Goal: Use online tool/utility: Utilize a website feature to perform a specific function

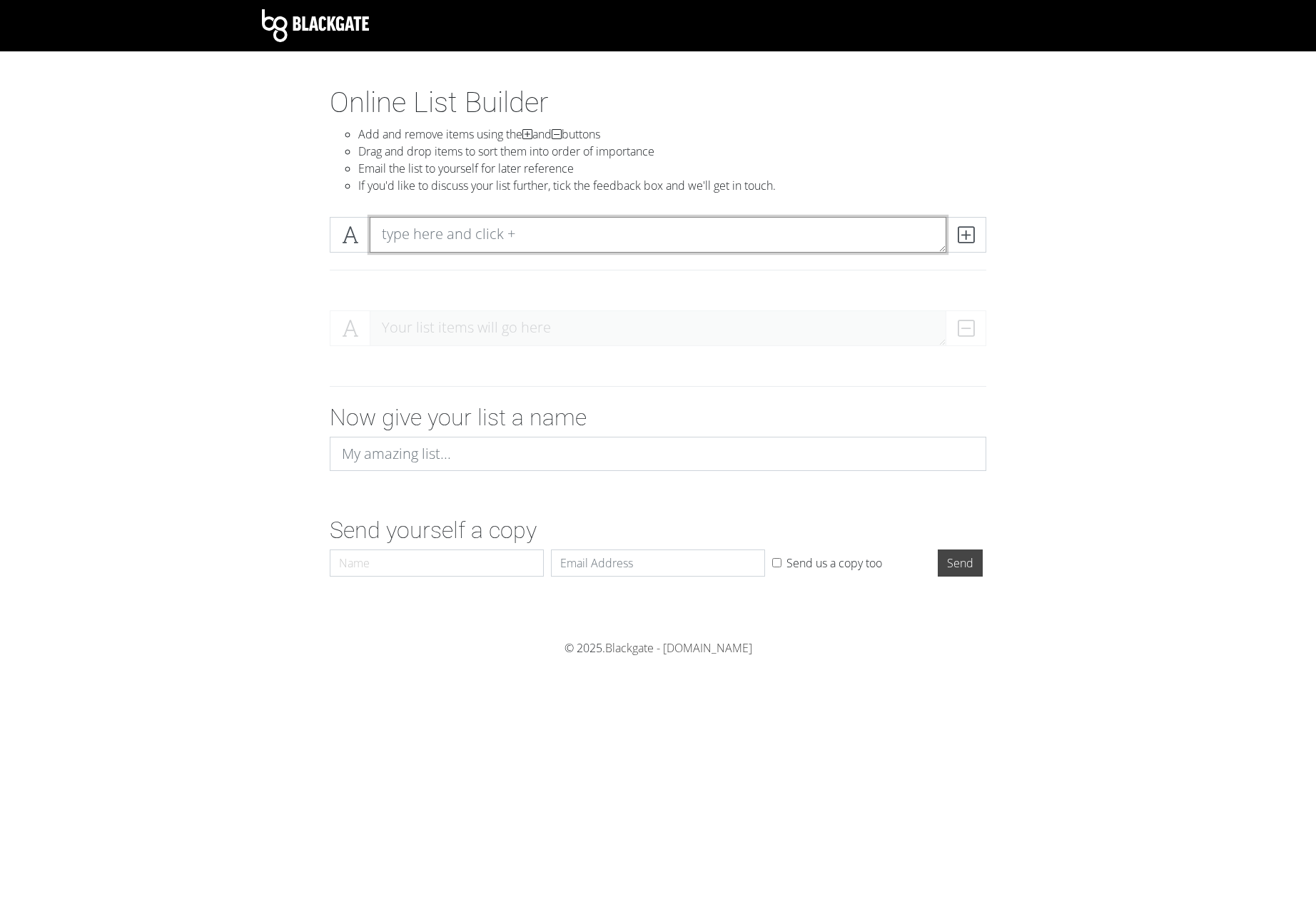
click at [390, 238] on textarea at bounding box center [658, 234] width 577 height 35
paste textarea "Like previous order? Matching old: check holes, url, formulas Order Hint Missma…"
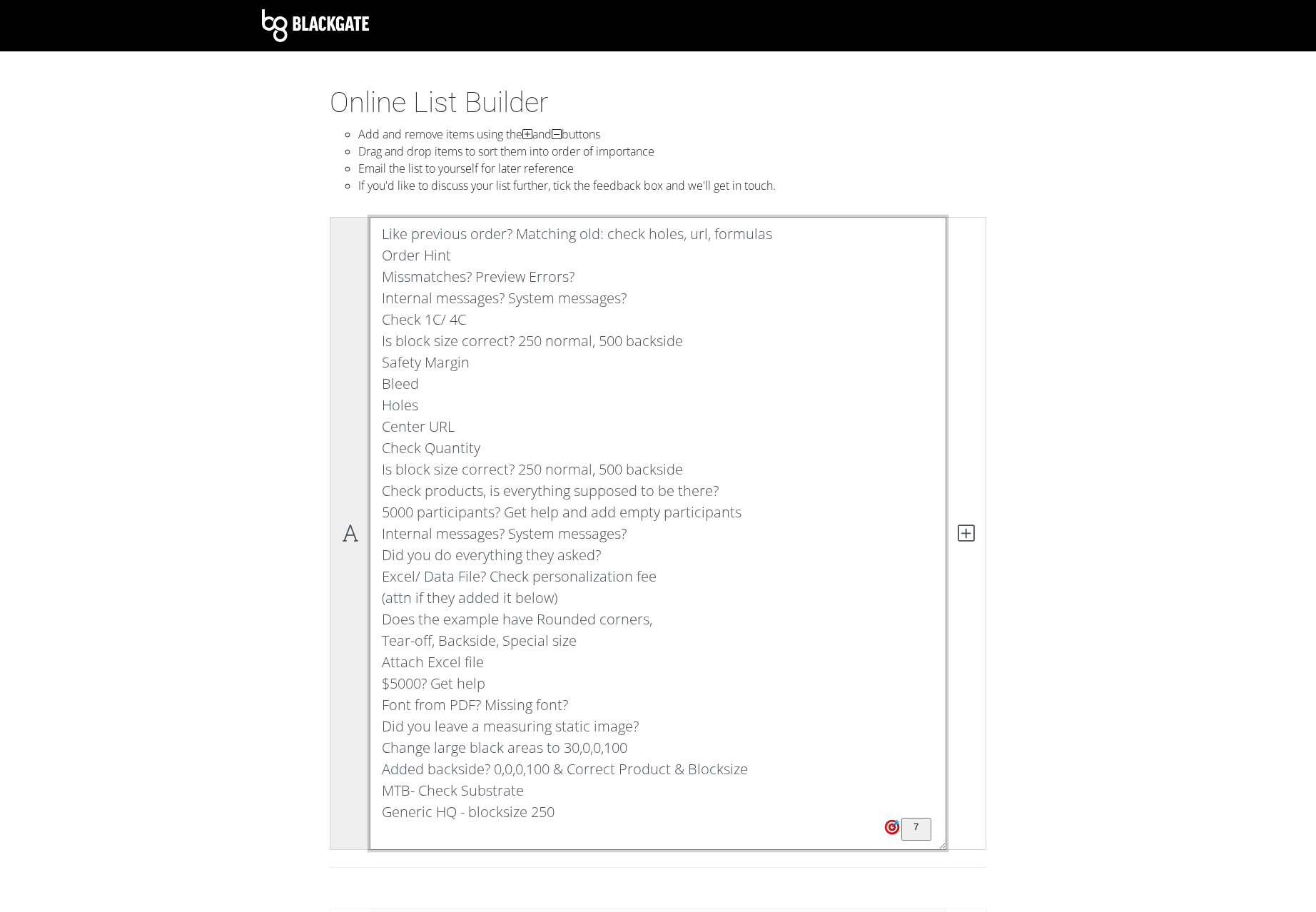
drag, startPoint x: 566, startPoint y: 815, endPoint x: 355, endPoint y: 270, distance: 584.4
click at [370, 269] on textarea "Like previous order? Matching old: check holes, url, formulas Order Hint Missma…" at bounding box center [658, 533] width 577 height 633
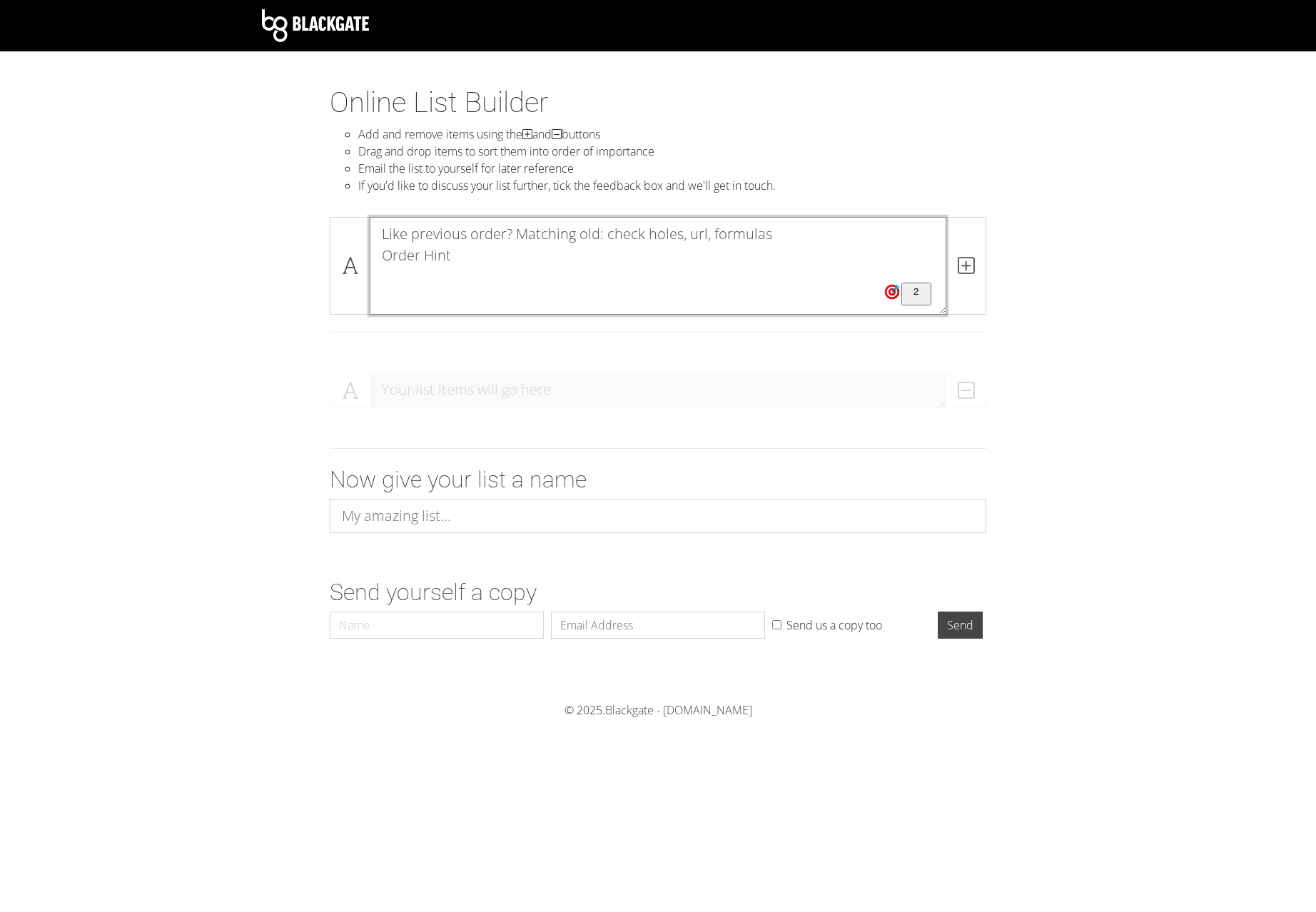
drag, startPoint x: 470, startPoint y: 253, endPoint x: 376, endPoint y: 246, distance: 94.3
click at [376, 246] on textarea "Like previous order? Matching old: check holes, url, formulas Order Hint" at bounding box center [658, 265] width 577 height 97
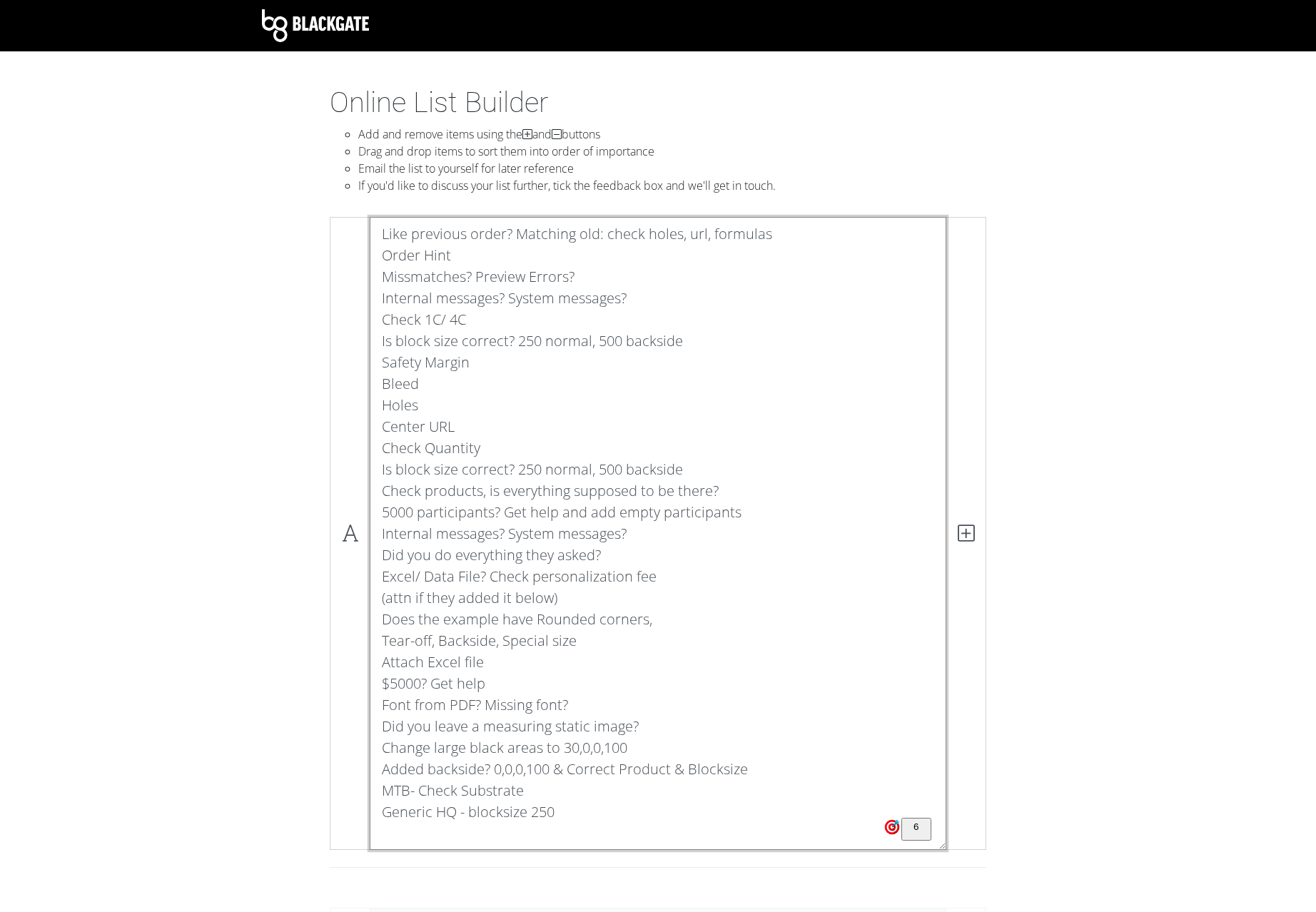
click at [386, 258] on textarea "Like previous order? Matching old: check holes, url, formulas Order Hint Missma…" at bounding box center [658, 533] width 577 height 633
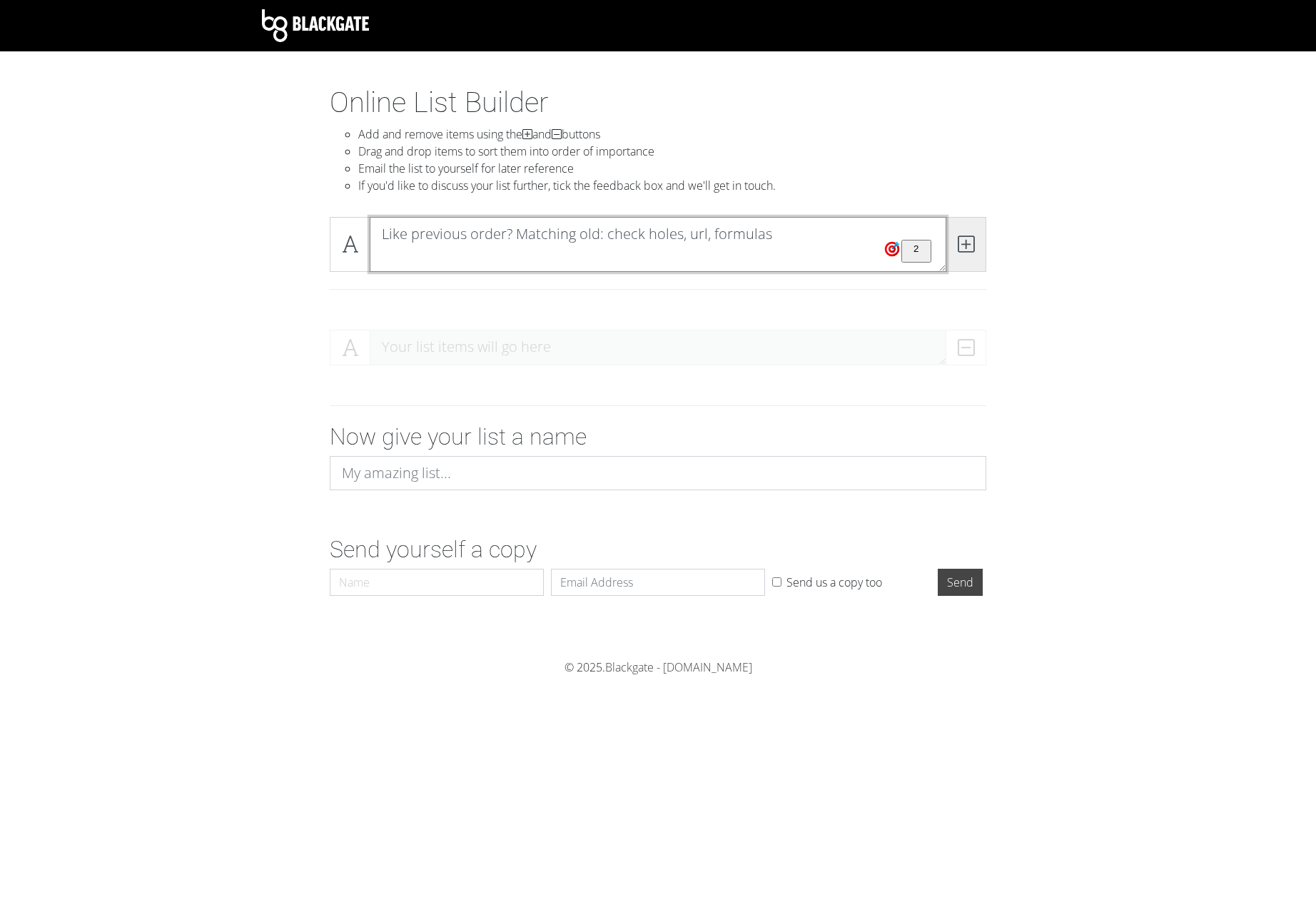
type textarea "Like previous order? Matching old: check holes, url, formulas"
click at [961, 245] on icon at bounding box center [966, 244] width 17 height 14
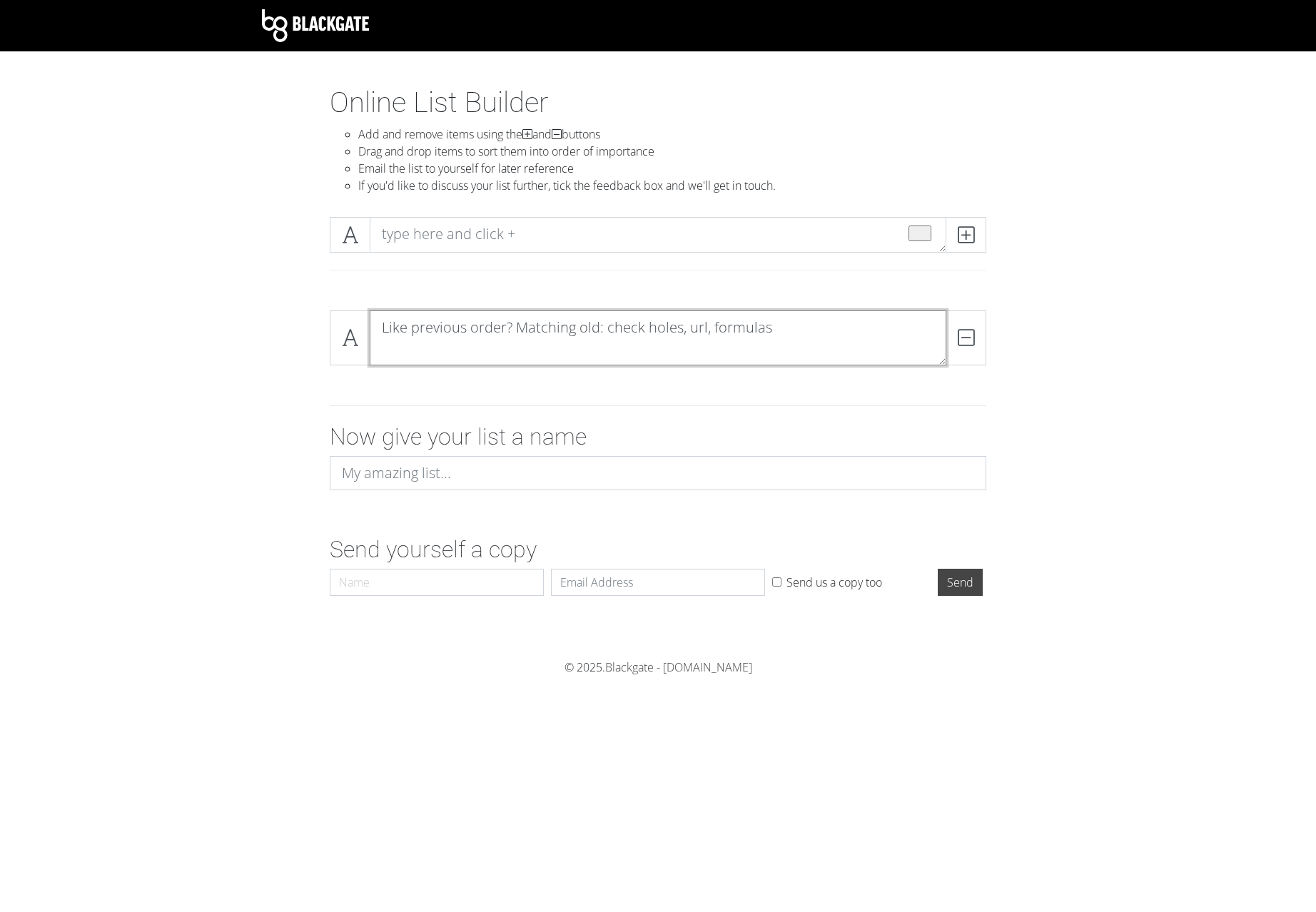
click at [609, 328] on textarea "Like previous order? Matching old: check holes, url, formulas" at bounding box center [658, 338] width 577 height 55
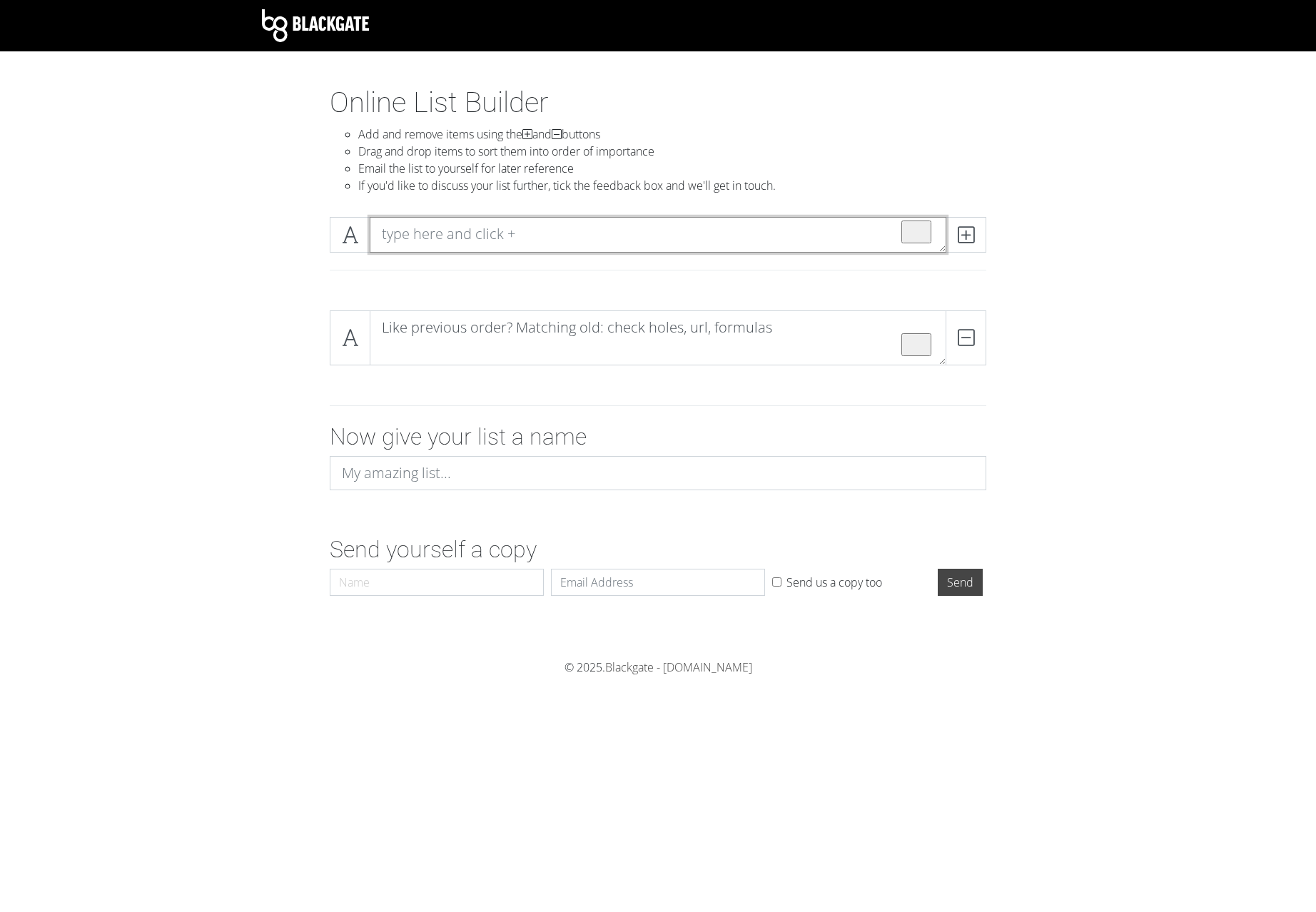
click at [547, 248] on textarea "To enrich screen reader interactions, please activate Accessibility in Grammarl…" at bounding box center [658, 234] width 577 height 35
paste textarea "Order Hint Missmatches? Preview Errors? Internal messages? System messages? Che…"
type textarea "Order Hint Missmatches? Preview Errors? Internal messages? System messages? Che…"
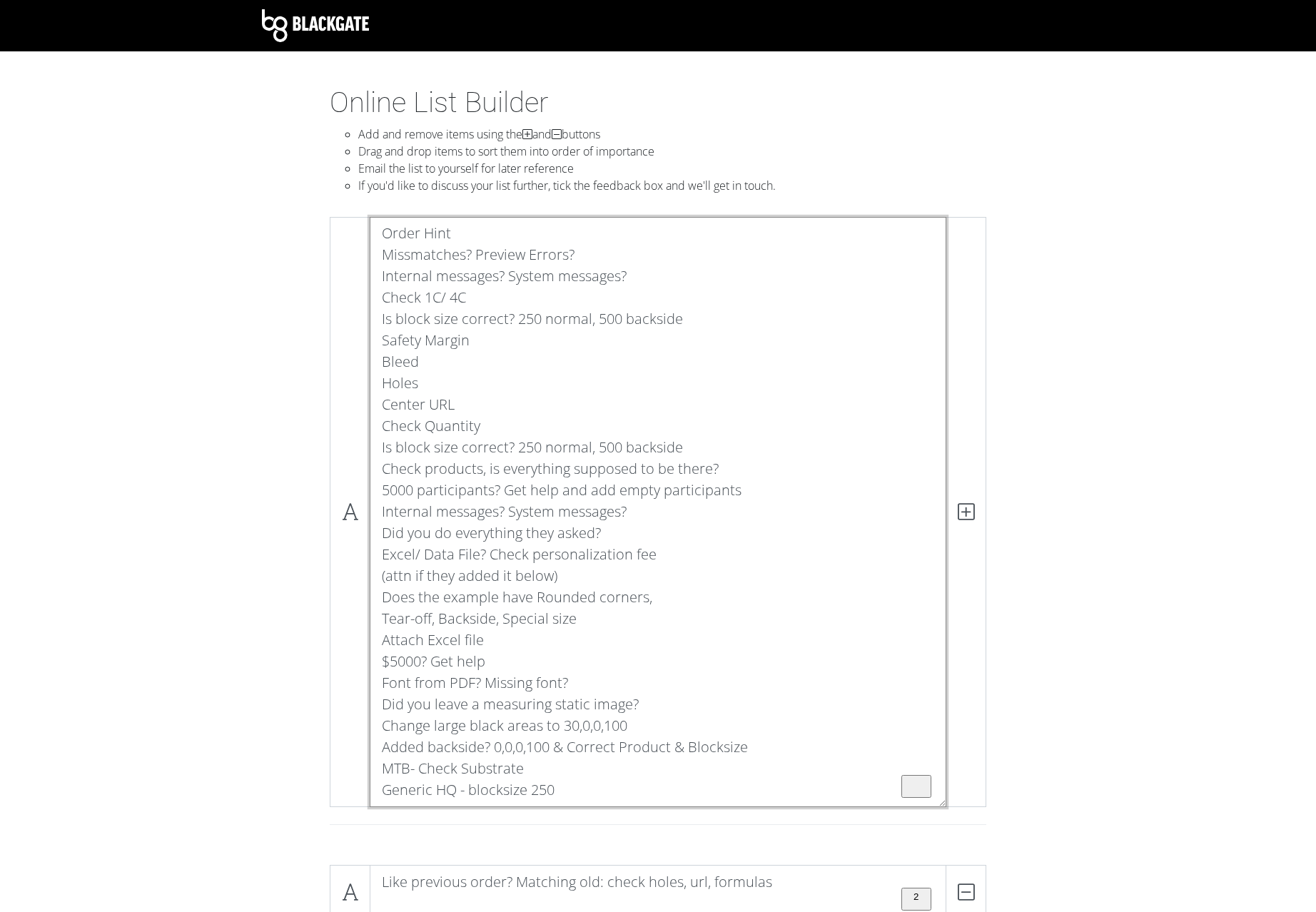
scroll to position [1, 0]
drag, startPoint x: 574, startPoint y: 784, endPoint x: 300, endPoint y: 221, distance: 626.1
click at [370, 221] on textarea "Order Hint Missmatches? Preview Errors? Internal messages? System messages? Che…" at bounding box center [658, 511] width 577 height 590
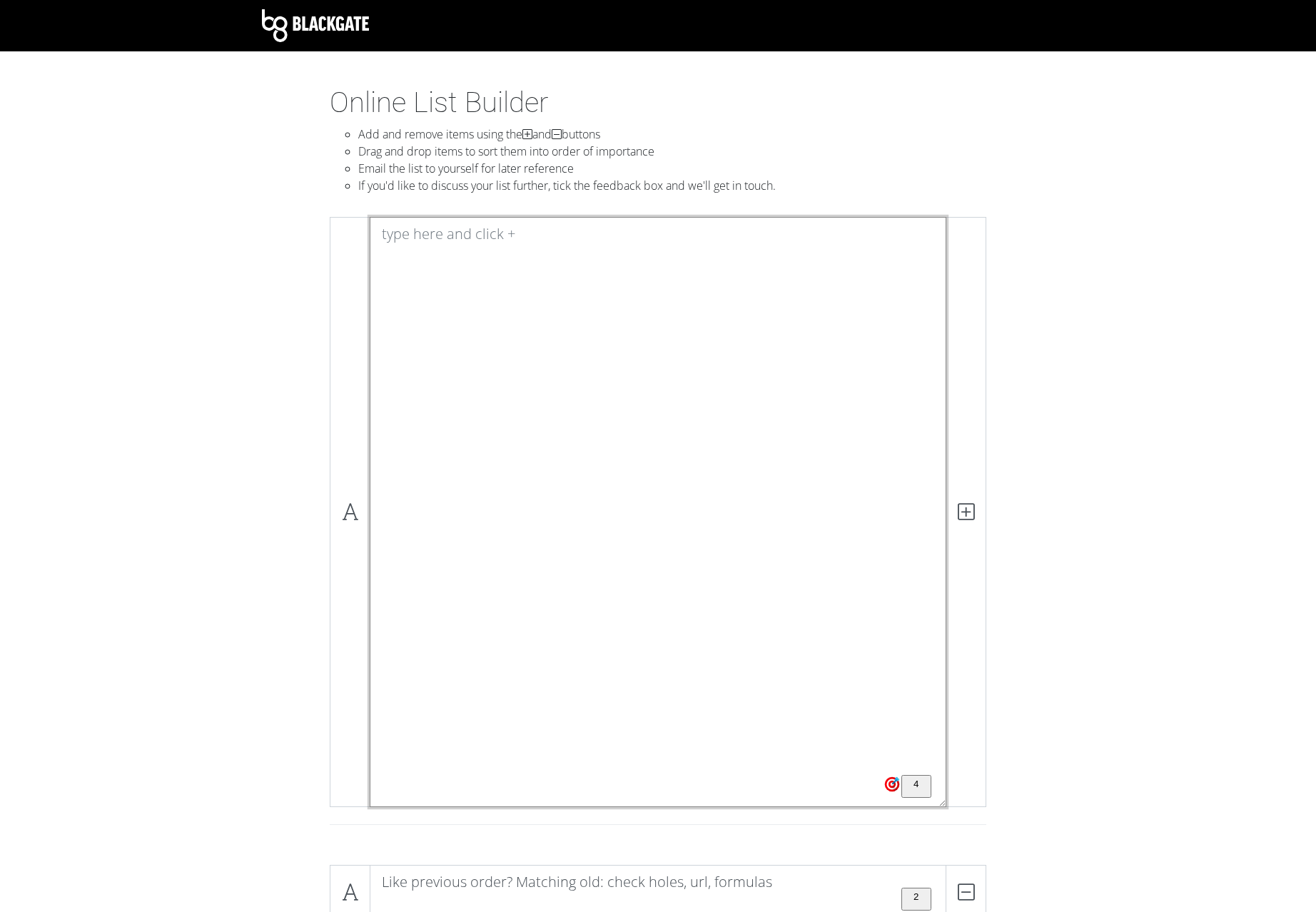
scroll to position [0, 0]
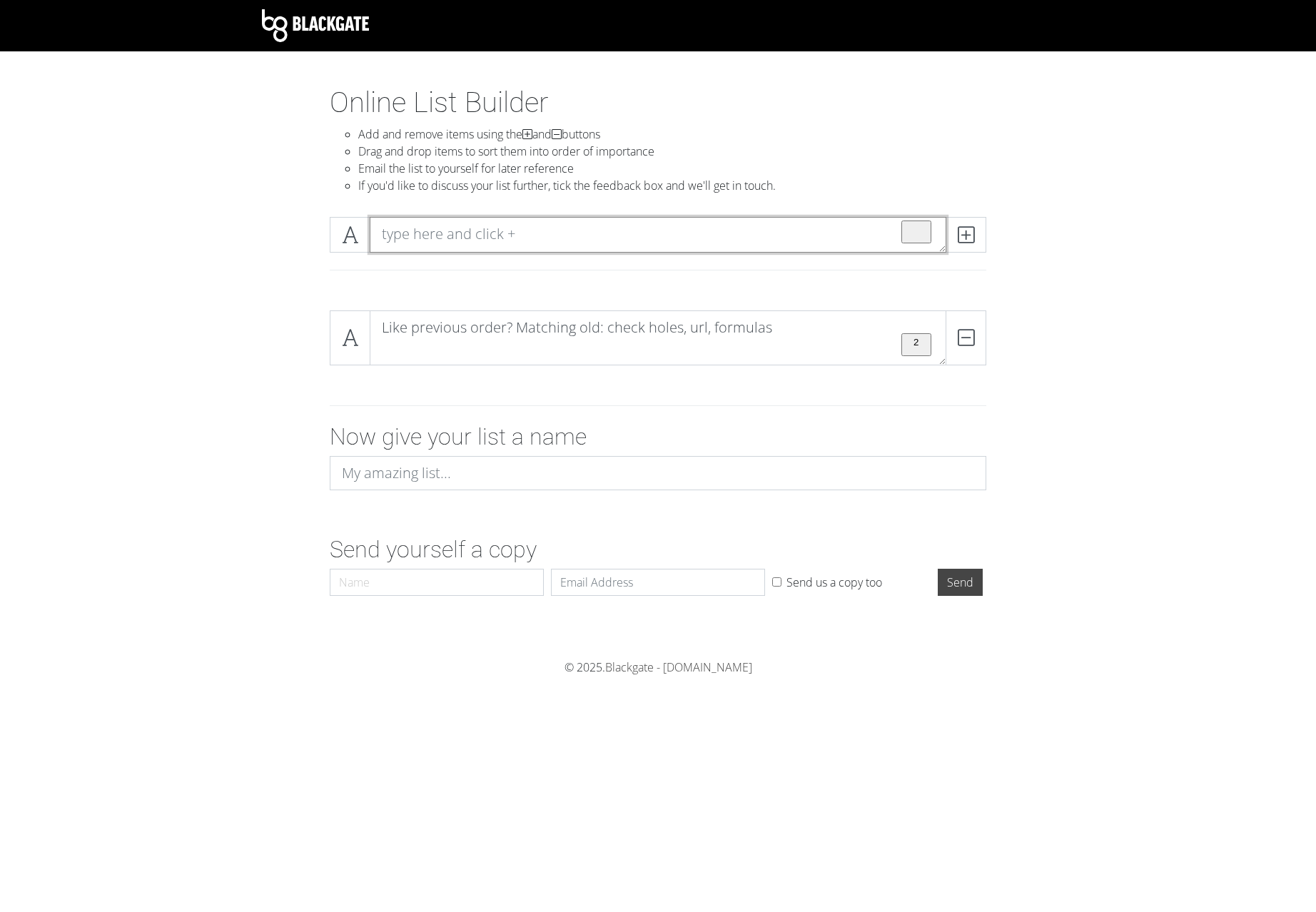
click at [704, 227] on textarea "To enrich screen reader interactions, please activate Accessibility in Grammarl…" at bounding box center [658, 234] width 577 height 35
paste textarea "Order Hint Missmatches? Preview Errors? Internal messages? System messages? Che…"
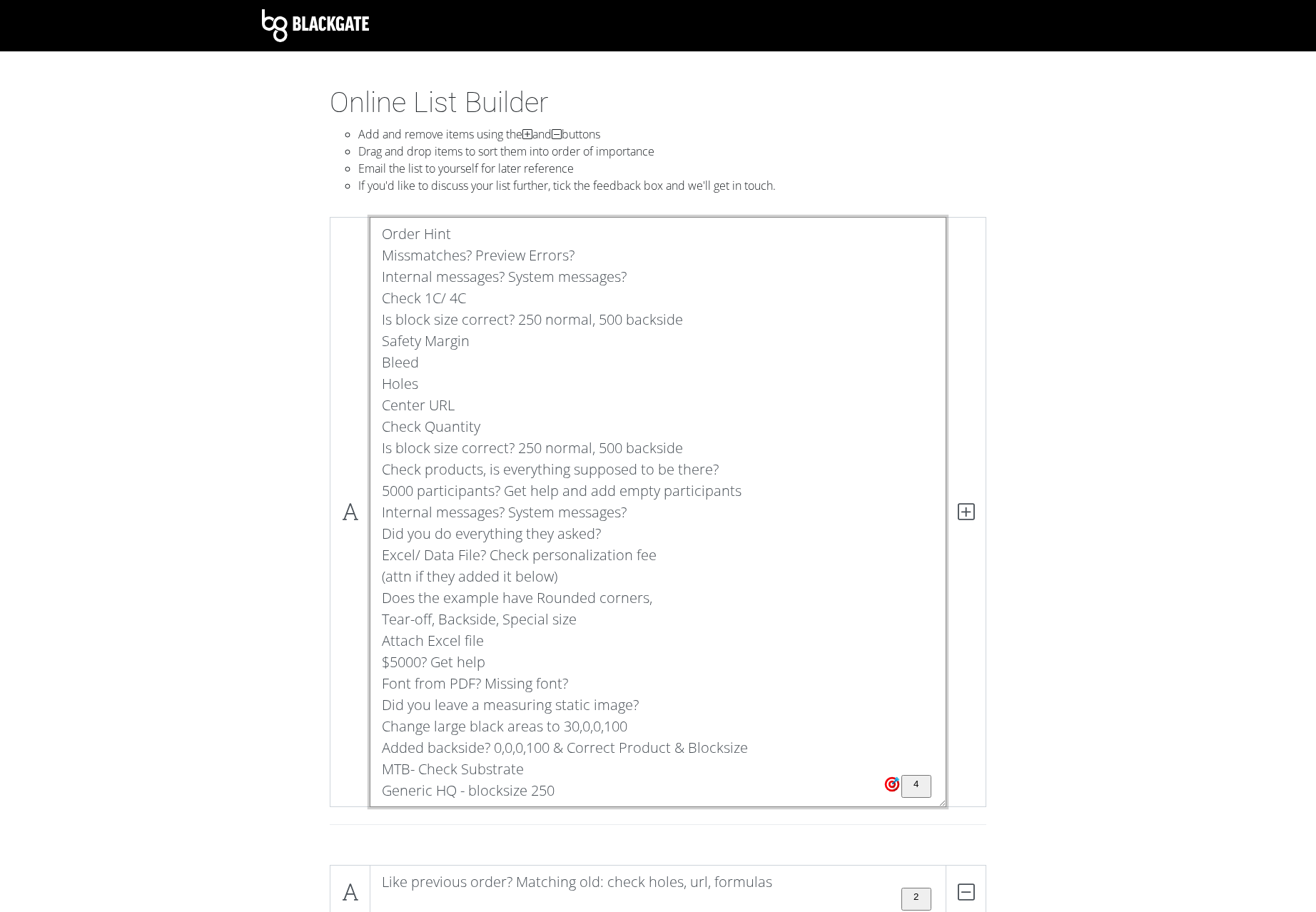
drag, startPoint x: 526, startPoint y: 766, endPoint x: 286, endPoint y: 210, distance: 605.6
click at [370, 217] on textarea "Order Hint Missmatches? Preview Errors? Internal messages? System messages? Che…" at bounding box center [658, 511] width 577 height 590
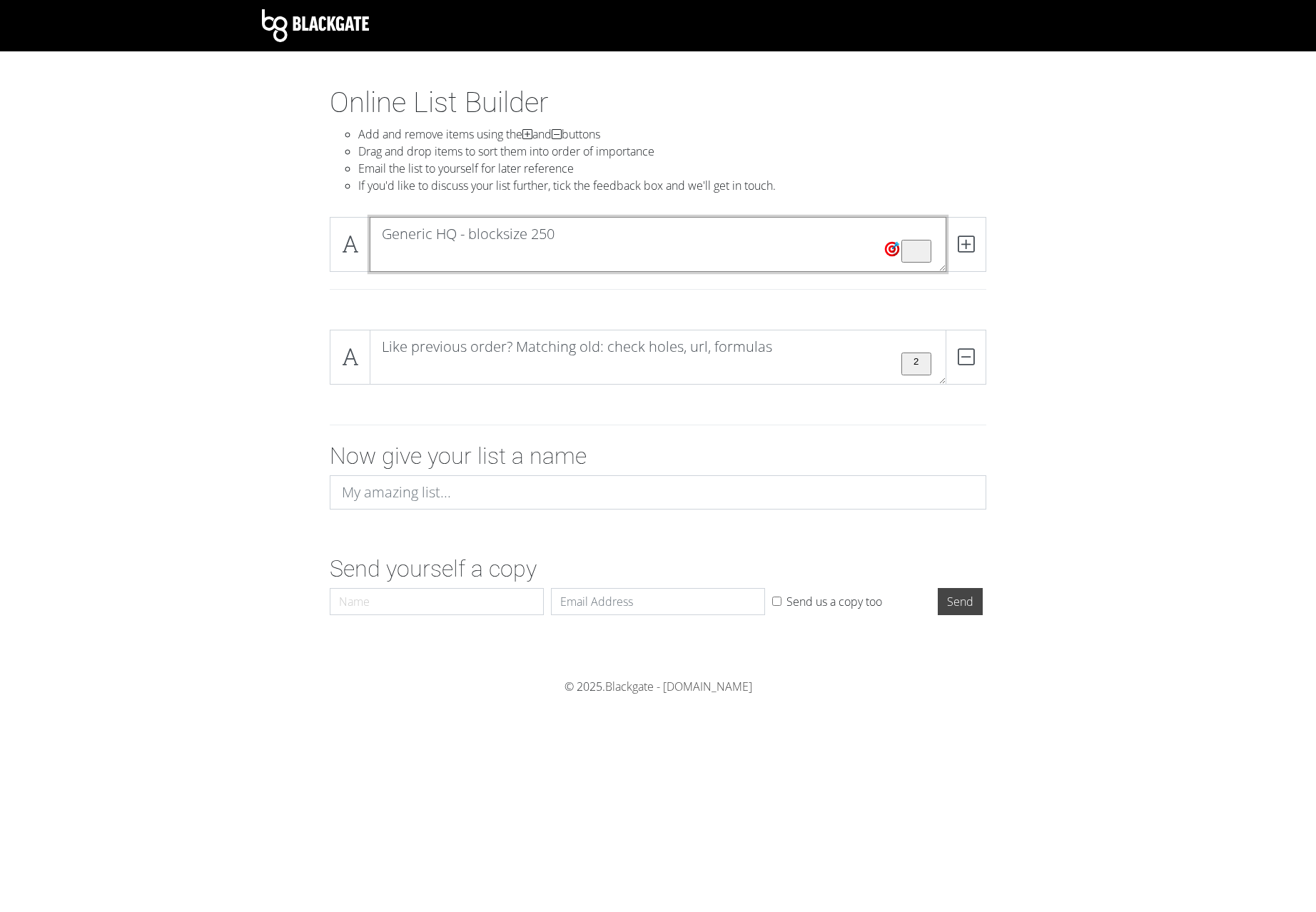
type textarea "Generic HQ - blocksize 250"
click at [1120, 439] on form "Like previous order? Matching old: check holes, url, formulas DELETE Now give y…" at bounding box center [658, 470] width 1316 height 303
click at [968, 243] on icon at bounding box center [966, 244] width 17 height 14
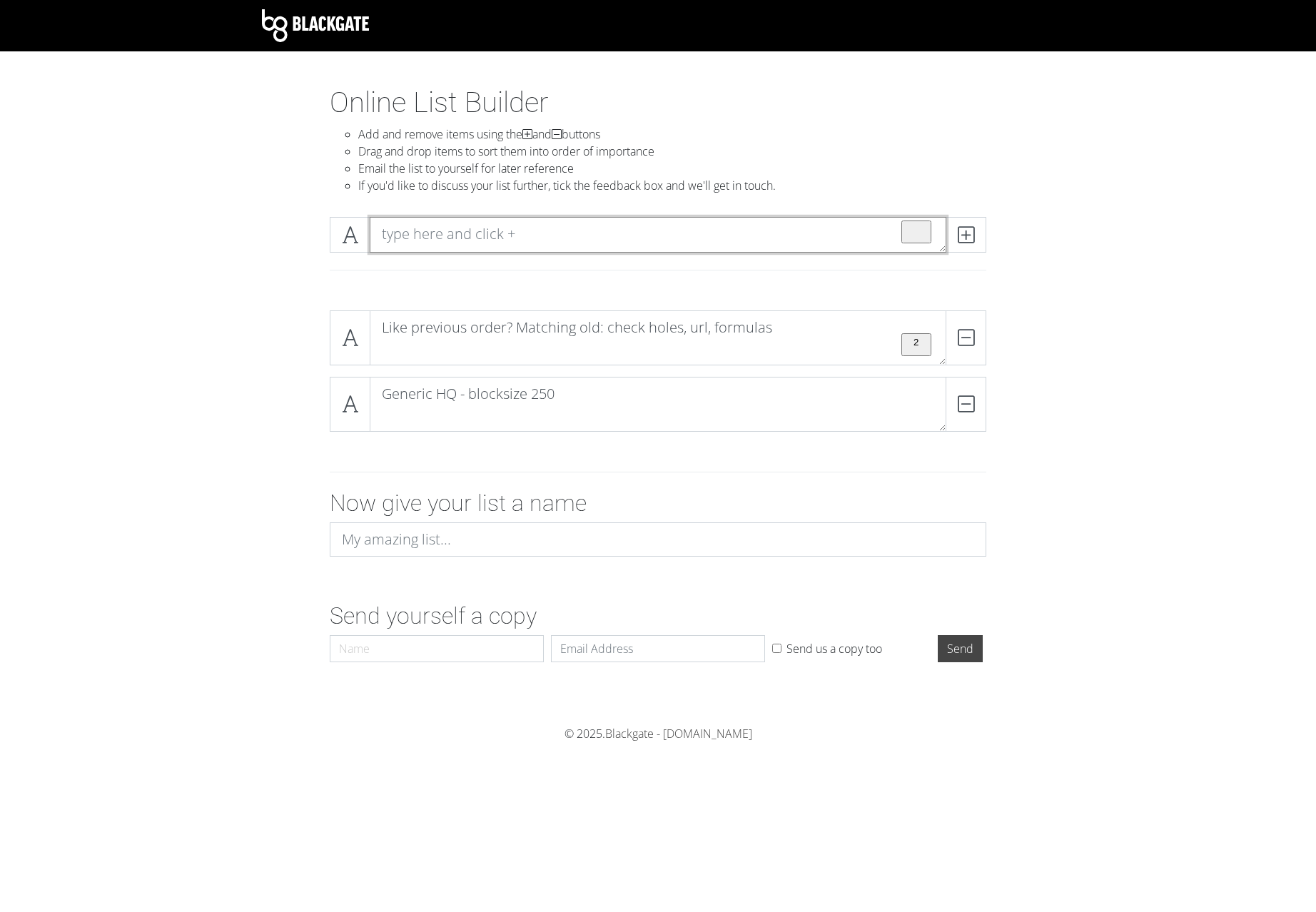
paste textarea "Order Hint Missmatches? Preview Errors? Internal messages? System messages? Che…"
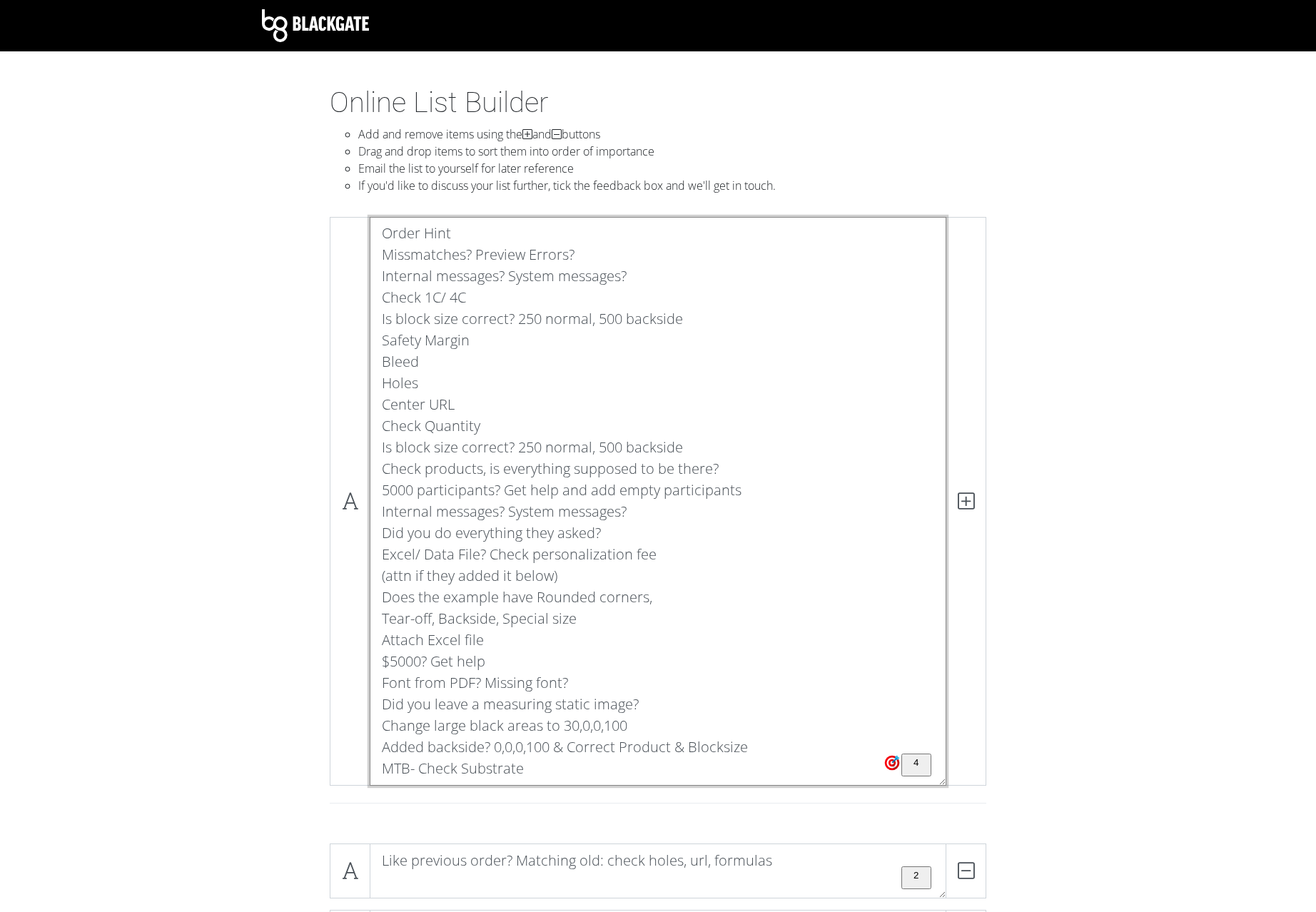
drag, startPoint x: 756, startPoint y: 747, endPoint x: 277, endPoint y: 238, distance: 698.9
click at [370, 238] on textarea "Order Hint Missmatches? Preview Errors? Internal messages? System messages? Che…" at bounding box center [658, 501] width 577 height 569
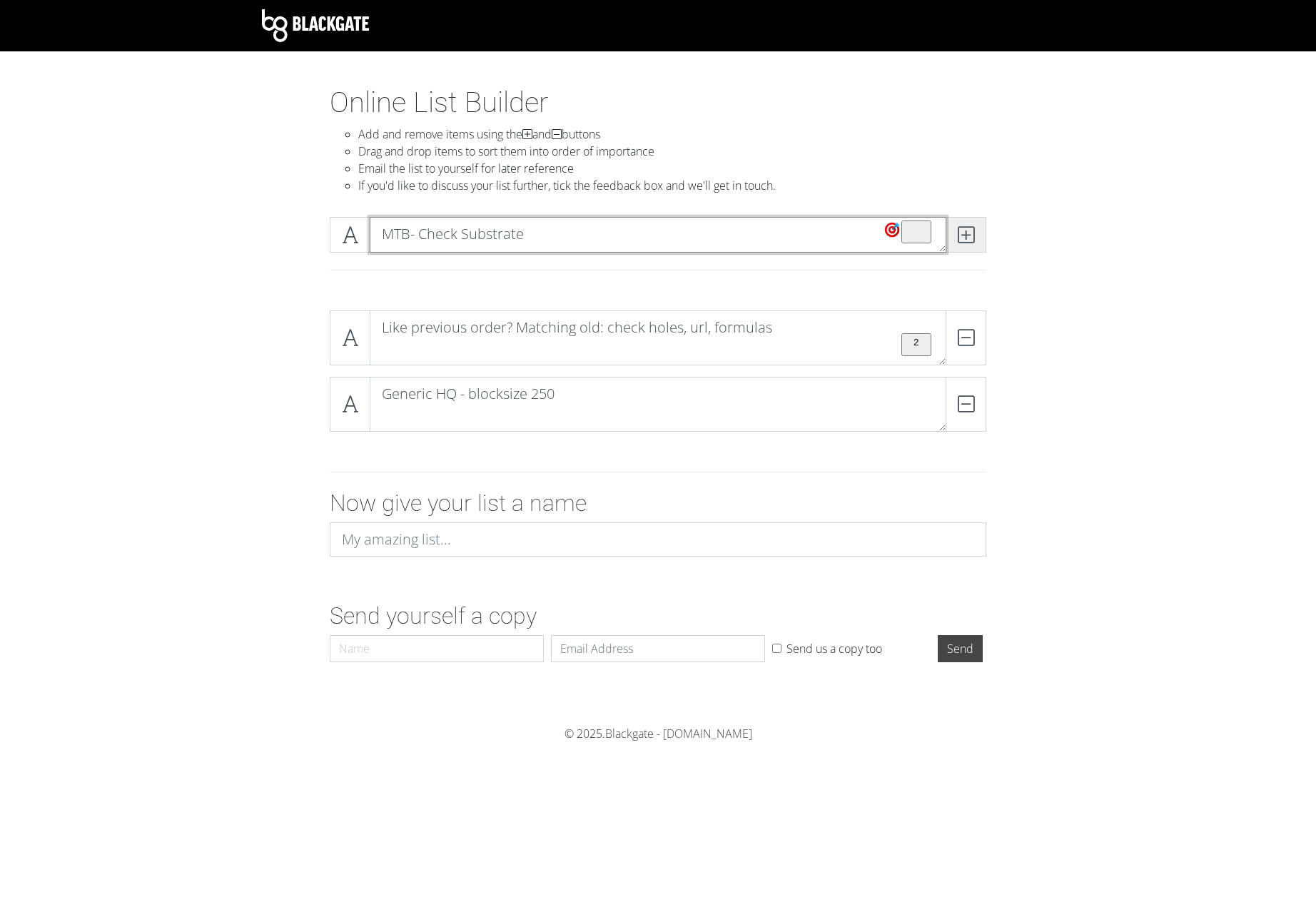
type textarea "MTB- Check Substrate"
click at [966, 238] on icon at bounding box center [966, 235] width 17 height 14
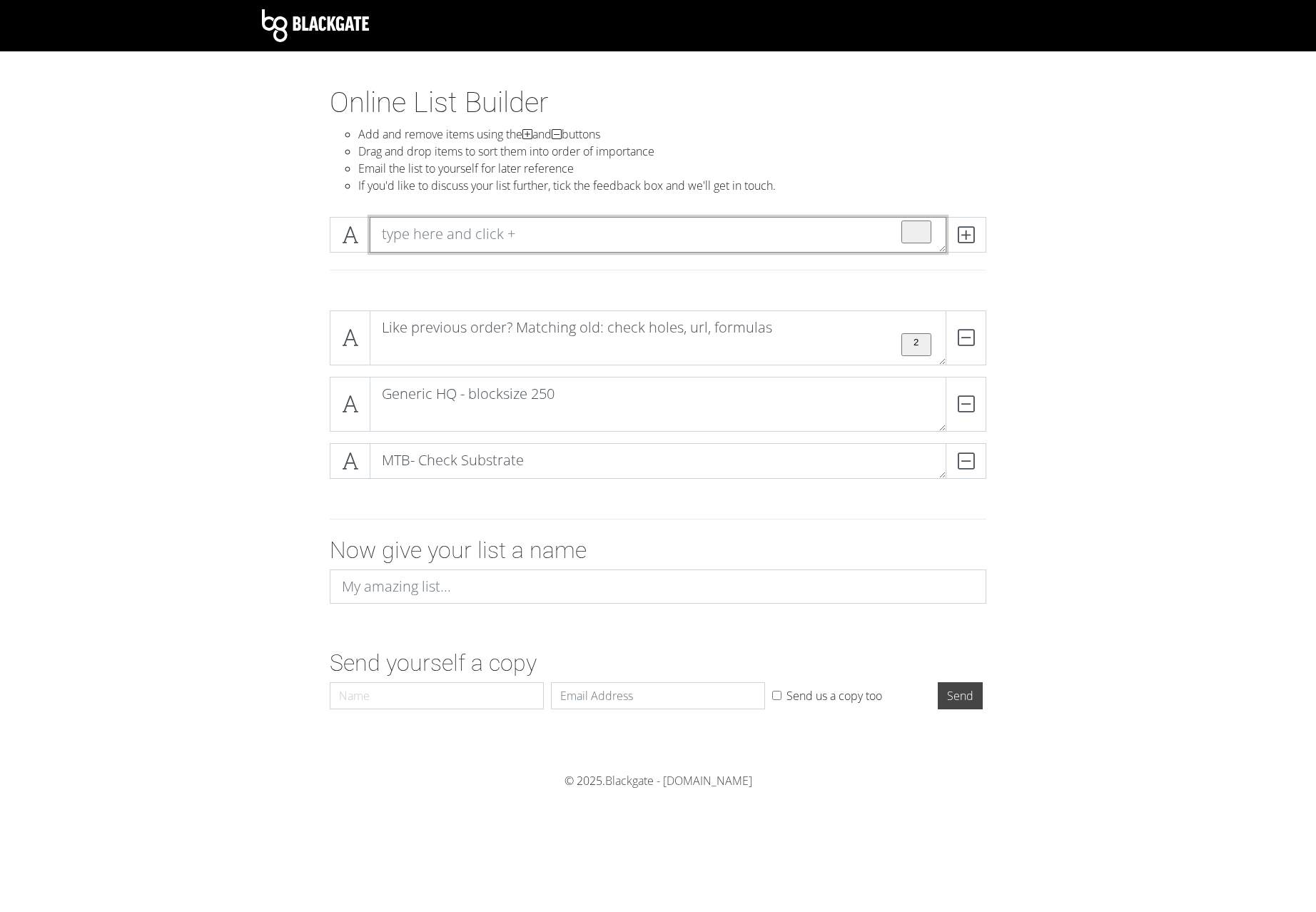
click at [644, 240] on textarea "To enrich screen reader interactions, please activate Accessibility in Grammarl…" at bounding box center [658, 234] width 577 height 35
paste textarea "Order Hint Missmatches? Preview Errors? Internal messages? System messages? Che…"
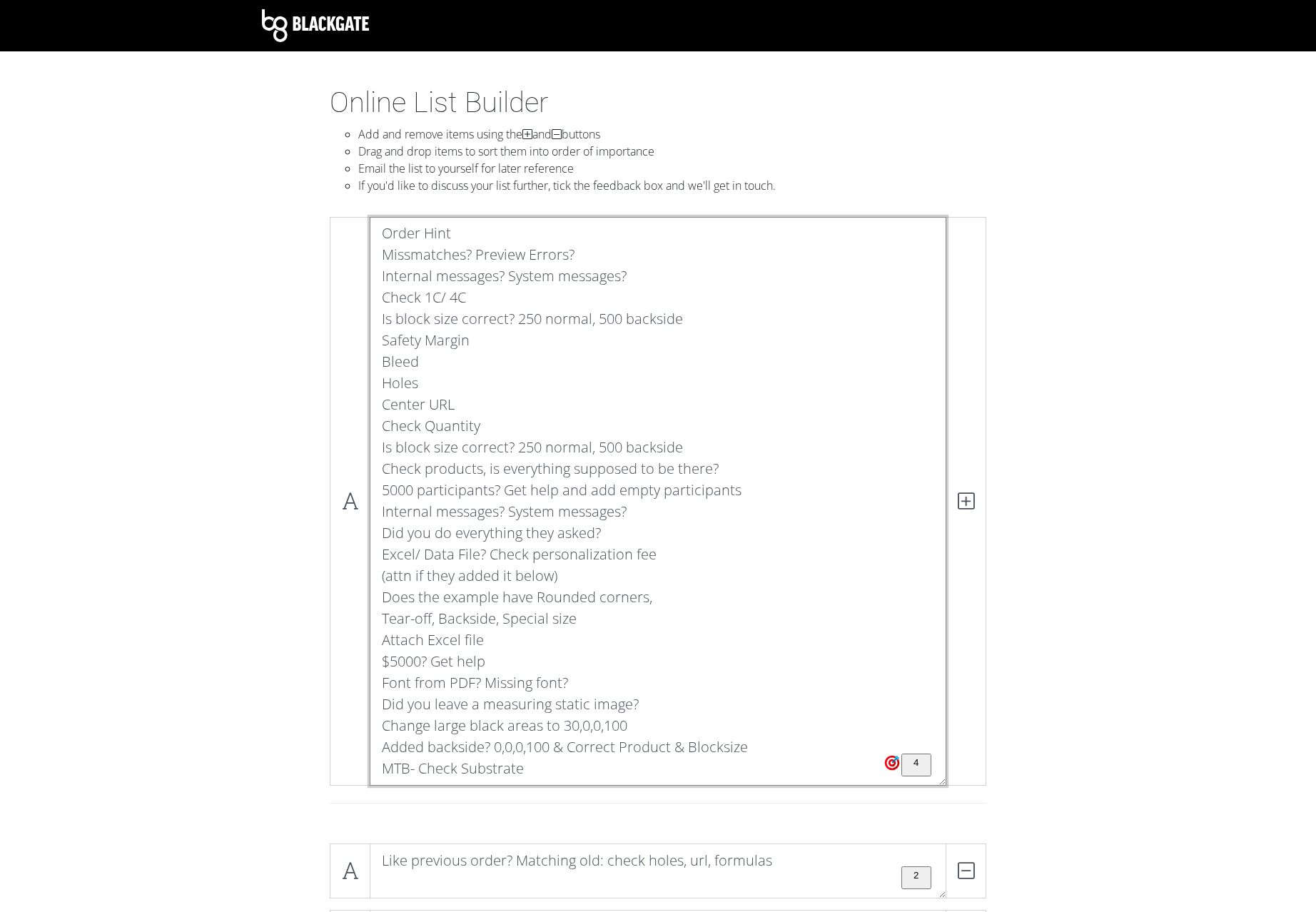
drag, startPoint x: 756, startPoint y: 750, endPoint x: 399, endPoint y: 494, distance: 439.3
click at [373, 464] on textarea "Order Hint Missmatches? Preview Errors? Internal messages? System messages? Che…" at bounding box center [658, 501] width 577 height 569
drag, startPoint x: 385, startPoint y: 766, endPoint x: 319, endPoint y: 232, distance: 538.1
click at [370, 232] on textarea "Order Hint Missmatches? Preview Errors? Internal messages? System messages? Che…" at bounding box center [658, 501] width 577 height 569
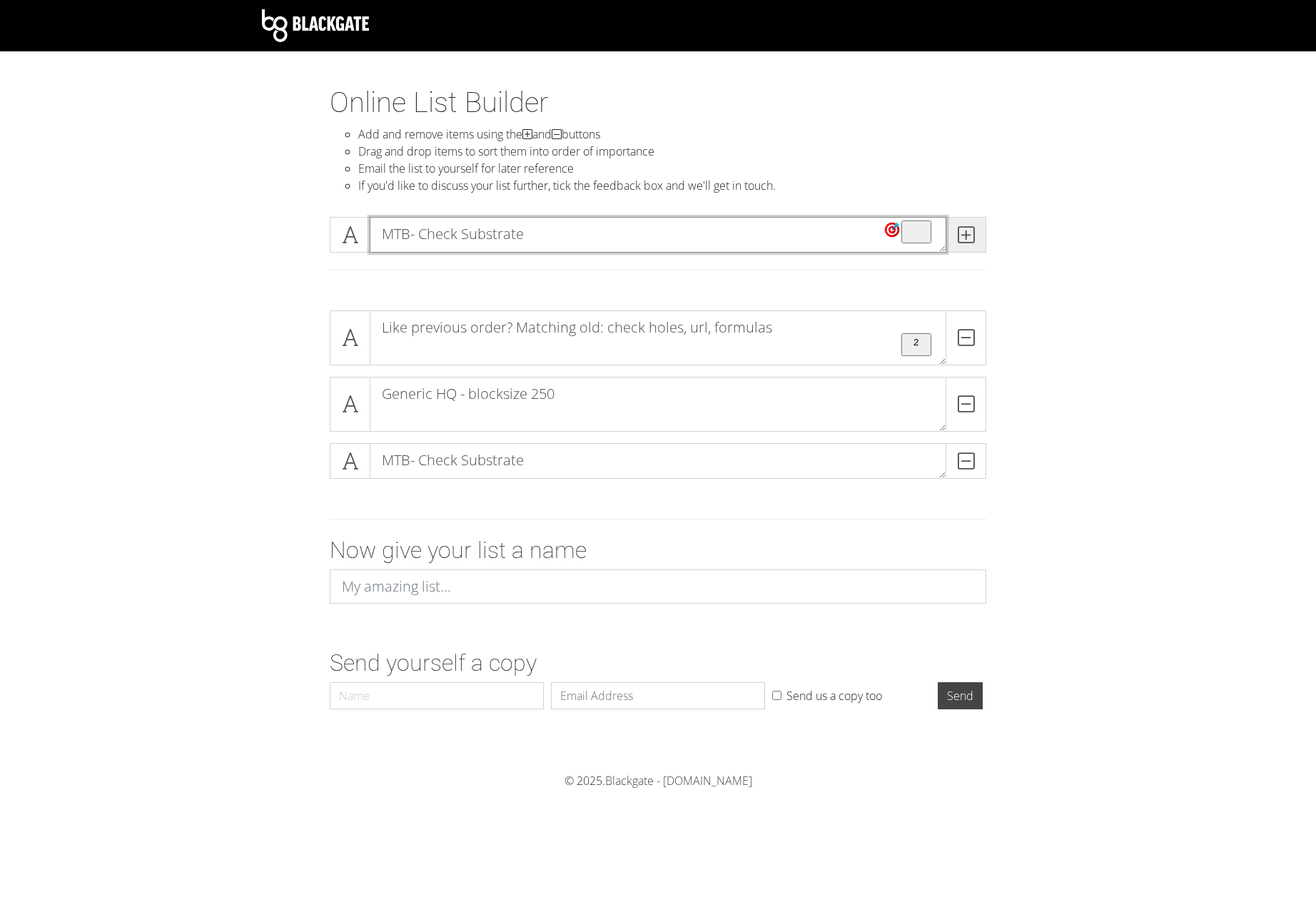
type textarea "MTB- Check Substrate"
click at [962, 235] on icon at bounding box center [966, 235] width 17 height 14
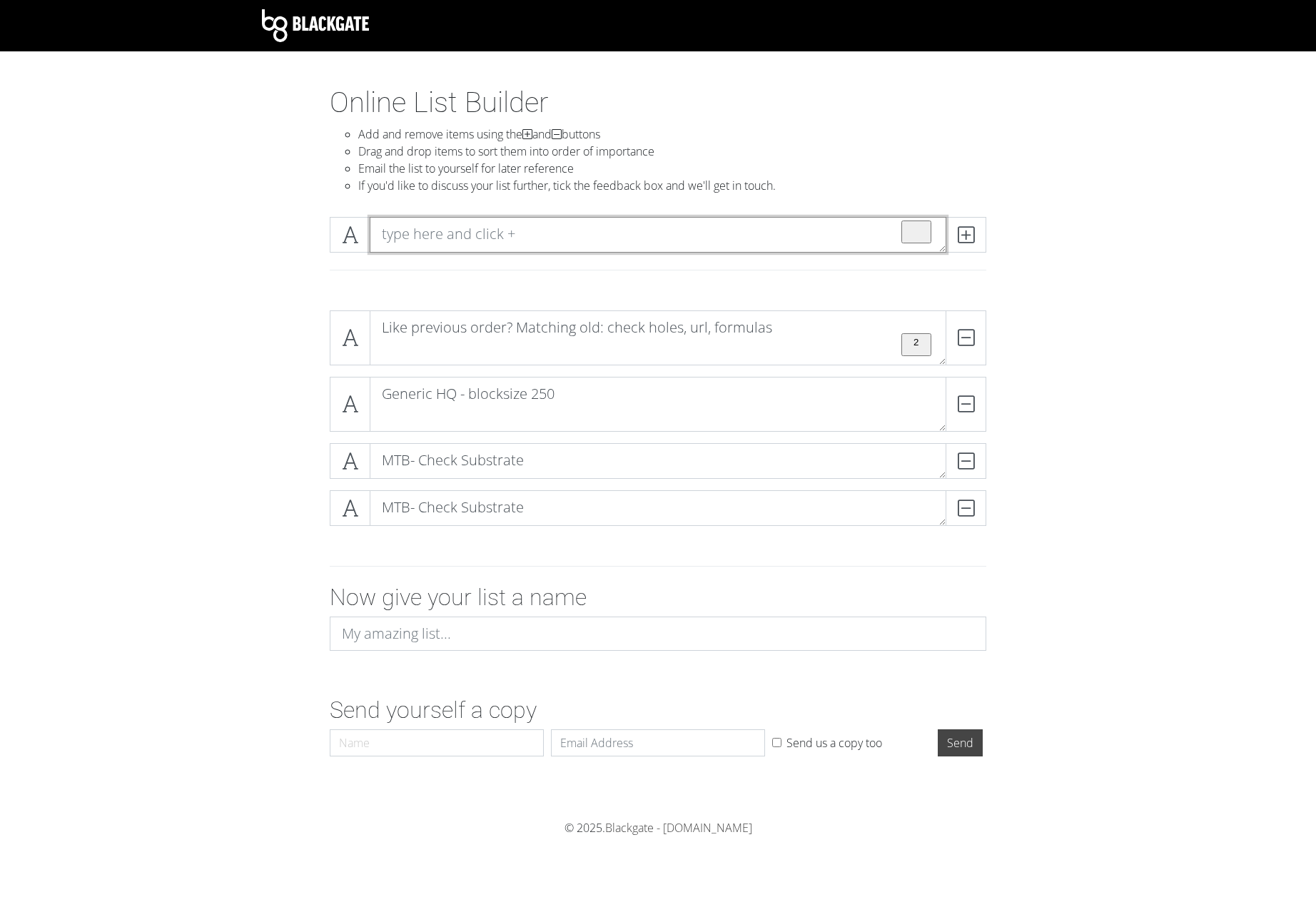
paste textarea "Order Hint Missmatches? Preview Errors? Internal messages? System messages? Che…"
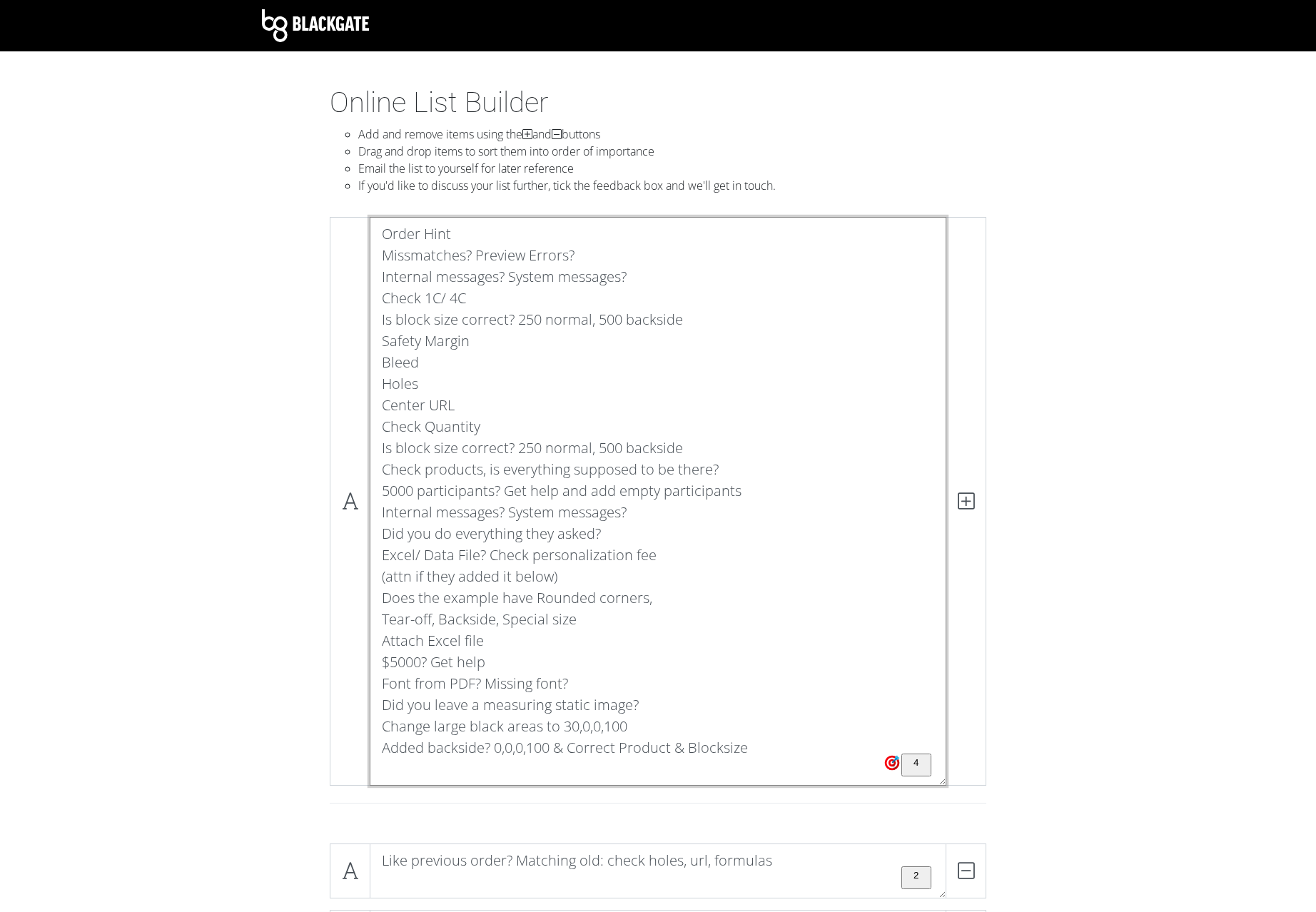
drag, startPoint x: 380, startPoint y: 746, endPoint x: 329, endPoint y: 204, distance: 544.4
click at [370, 217] on textarea "Order Hint Missmatches? Preview Errors? Internal messages? System messages? Che…" at bounding box center [658, 501] width 577 height 569
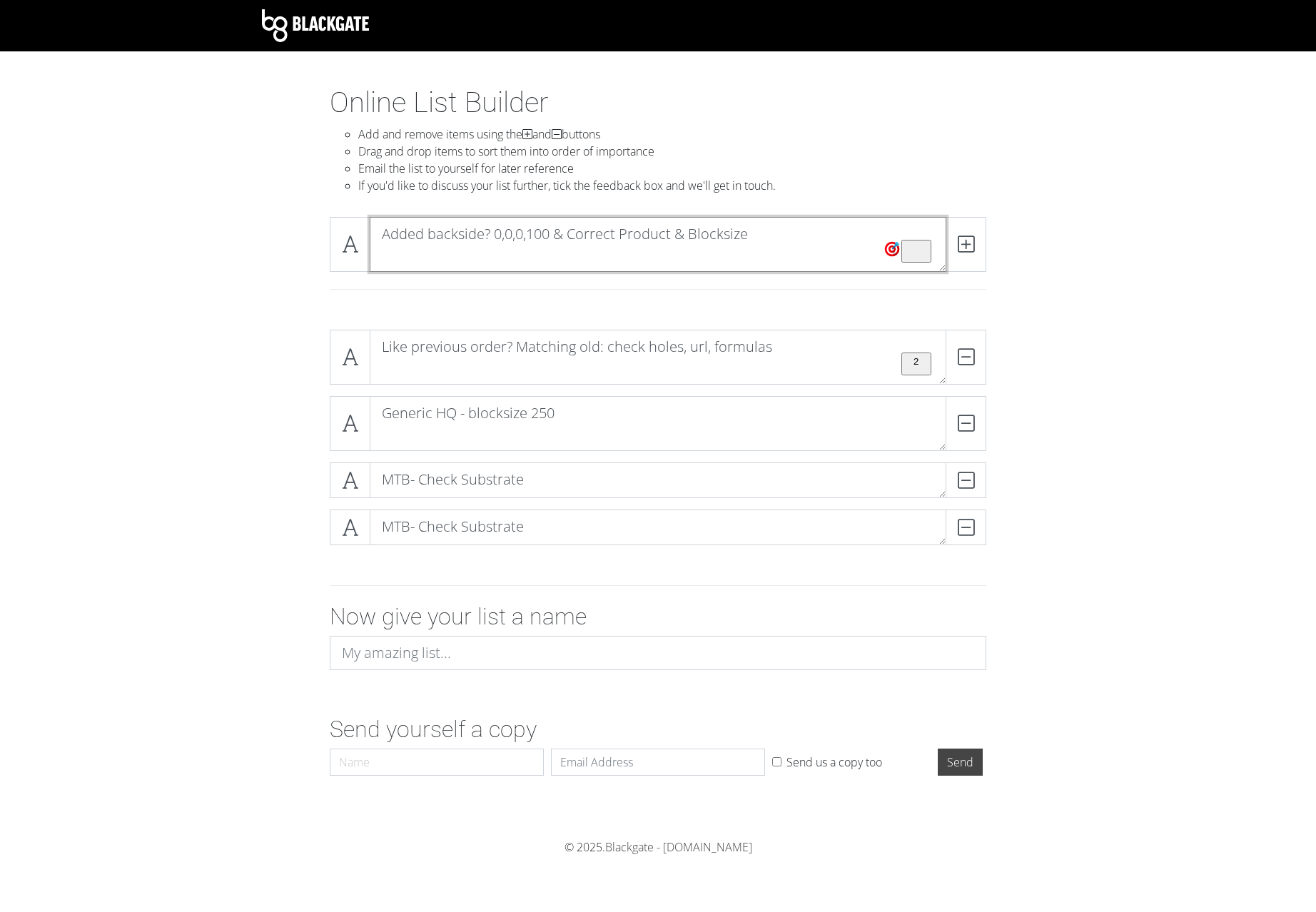
click at [415, 260] on textarea "Added backside? 0,0,0,100 & Correct Product & Blocksize" at bounding box center [658, 244] width 577 height 55
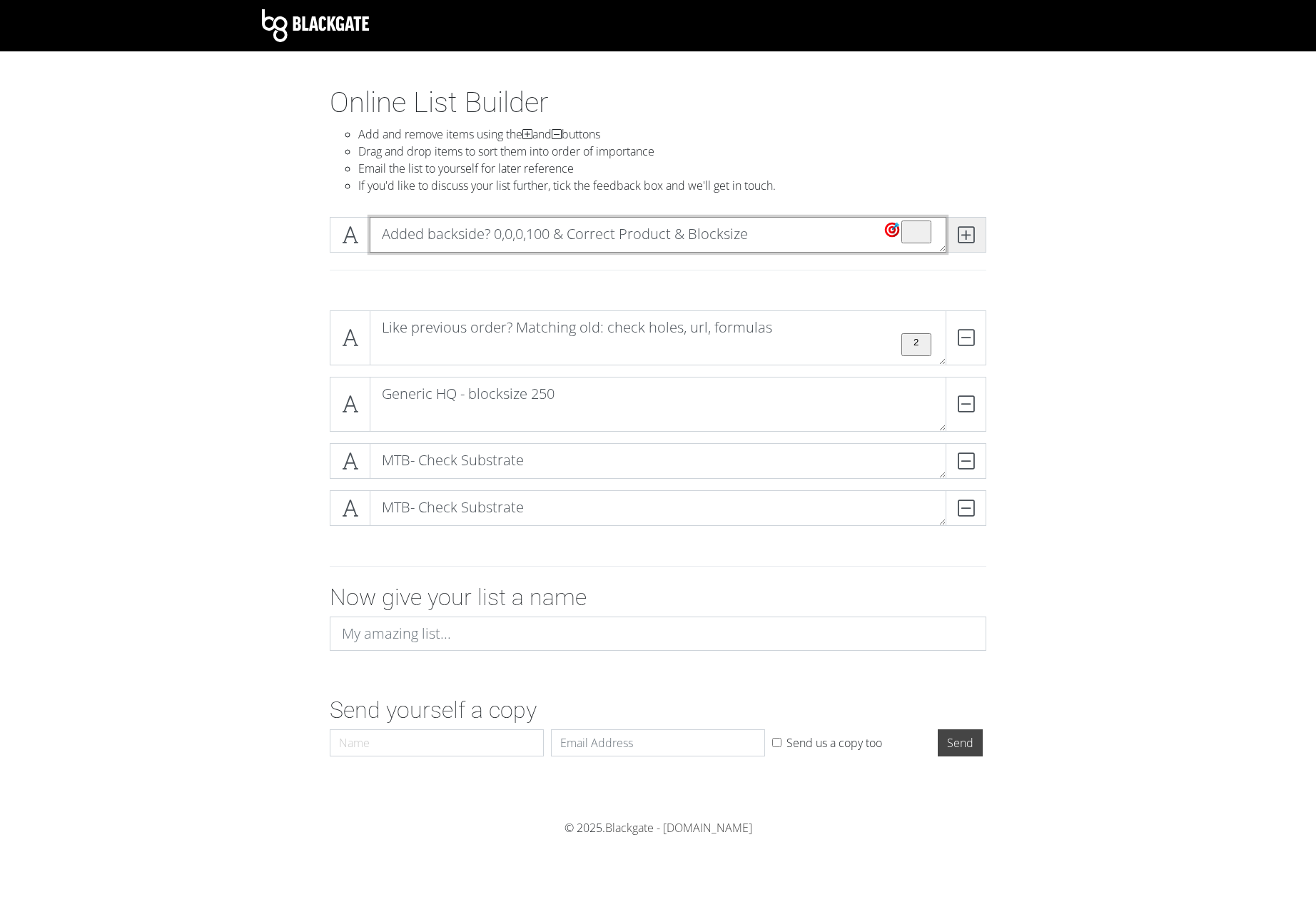
type textarea "Added backside? 0,0,0,100 & Correct Product & Blocksize"
click at [970, 239] on icon at bounding box center [966, 235] width 17 height 14
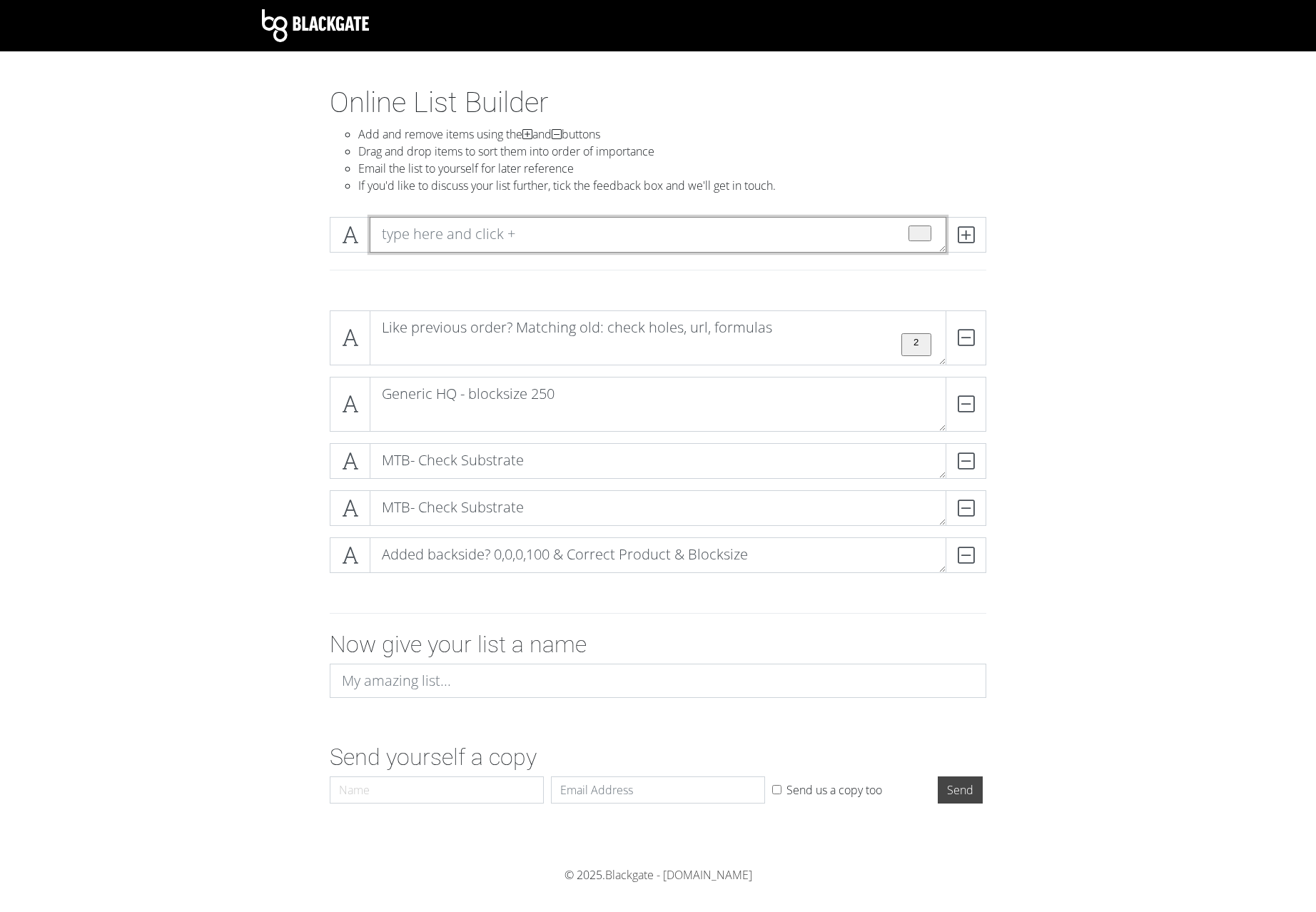
click at [495, 223] on textarea "To enrich screen reader interactions, please activate Accessibility in Grammarl…" at bounding box center [658, 234] width 577 height 35
paste textarea "Order Hint Missmatches? Preview Errors? Internal messages? System messages? Che…"
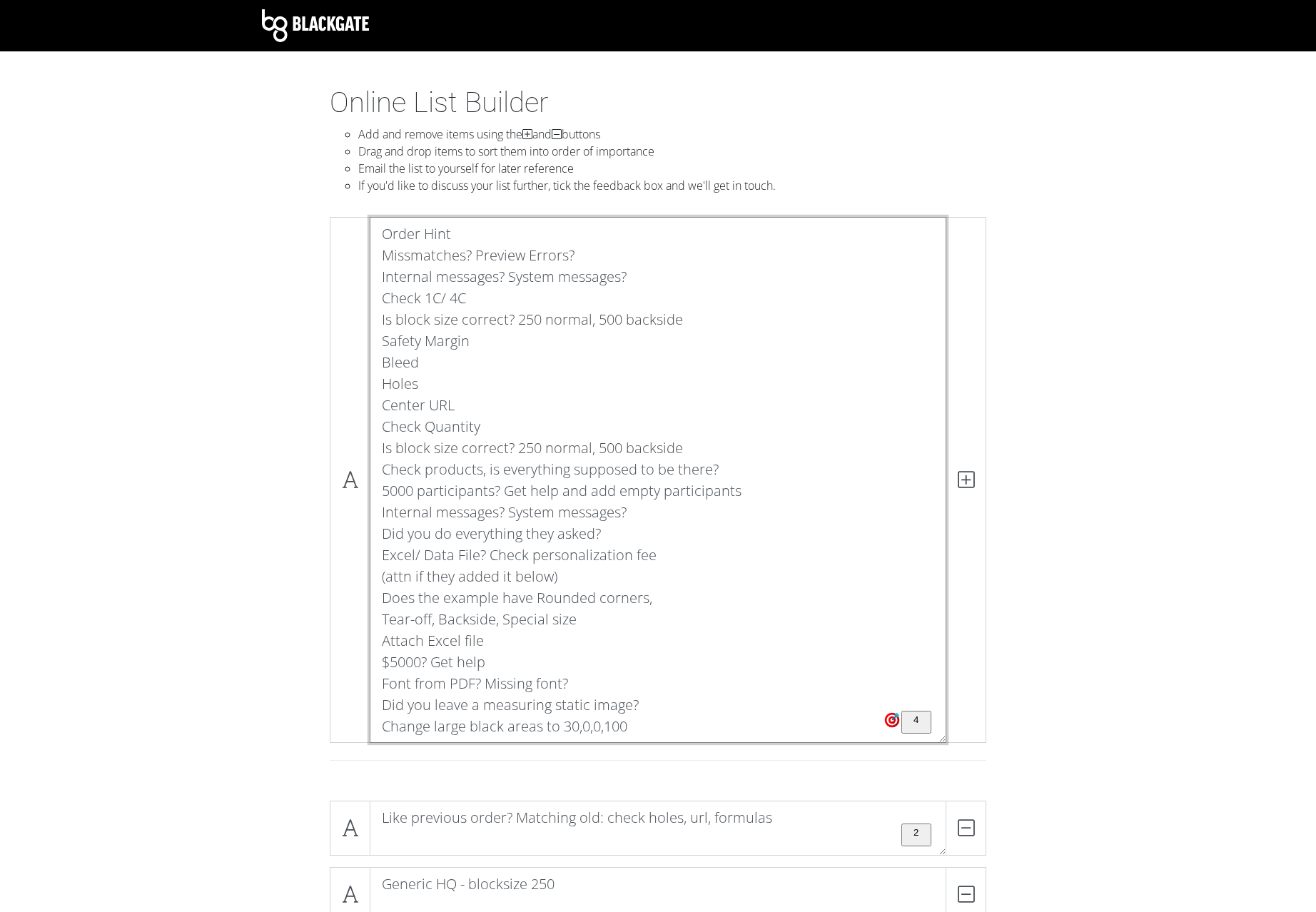
drag, startPoint x: 381, startPoint y: 725, endPoint x: 340, endPoint y: 196, distance: 530.6
click at [370, 217] on textarea "Order Hint Missmatches? Preview Errors? Internal messages? System messages? Che…" at bounding box center [658, 479] width 577 height 526
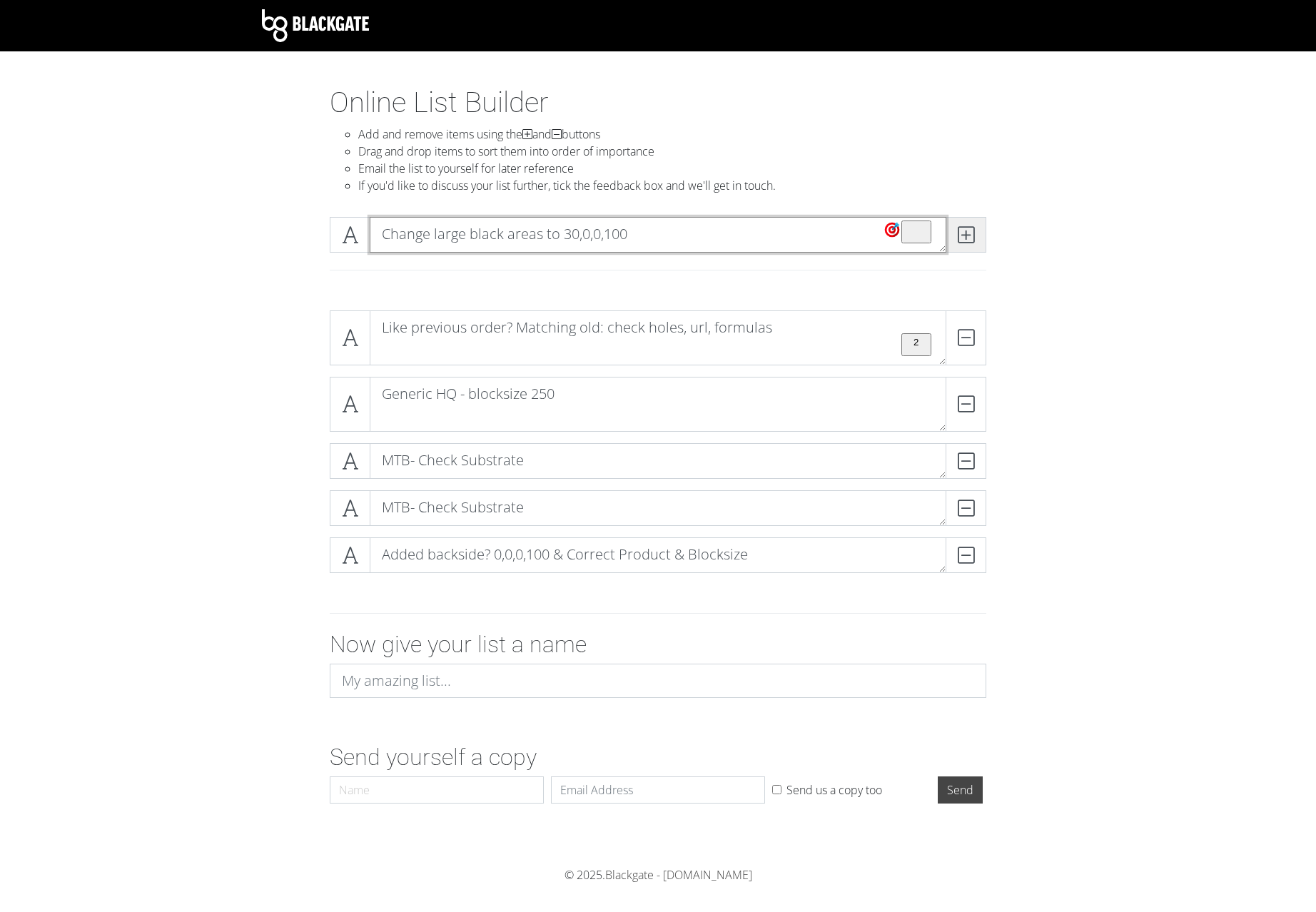
type textarea "Change large black areas to 30,0,0,100"
click at [961, 234] on icon at bounding box center [966, 235] width 17 height 14
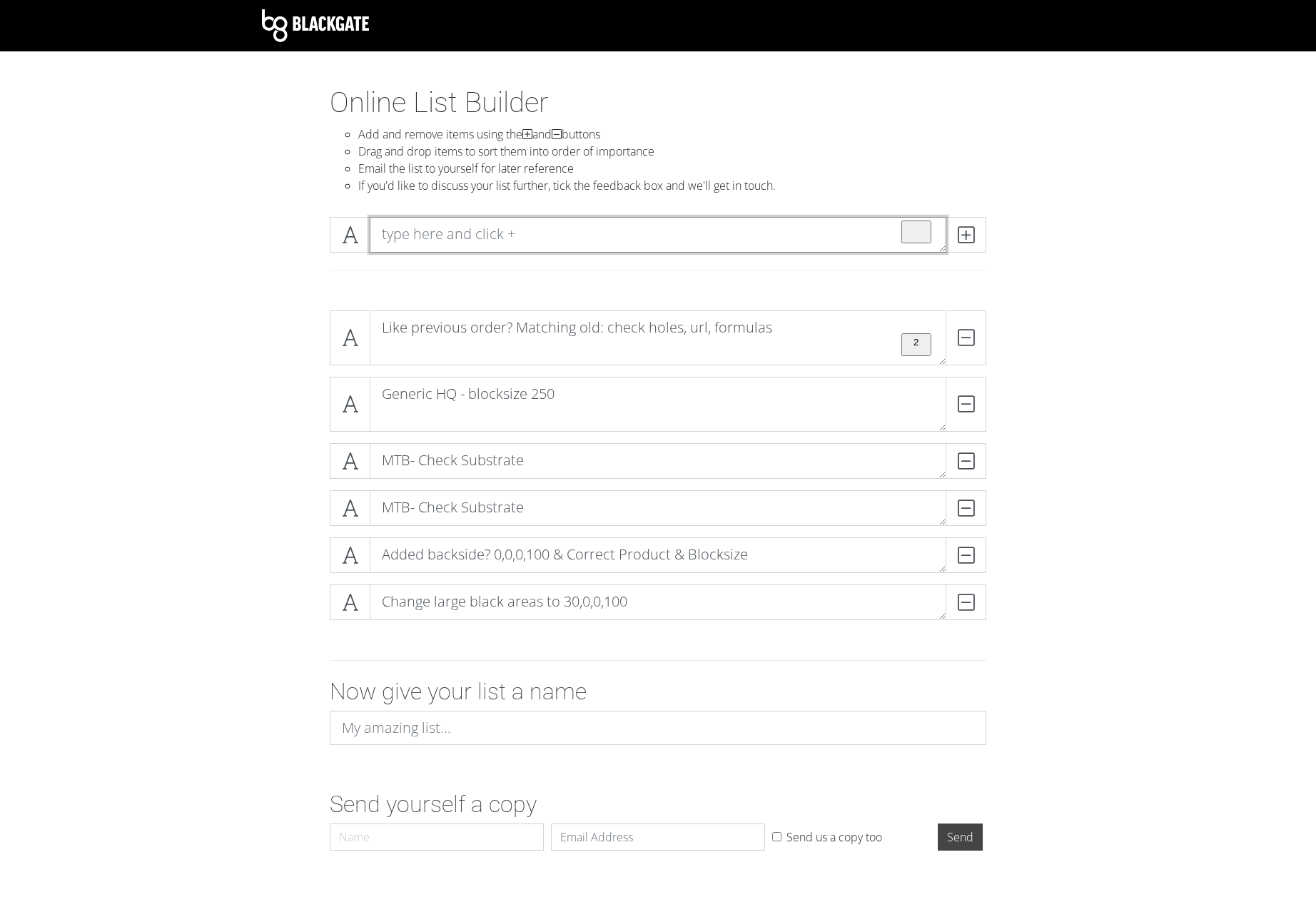
click at [507, 243] on textarea "To enrich screen reader interactions, please activate Accessibility in Grammarl…" at bounding box center [658, 234] width 577 height 35
paste textarea "Order Hint Missmatches? Preview Errors? Internal messages? System messages? Che…"
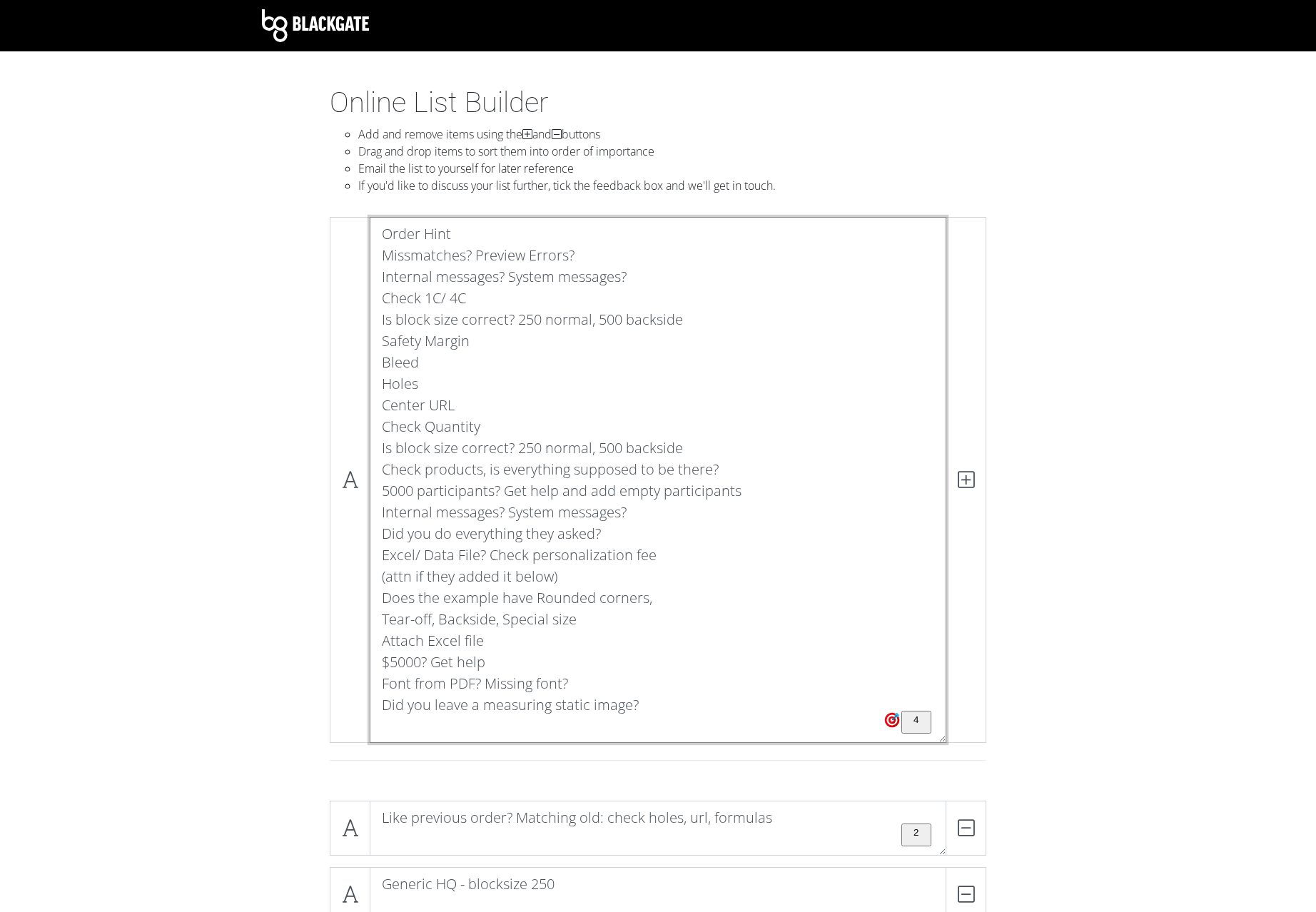
drag, startPoint x: 385, startPoint y: 705, endPoint x: 380, endPoint y: 217, distance: 488.0
click at [380, 217] on textarea "Order Hint Missmatches? Preview Errors? Internal messages? System messages? Che…" at bounding box center [658, 479] width 577 height 526
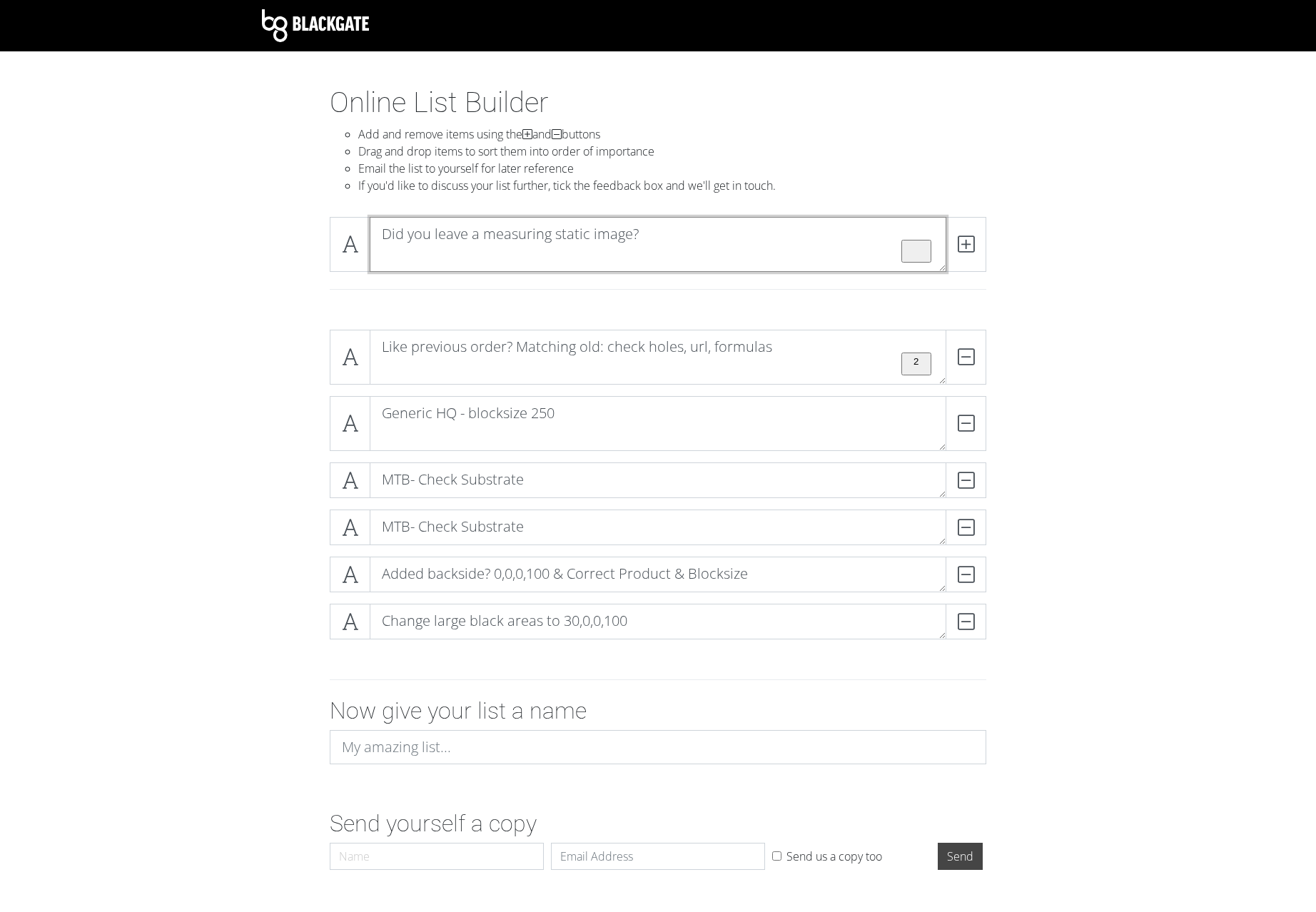
drag, startPoint x: 395, startPoint y: 256, endPoint x: 584, endPoint y: 266, distance: 189.3
click at [591, 264] on textarea "Did you leave a measuring static image?" at bounding box center [658, 244] width 577 height 55
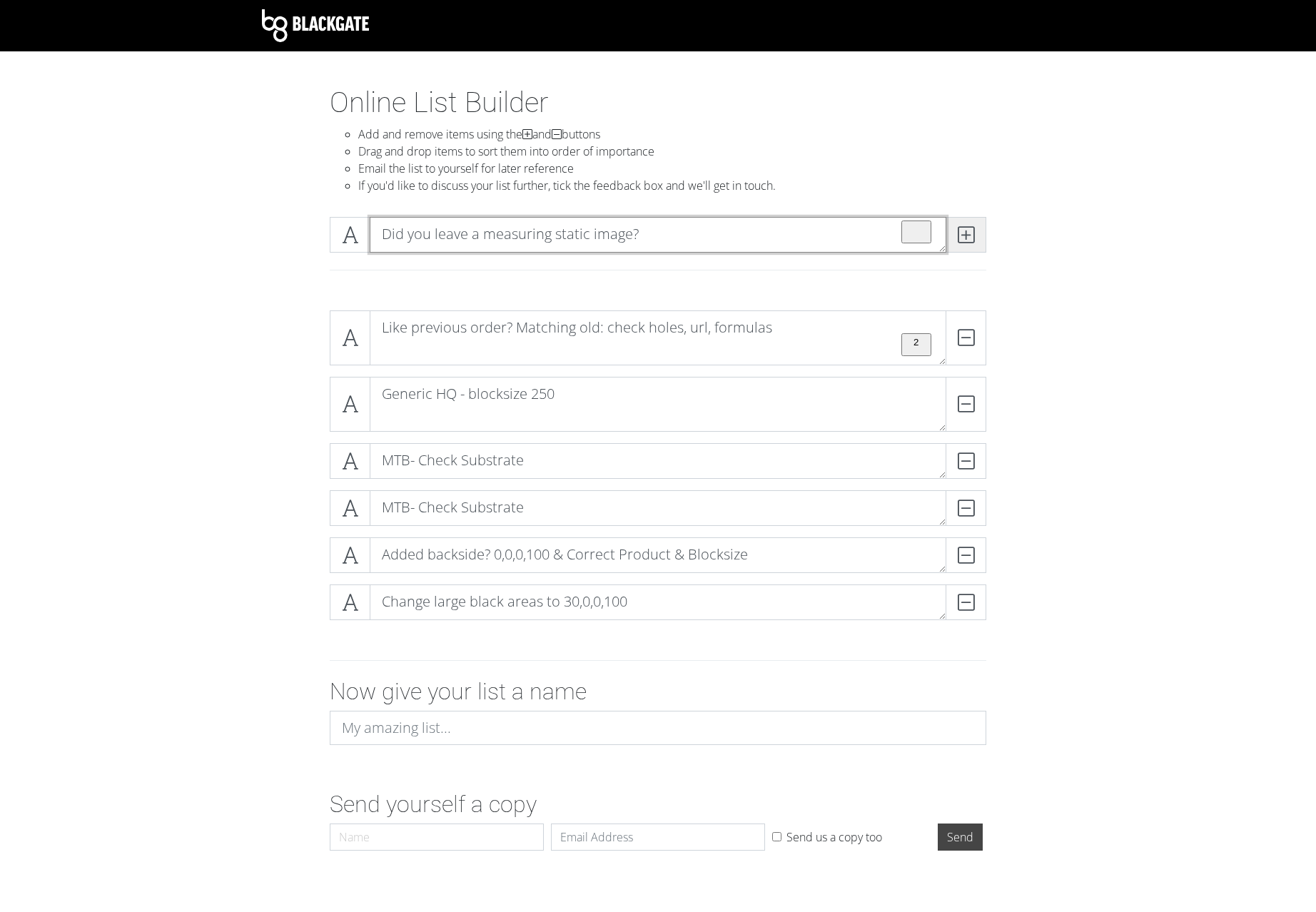
type textarea "Did you leave a measuring static image?"
click at [966, 232] on icon at bounding box center [966, 235] width 17 height 14
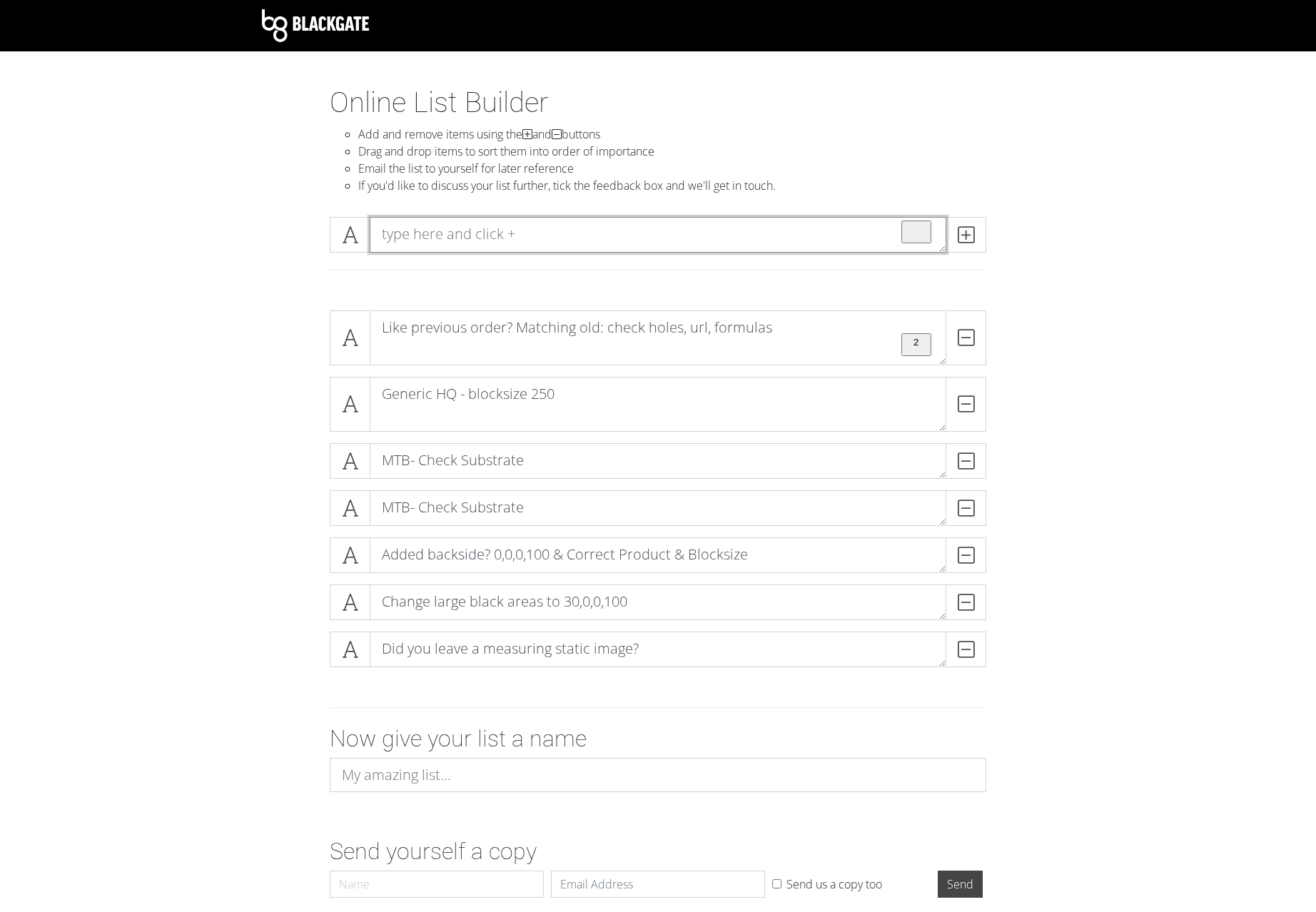
click at [471, 233] on textarea "To enrich screen reader interactions, please activate Accessibility in Grammarl…" at bounding box center [658, 234] width 577 height 35
paste textarea "Order Hint Missmatches? Preview Errors? Internal messages? System messages? Che…"
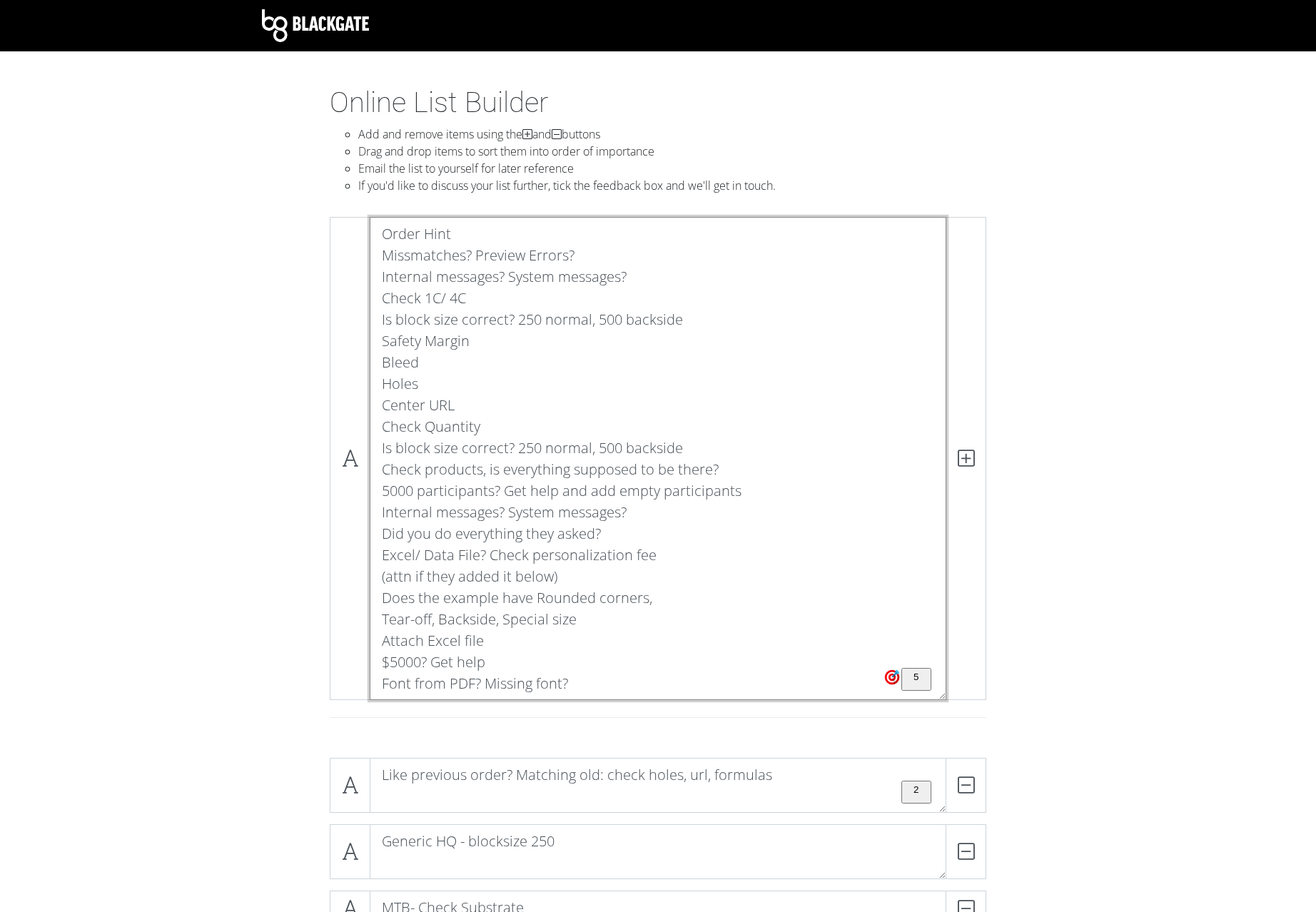
drag, startPoint x: 383, startPoint y: 682, endPoint x: 370, endPoint y: 199, distance: 483.2
click at [370, 217] on textarea "Order Hint Missmatches? Preview Errors? Internal messages? System messages? Che…" at bounding box center [658, 458] width 577 height 483
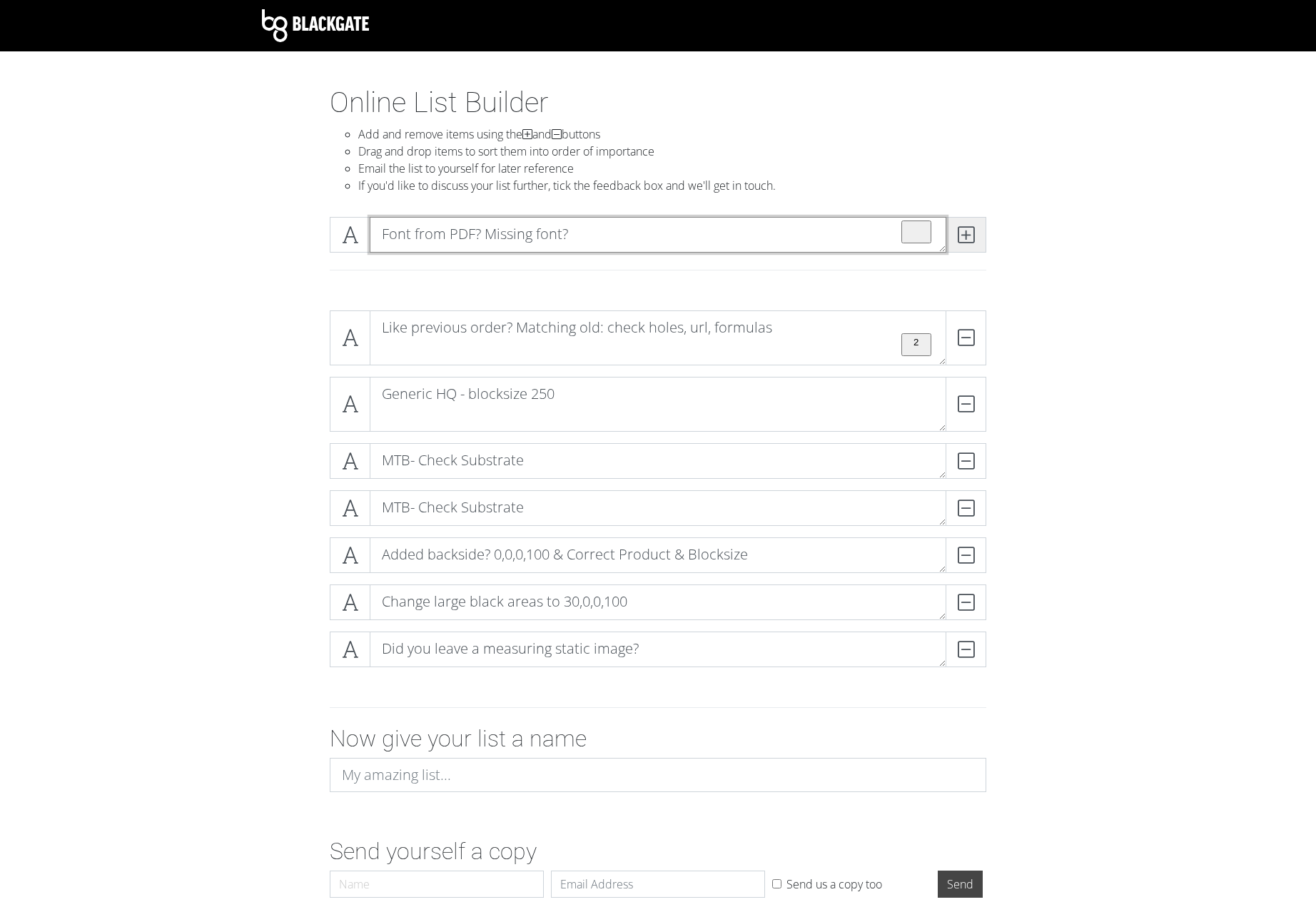
type textarea "Font from PDF? Missing font?"
click at [967, 238] on icon at bounding box center [966, 235] width 17 height 14
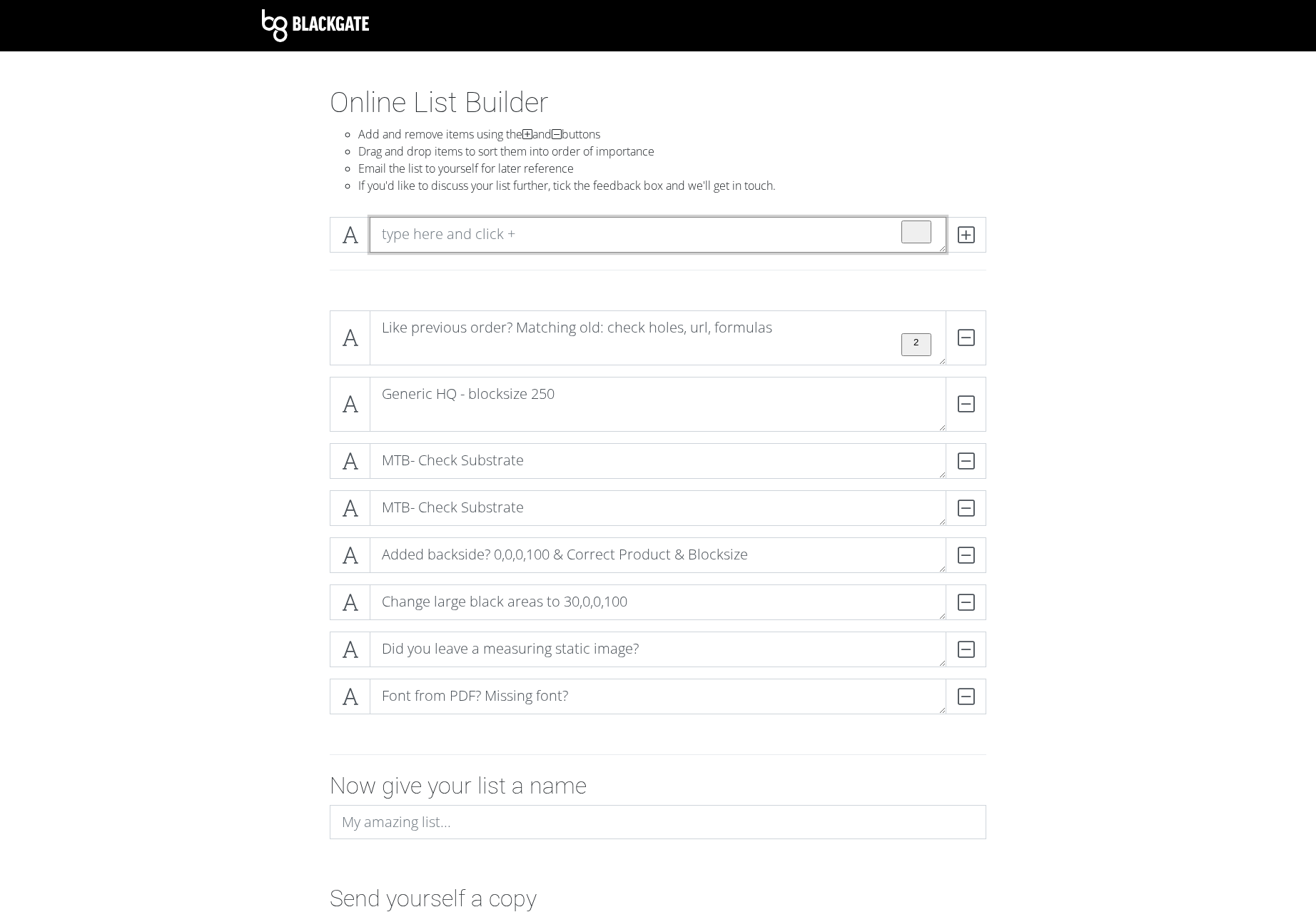
click at [515, 235] on textarea "To enrich screen reader interactions, please activate Accessibility in Grammarl…" at bounding box center [658, 234] width 577 height 35
paste textarea "Order Hint Missmatches? Preview Errors? Internal messages? System messages? Che…"
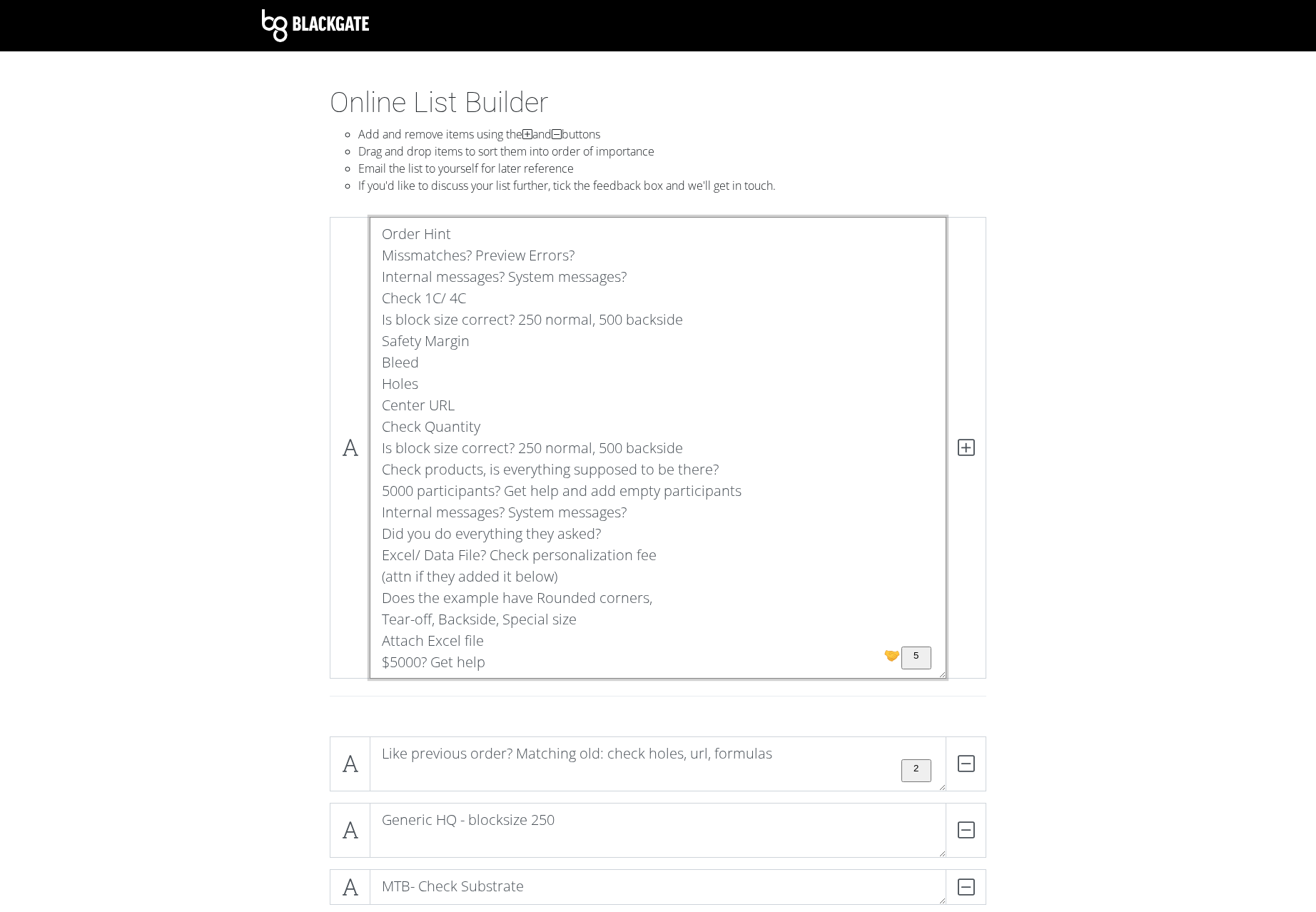
drag, startPoint x: 381, startPoint y: 664, endPoint x: 350, endPoint y: 200, distance: 465.0
click at [370, 217] on textarea "Order Hint Missmatches? Preview Errors? Internal messages? System messages? Che…" at bounding box center [658, 447] width 577 height 461
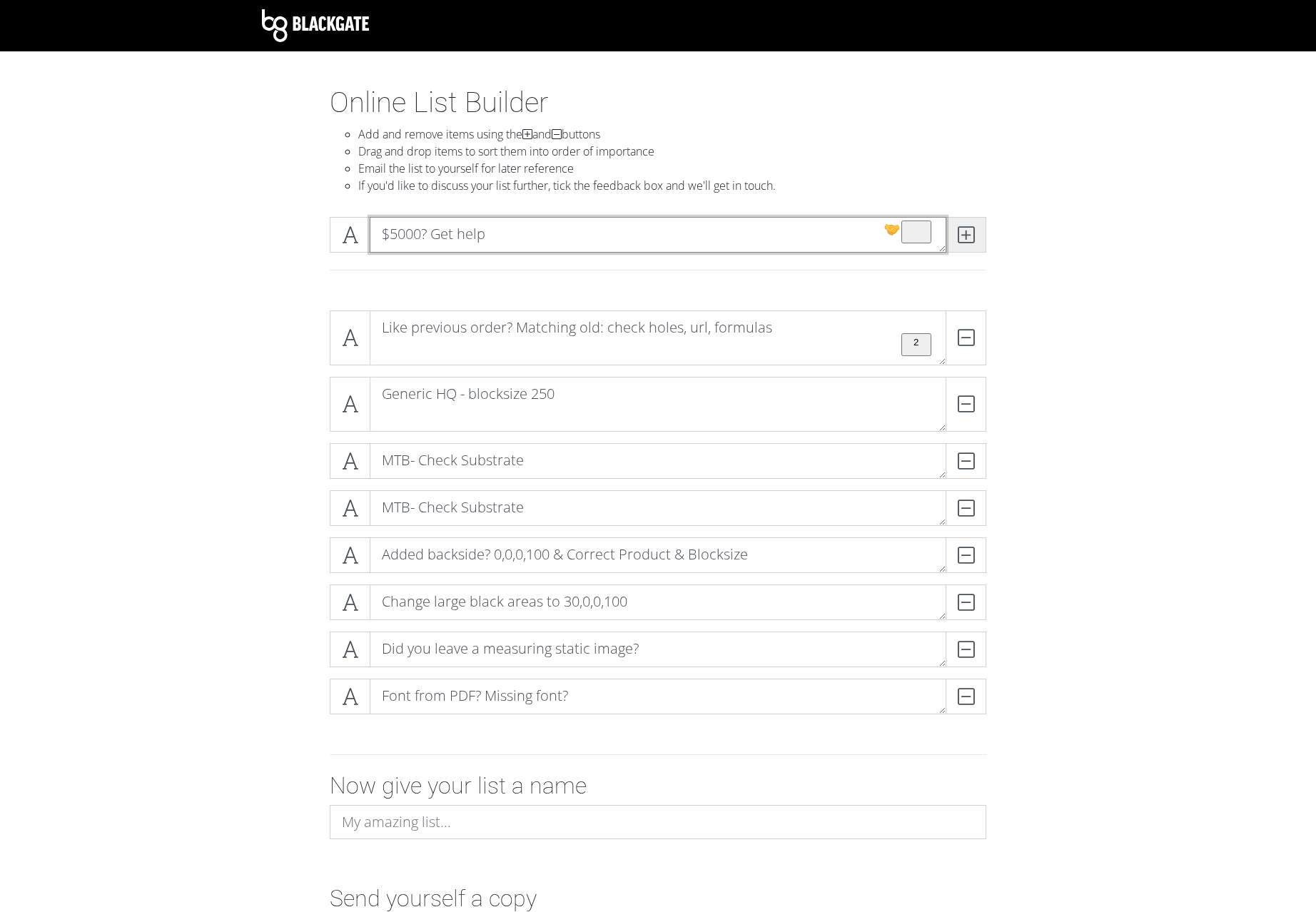
type textarea "$5000? Get help"
click at [977, 243] on span at bounding box center [966, 234] width 40 height 35
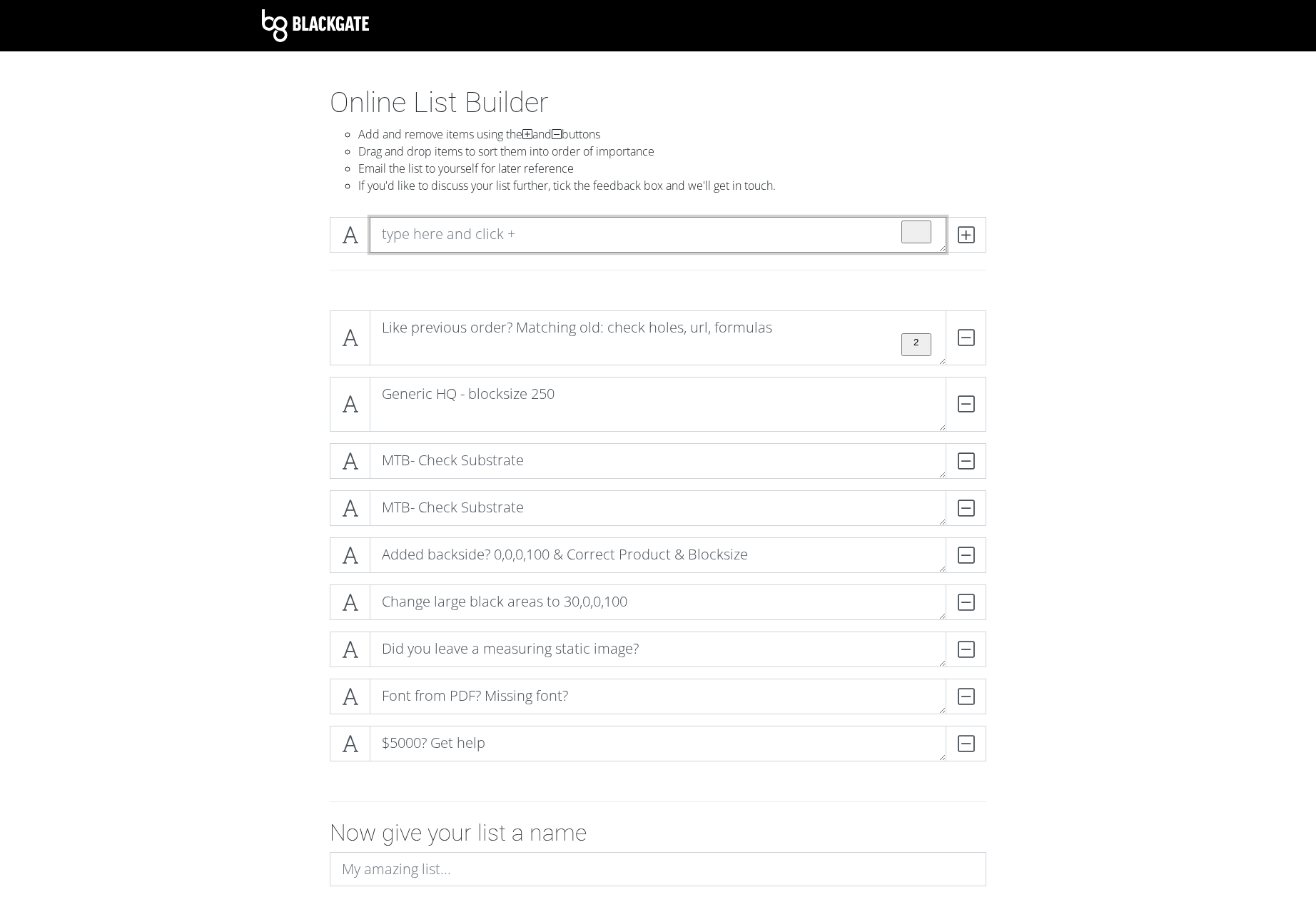
click at [456, 233] on textarea "To enrich screen reader interactions, please activate Accessibility in Grammarl…" at bounding box center [658, 234] width 577 height 35
paste textarea "Order Hint Missmatches? Preview Errors? Internal messages? System messages? Che…"
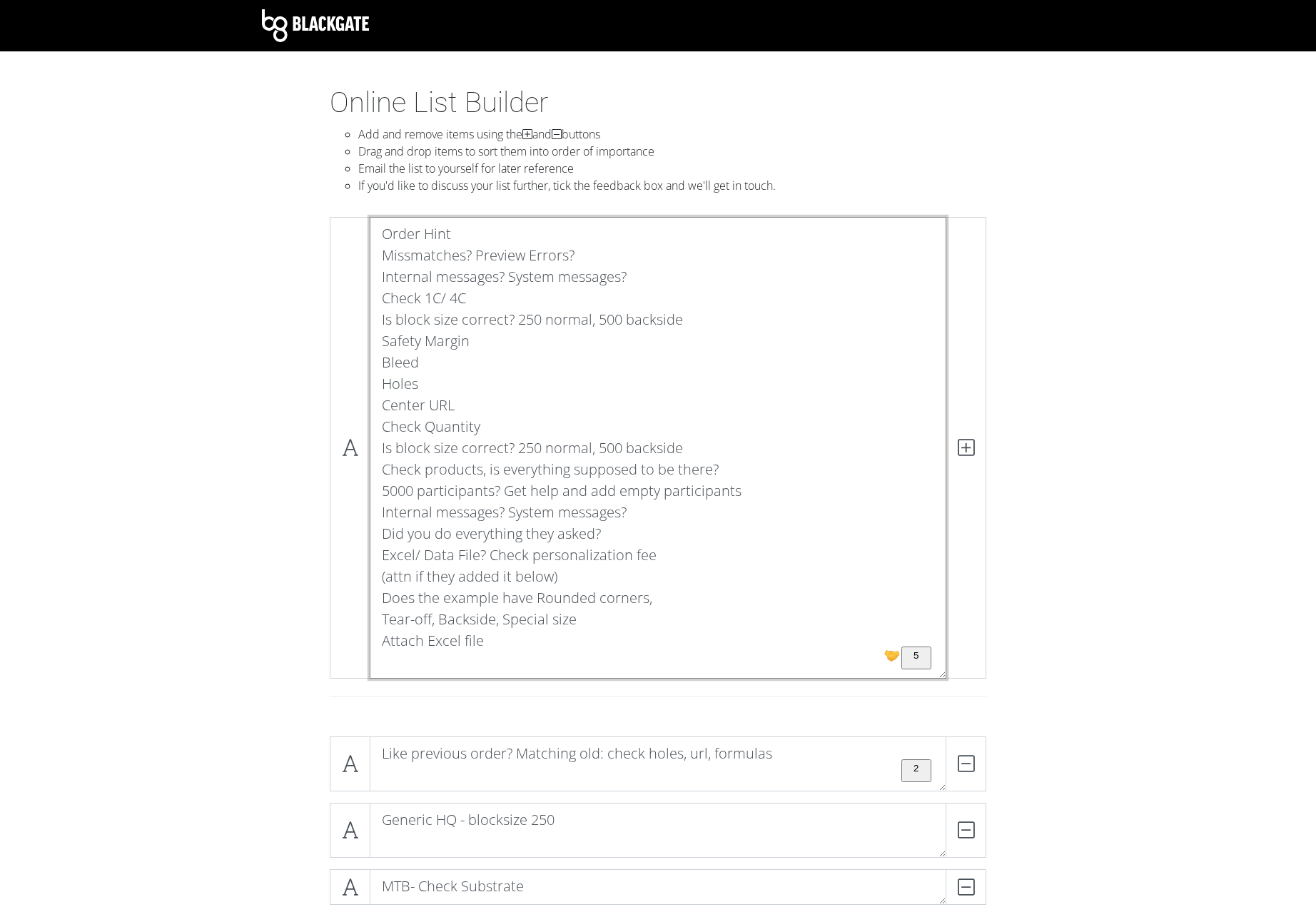
drag, startPoint x: 386, startPoint y: 643, endPoint x: 345, endPoint y: 233, distance: 412.0
click at [370, 233] on textarea "Order Hint Missmatches? Preview Errors? Internal messages? System messages? Che…" at bounding box center [658, 447] width 577 height 461
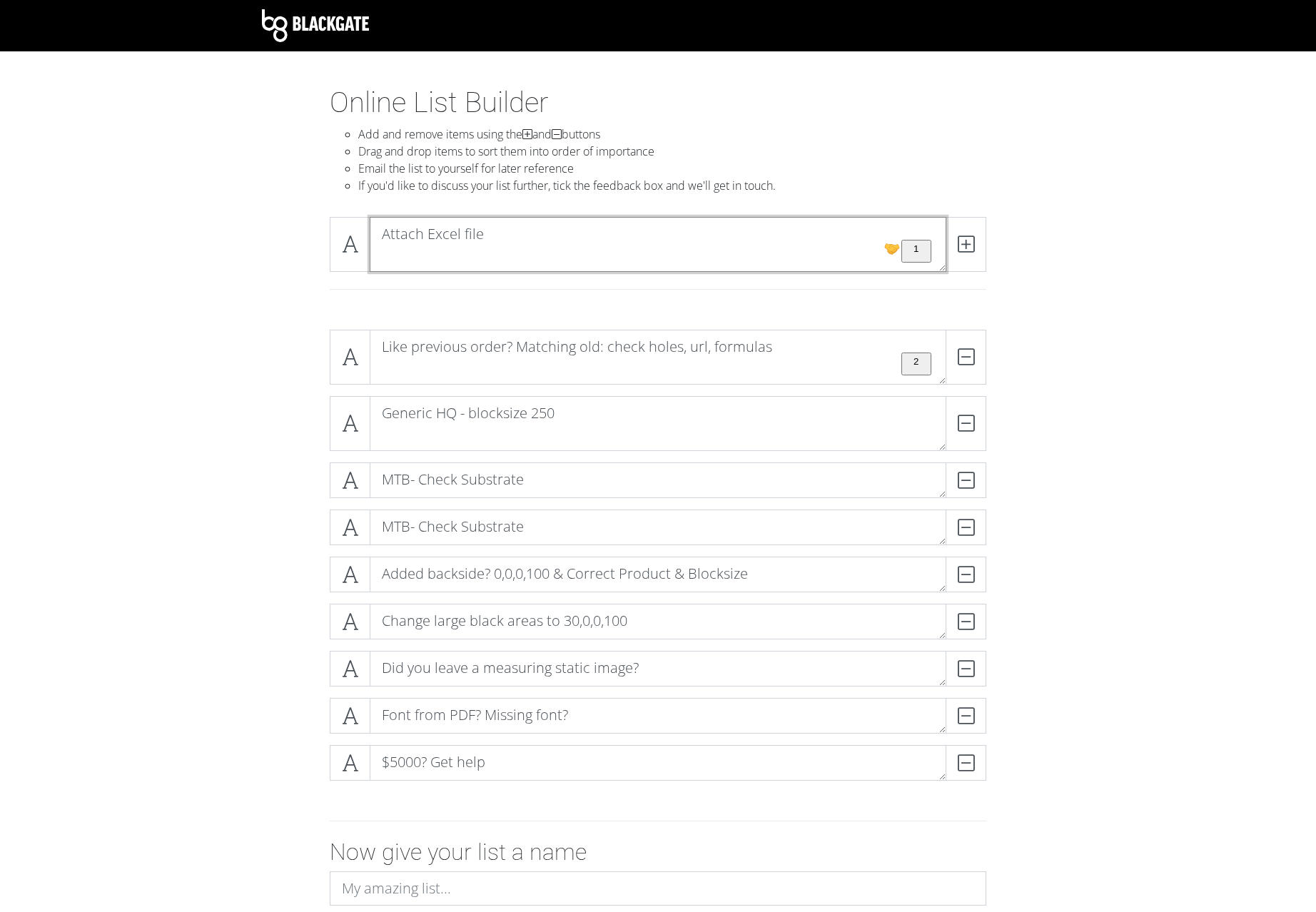
click at [425, 256] on textarea "Attach Excel file" at bounding box center [658, 244] width 577 height 55
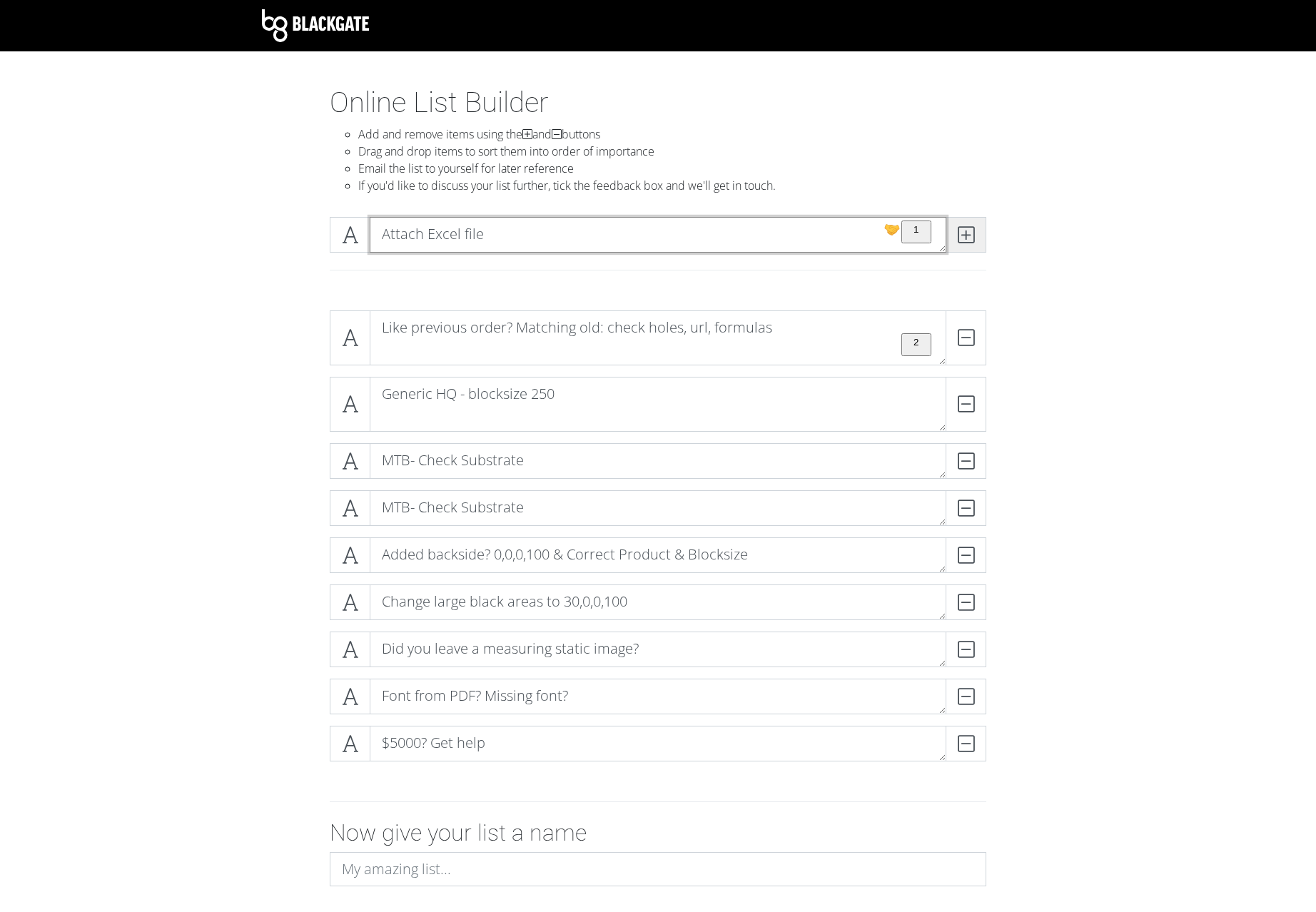
type textarea "Attach Excel file"
click at [968, 236] on icon at bounding box center [966, 235] width 17 height 14
click at [571, 238] on textarea "To enrich screen reader interactions, please activate Accessibility in Grammarl…" at bounding box center [658, 234] width 577 height 35
paste textarea "Order Hint Missmatches? Preview Errors? Internal messages? System messages? Che…"
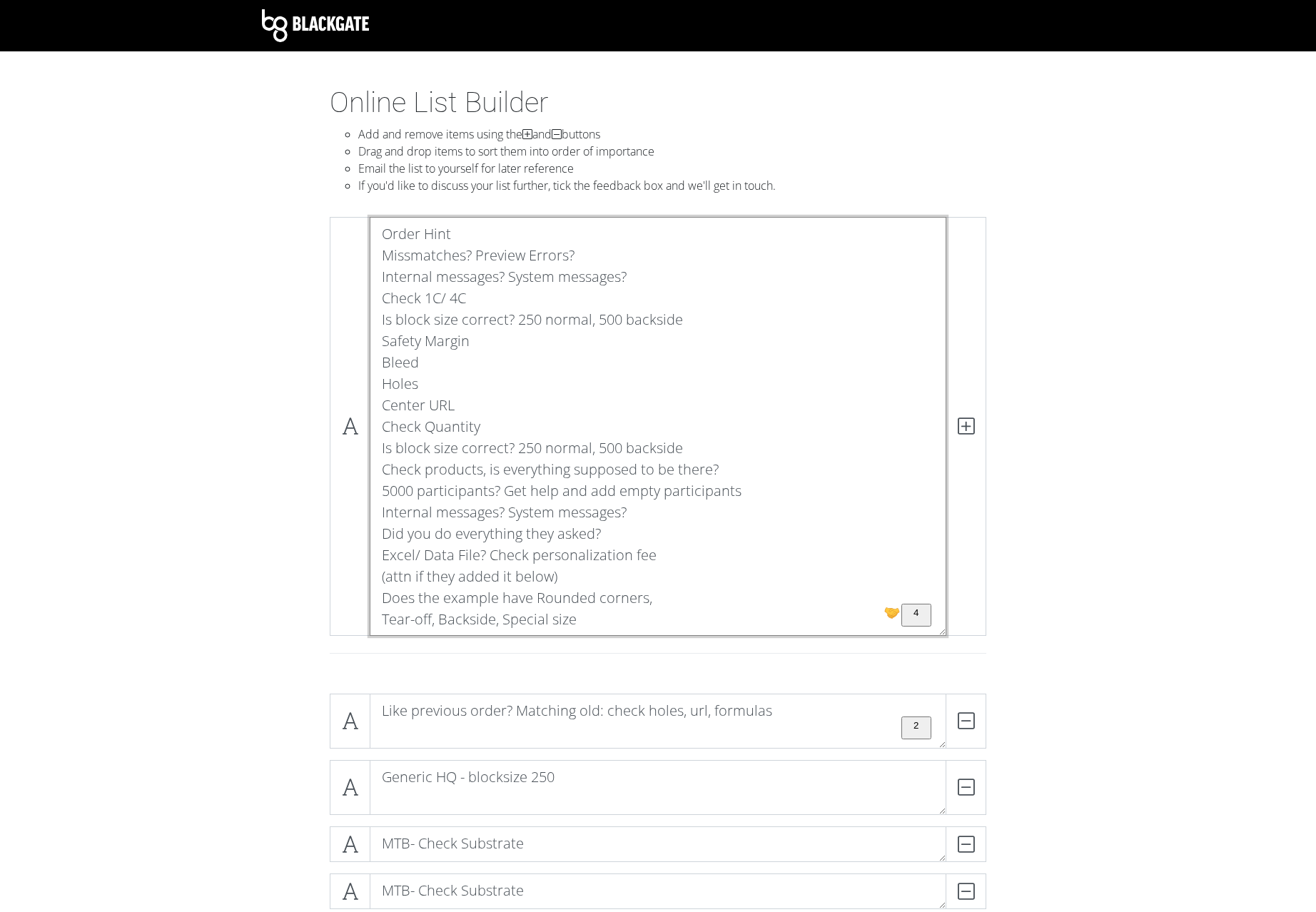
drag, startPoint x: 381, startPoint y: 621, endPoint x: 360, endPoint y: 194, distance: 427.5
click at [370, 217] on textarea "Order Hint Missmatches? Preview Errors? Internal messages? System messages? Che…" at bounding box center [658, 426] width 577 height 419
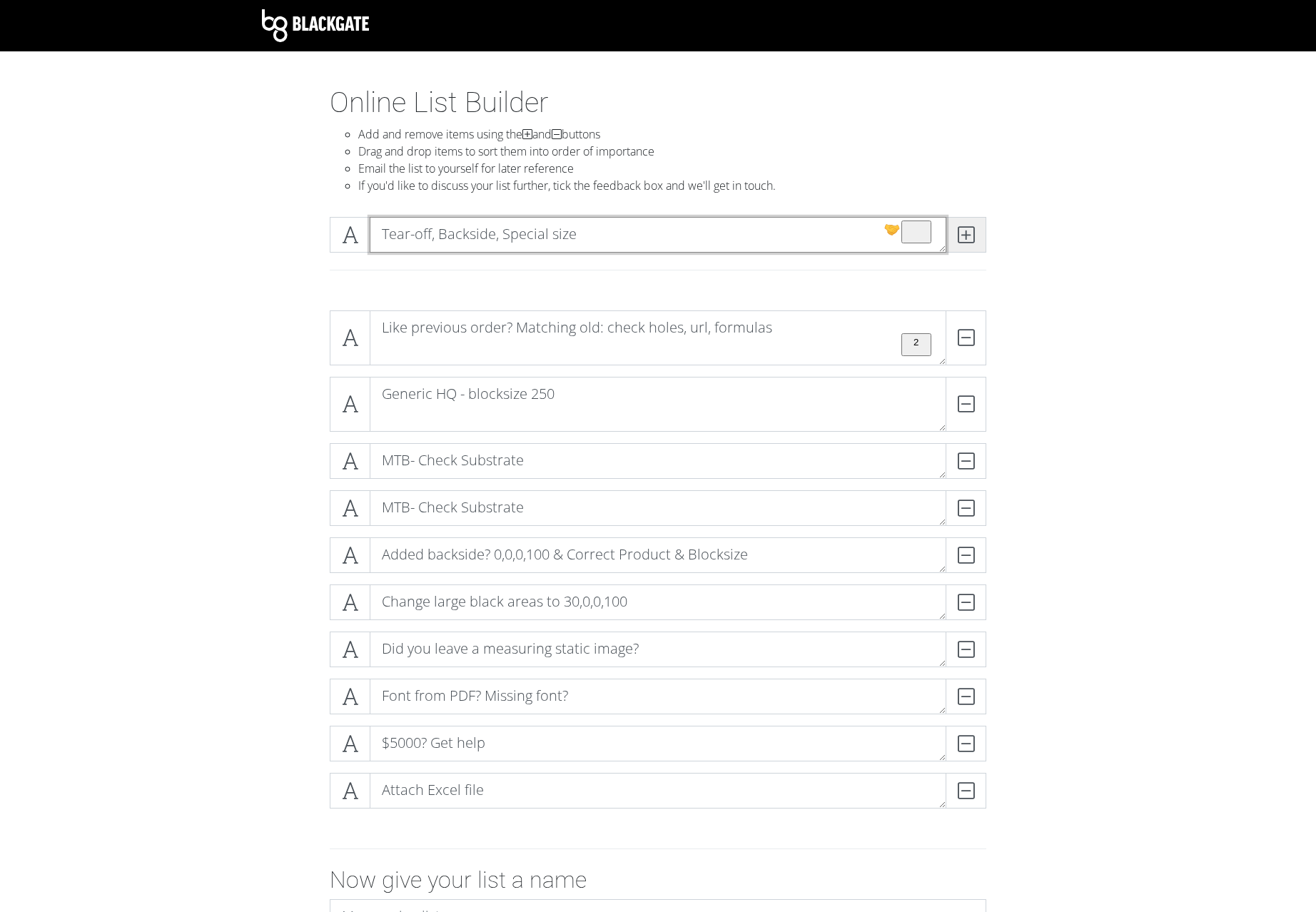
type textarea "Tear-off, Backside, Special size"
click at [969, 227] on icon at bounding box center [966, 235] width 17 height 14
click at [549, 233] on textarea "To enrich screen reader interactions, please activate Accessibility in Grammarl…" at bounding box center [658, 234] width 577 height 35
paste textarea "Order Hint Missmatches? Preview Errors? Internal messages? System messages? Che…"
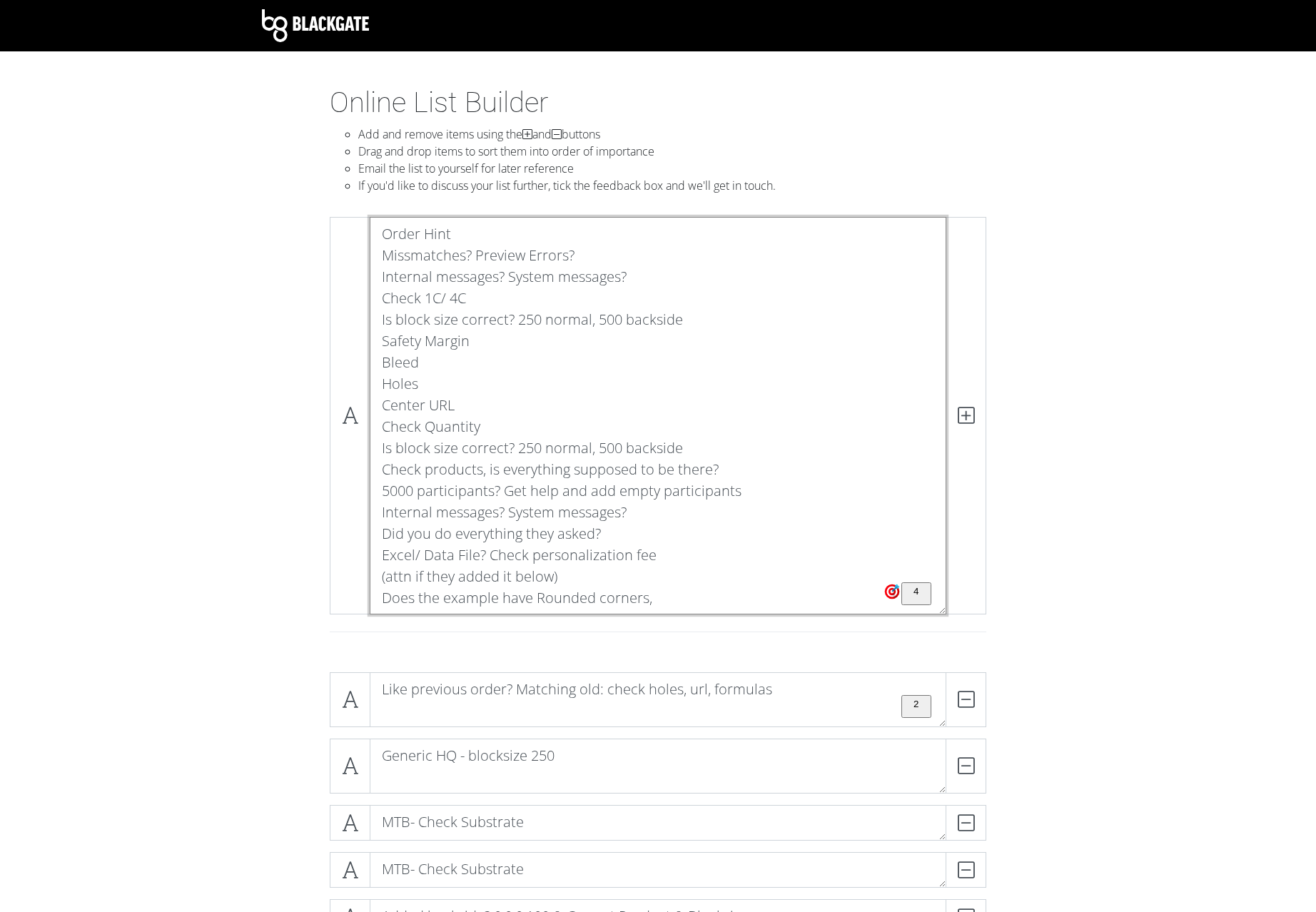
drag, startPoint x: 383, startPoint y: 600, endPoint x: 347, endPoint y: 201, distance: 400.6
click at [370, 217] on textarea "Order Hint Missmatches? Preview Errors? Internal messages? System messages? Che…" at bounding box center [658, 415] width 577 height 397
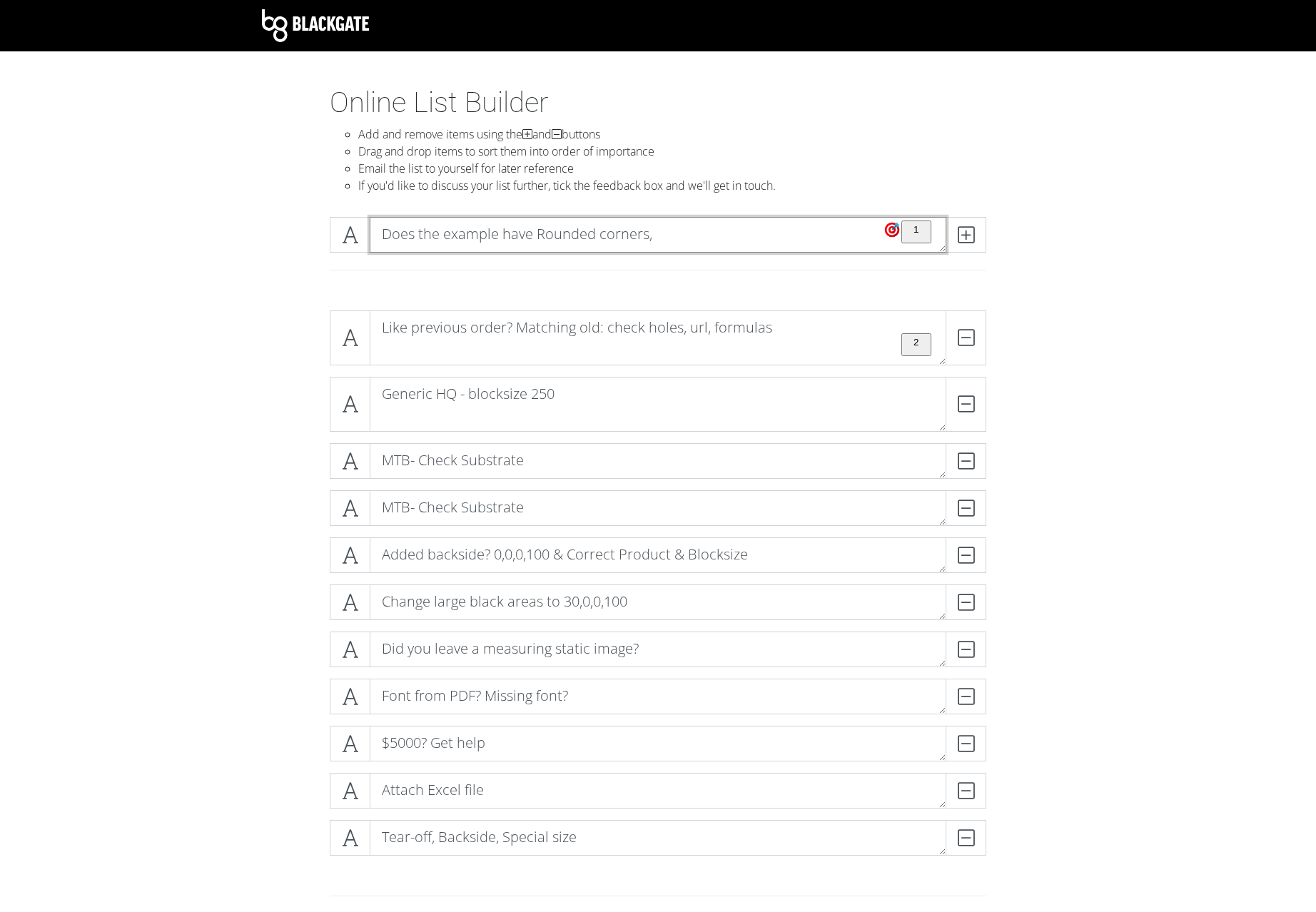
type textarea "Does the example have Rounded corners,"
click at [964, 237] on icon at bounding box center [966, 235] width 17 height 14
click at [534, 233] on textarea "To enrich screen reader interactions, please activate Accessibility in Grammarl…" at bounding box center [658, 234] width 577 height 35
paste textarea "Order Hint Missmatches? Preview Errors? Internal messages? System messages? Che…"
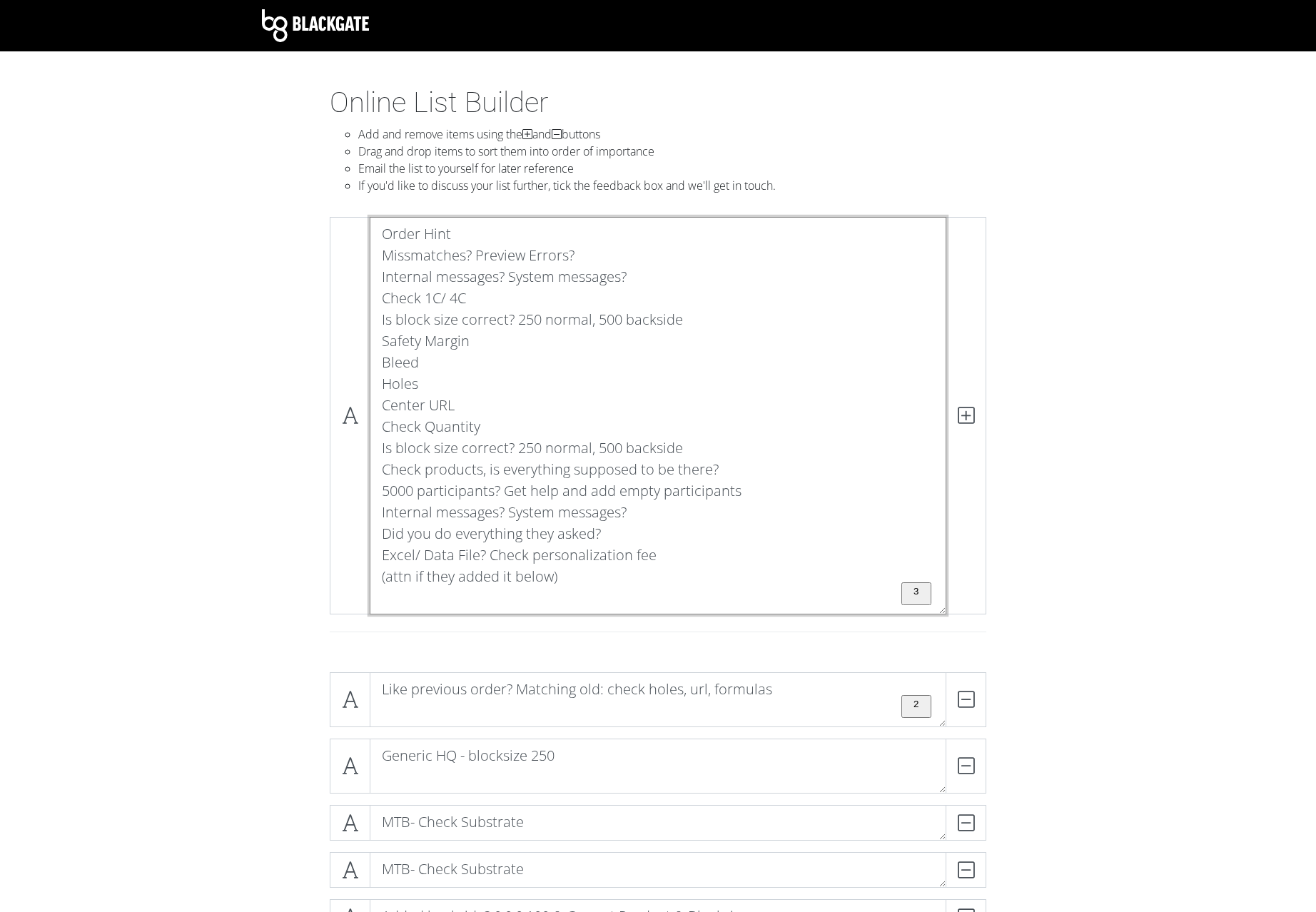
click at [645, 534] on textarea "Order Hint Missmatches? Preview Errors? Internal messages? System messages? Che…" at bounding box center [658, 415] width 577 height 397
drag, startPoint x: 382, startPoint y: 554, endPoint x: 367, endPoint y: 212, distance: 342.3
click at [370, 217] on textarea "Order Hint Missmatches? Preview Errors? Internal messages? System messages? Che…" at bounding box center [658, 415] width 577 height 397
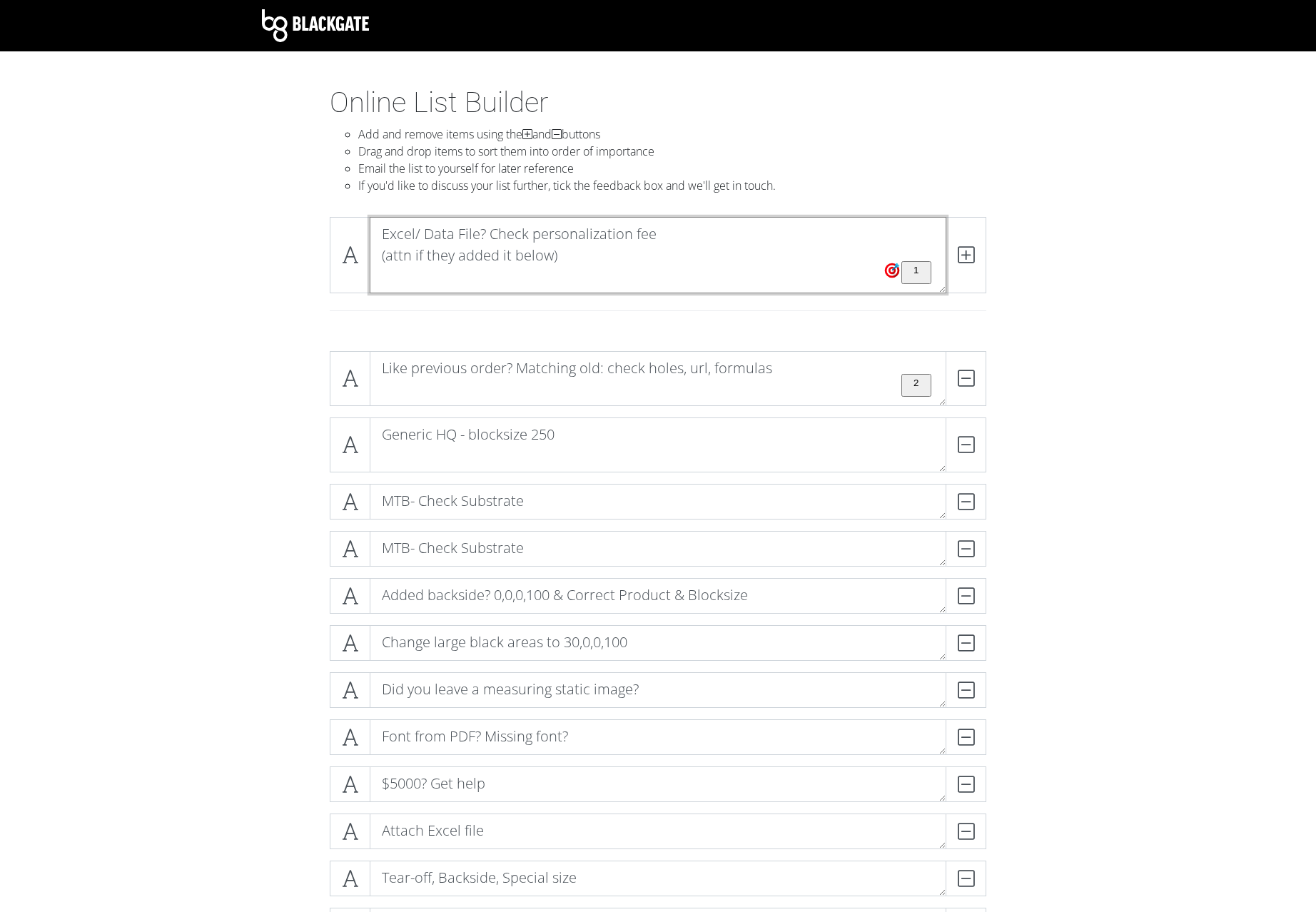
click at [384, 269] on textarea "Excel/ Data File? Check personalization fee (attn if they added it below)" at bounding box center [658, 255] width 577 height 77
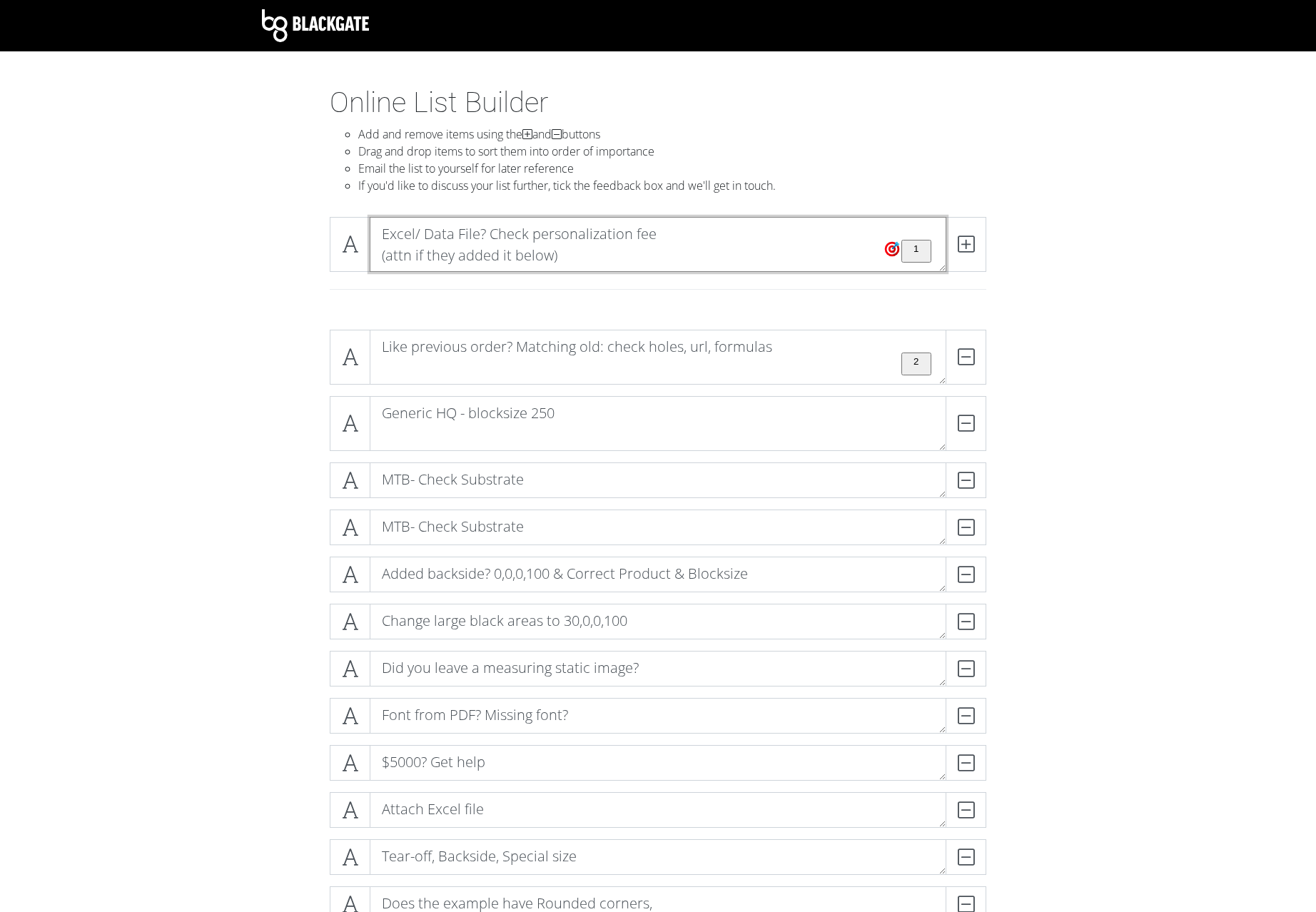
click at [381, 257] on textarea "Excel/ Data File? Check personalization fee (attn if they added it below)" at bounding box center [658, 244] width 577 height 55
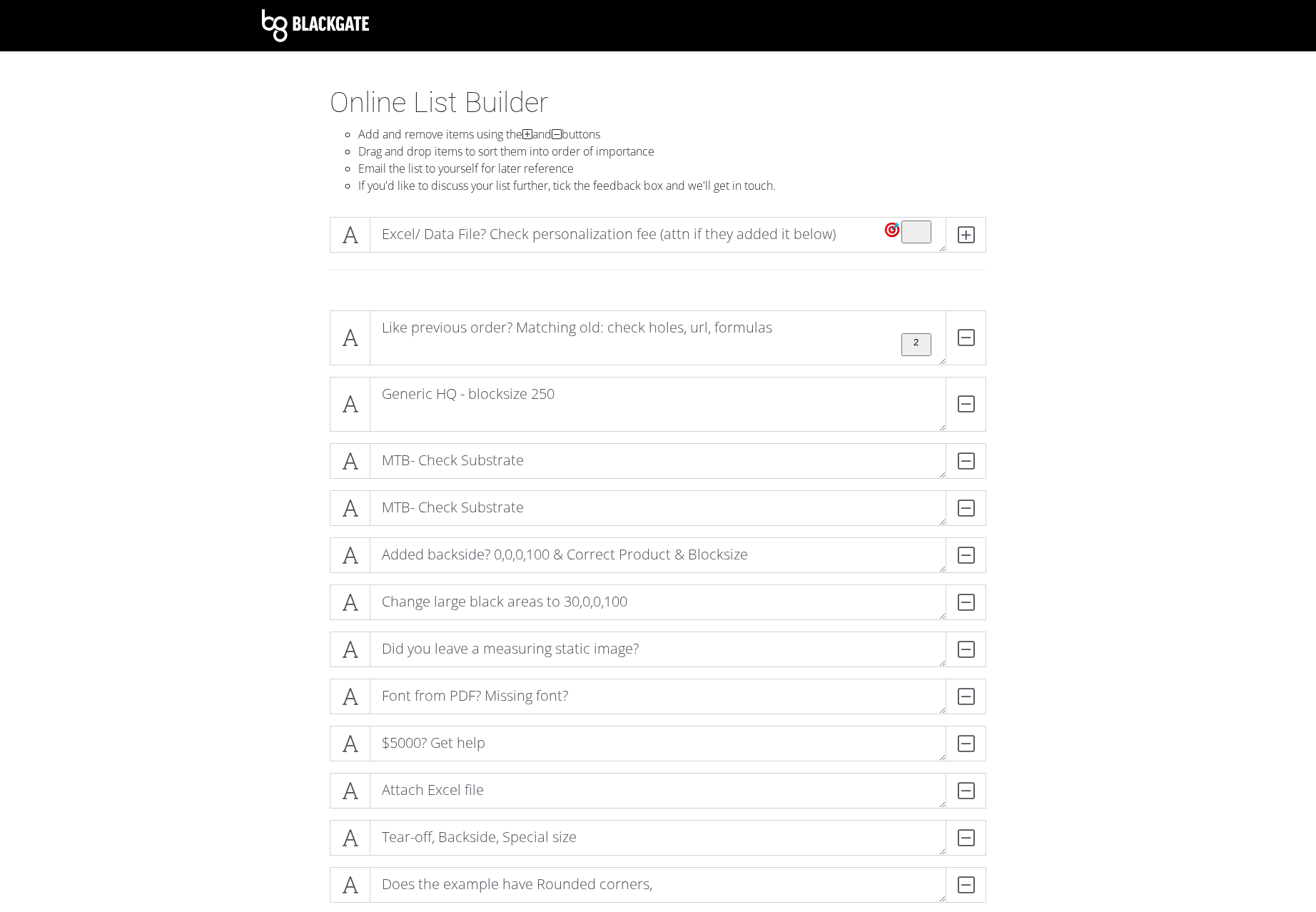
drag, startPoint x: 965, startPoint y: 233, endPoint x: 771, endPoint y: 281, distance: 199.8
click at [779, 318] on section "Online List Builder Add and remove items using the and buttons Drag and drop it…" at bounding box center [658, 641] width 1316 height 1111
drag, startPoint x: 848, startPoint y: 238, endPoint x: 657, endPoint y: 248, distance: 191.3
click at [657, 248] on textarea "Excel/ Data File? Check personalization fee (attn if they added it below)" at bounding box center [658, 234] width 577 height 35
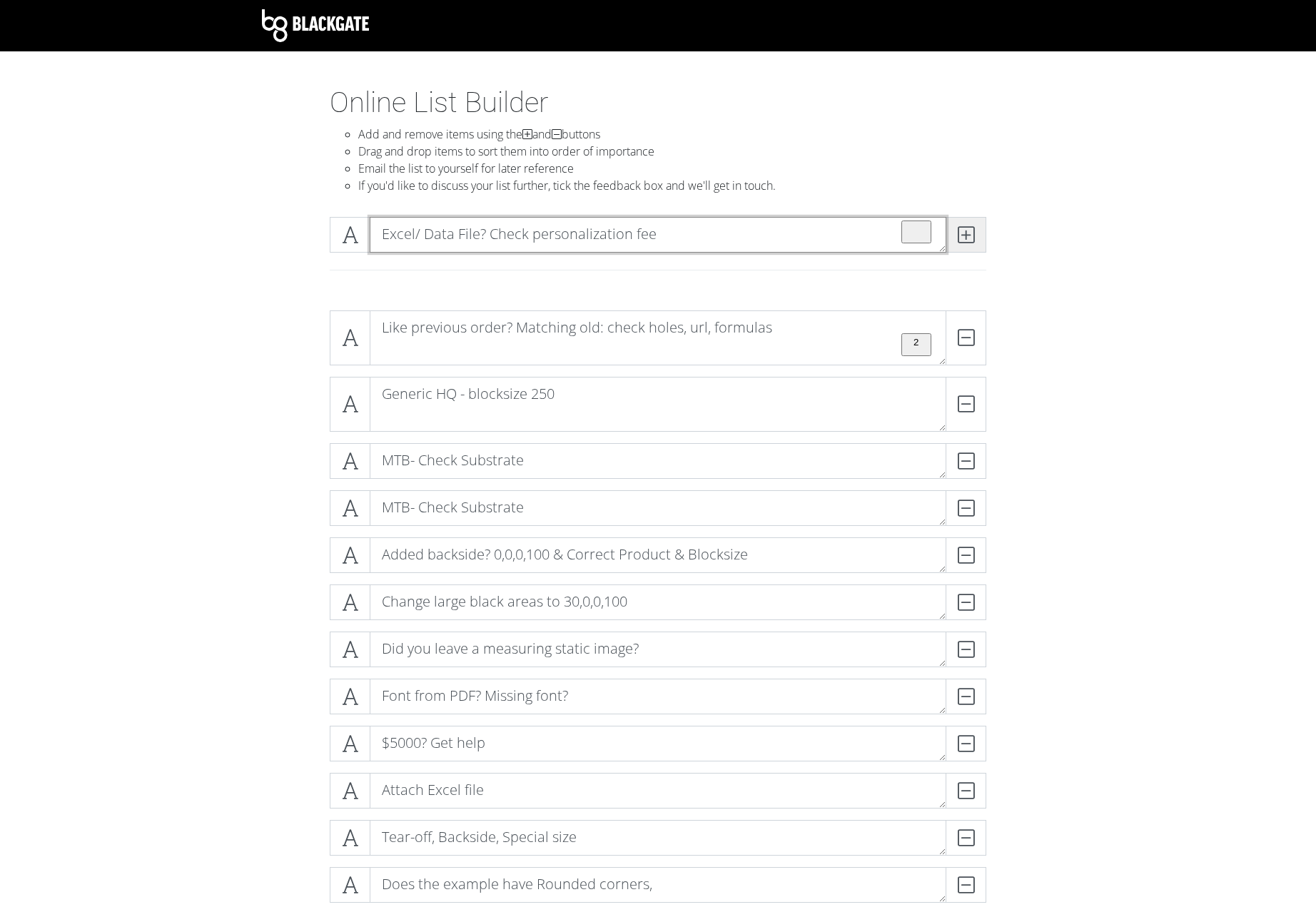
type textarea "Excel/ Data File? Check personalization fee"
click at [973, 240] on icon at bounding box center [966, 235] width 17 height 14
click at [513, 232] on textarea "To enrich screen reader interactions, please activate Accessibility in Grammarl…" at bounding box center [658, 234] width 577 height 35
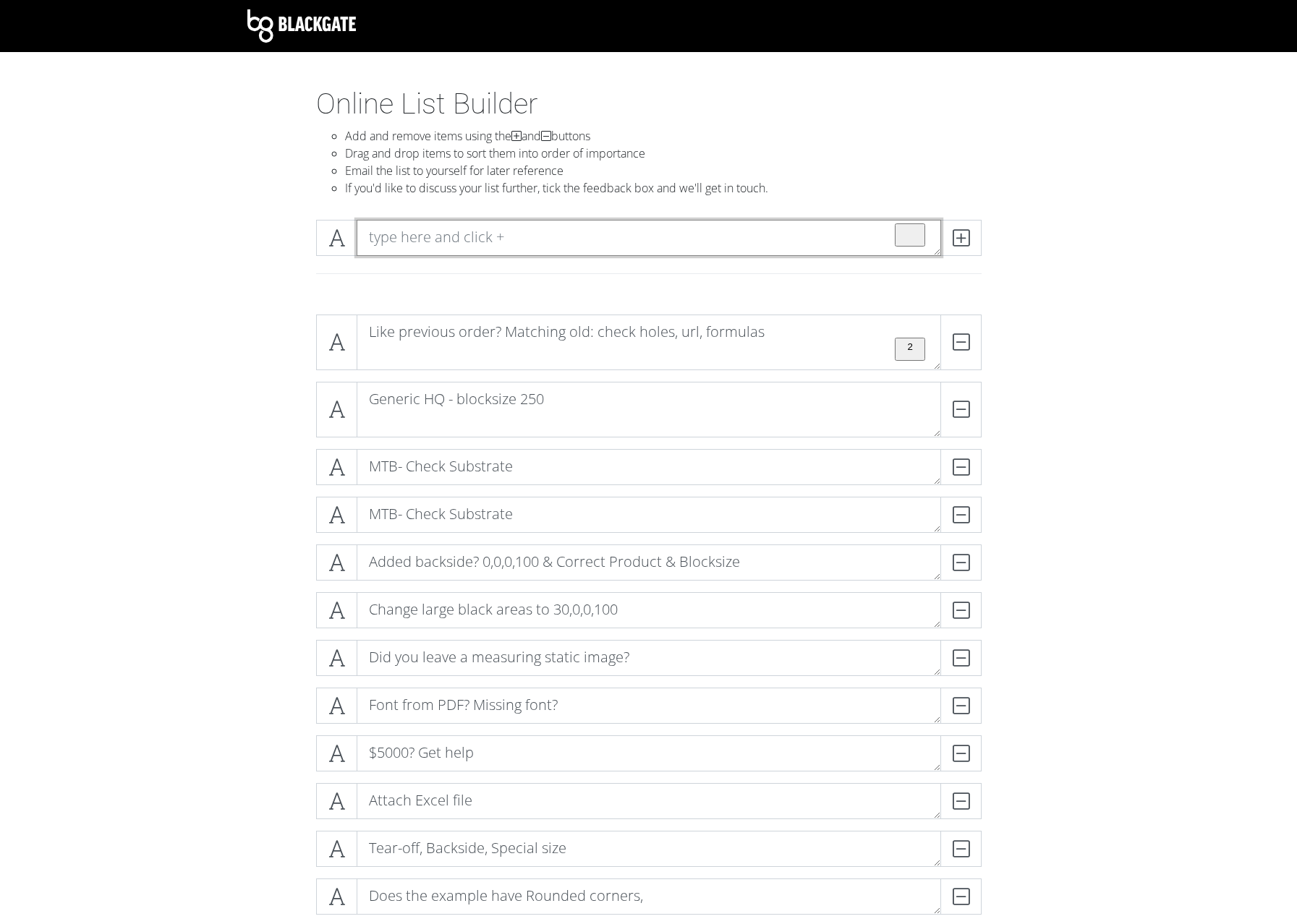
click at [524, 238] on textarea "To enrich screen reader interactions, please activate Accessibility in Grammarl…" at bounding box center [648, 237] width 585 height 36
paste textarea "Order Hint Missmatches? Preview Errors? Internal messages? System messages? Che…"
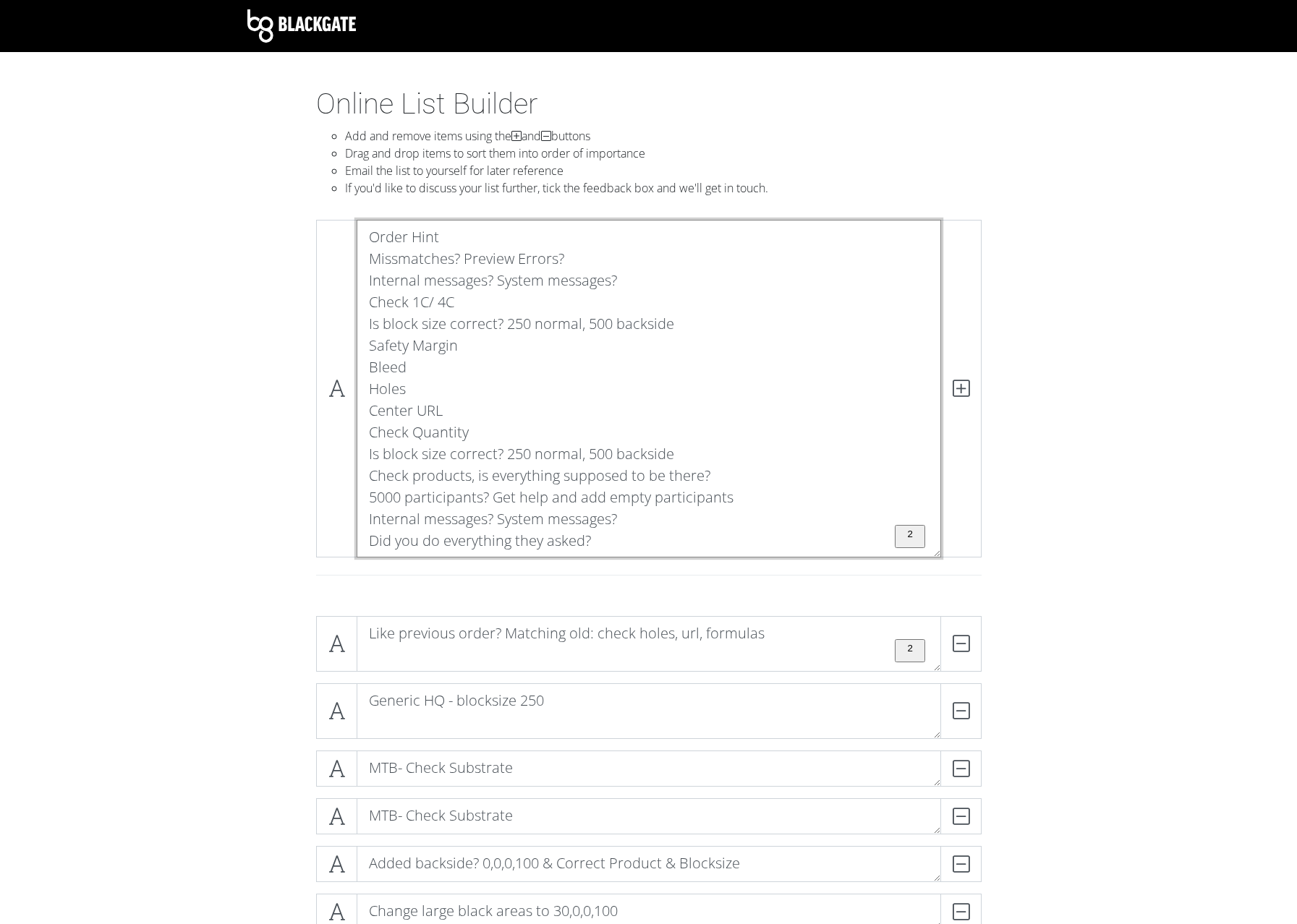
drag, startPoint x: 370, startPoint y: 538, endPoint x: 359, endPoint y: 212, distance: 326.2
click at [359, 219] on textarea "Order Hint Missmatches? Preview Errors? Internal messages? System messages? Che…" at bounding box center [648, 388] width 585 height 338
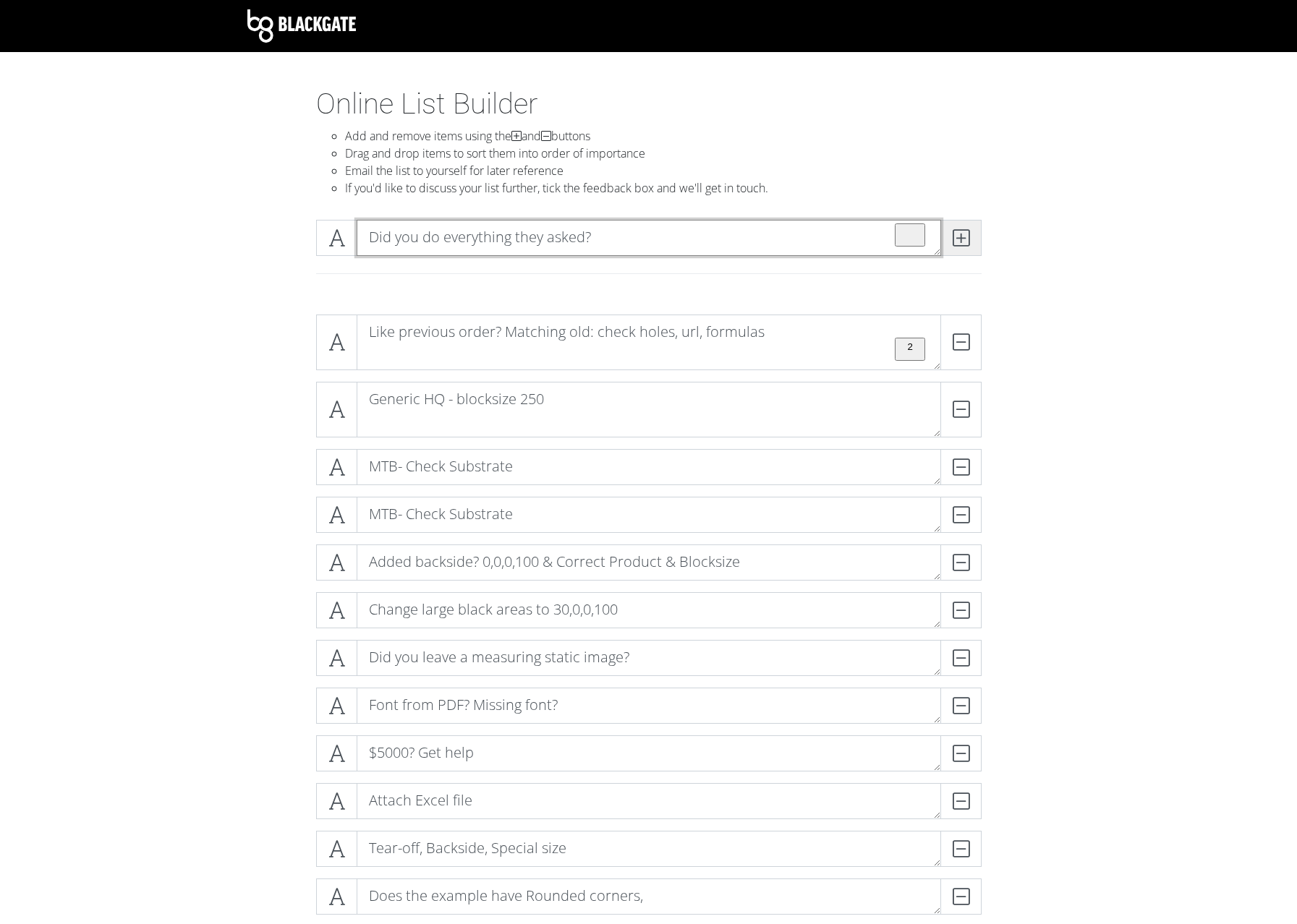
type textarea "Did you do everything they asked?"
click at [966, 231] on icon at bounding box center [961, 238] width 17 height 15
click at [557, 249] on textarea "To enrich screen reader interactions, please activate Accessibility in Grammarl…" at bounding box center [648, 237] width 585 height 36
paste textarea "Order Hint Missmatches? Preview Errors? Internal messages? System messages? Che…"
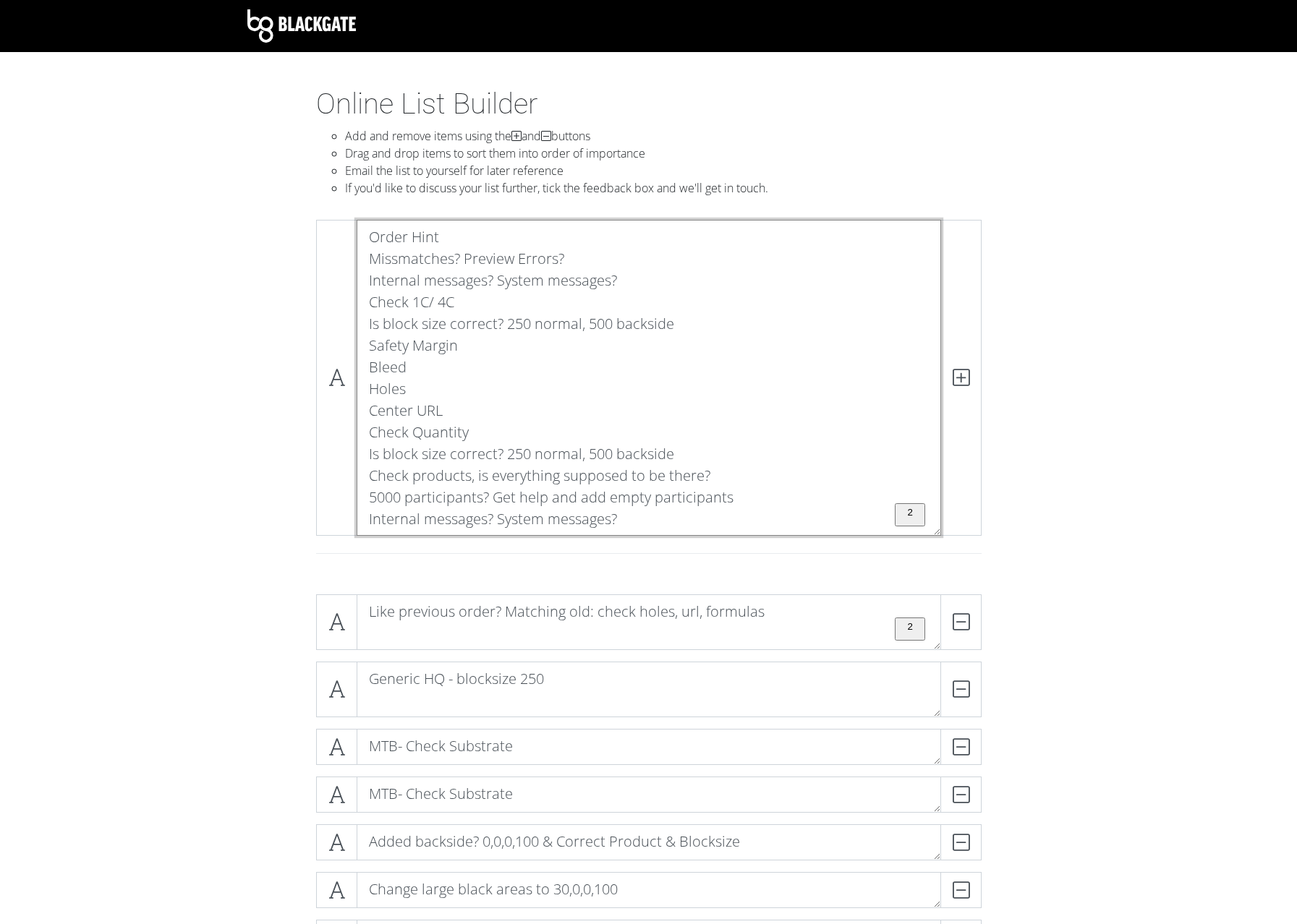
drag, startPoint x: 370, startPoint y: 521, endPoint x: 332, endPoint y: 239, distance: 284.5
click at [356, 239] on textarea "Order Hint Missmatches? Preview Errors? Internal messages? System messages? Che…" at bounding box center [648, 378] width 585 height 316
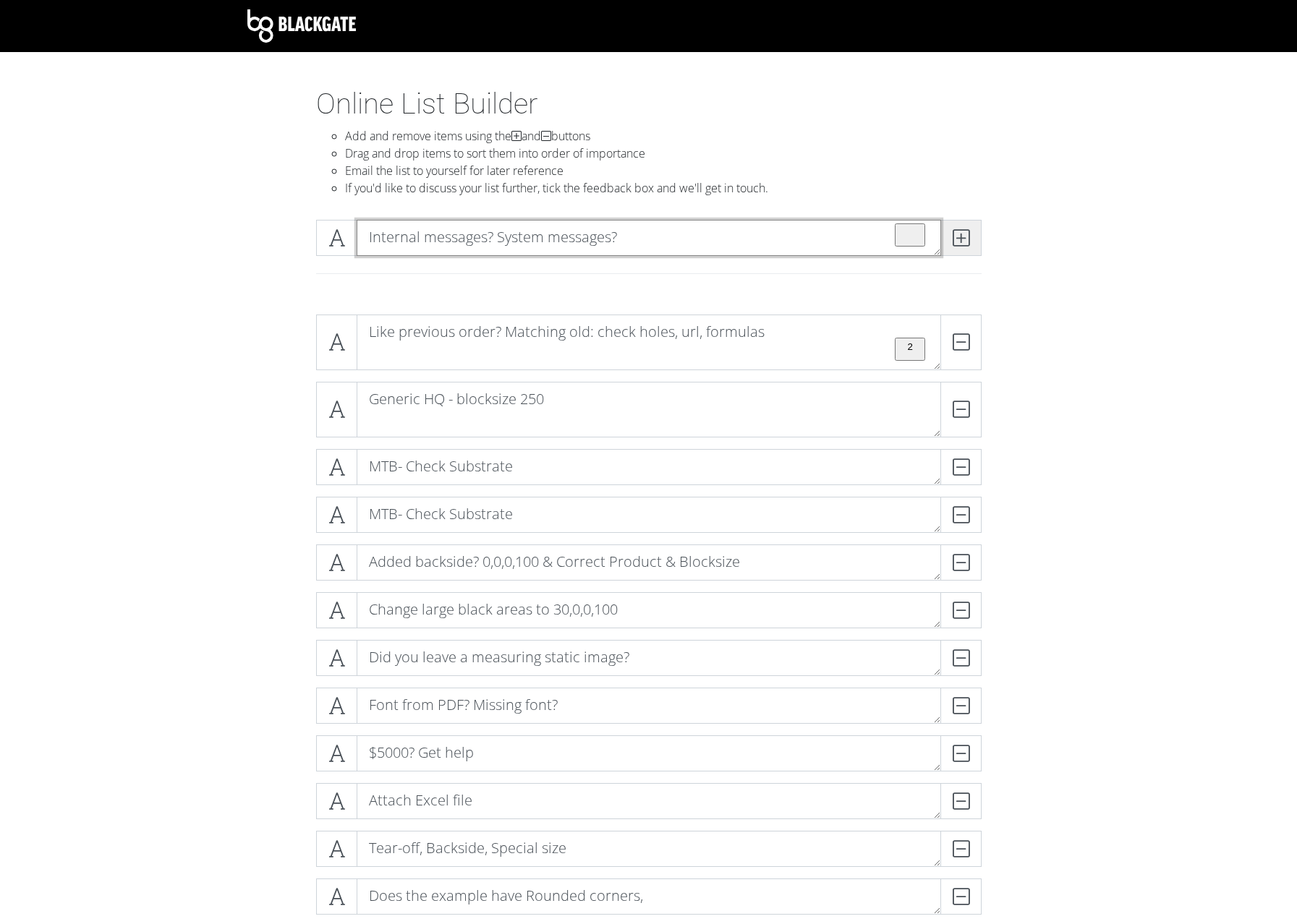
type textarea "Internal messages? System messages?"
click at [962, 236] on icon at bounding box center [961, 238] width 17 height 15
click at [555, 236] on textarea "To enrich screen reader interactions, please activate Accessibility in Grammarl…" at bounding box center [648, 237] width 585 height 36
paste textarea "Order Hint Missmatches? Preview Errors? Internal messages? System messages? Che…"
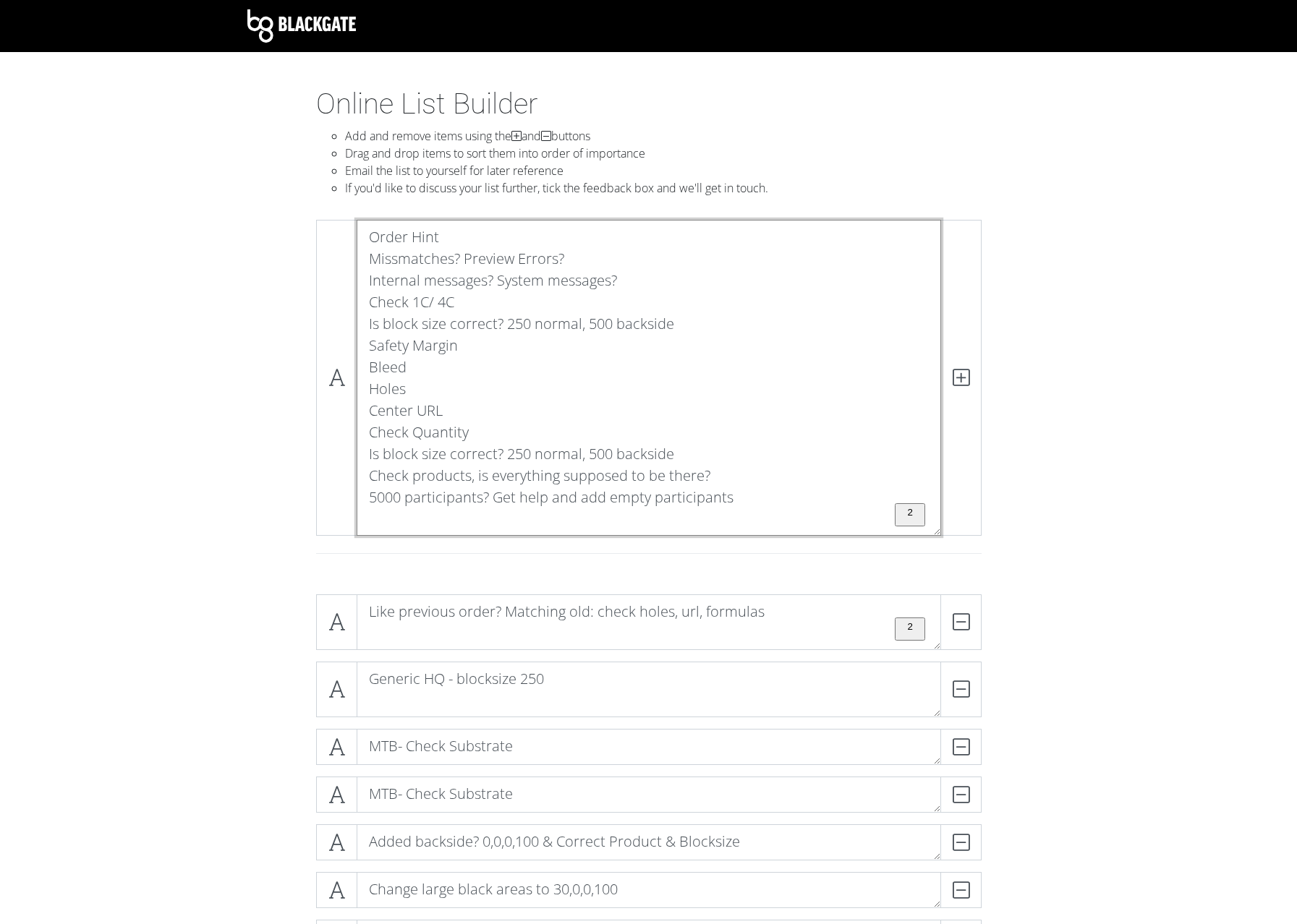
click at [417, 514] on textarea "Order Hint Missmatches? Preview Errors? Internal messages? System messages? Che…" at bounding box center [648, 378] width 585 height 316
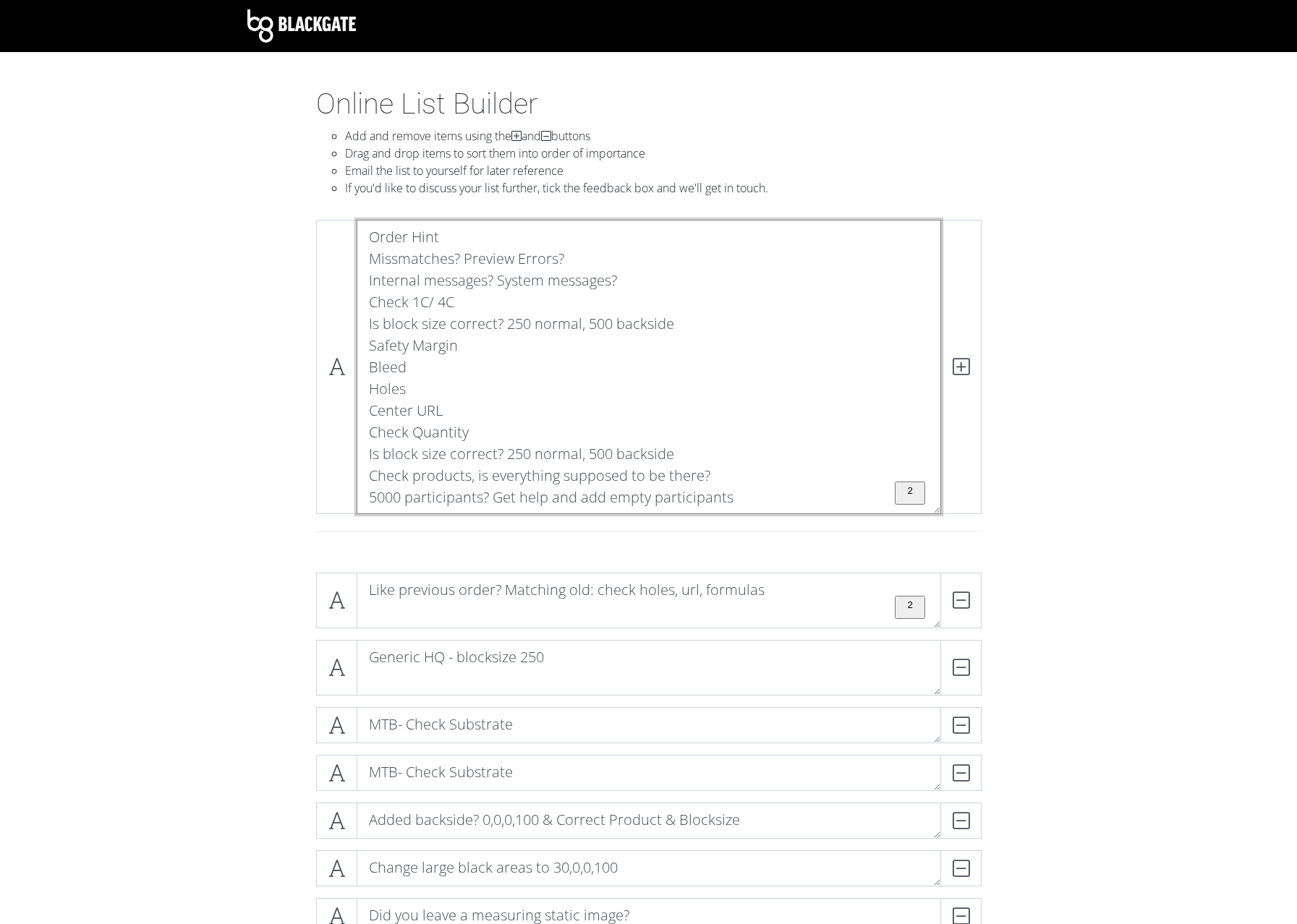
drag, startPoint x: 368, startPoint y: 498, endPoint x: 349, endPoint y: 242, distance: 256.7
click at [356, 242] on textarea "Order Hint Missmatches? Preview Errors? Internal messages? System messages? Che…" at bounding box center [648, 367] width 585 height 294
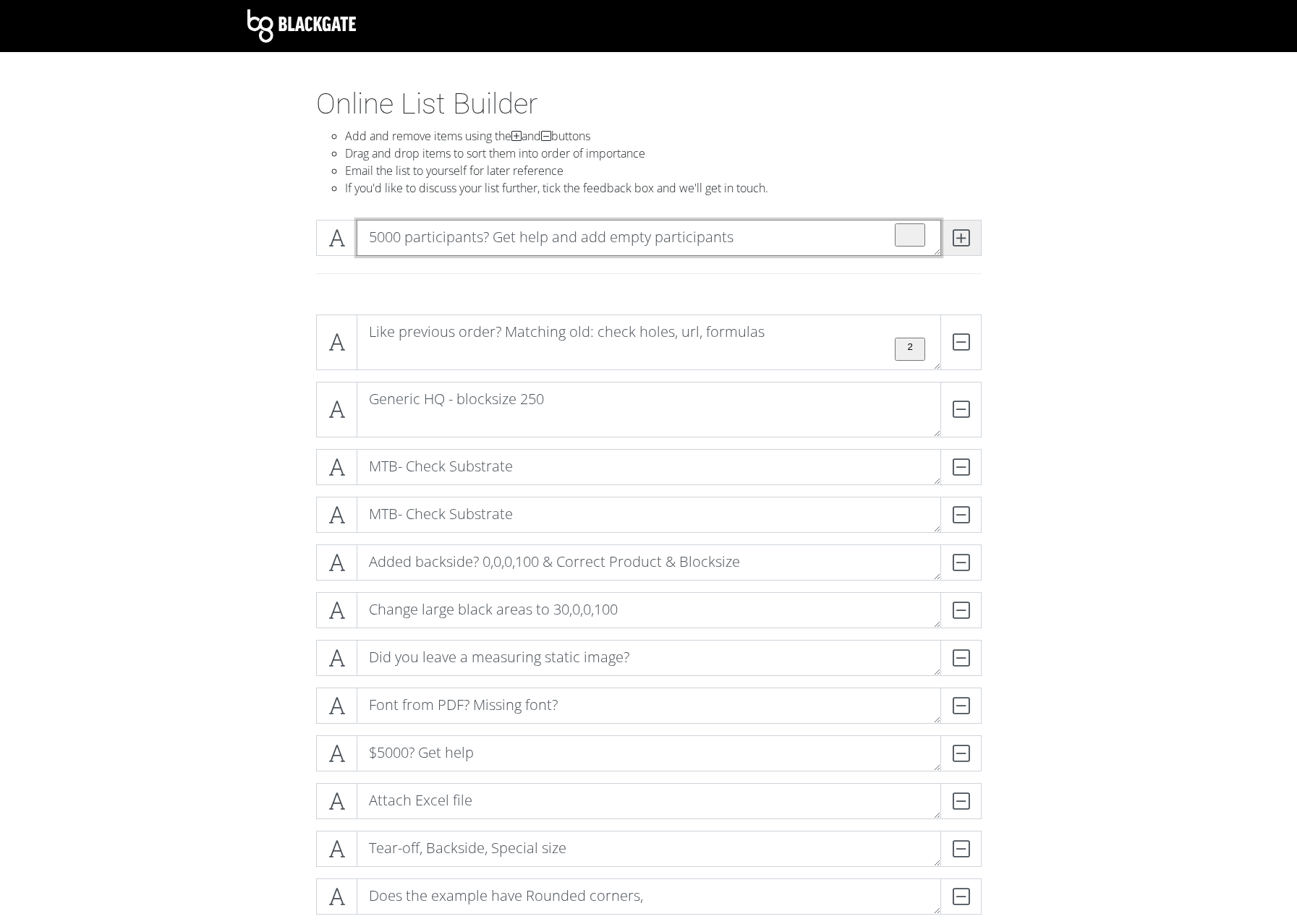
type textarea "5000 participants? Get help and add empty participants"
click at [956, 244] on icon at bounding box center [961, 238] width 17 height 15
click at [495, 227] on textarea "To enrich screen reader interactions, please activate Accessibility in Grammarl…" at bounding box center [648, 237] width 585 height 36
paste textarea "Order Hint Missmatches? Preview Errors? Internal messages? System messages? Che…"
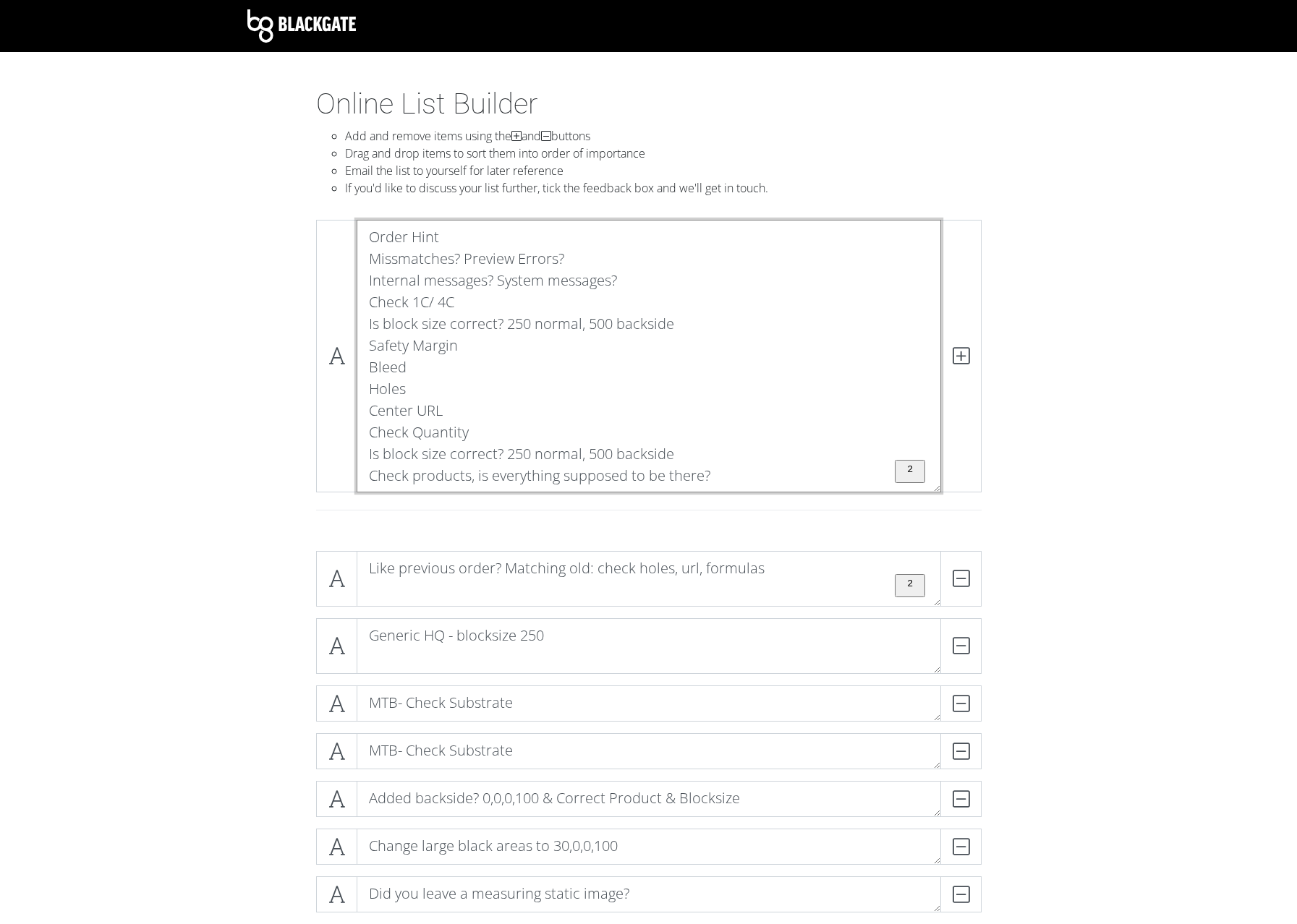
drag, startPoint x: 372, startPoint y: 478, endPoint x: 340, endPoint y: 213, distance: 266.9
click at [356, 219] on textarea "Order Hint Missmatches? Preview Errors? Internal messages? System messages? Che…" at bounding box center [648, 356] width 585 height 273
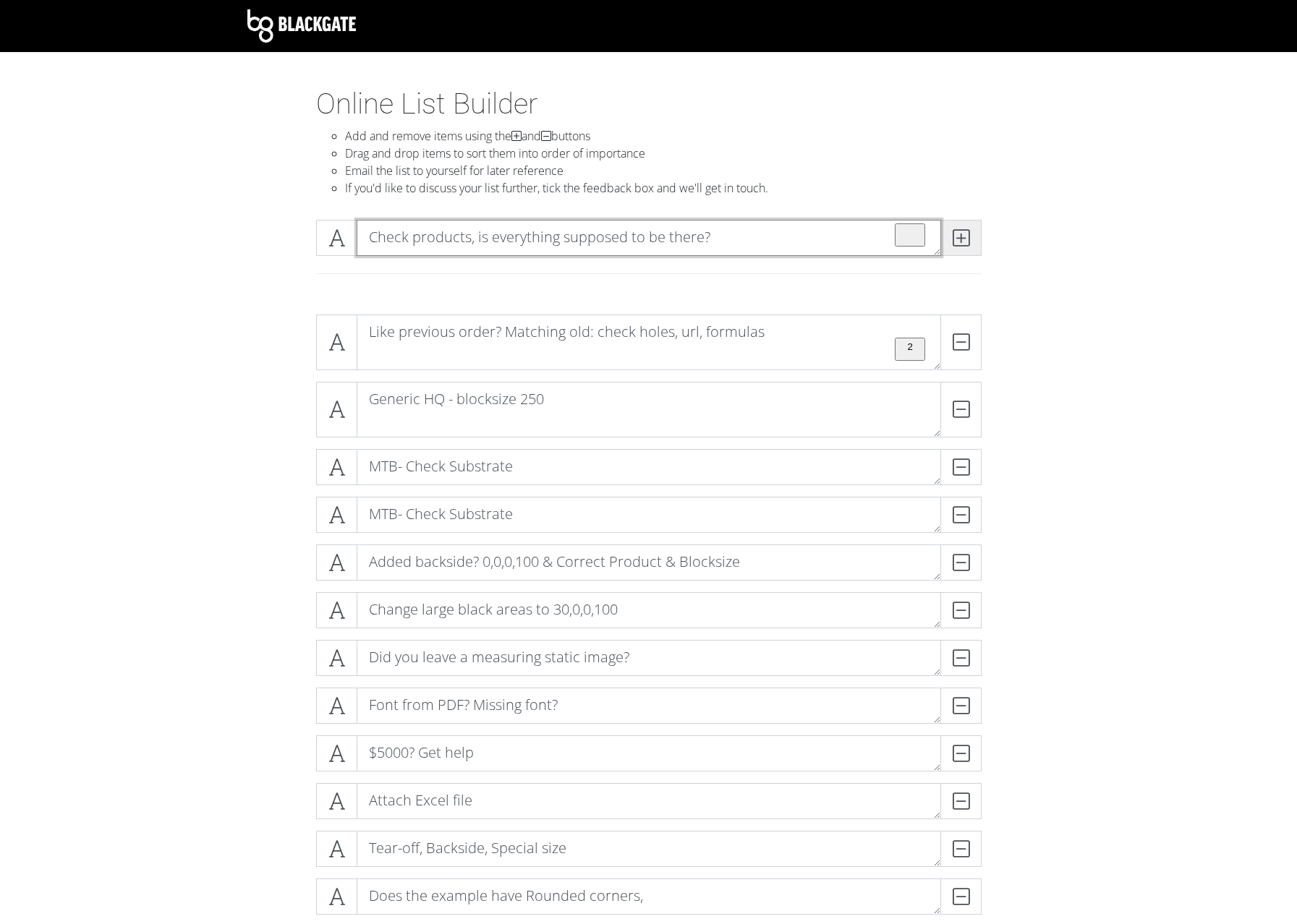
type textarea "Check products, is everything supposed to be there?"
click at [957, 238] on icon at bounding box center [961, 238] width 17 height 15
click at [457, 242] on textarea "To enrich screen reader interactions, please activate Accessibility in Grammarl…" at bounding box center [648, 237] width 585 height 36
paste textarea "Order Hint Missmatches? Preview Errors? Internal messages? System messages? Che…"
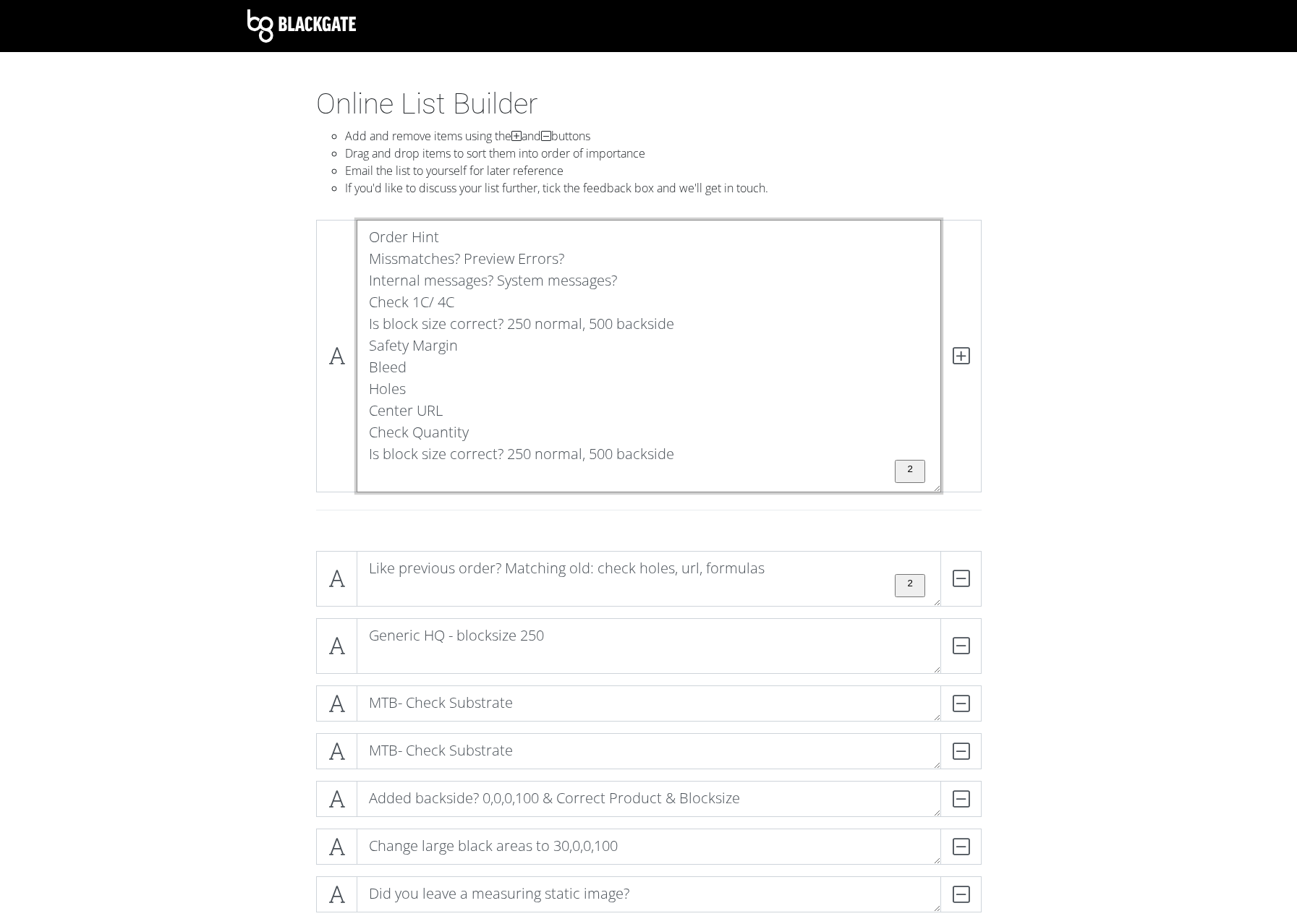
click at [375, 475] on textarea "Order Hint Missmatches? Preview Errors? Internal messages? System messages? Che…" at bounding box center [648, 356] width 585 height 273
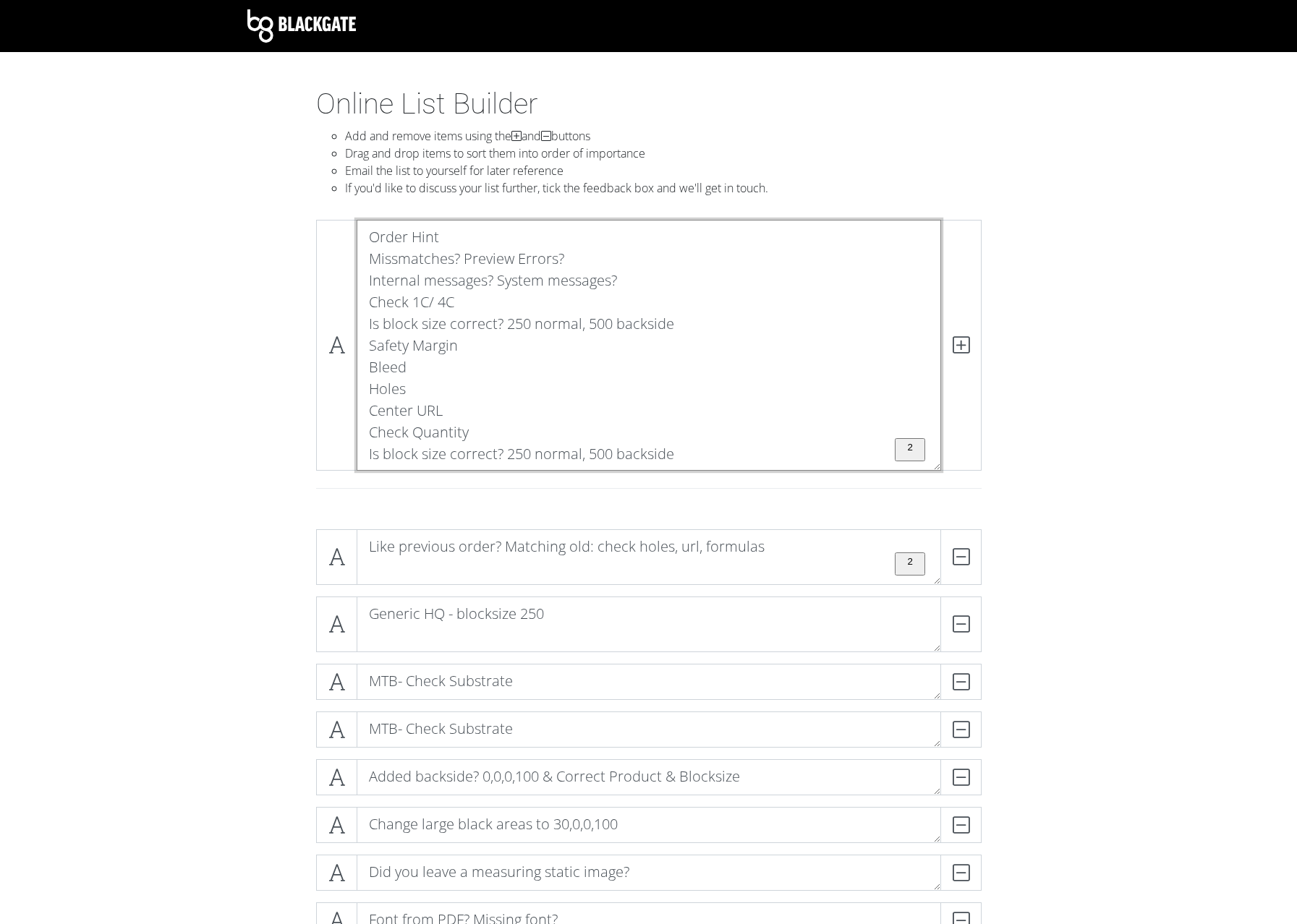
drag, startPoint x: 371, startPoint y: 458, endPoint x: 369, endPoint y: 446, distance: 12.2
click at [369, 446] on textarea "Order Hint Missmatches? Preview Errors? Internal messages? System messages? Che…" at bounding box center [648, 345] width 585 height 251
click at [369, 455] on textarea "Order Hint Missmatches? Preview Errors? Internal messages? System messages? Che…" at bounding box center [648, 345] width 585 height 251
drag, startPoint x: 369, startPoint y: 457, endPoint x: 347, endPoint y: 225, distance: 233.0
click at [356, 225] on textarea "Order Hint Missmatches? Preview Errors? Internal messages? System messages? Che…" at bounding box center [648, 345] width 585 height 251
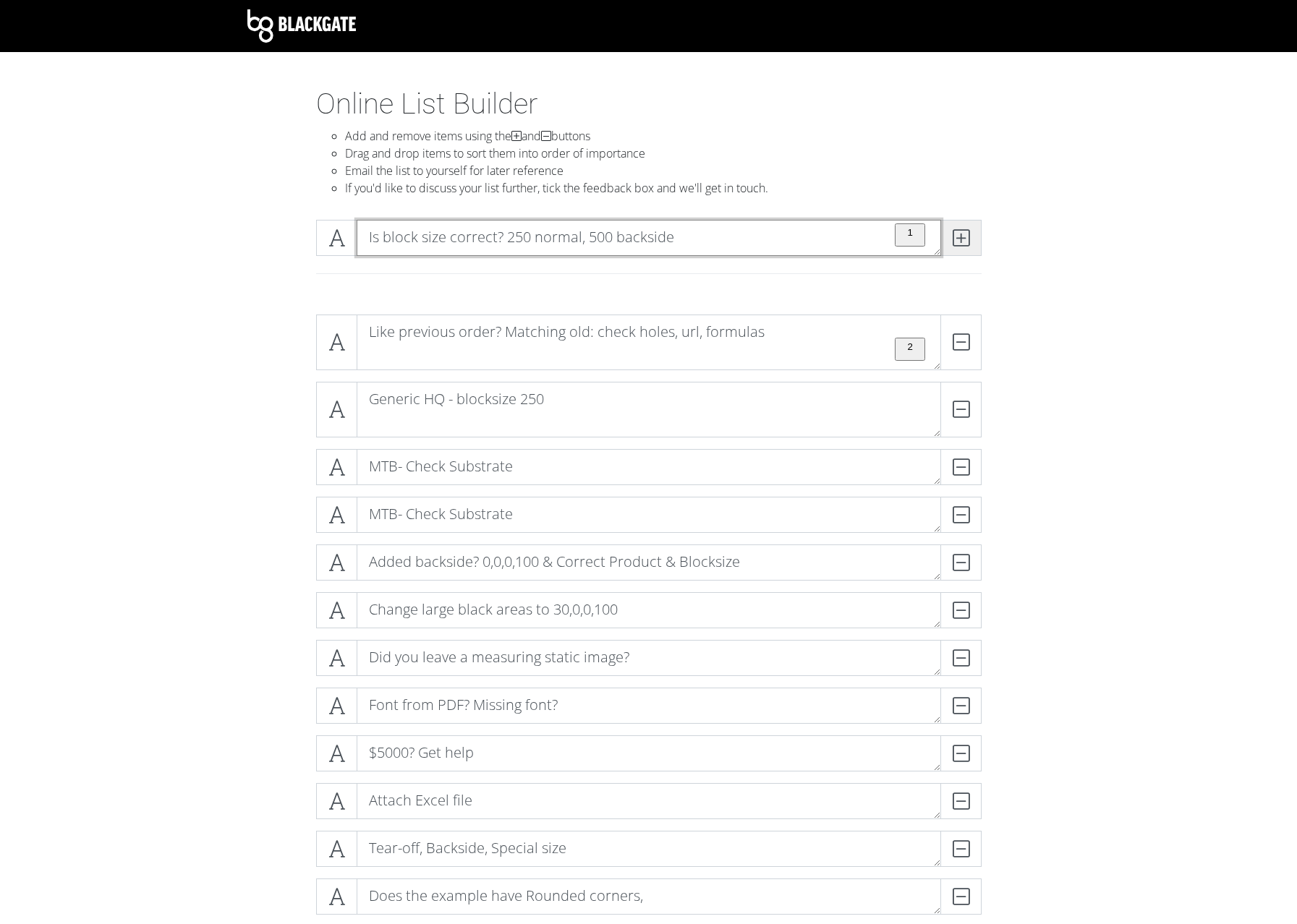
type textarea "Is block size correct? 250 normal, 500 backside"
click at [968, 244] on icon at bounding box center [961, 238] width 17 height 15
click at [550, 243] on textarea "To enrich screen reader interactions, please activate Accessibility in Grammarl…" at bounding box center [648, 237] width 585 height 36
paste textarea "Order Hint Missmatches? Preview Errors? Internal messages? System messages? Che…"
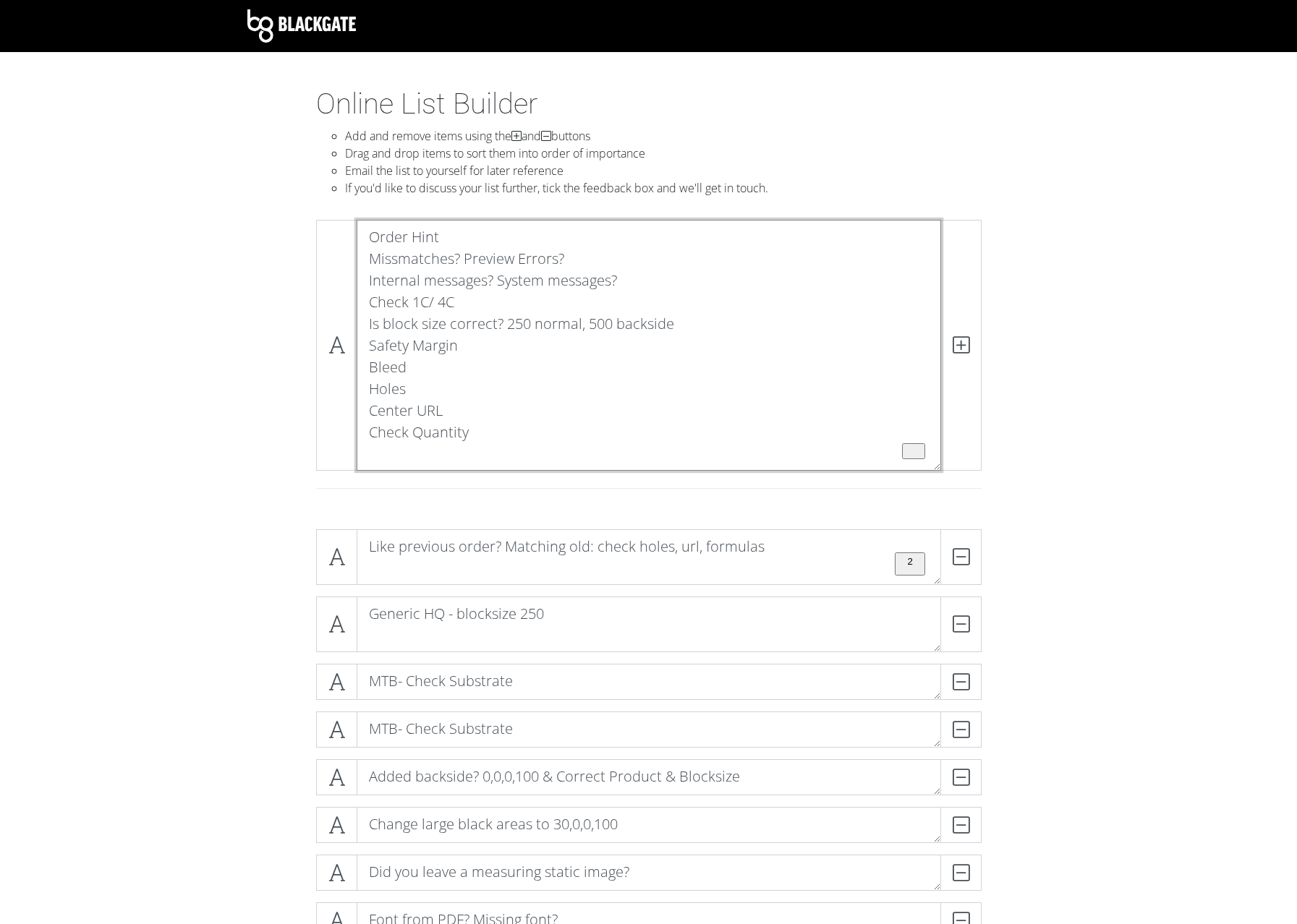
click at [386, 450] on textarea "Order Hint Missmatches? Preview Errors? Internal messages? System messages? Che…" at bounding box center [648, 345] width 585 height 251
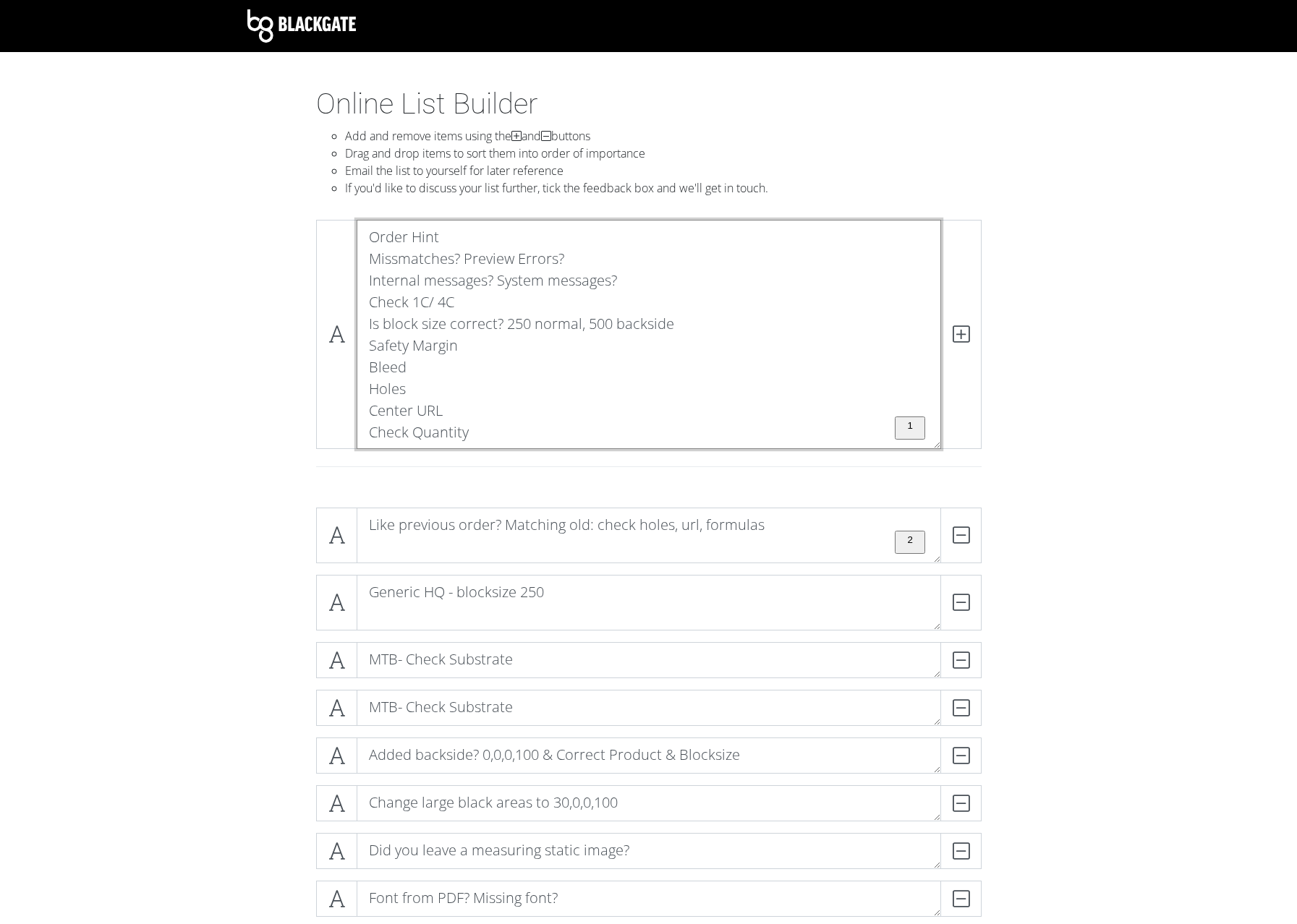
drag, startPoint x: 370, startPoint y: 434, endPoint x: 327, endPoint y: 225, distance: 213.4
click at [356, 225] on textarea "Order Hint Missmatches? Preview Errors? Internal messages? System messages? Che…" at bounding box center [648, 334] width 585 height 229
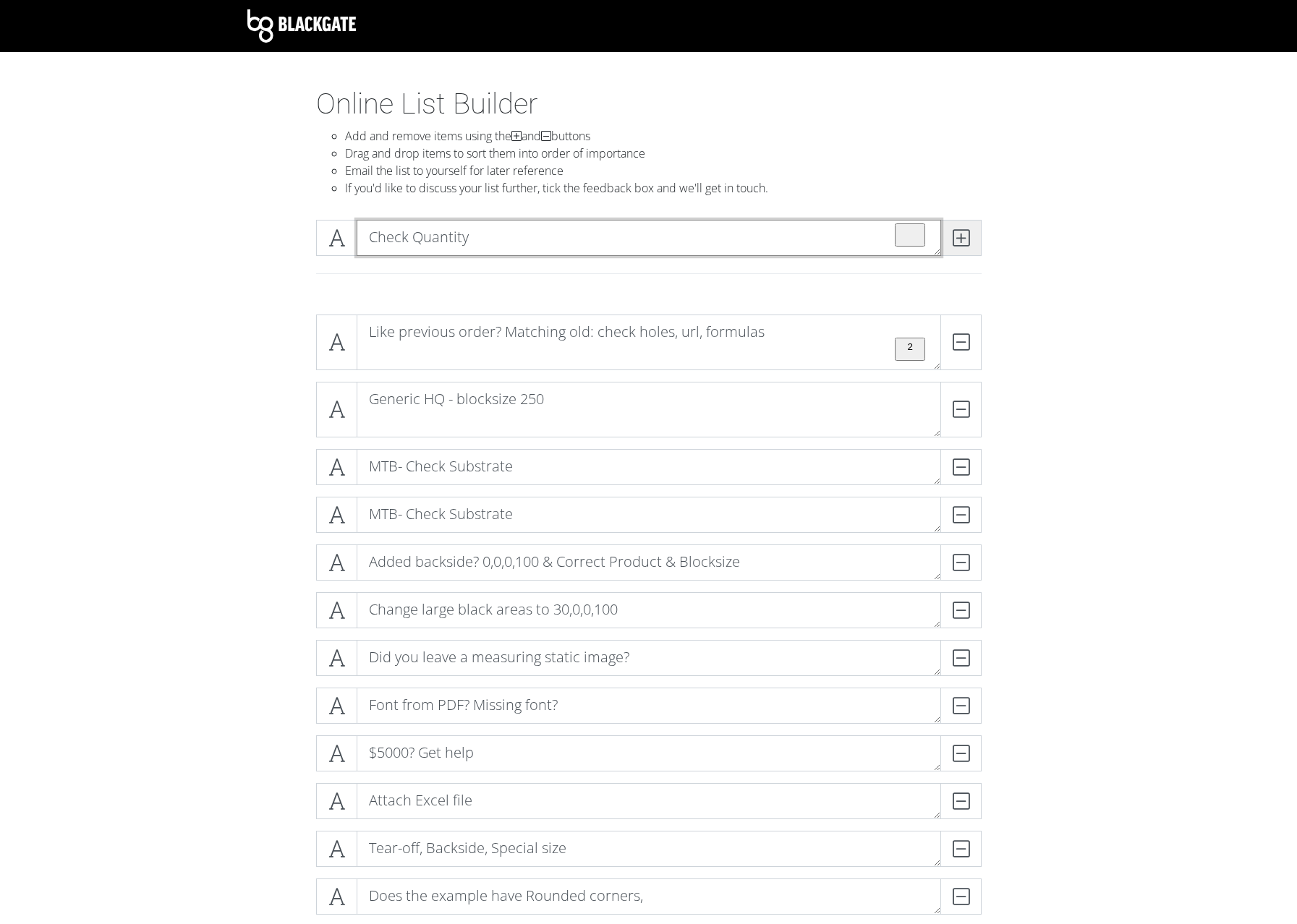
type textarea "Check Quantity"
click at [963, 234] on icon at bounding box center [961, 238] width 17 height 15
click at [474, 238] on textarea "To enrich screen reader interactions, please activate Accessibility in Grammarl…" at bounding box center [648, 237] width 585 height 36
paste textarea "Order Hint Missmatches? Preview Errors? Internal messages? System messages? Che…"
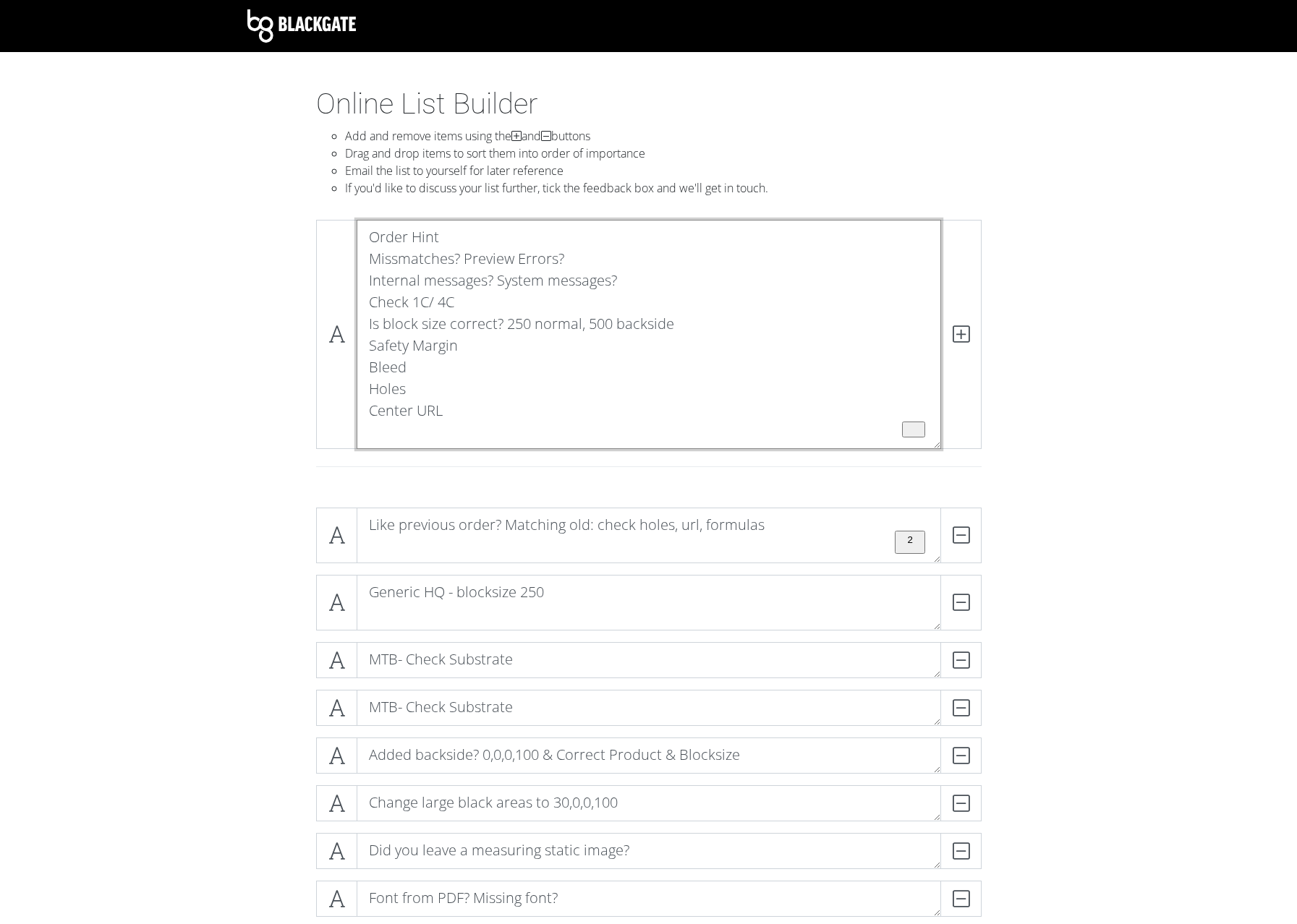
click at [382, 429] on textarea "Order Hint Missmatches? Preview Errors? Internal messages? System messages? Che…" at bounding box center [648, 334] width 585 height 229
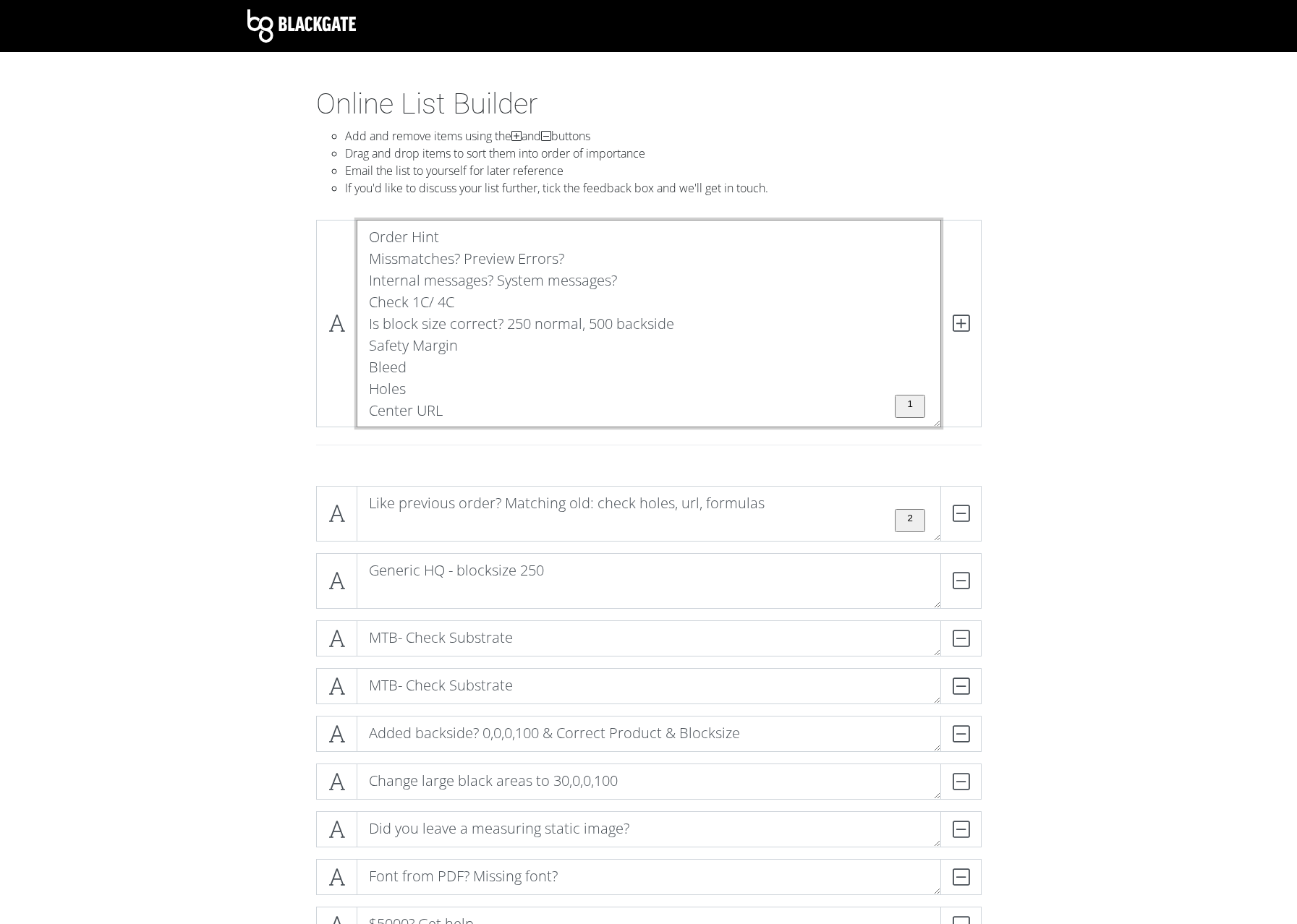
drag, startPoint x: 371, startPoint y: 410, endPoint x: 366, endPoint y: 218, distance: 192.1
click at [366, 219] on textarea "Order Hint Missmatches? Preview Errors? Internal messages? System messages? Che…" at bounding box center [648, 323] width 585 height 208
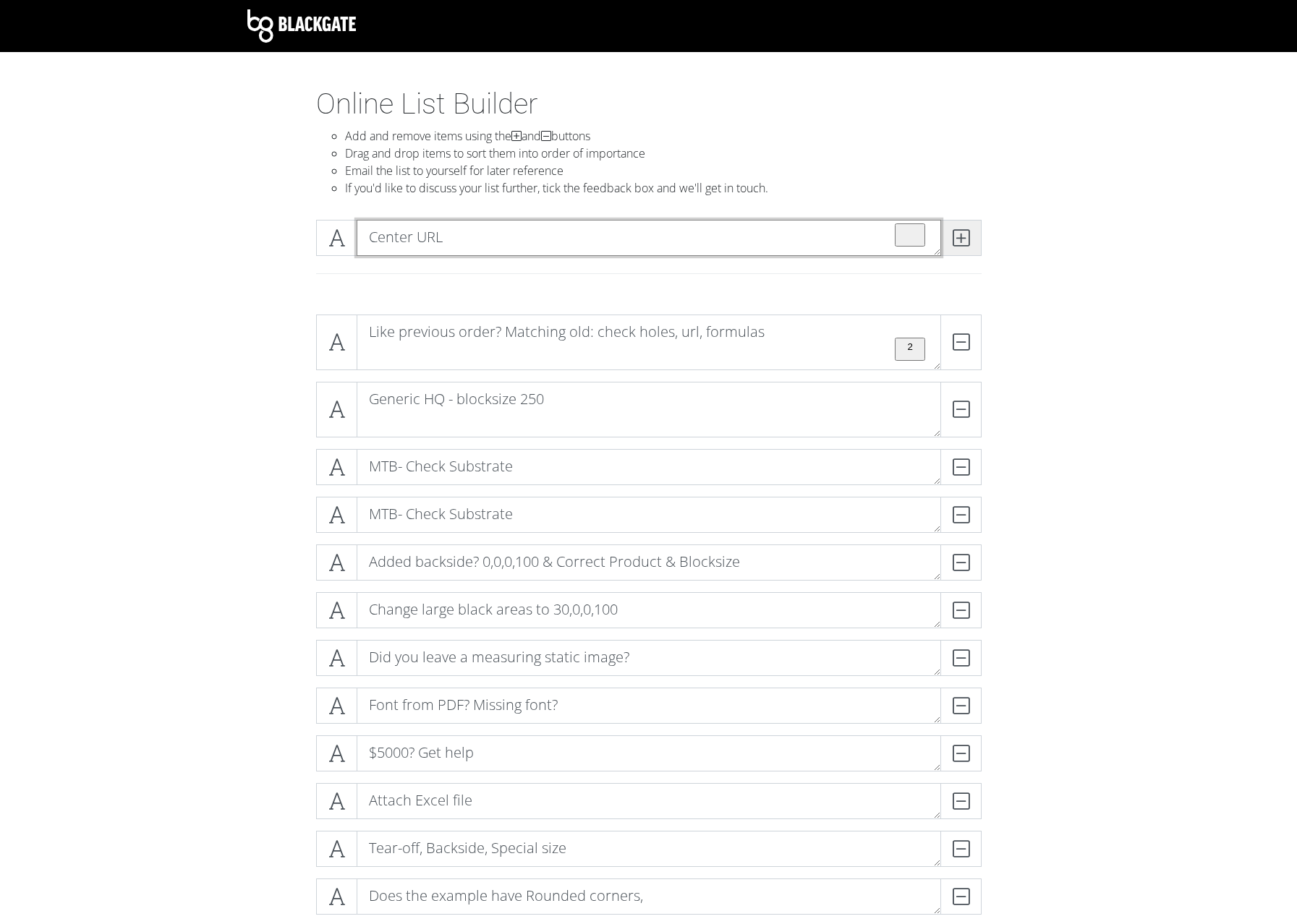
type textarea "Center URL"
click at [964, 240] on icon at bounding box center [961, 238] width 17 height 15
click at [533, 238] on textarea "To enrich screen reader interactions, please activate Accessibility in Grammarl…" at bounding box center [648, 237] width 585 height 36
paste textarea "Order Hint Missmatches? Preview Errors? Internal messages? System messages? Che…"
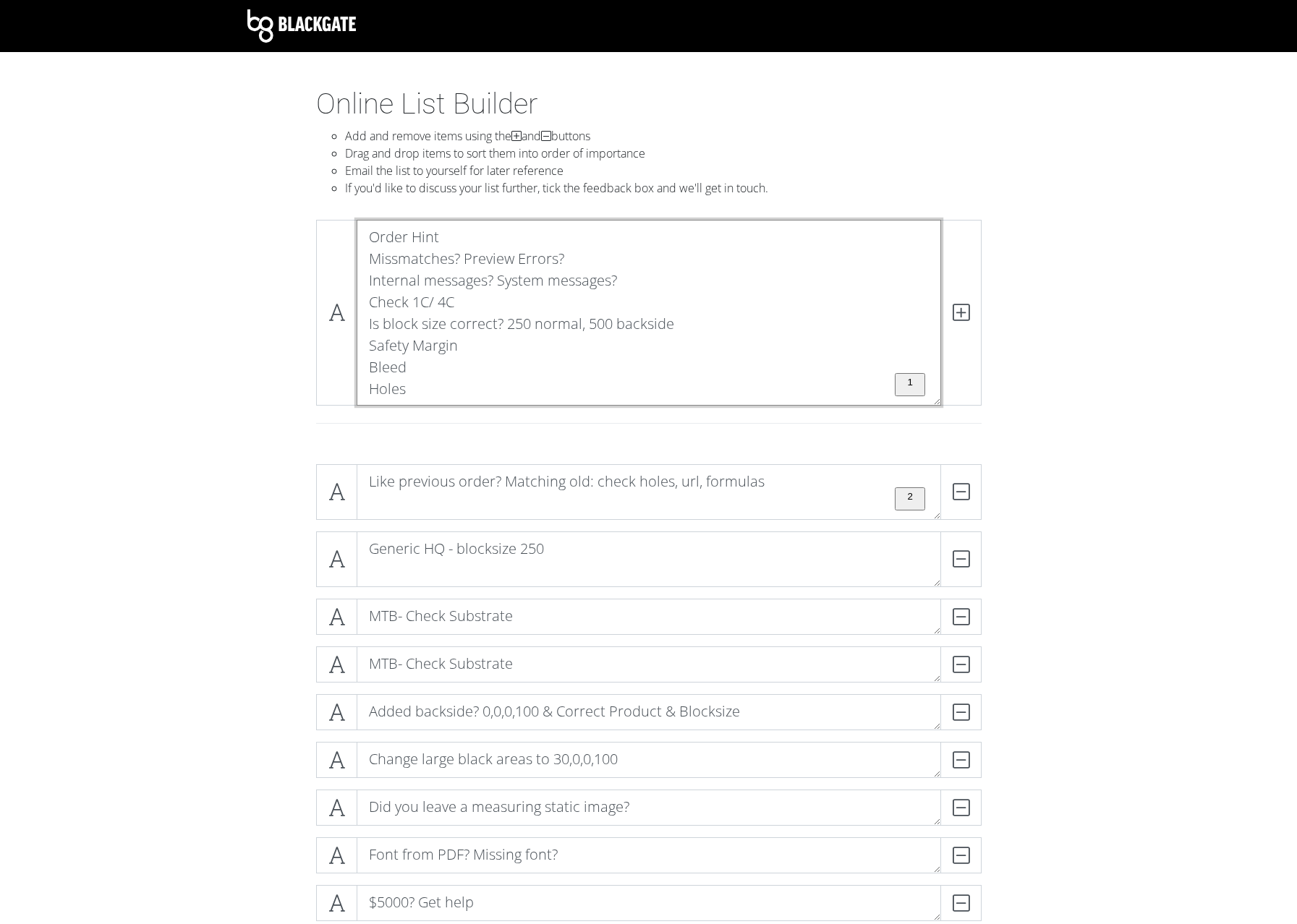
drag, startPoint x: 365, startPoint y: 393, endPoint x: 348, endPoint y: 234, distance: 159.9
click at [356, 234] on textarea "Order Hint Missmatches? Preview Errors? Internal messages? System messages? Che…" at bounding box center [648, 312] width 585 height 186
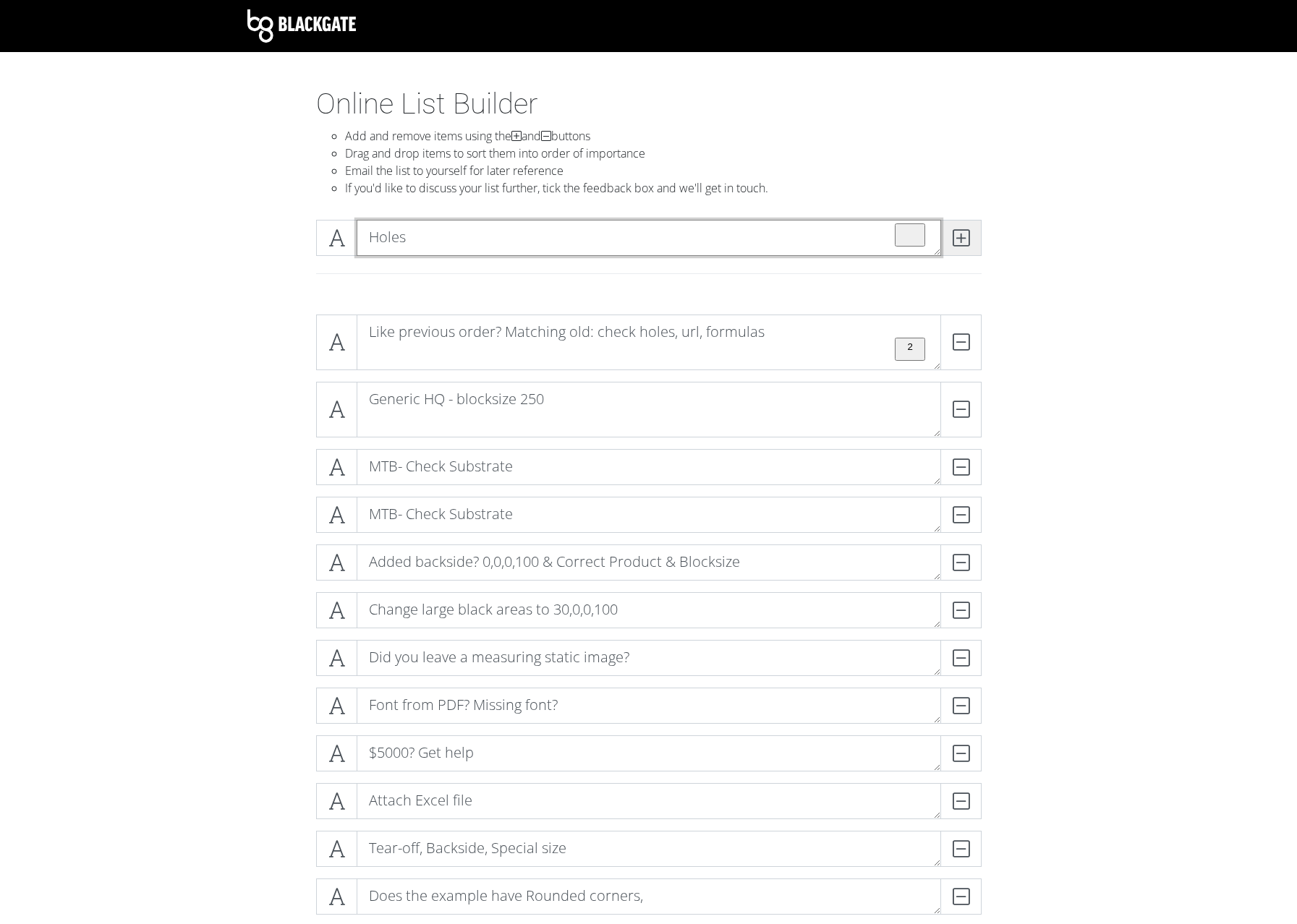
type textarea "Holes"
click at [962, 236] on icon at bounding box center [961, 238] width 17 height 15
click at [546, 234] on textarea "To enrich screen reader interactions, please activate Accessibility in Grammarl…" at bounding box center [648, 237] width 585 height 36
paste textarea "Order Hint Missmatches? Preview Errors? Internal messages? System messages? Che…"
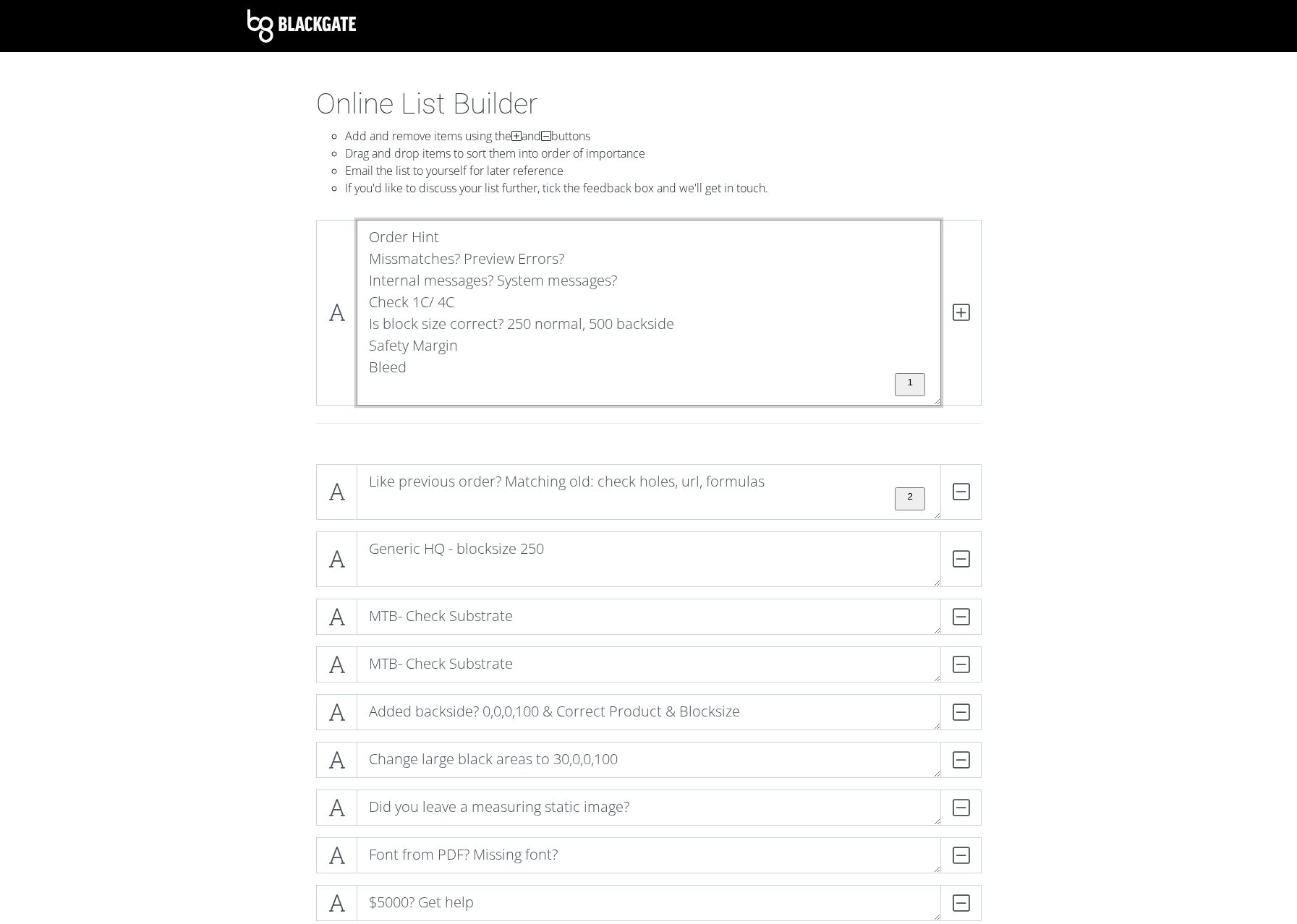
click at [418, 367] on textarea "Order Hint Missmatches? Preview Errors? Internal messages? System messages? Che…" at bounding box center [648, 312] width 585 height 186
click at [375, 398] on textarea "Order Hint Missmatches? Preview Errors? Internal messages? System messages? Che…" at bounding box center [648, 312] width 585 height 186
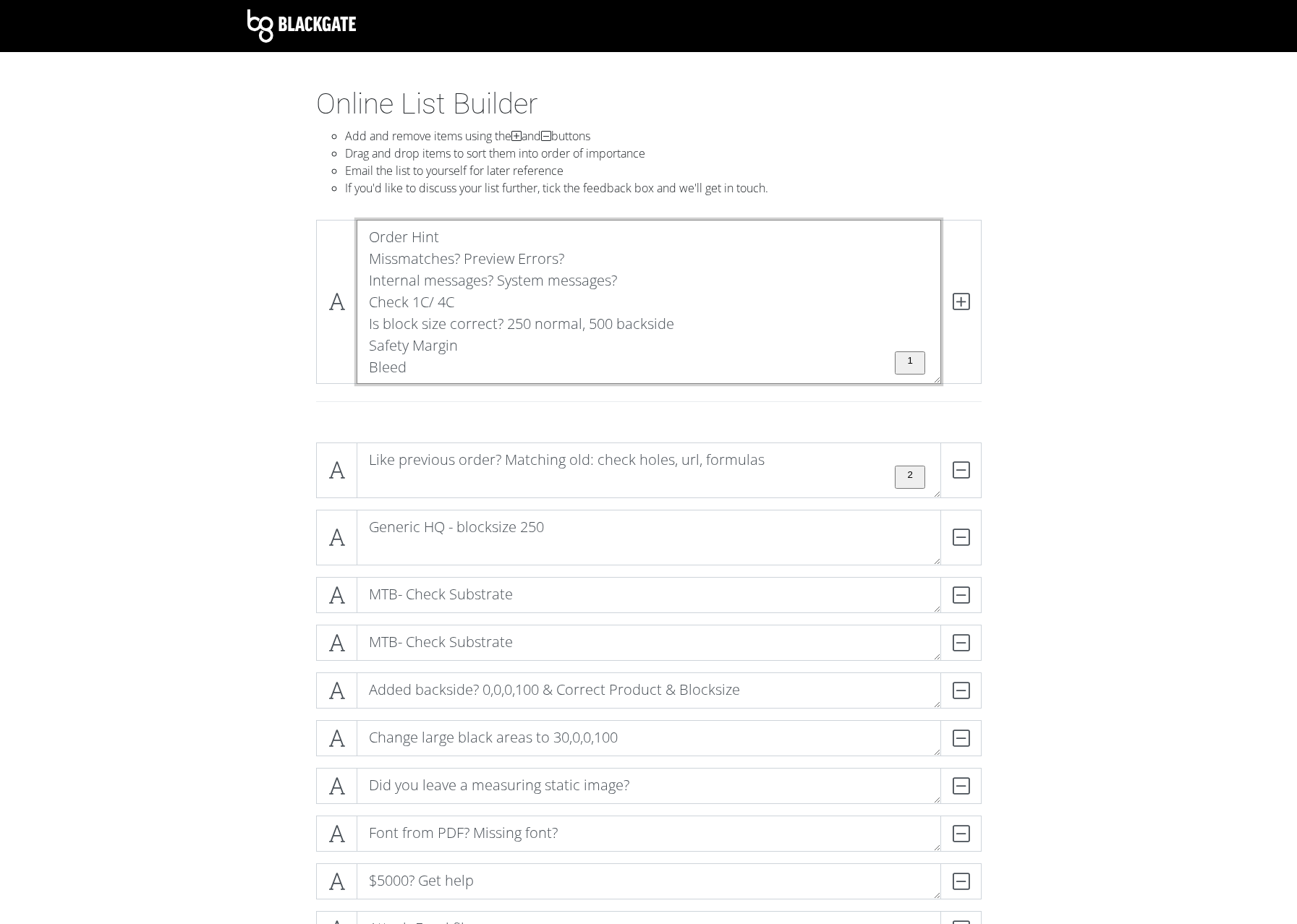
drag, startPoint x: 367, startPoint y: 369, endPoint x: 349, endPoint y: 220, distance: 150.1
click at [356, 220] on textarea "Order Hint Missmatches? Preview Errors? Internal messages? System messages? Che…" at bounding box center [648, 301] width 585 height 164
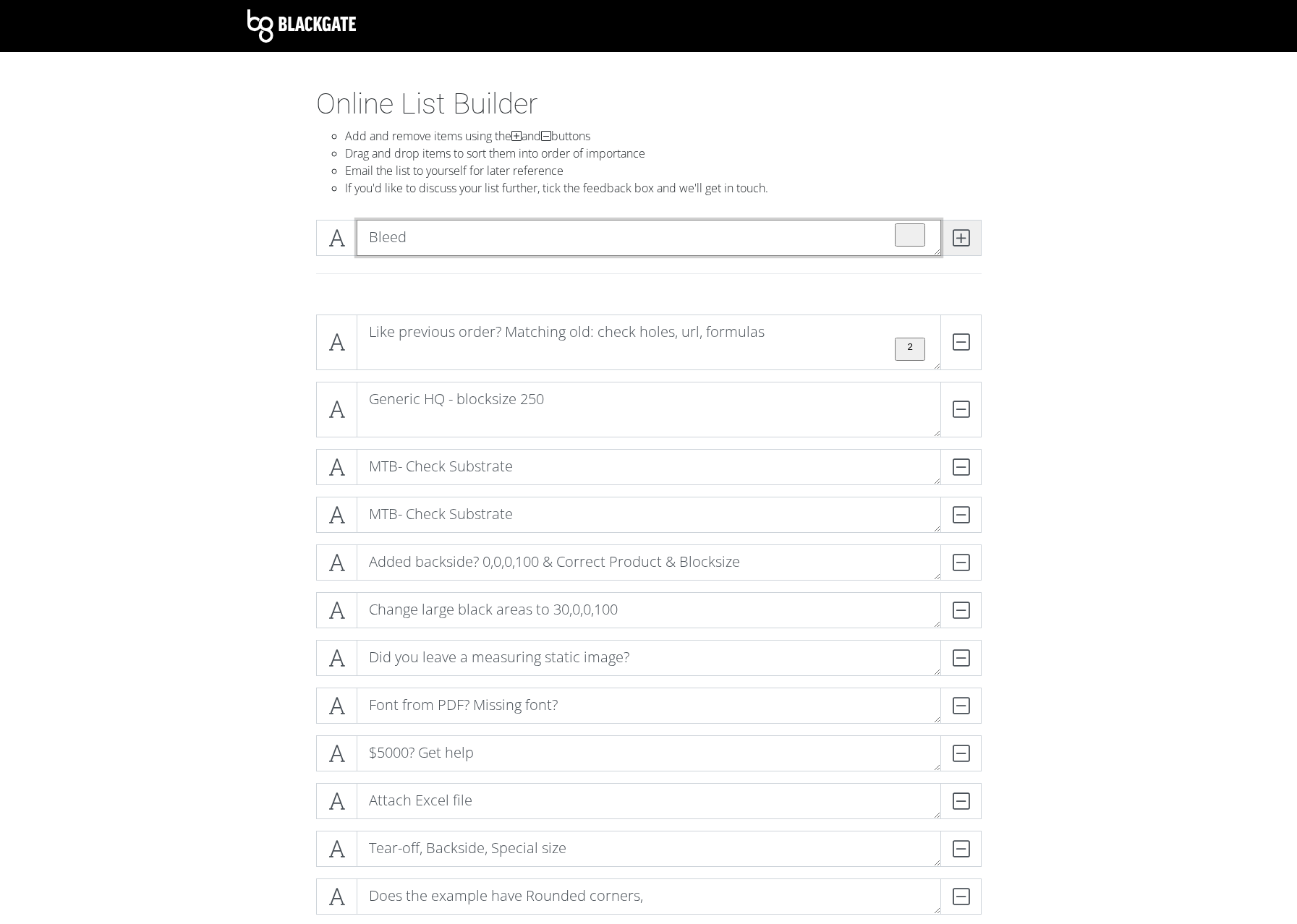
type textarea "Bleed"
click at [968, 239] on icon at bounding box center [961, 238] width 17 height 15
click at [471, 235] on textarea "To enrich screen reader interactions, please activate Accessibility in Grammarl…" at bounding box center [648, 237] width 585 height 36
paste textarea "Order Hint Missmatches? Preview Errors? Internal messages? System messages? Che…"
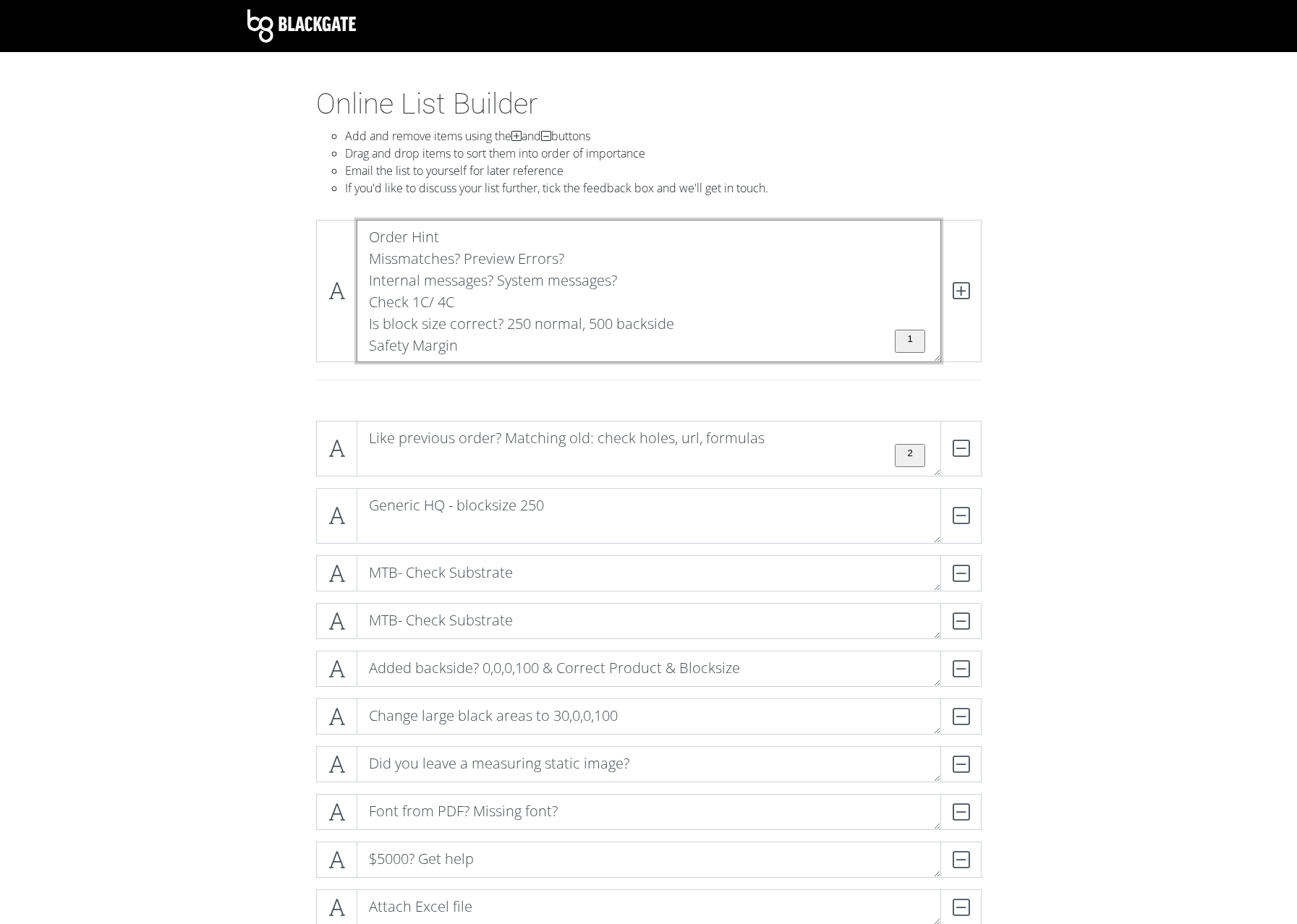
drag, startPoint x: 367, startPoint y: 342, endPoint x: 354, endPoint y: 231, distance: 111.8
click at [356, 231] on textarea "Order Hint Missmatches? Preview Errors? Internal messages? System messages? Che…" at bounding box center [648, 290] width 585 height 143
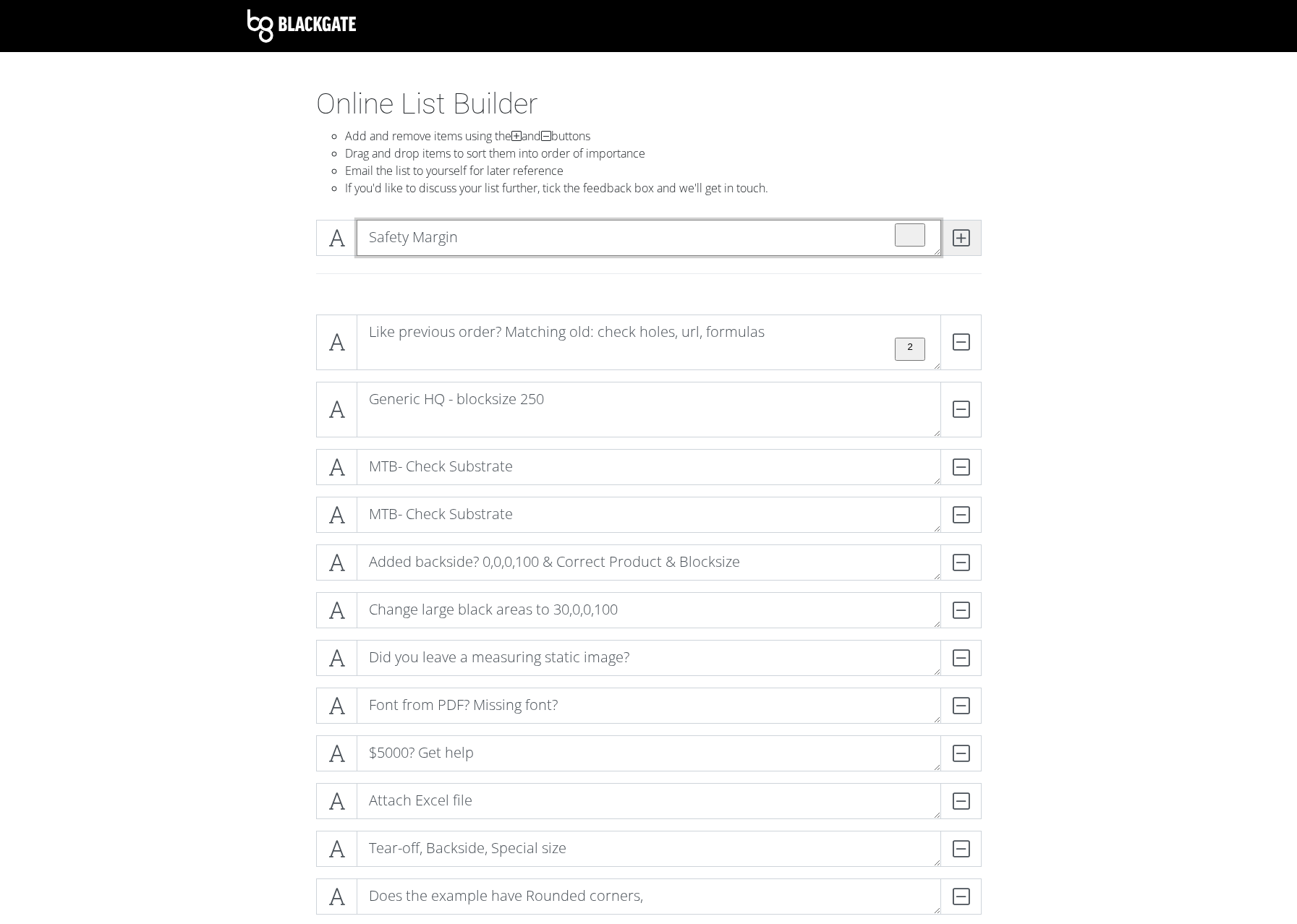
type textarea "Safety Margin"
click at [960, 234] on icon at bounding box center [961, 238] width 17 height 15
click at [519, 238] on textarea "To enrich screen reader interactions, please activate Accessibility in Grammarl…" at bounding box center [648, 237] width 585 height 36
paste textarea "Order Hint Missmatches? Preview Errors? Internal messages? System messages? Che…"
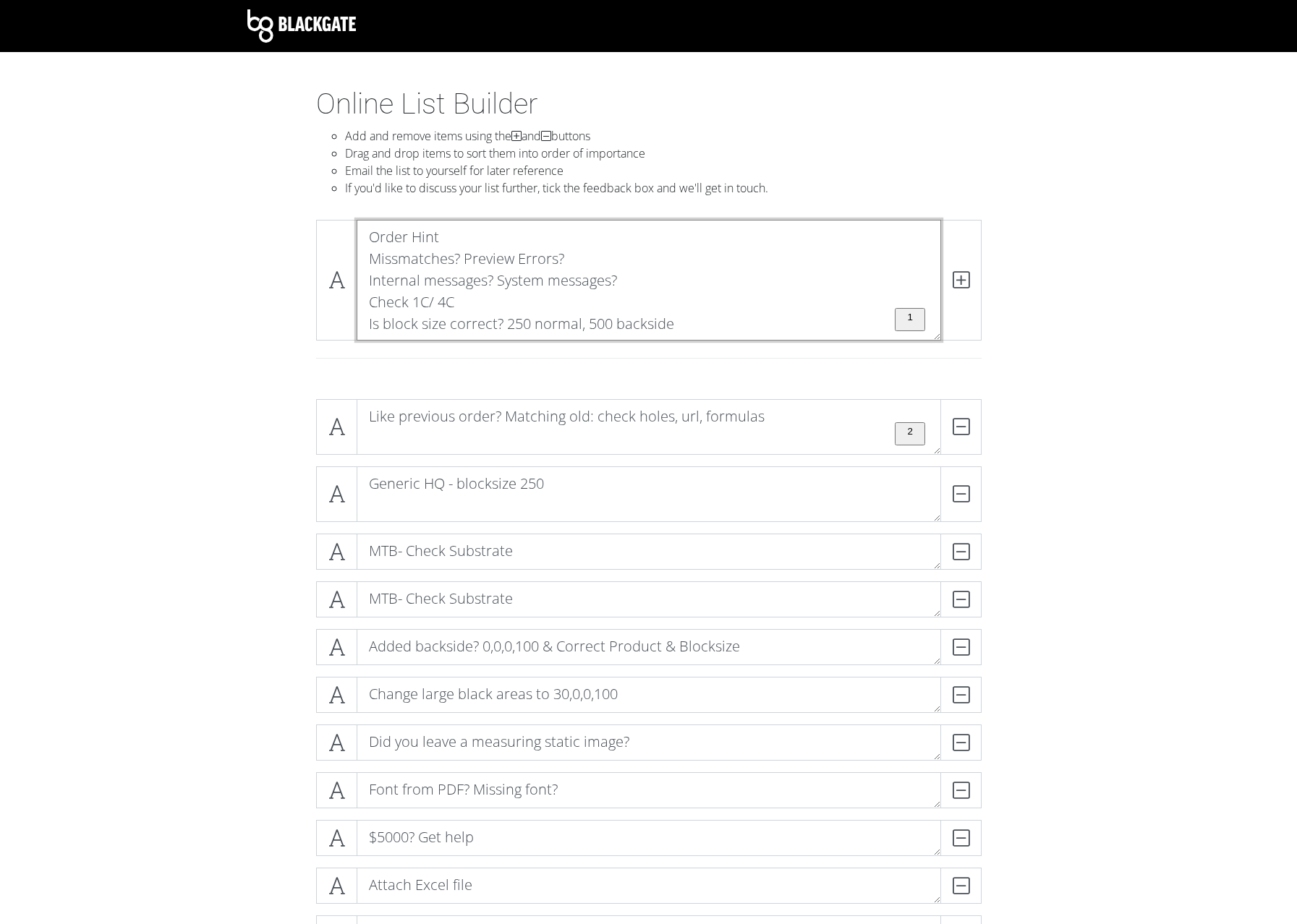
drag, startPoint x: 370, startPoint y: 323, endPoint x: 367, endPoint y: 204, distance: 119.0
click at [367, 219] on textarea "Order Hint Missmatches? Preview Errors? Internal messages? System messages? Che…" at bounding box center [648, 279] width 585 height 121
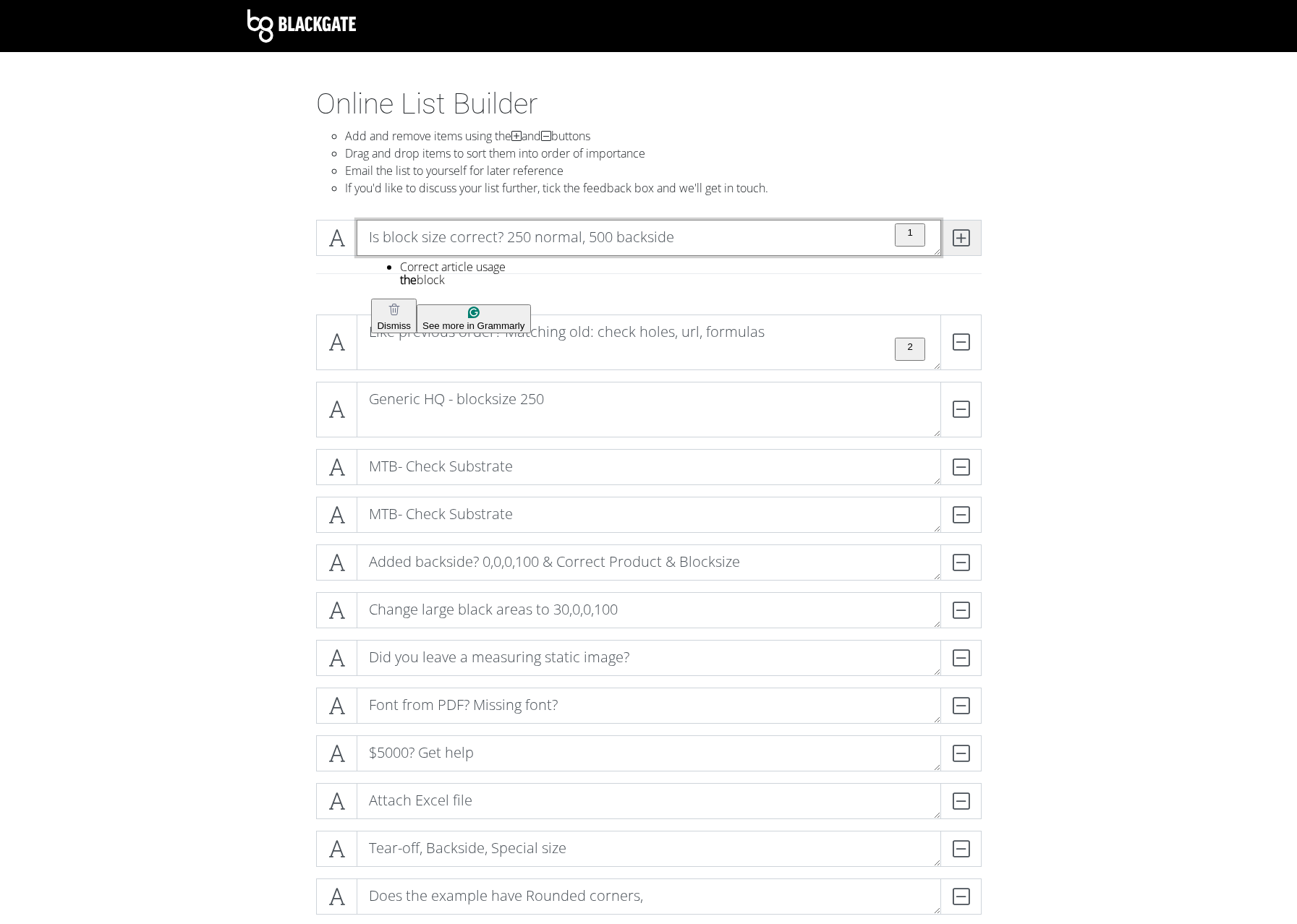
type textarea "Is block size correct? 250 normal, 500 backside"
drag, startPoint x: 979, startPoint y: 236, endPoint x: 890, endPoint y: 254, distance: 90.8
click at [979, 237] on span at bounding box center [961, 237] width 41 height 36
paste textarea "Order Hint Missmatches? Preview Errors? Internal messages? System messages? Che…"
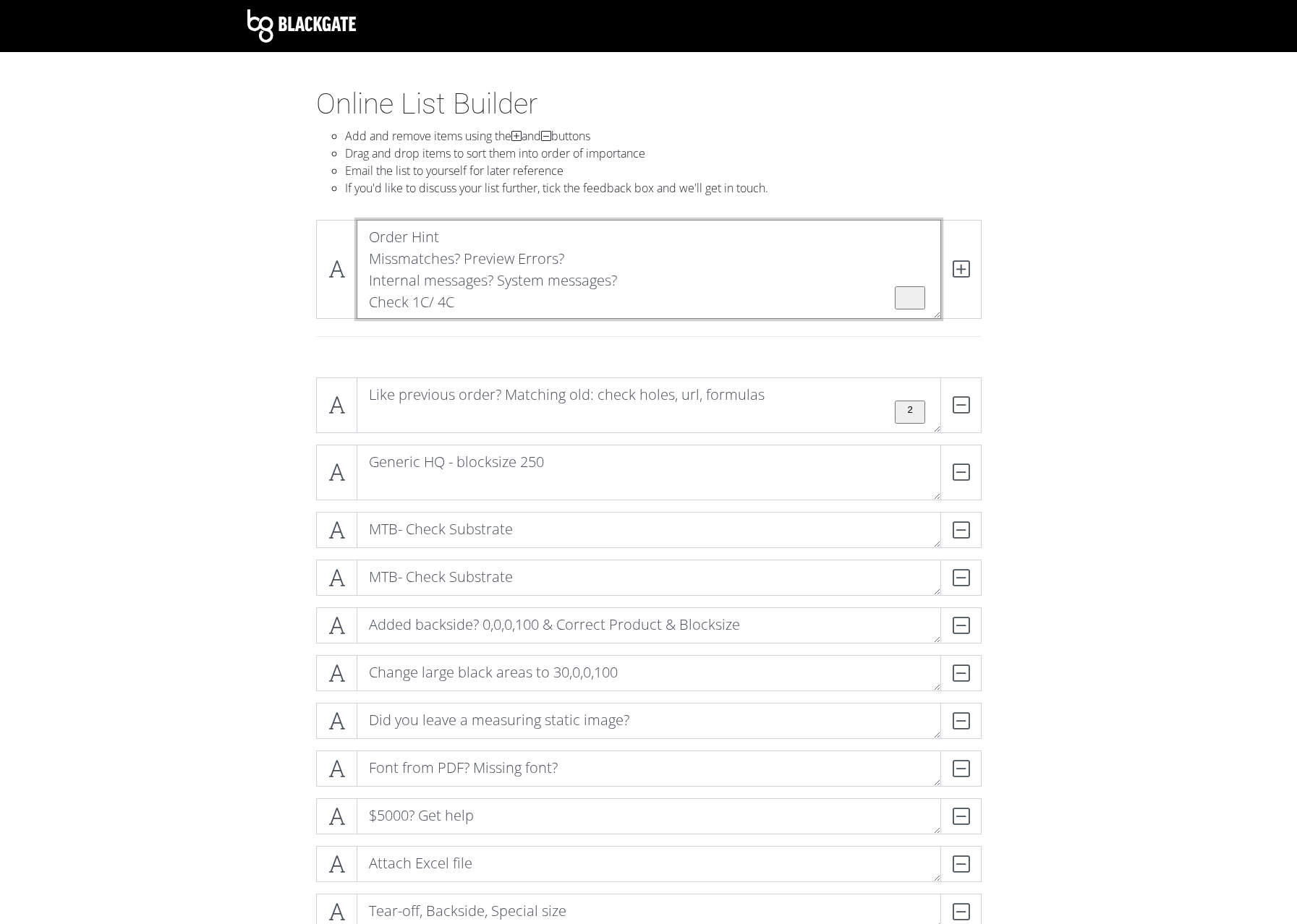
drag, startPoint x: 370, startPoint y: 292, endPoint x: 352, endPoint y: 209, distance: 84.9
click at [356, 219] on textarea "Order Hint Missmatches? Preview Errors? Internal messages? System messages? Che…" at bounding box center [648, 268] width 585 height 99
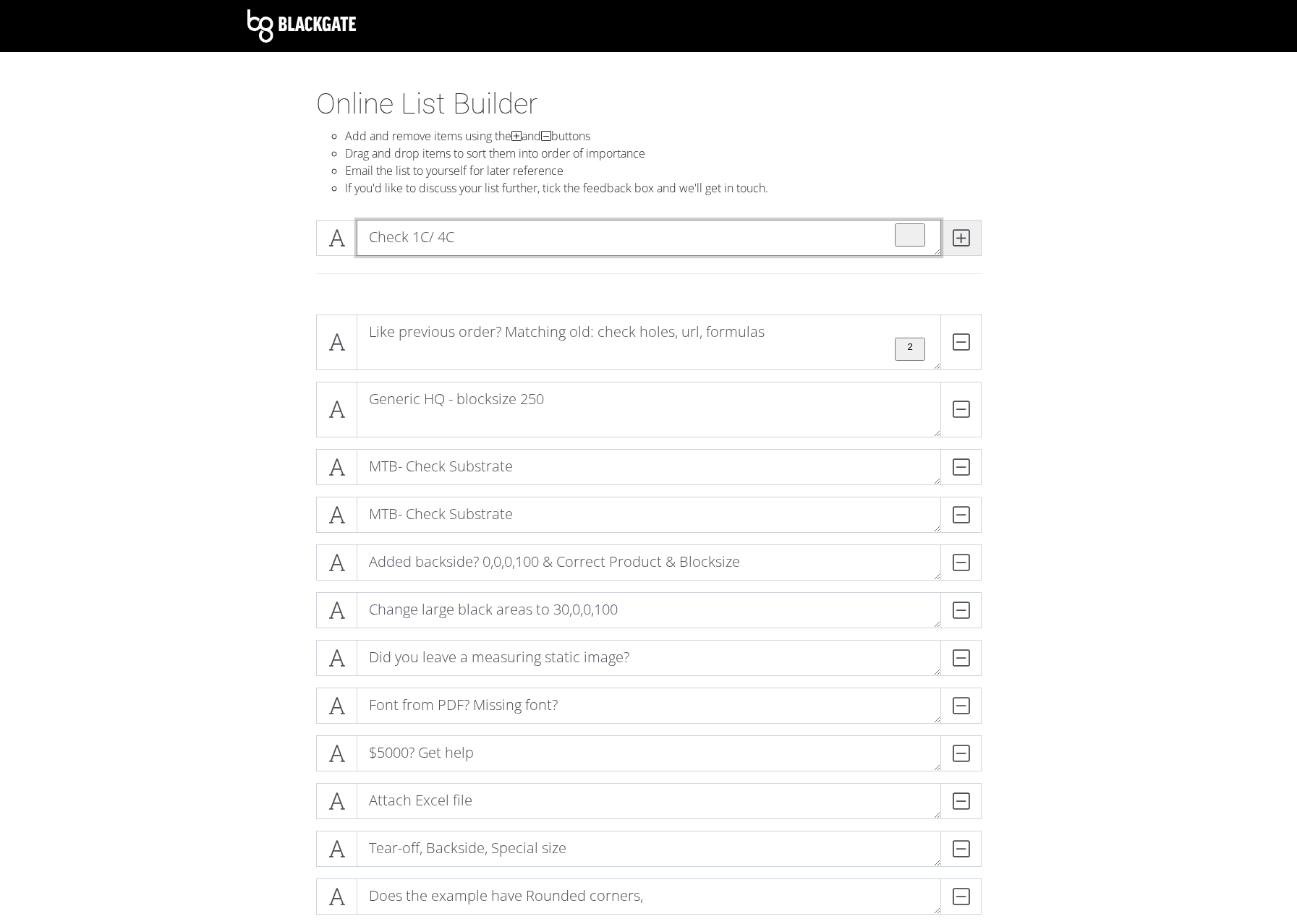
type textarea "Check 1C/ 4C"
click at [965, 241] on icon at bounding box center [961, 238] width 17 height 15
click at [518, 233] on textarea "To enrich screen reader interactions, please activate Accessibility in Grammarl…" at bounding box center [648, 237] width 585 height 36
paste textarea "Order Hint Missmatches? Preview Errors? Internal messages? System messages?"
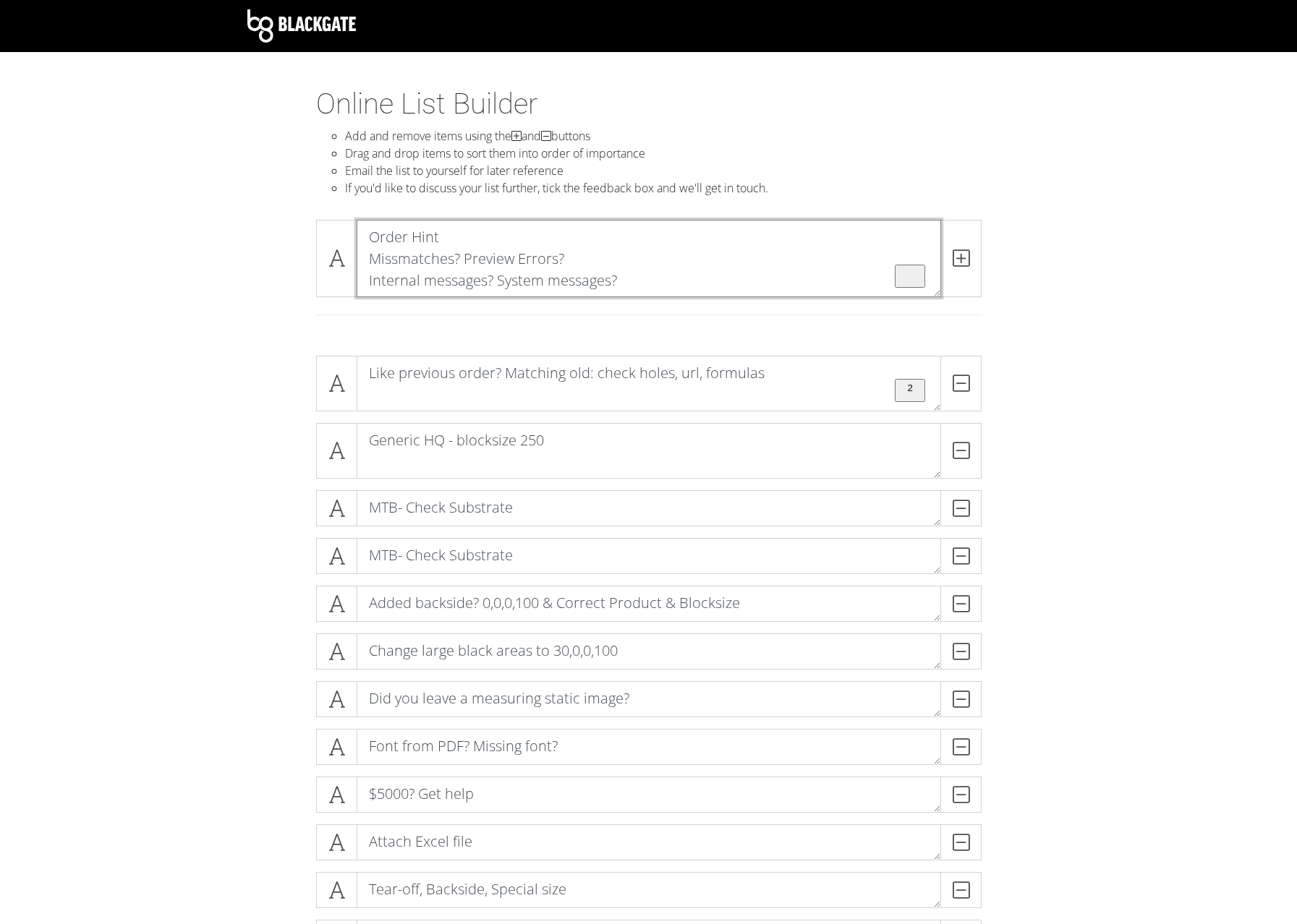
drag, startPoint x: 367, startPoint y: 284, endPoint x: 348, endPoint y: 200, distance: 86.1
click at [356, 219] on textarea "Order Hint Missmatches? Preview Errors? Internal messages? System messages?" at bounding box center [648, 258] width 585 height 78
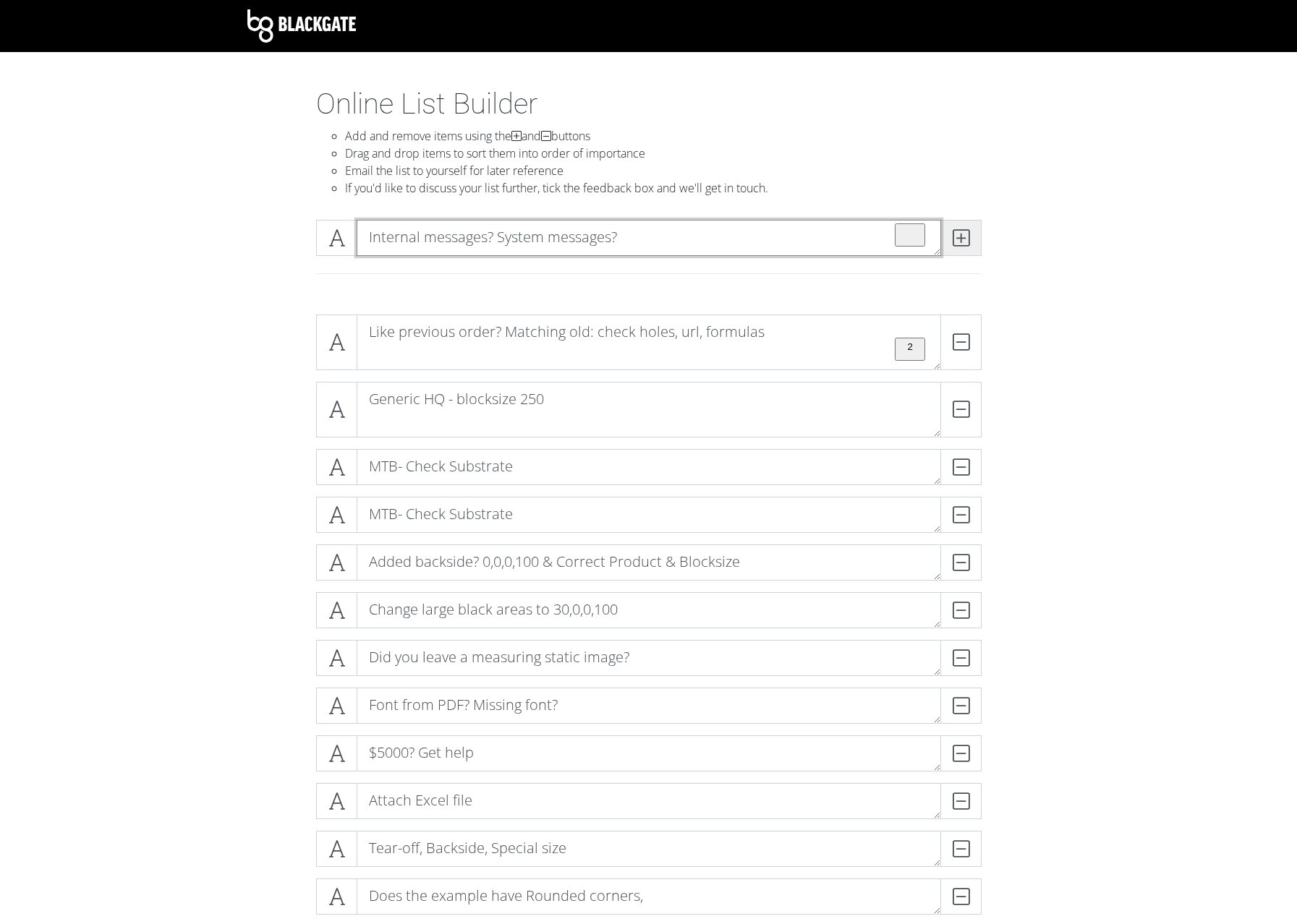
type textarea "Internal messages? System messages?"
click at [964, 232] on icon at bounding box center [961, 238] width 17 height 15
click at [580, 243] on textarea "To enrich screen reader interactions, please activate Accessibility in Grammarl…" at bounding box center [648, 237] width 585 height 36
paste textarea "Order Hint Missmatches? Preview Errors?"
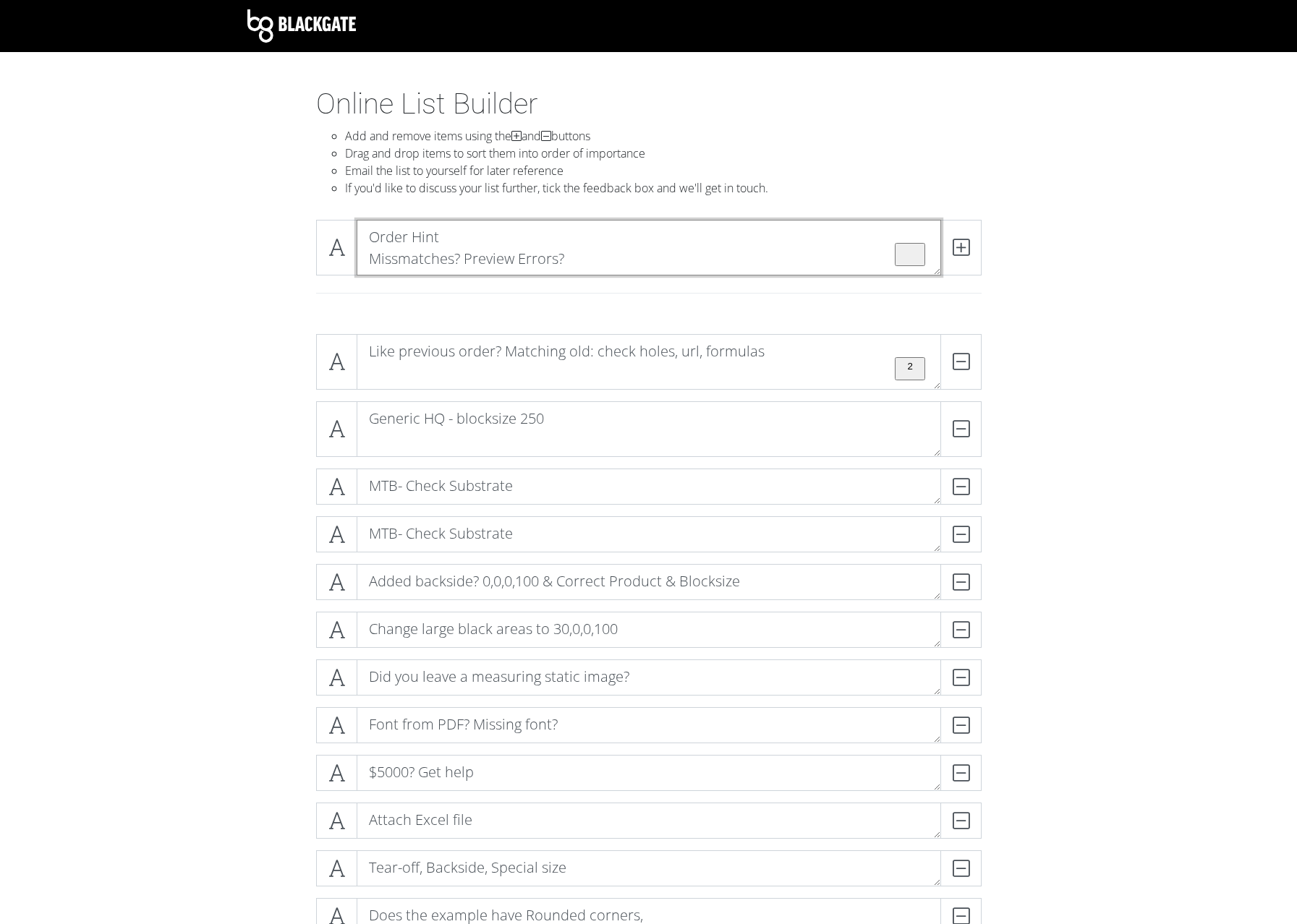
drag, startPoint x: 368, startPoint y: 262, endPoint x: 352, endPoint y: 211, distance: 53.5
click at [356, 219] on textarea "Order Hint Missmatches? Preview Errors?" at bounding box center [648, 247] width 585 height 56
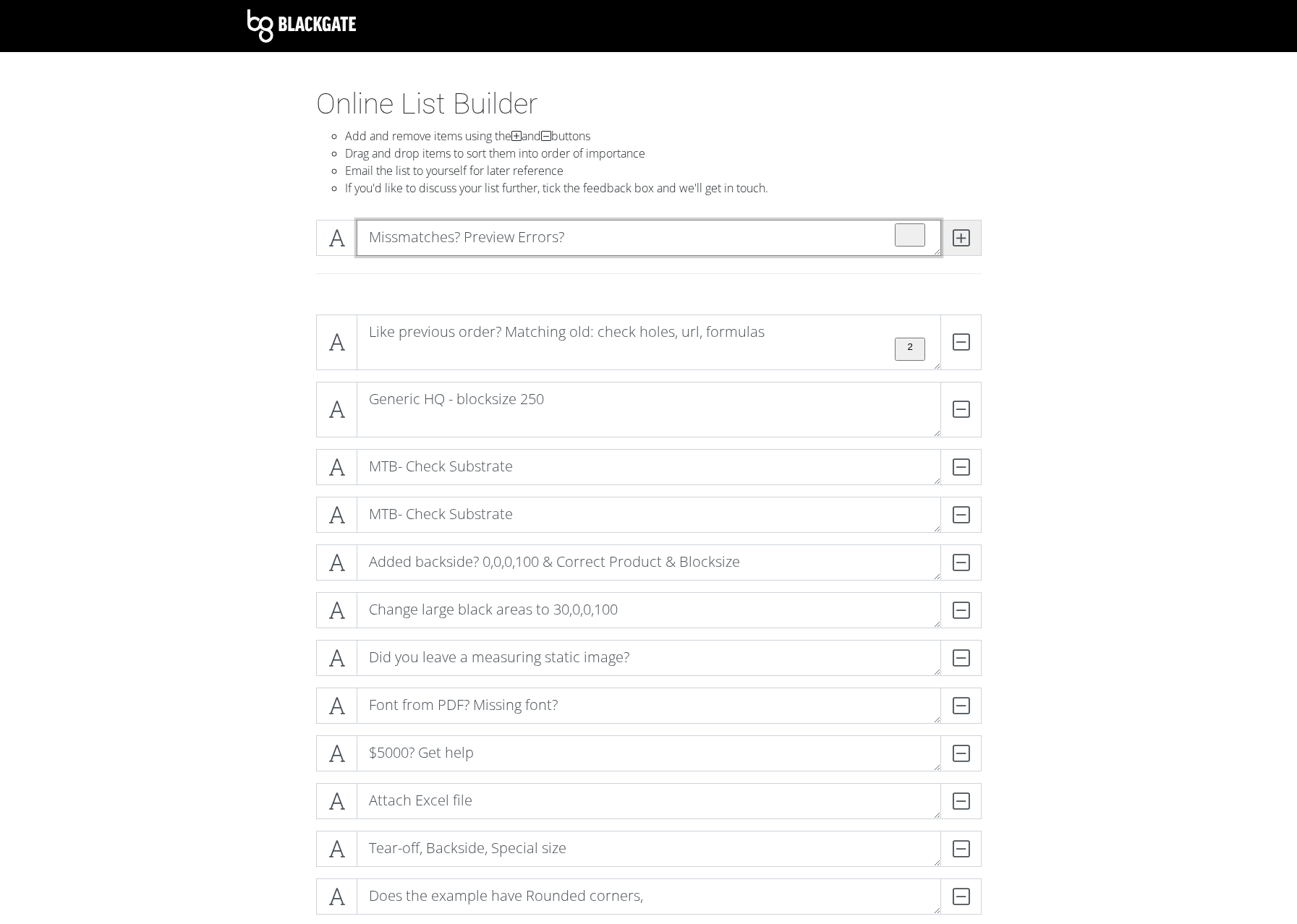
type textarea "Missmatches? Preview Errors?"
click at [958, 236] on icon at bounding box center [961, 238] width 17 height 15
click at [509, 238] on textarea "To enrich screen reader interactions, please activate Accessibility in Grammarl…" at bounding box center [648, 237] width 585 height 36
paste textarea "Order Hint"
type textarea "Order Hint"
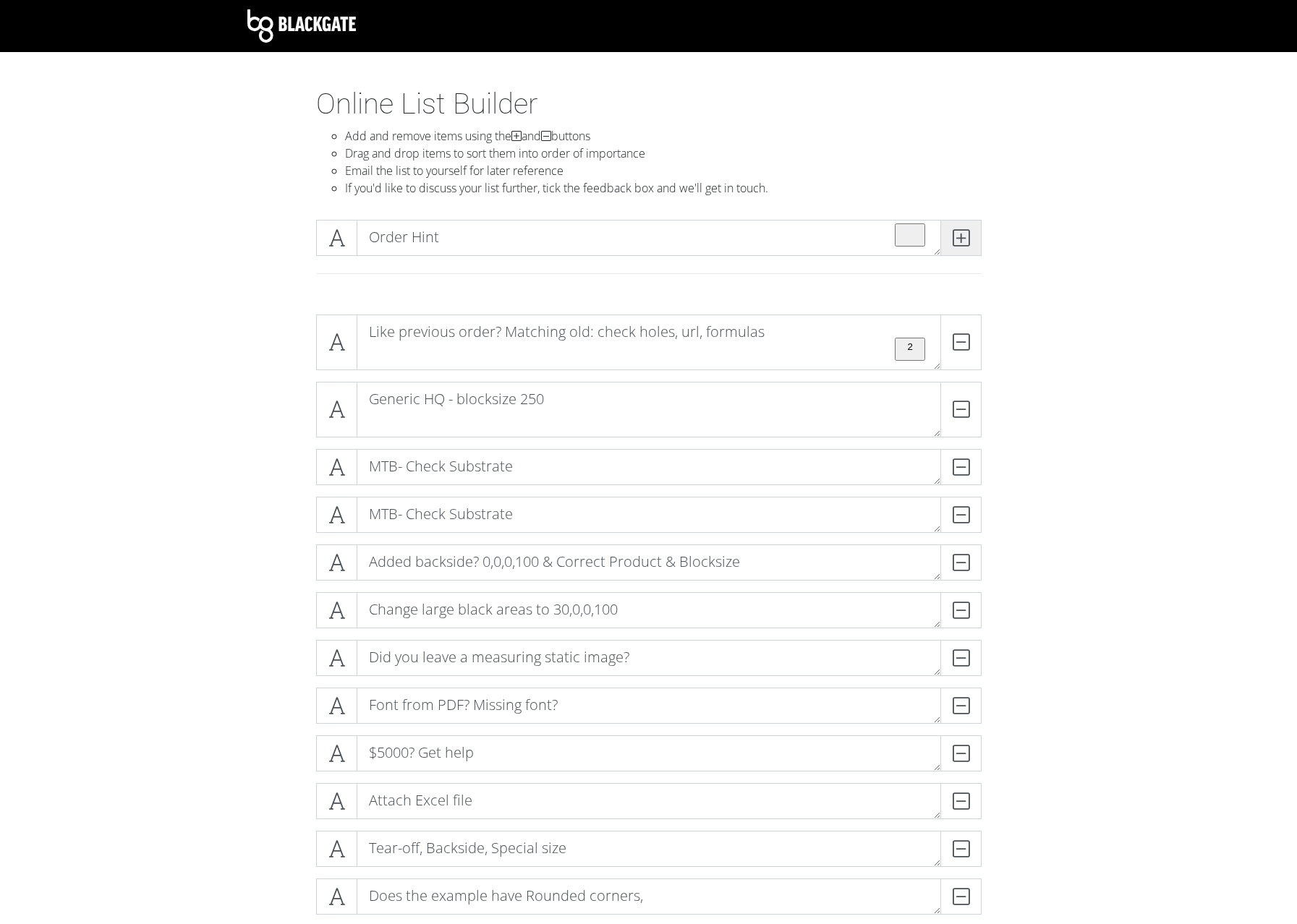
click at [966, 244] on icon at bounding box center [961, 238] width 17 height 15
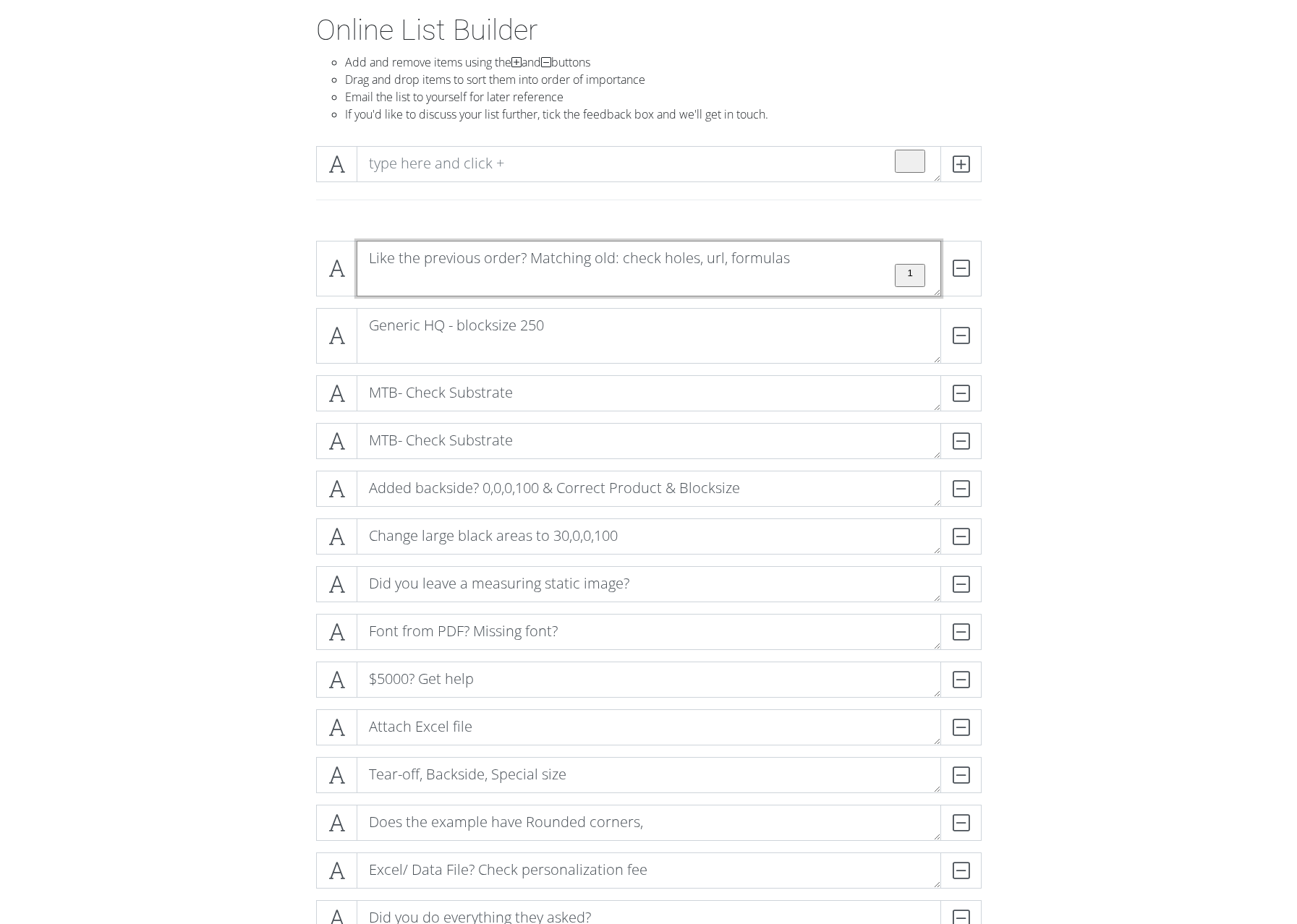
click at [436, 295] on html "Blackgate Online List Builder Add and remove items using the and buttons Drag a…" at bounding box center [648, 923] width 1297 height 1993
click at [720, 290] on html "Blackgate Online List Builder Add and remove items using the and buttons Drag a…" at bounding box center [648, 923] width 1297 height 1993
click at [586, 278] on textarea "Like the previous order? Matching old: check holes, URL, formulas" at bounding box center [648, 268] width 585 height 56
type textarea "Like the previous order? Matching old: check holes, URL, formulas"
click at [1040, 243] on div "Like the previous order? Matching old: check holes, URL, formulas DELETE Generi…" at bounding box center [648, 928] width 825 height 1398
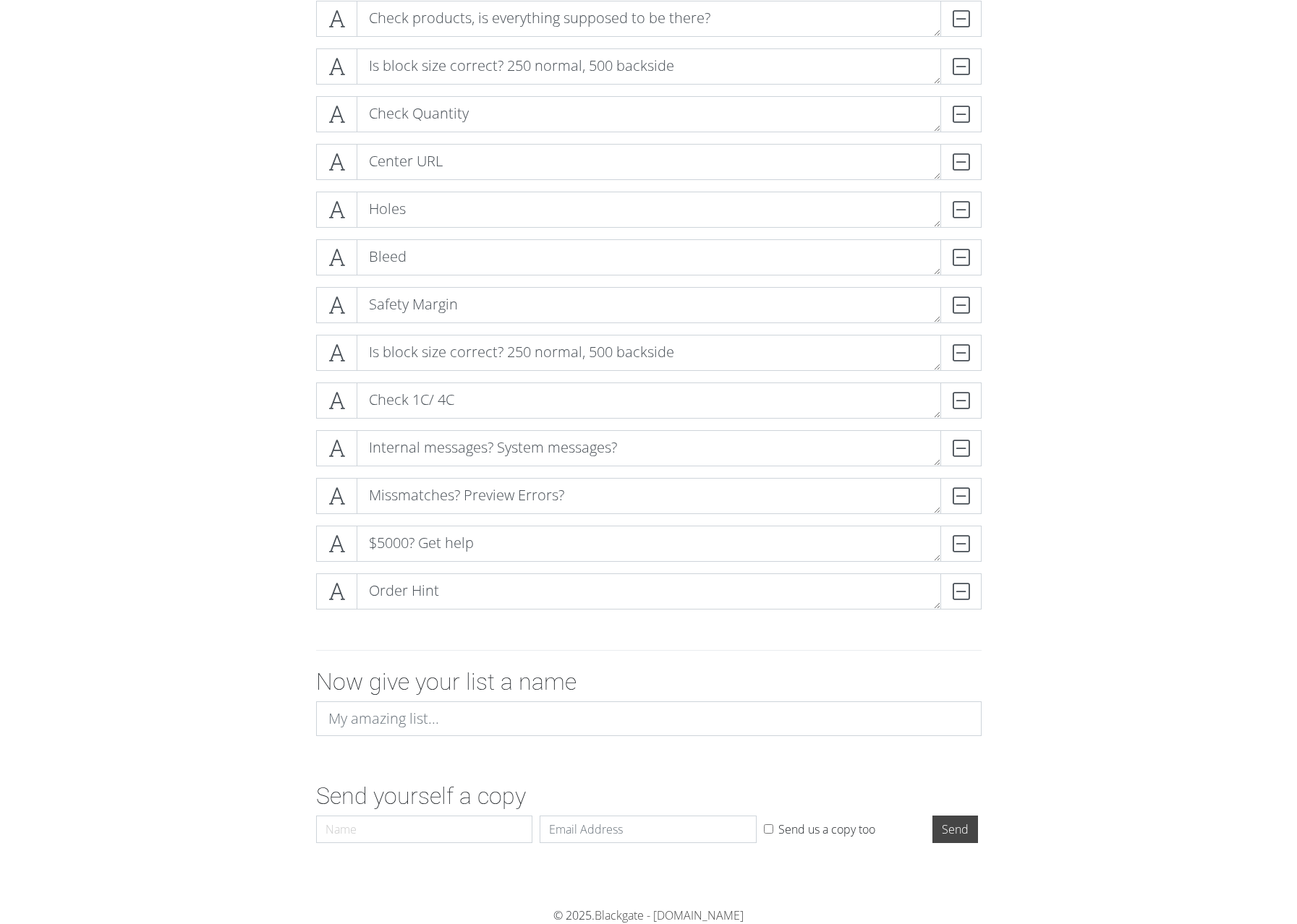
scroll to position [995, 0]
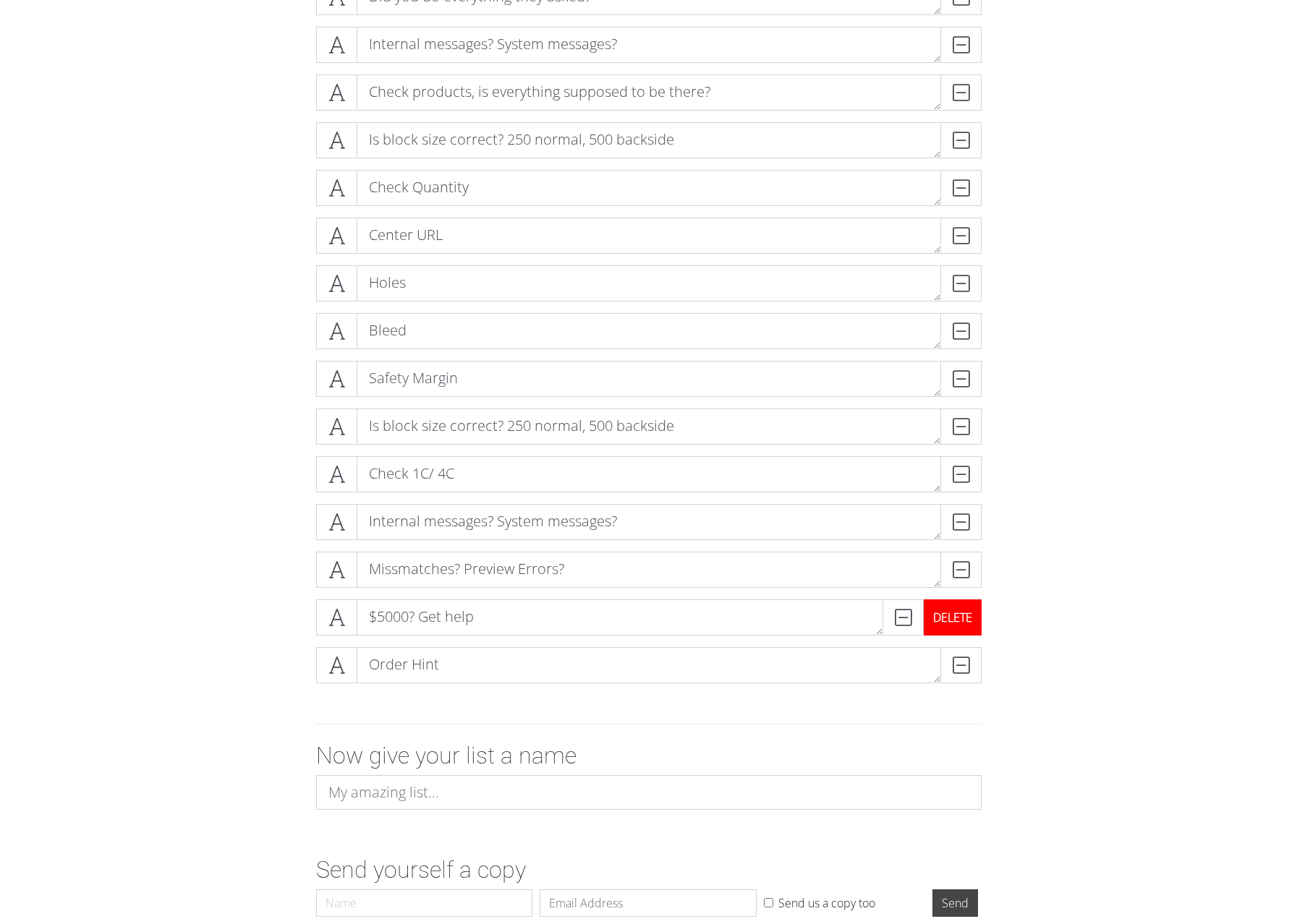
click at [958, 617] on div "DELETE" at bounding box center [952, 617] width 58 height 36
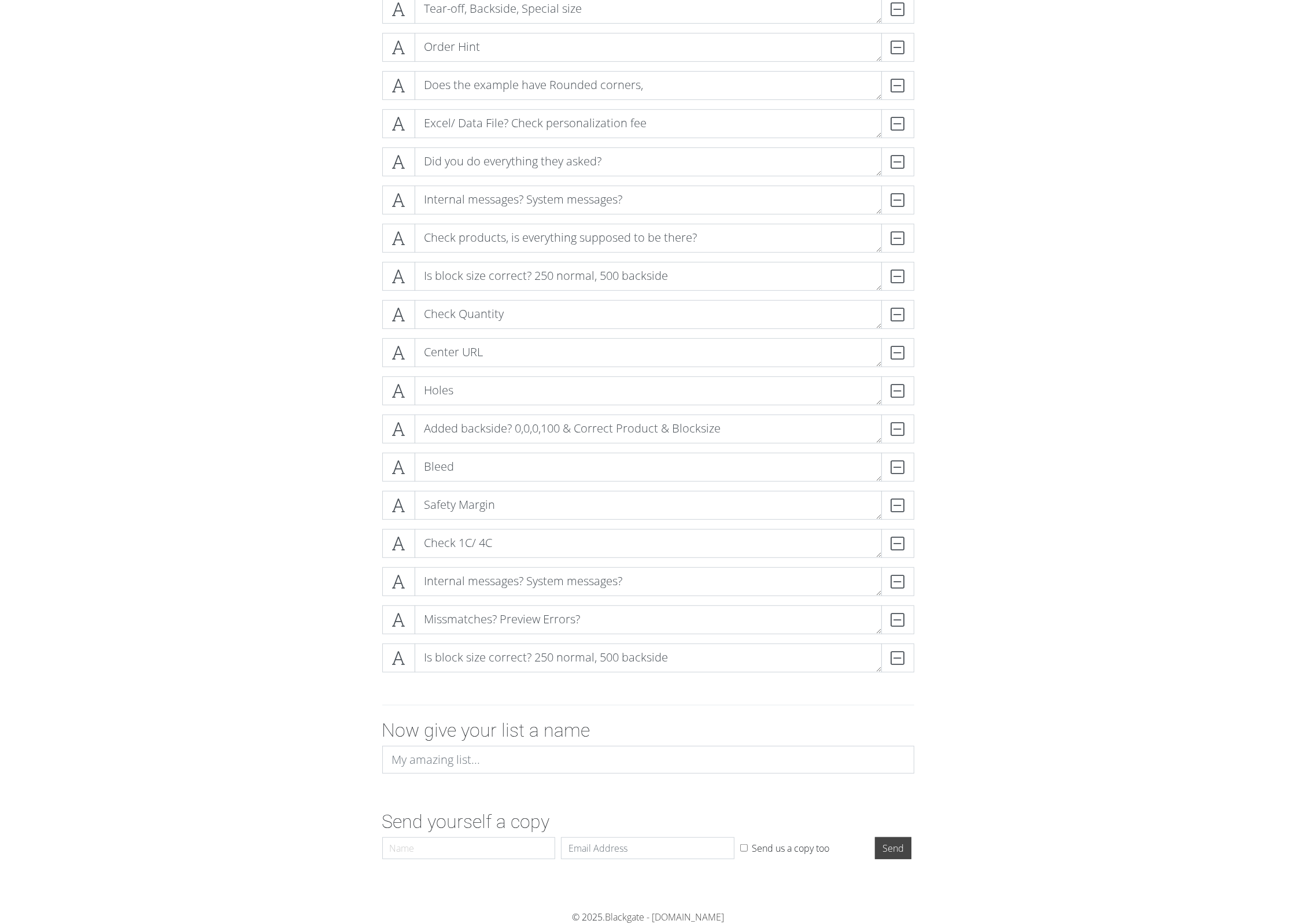
scroll to position [0, 0]
click at [951, 483] on div "5000 participants? Get help and add empty participants DELETE Like the previous…" at bounding box center [648, 151] width 659 height 1080
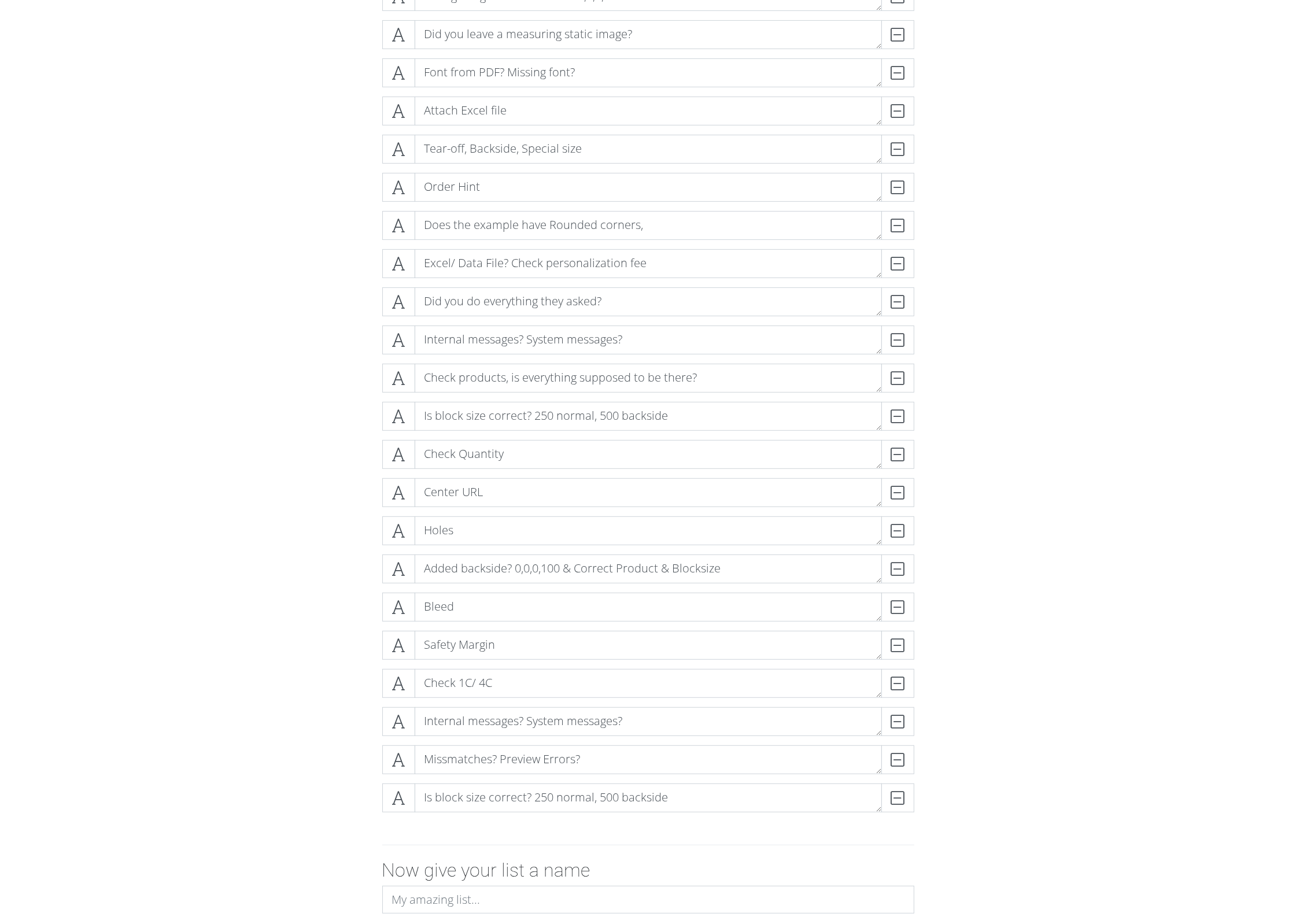
scroll to position [634, 0]
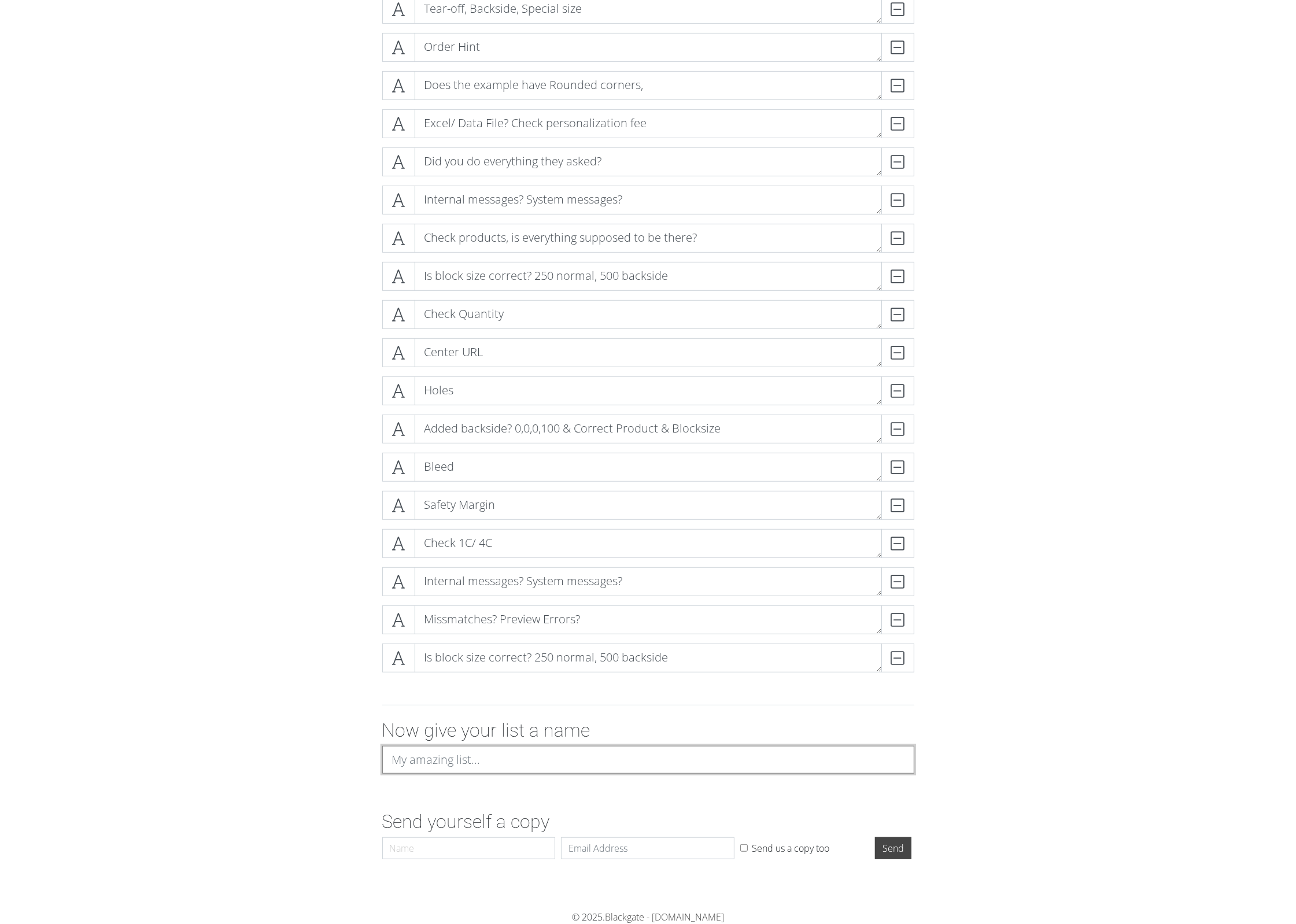
click at [458, 738] on input at bounding box center [648, 760] width 532 height 28
type input "Checklist"
click at [471, 738] on input "Name" at bounding box center [469, 849] width 173 height 22
click at [597, 738] on input "Email" at bounding box center [648, 846] width 173 height 22
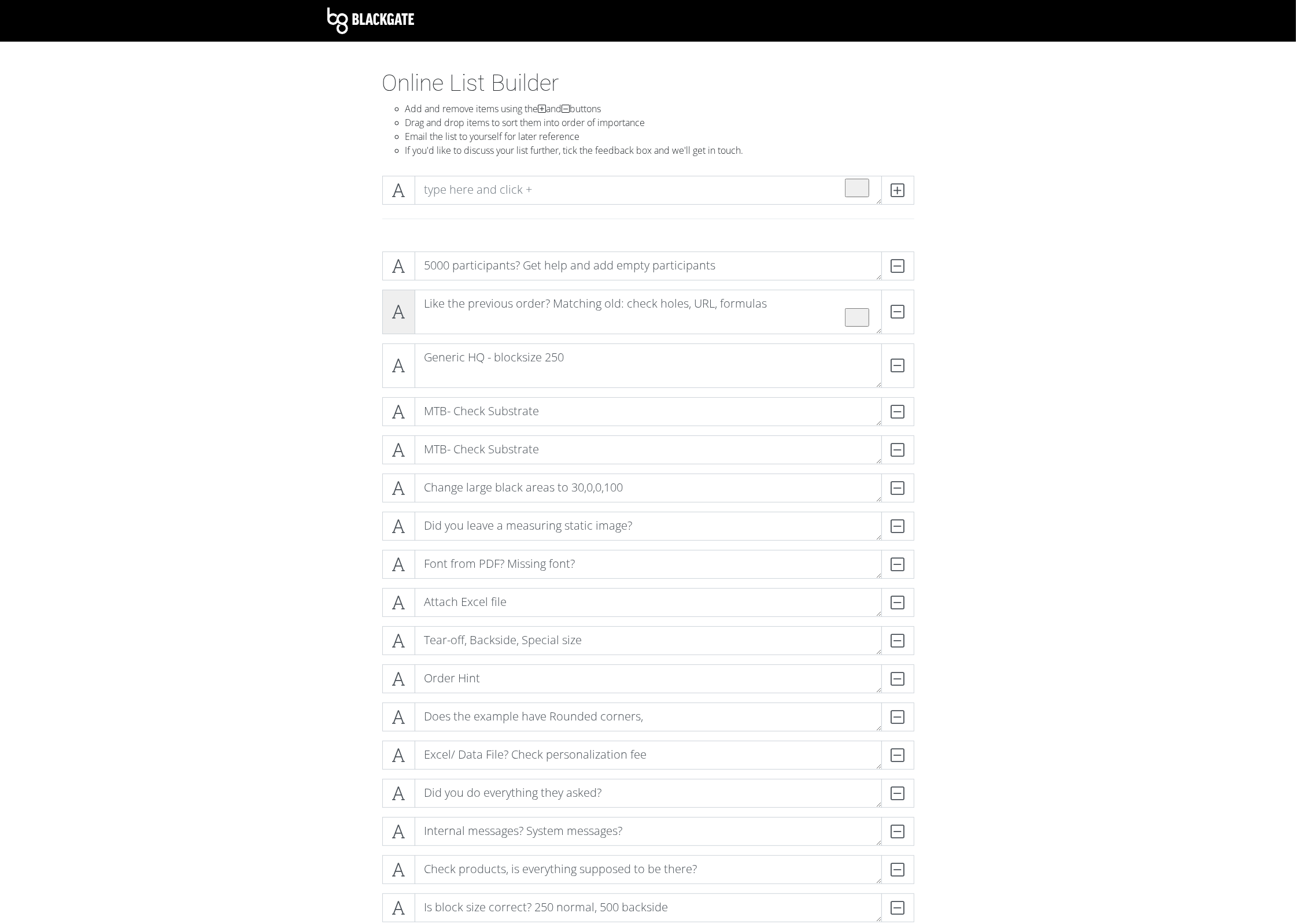
scroll to position [0, 0]
type input "[EMAIL_ADDRESS][DOMAIN_NAME]"
click at [896, 456] on div "DELETE" at bounding box center [891, 449] width 46 height 29
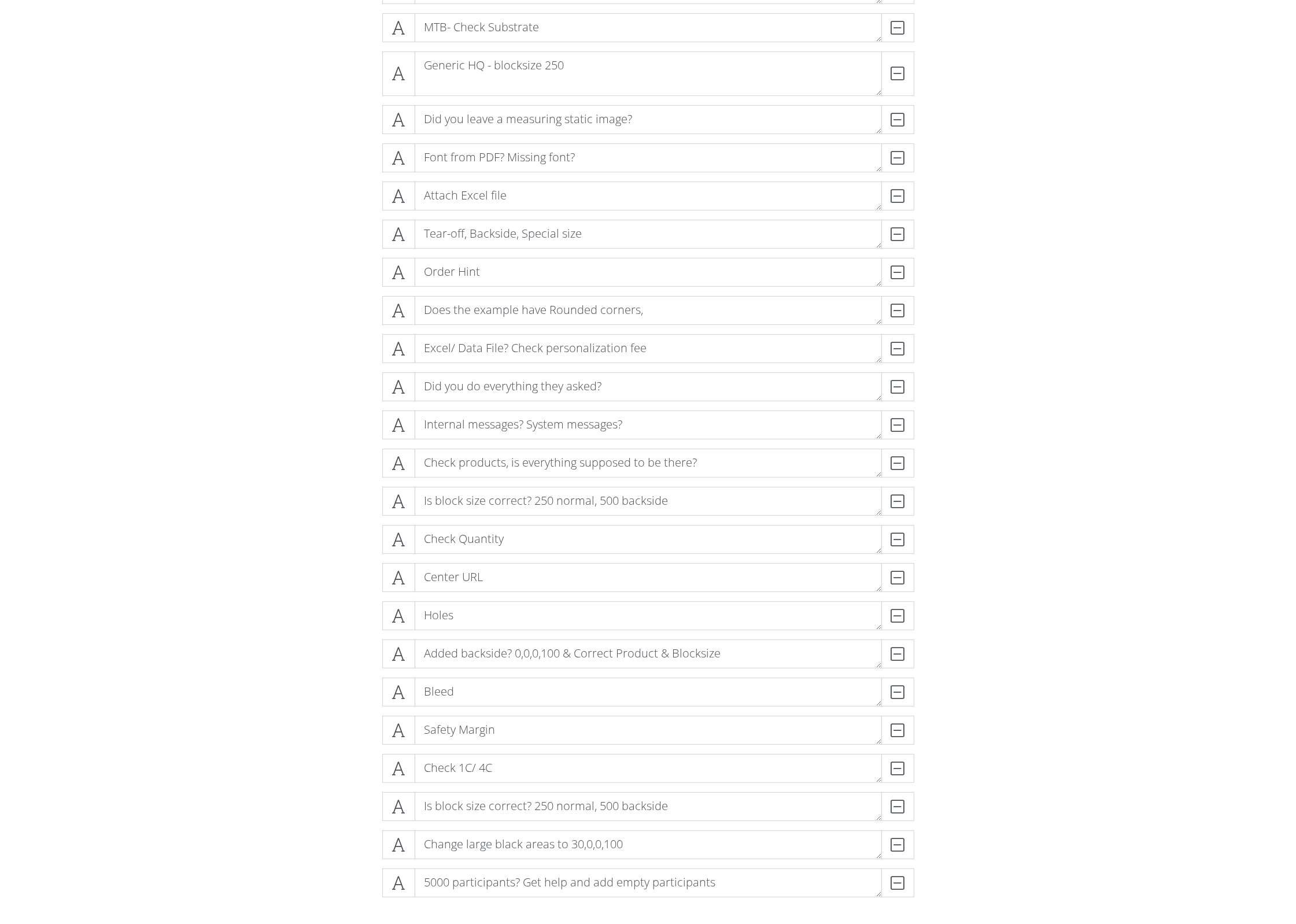
scroll to position [425, 0]
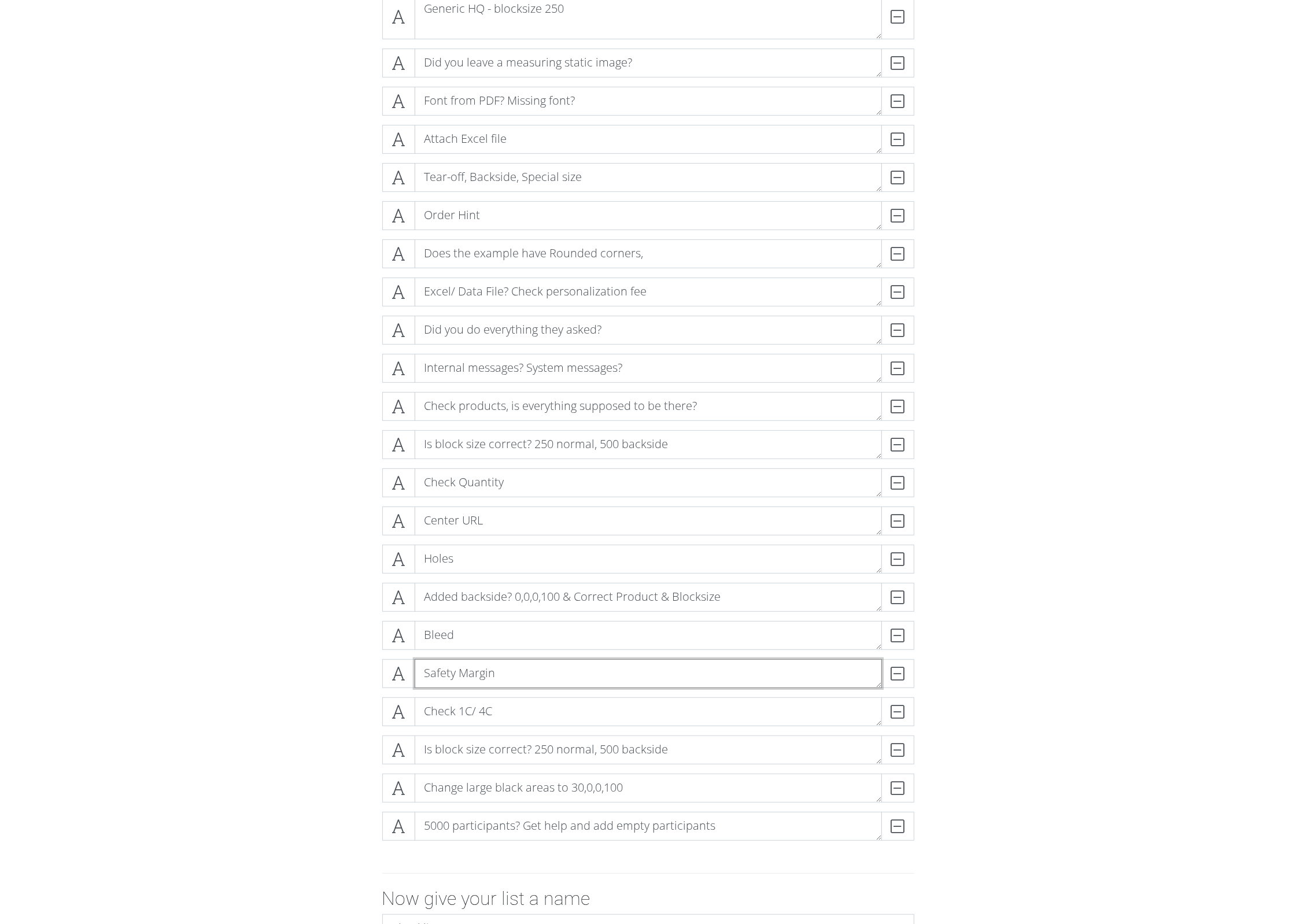
click at [511, 678] on textarea "Safety Margin" at bounding box center [648, 674] width 467 height 29
type textarea "Safety Margin, Bleed, Holes"
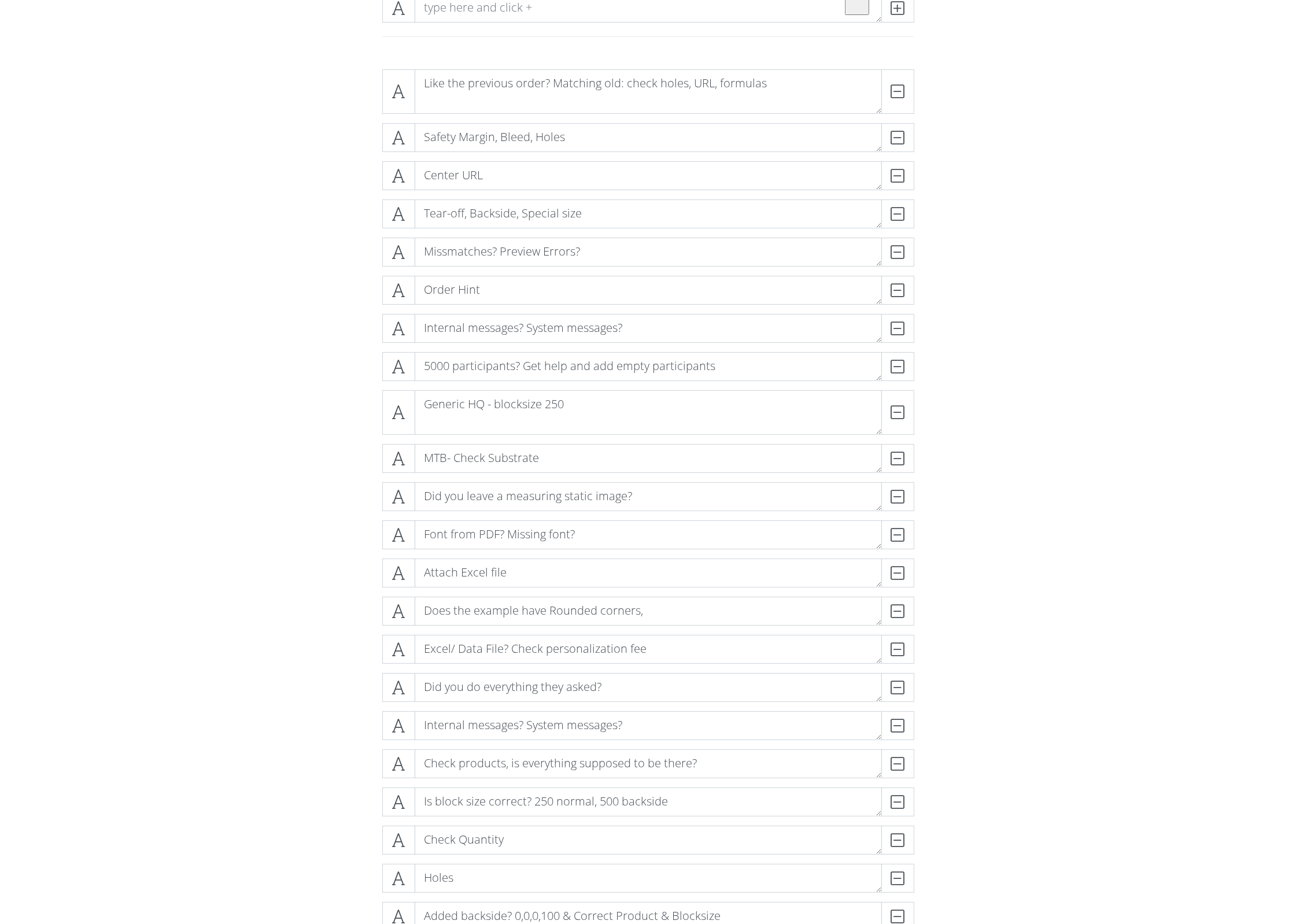
scroll to position [243, 0]
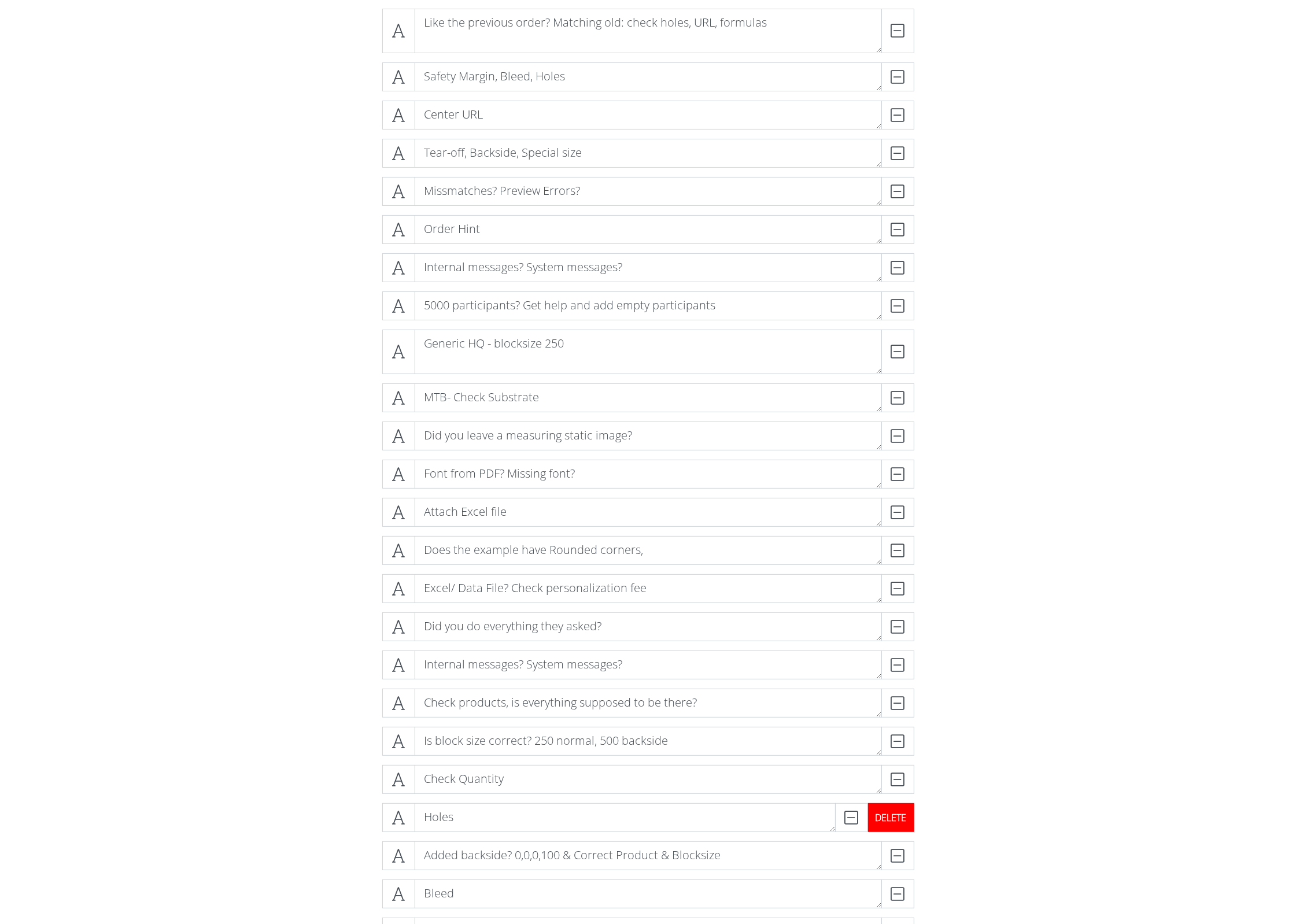
click at [904, 738] on div "DELETE" at bounding box center [891, 817] width 46 height 29
click at [906, 738] on div "DELETE" at bounding box center [891, 856] width 46 height 29
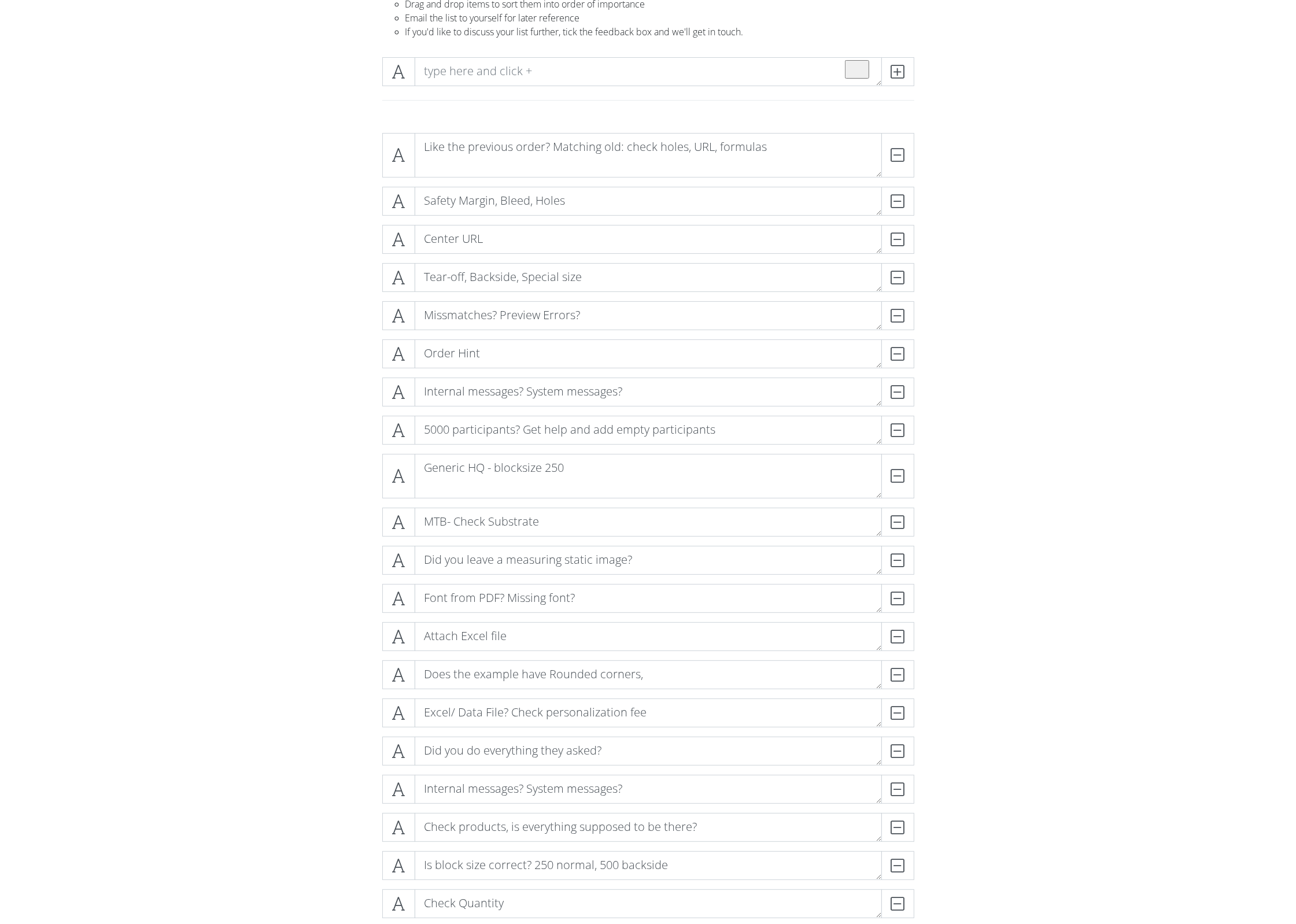
scroll to position [122, 0]
click at [655, 676] on textarea "Does the example have Rounded corners," at bounding box center [648, 672] width 467 height 29
click at [598, 671] on textarea "Does the example have Rounded corners," at bounding box center [648, 672] width 467 height 29
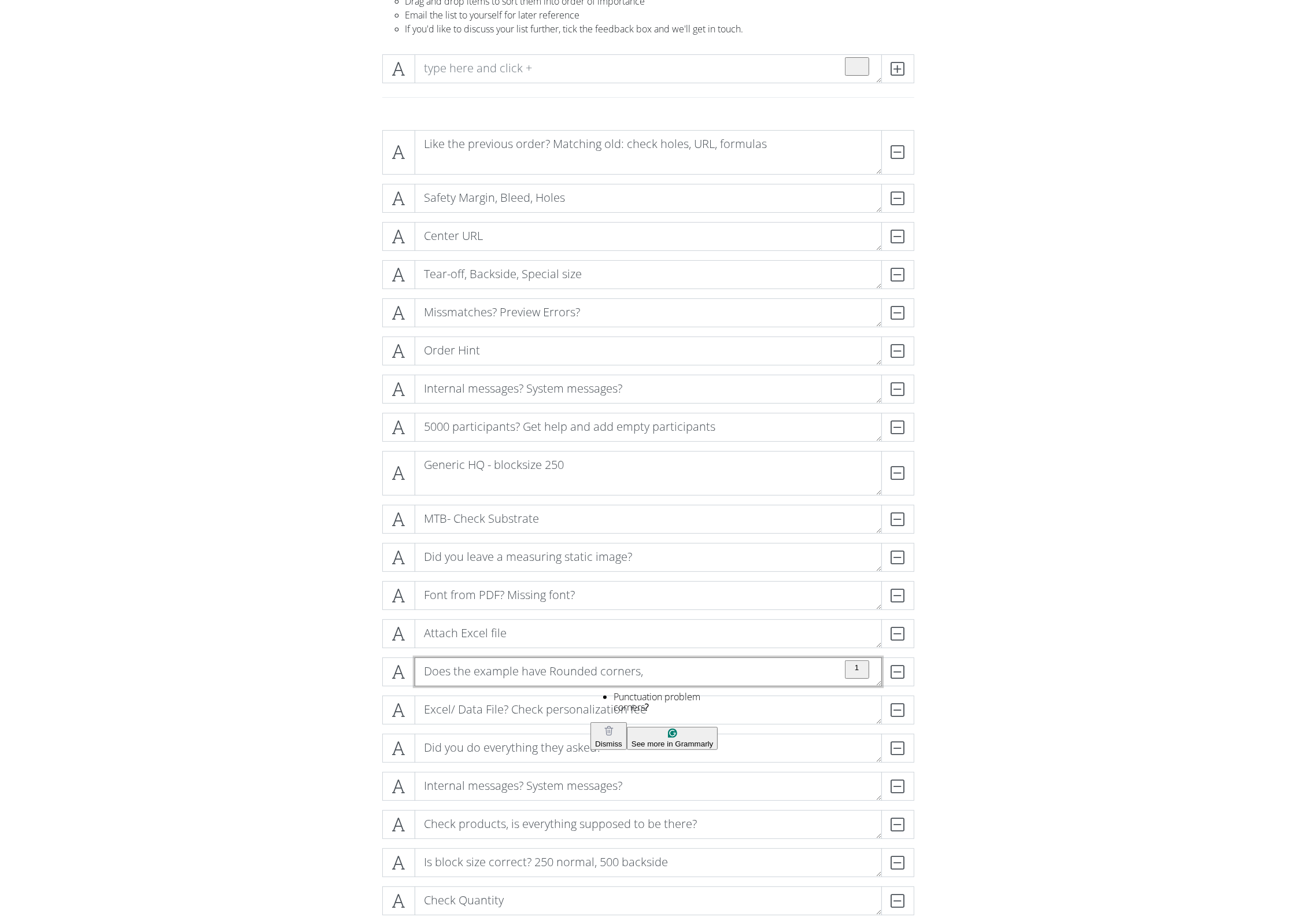
click at [785, 665] on textarea "Does the example have Rounded corners," at bounding box center [648, 672] width 467 height 29
click at [1065, 665] on form "Like the previous order? Matching old: check holes, URL, formulas DELETE Safety…" at bounding box center [648, 691] width 1296 height 1139
click at [619, 670] on textarea "Does the example have Rounded corners," at bounding box center [648, 672] width 467 height 29
click at [541, 671] on textarea "Does the example have Rounded corners," at bounding box center [648, 672] width 467 height 29
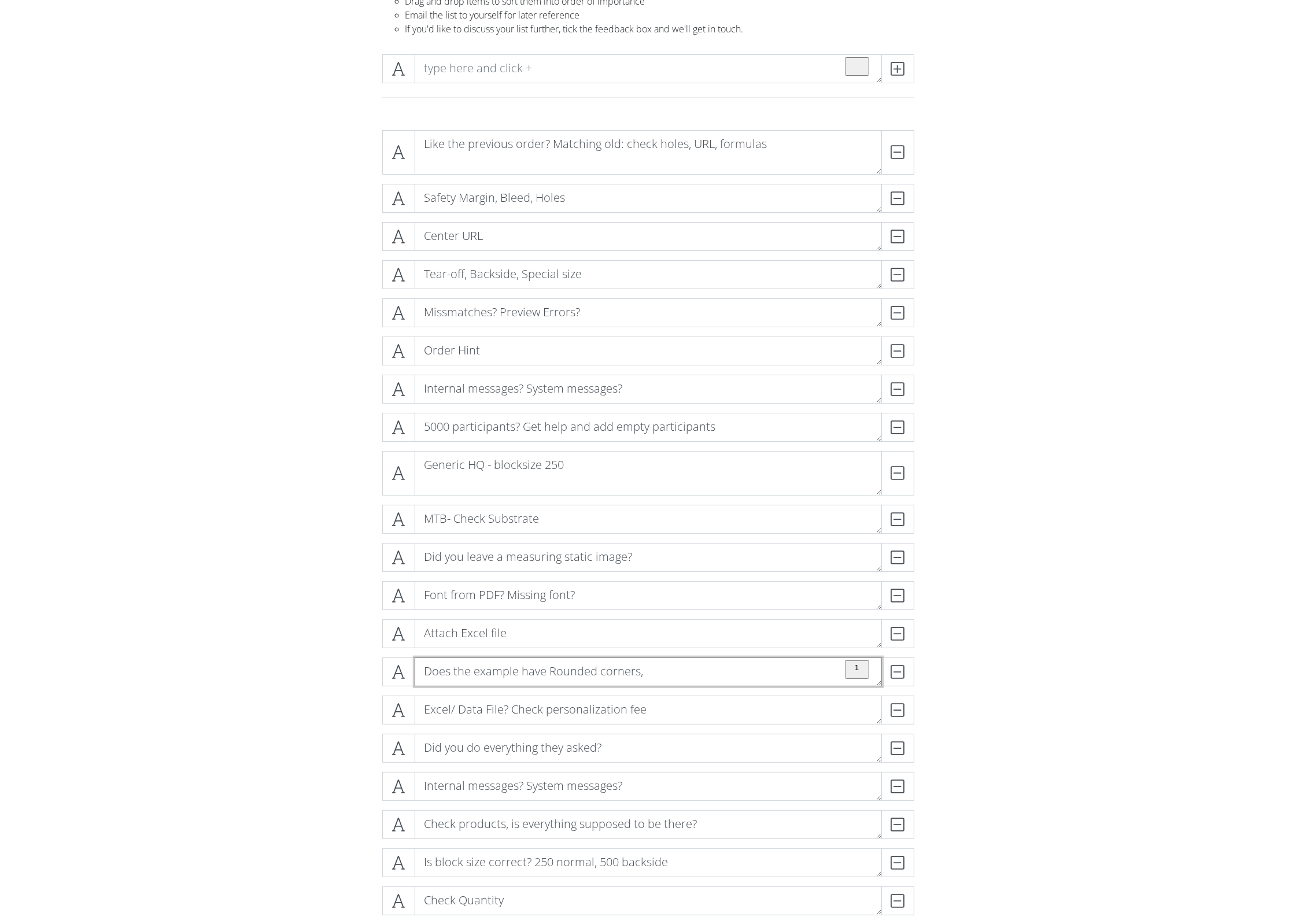
click at [557, 669] on textarea "Does the example have Rounded corners," at bounding box center [648, 672] width 467 height 29
type textarea "Does the example have ,"
click at [899, 674] on div "DELETE" at bounding box center [891, 672] width 46 height 29
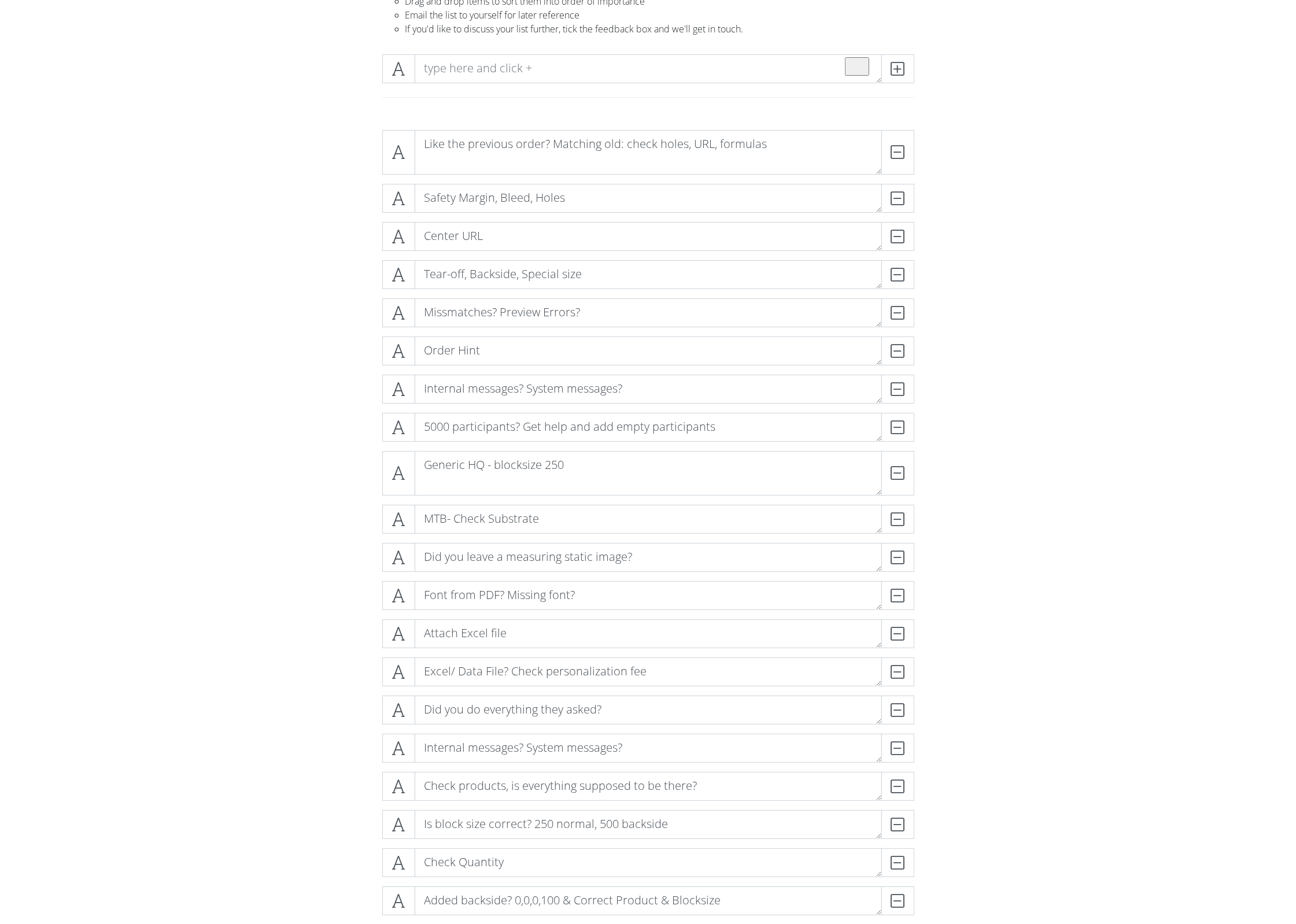
click at [593, 505] on div "Generic HQ - blocksize 250 DELETE" at bounding box center [648, 478] width 538 height 54
click at [606, 200] on textarea "Safety Margin, Bleed, Holes" at bounding box center [648, 198] width 467 height 29
paste textarea "Rounded corners"
type textarea "Safety Margin, Bleed, Holes"
click at [1034, 251] on form "Like the previous order? Matching old: check holes, URL, formulas DELETE Safety…" at bounding box center [648, 672] width 1296 height 1101
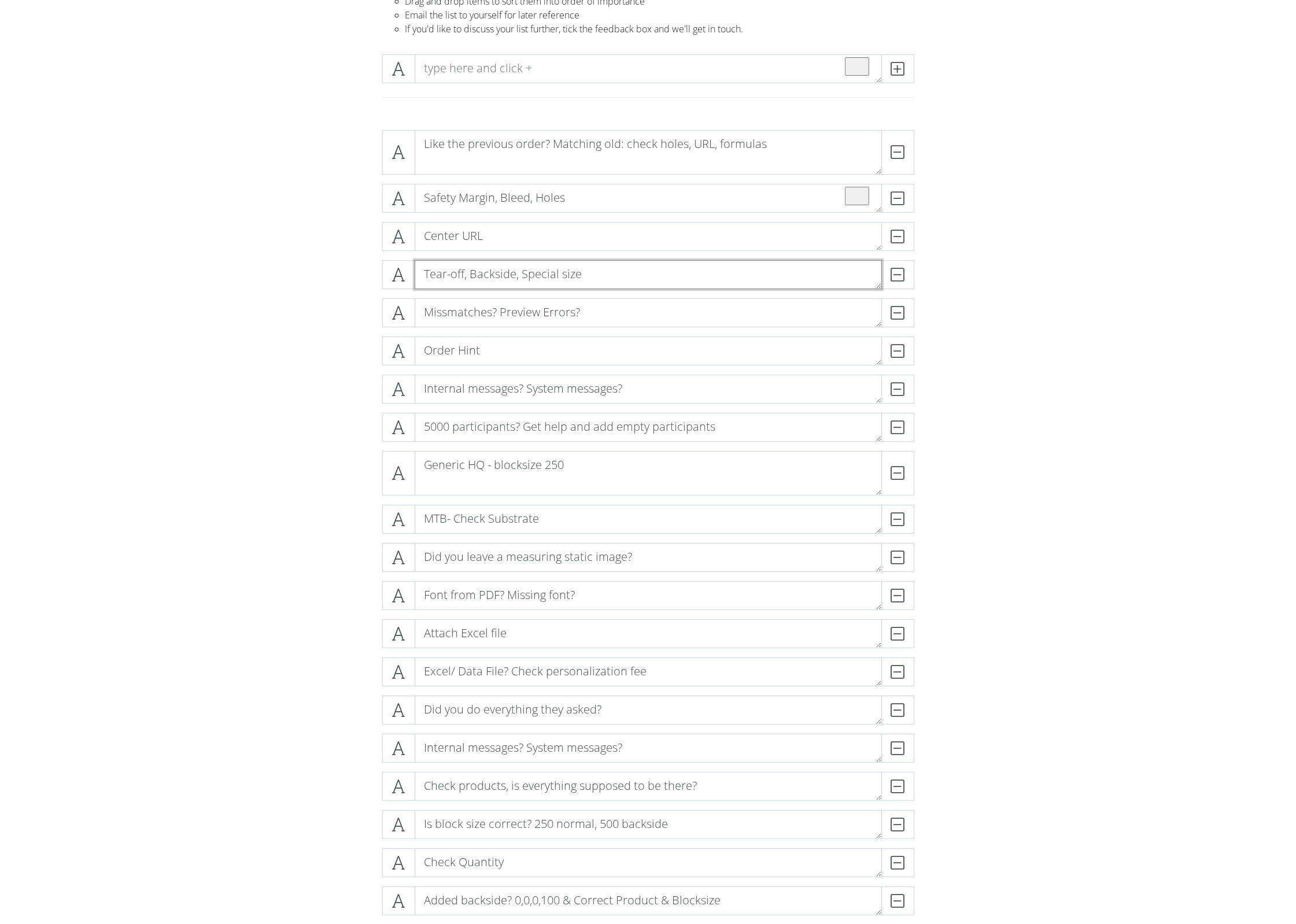
click at [683, 277] on textarea "Tear-off, Backside, Special size" at bounding box center [648, 274] width 467 height 29
paste textarea "Rounded corners"
type textarea "Tear-off, Backside, Special size, Rounded corners"
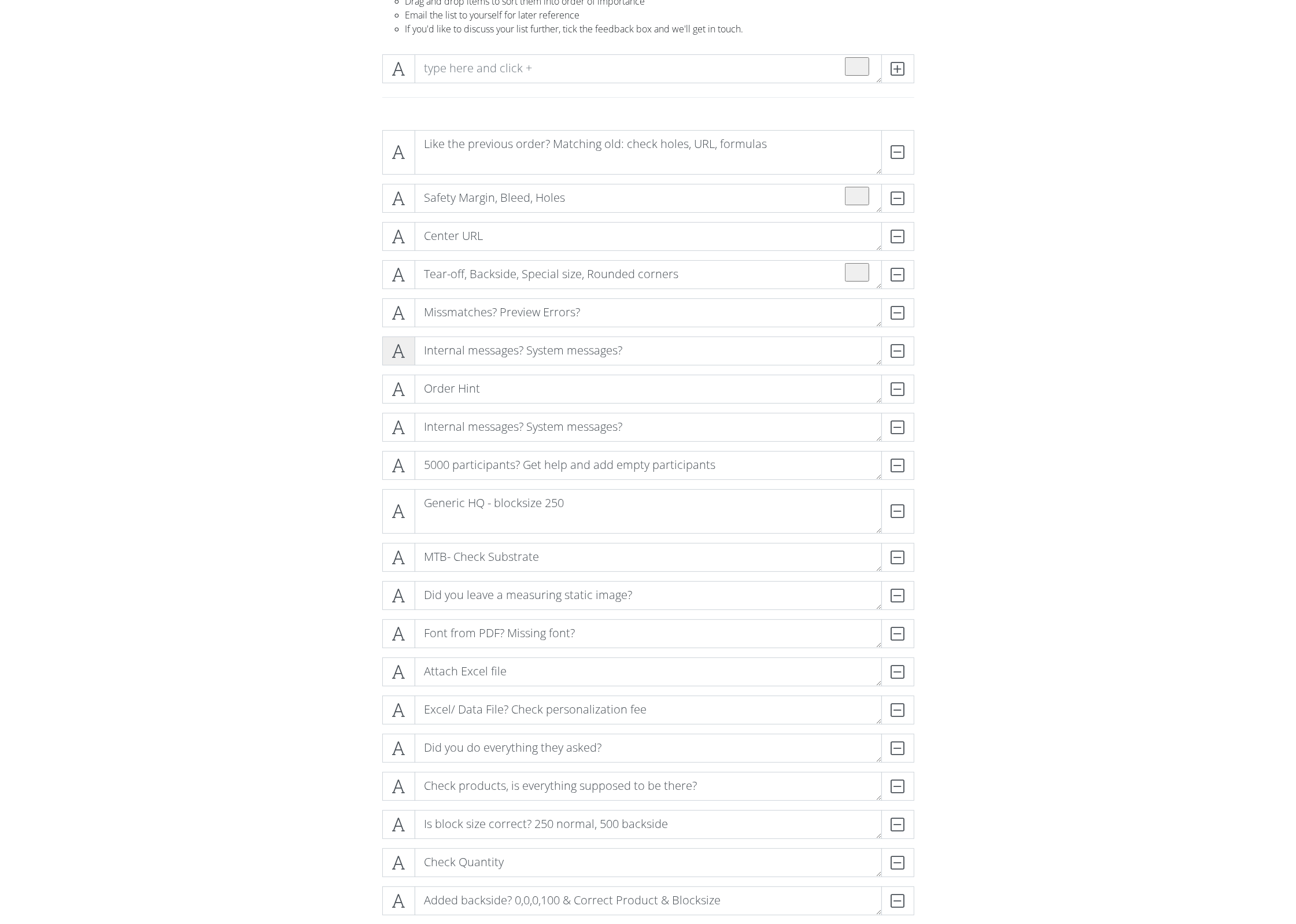
scroll to position [1, 0]
drag, startPoint x: 894, startPoint y: 424, endPoint x: 872, endPoint y: 441, distance: 27.8
click at [894, 424] on div "DELETE" at bounding box center [891, 427] width 46 height 29
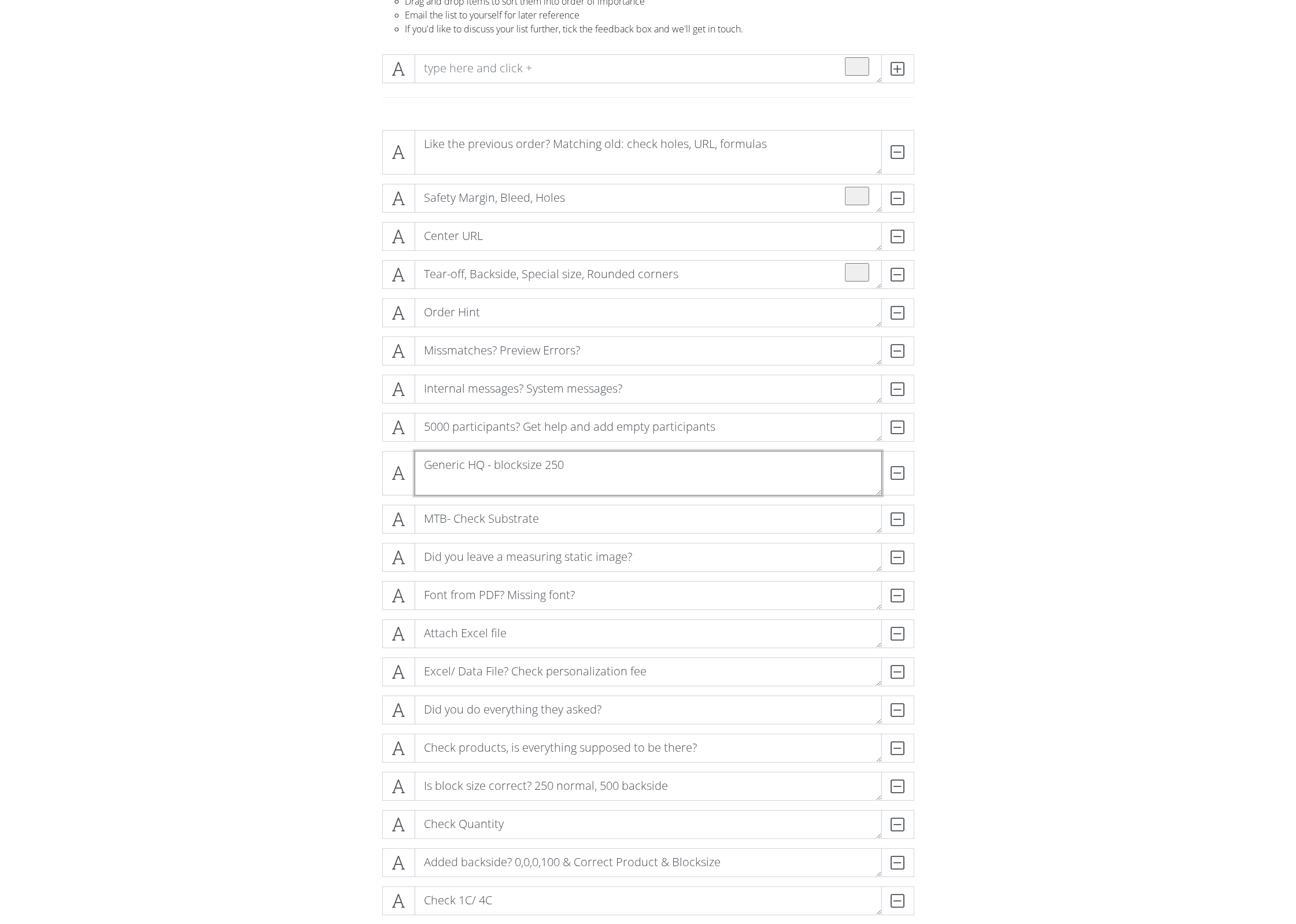
click at [422, 486] on textarea "Generic HQ - blocksize 250" at bounding box center [648, 473] width 467 height 44
click at [429, 480] on textarea "Generic HQ - blocksize 250" at bounding box center [648, 473] width 467 height 44
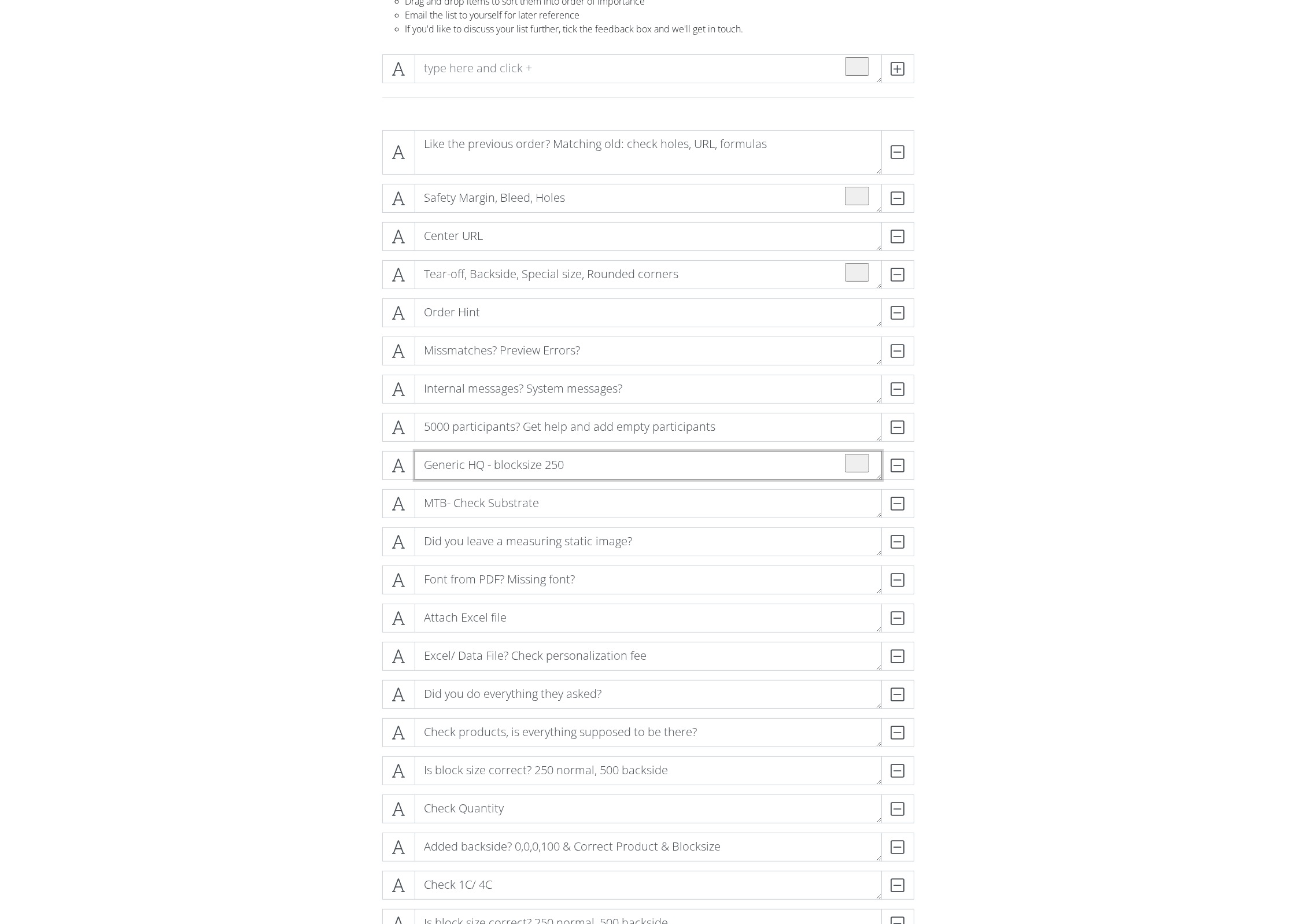
type textarea "Generic HQ - blocksize 250"
click at [1065, 454] on form "Like the previous order? Matching old: check holes, URL, formulas DELETE Safety…" at bounding box center [648, 645] width 1296 height 1047
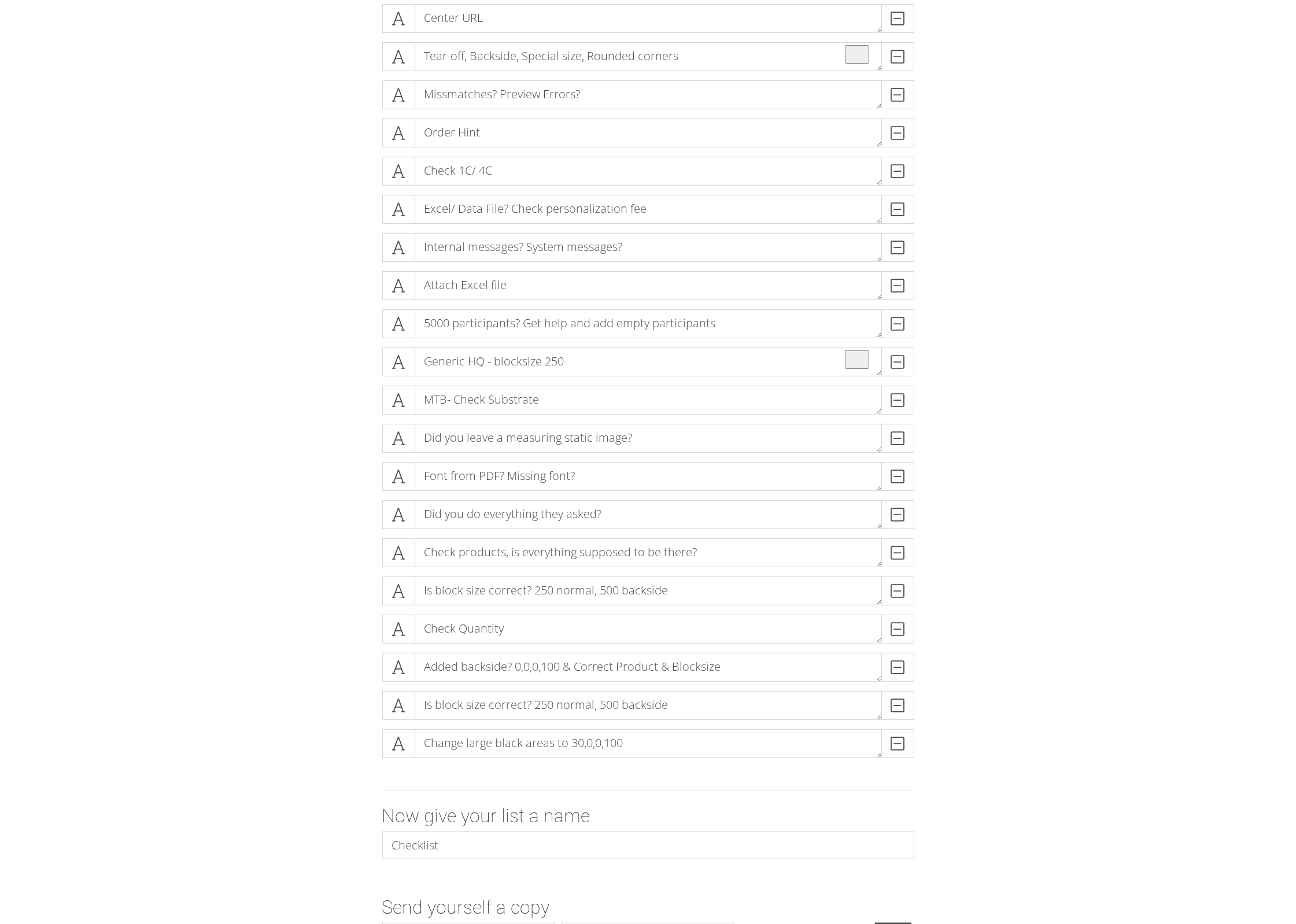
scroll to position [304, 0]
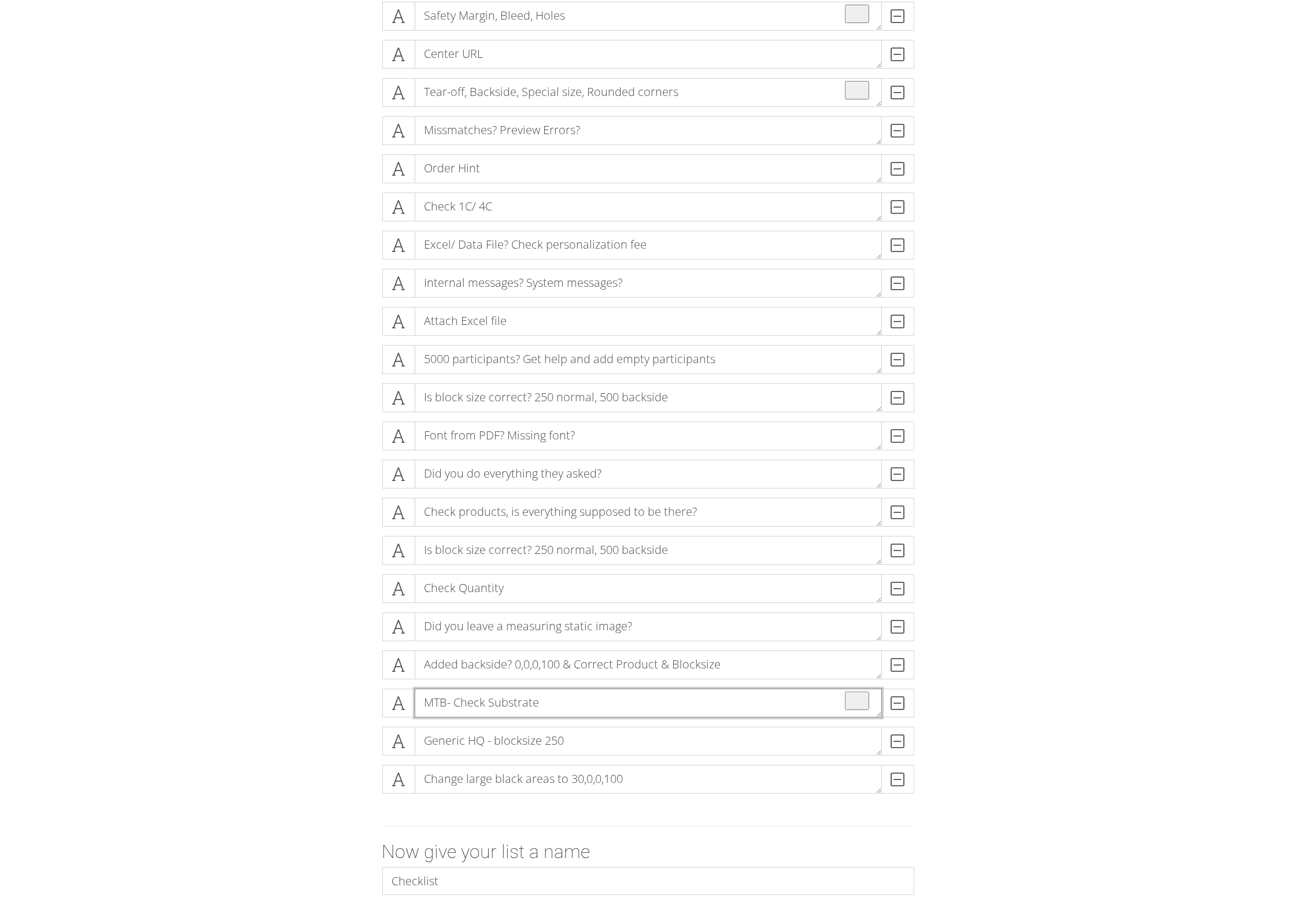
click at [441, 706] on textarea "MTB- Check Substrate" at bounding box center [648, 703] width 467 height 29
click at [432, 703] on textarea "MTB- Check Substrate" at bounding box center [648, 703] width 467 height 29
click at [396, 705] on icon at bounding box center [398, 703] width 13 height 12
click at [321, 631] on div "Like the previous order? Matching old: check holes, URL, formulas DELETE Safety…" at bounding box center [648, 375] width 659 height 874
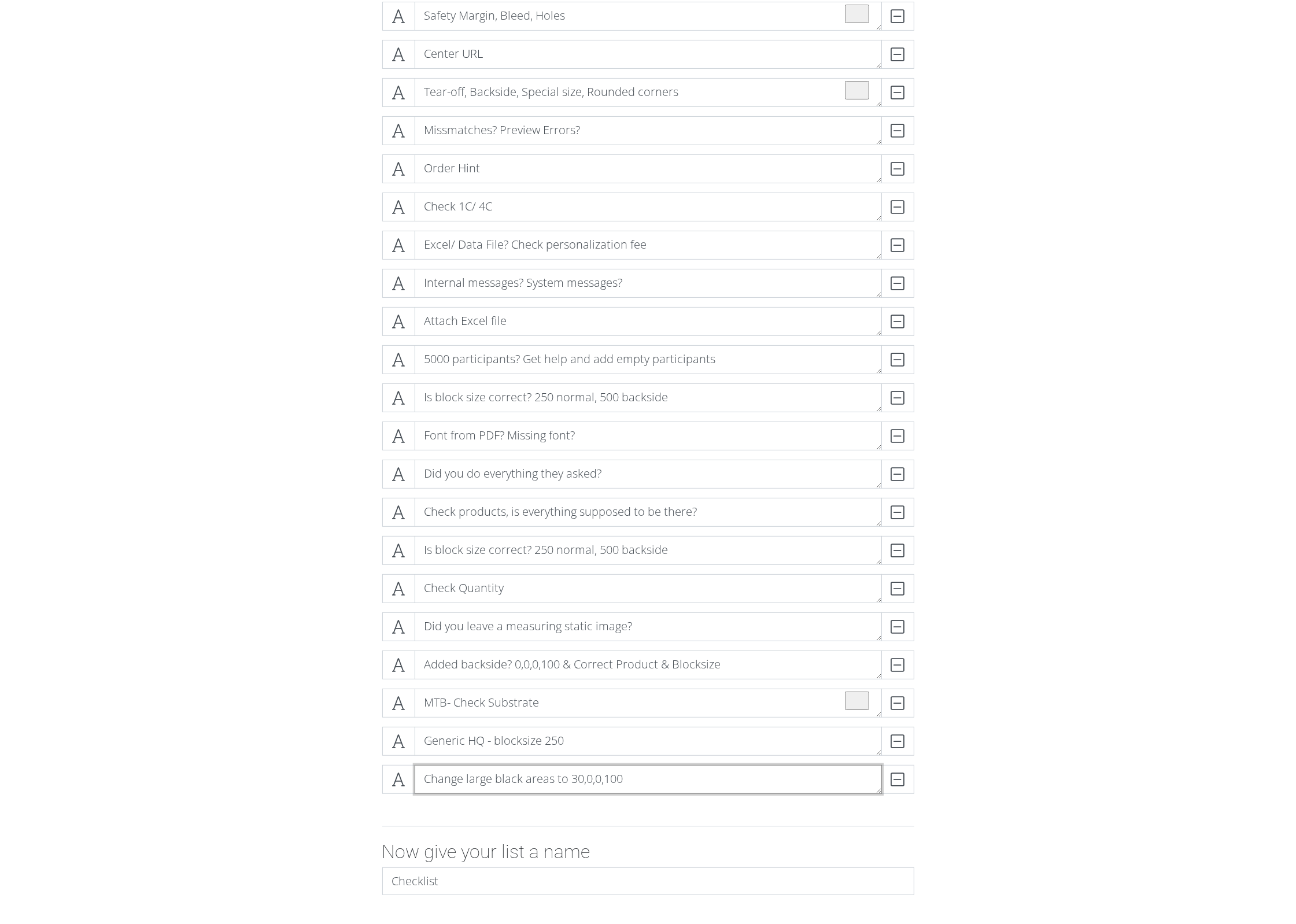
click at [505, 738] on textarea "Change large black areas to 30,0,0,100" at bounding box center [648, 779] width 467 height 29
click at [494, 738] on textarea "Change large black areas to 30,0,0,100" at bounding box center [648, 779] width 467 height 29
type textarea "Large Black areas to 30,0,0,100"
click at [456, 699] on textarea "MTB- Check Substrate" at bounding box center [648, 703] width 467 height 29
click at [473, 705] on textarea "MTB- Check Substrate" at bounding box center [648, 703] width 467 height 29
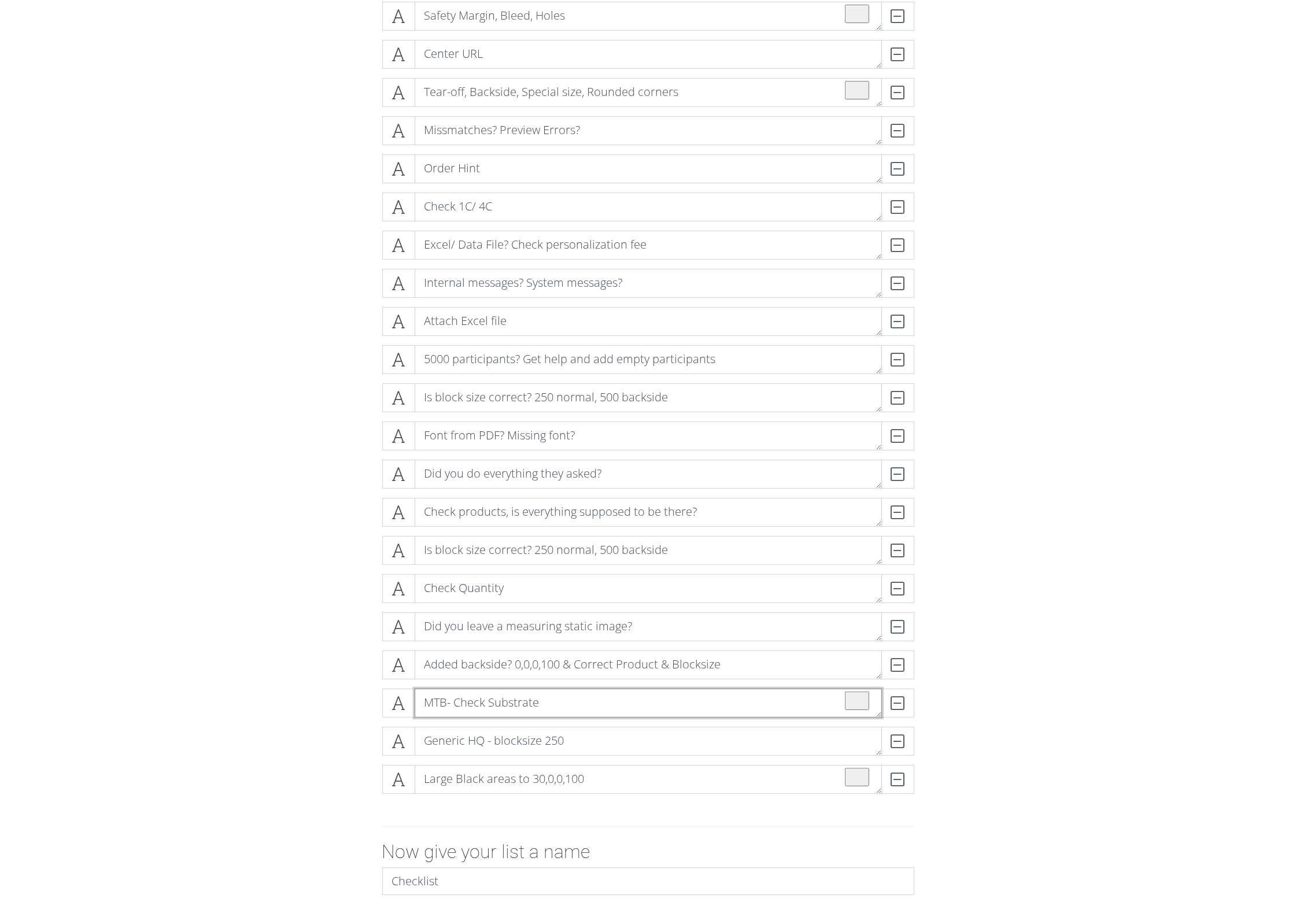
click at [473, 705] on textarea "MTB- Check Substrate" at bounding box center [648, 703] width 467 height 29
click at [468, 667] on textarea "Added backside? 0,0,0,100 & Correct Product & Blocksize" at bounding box center [648, 665] width 467 height 29
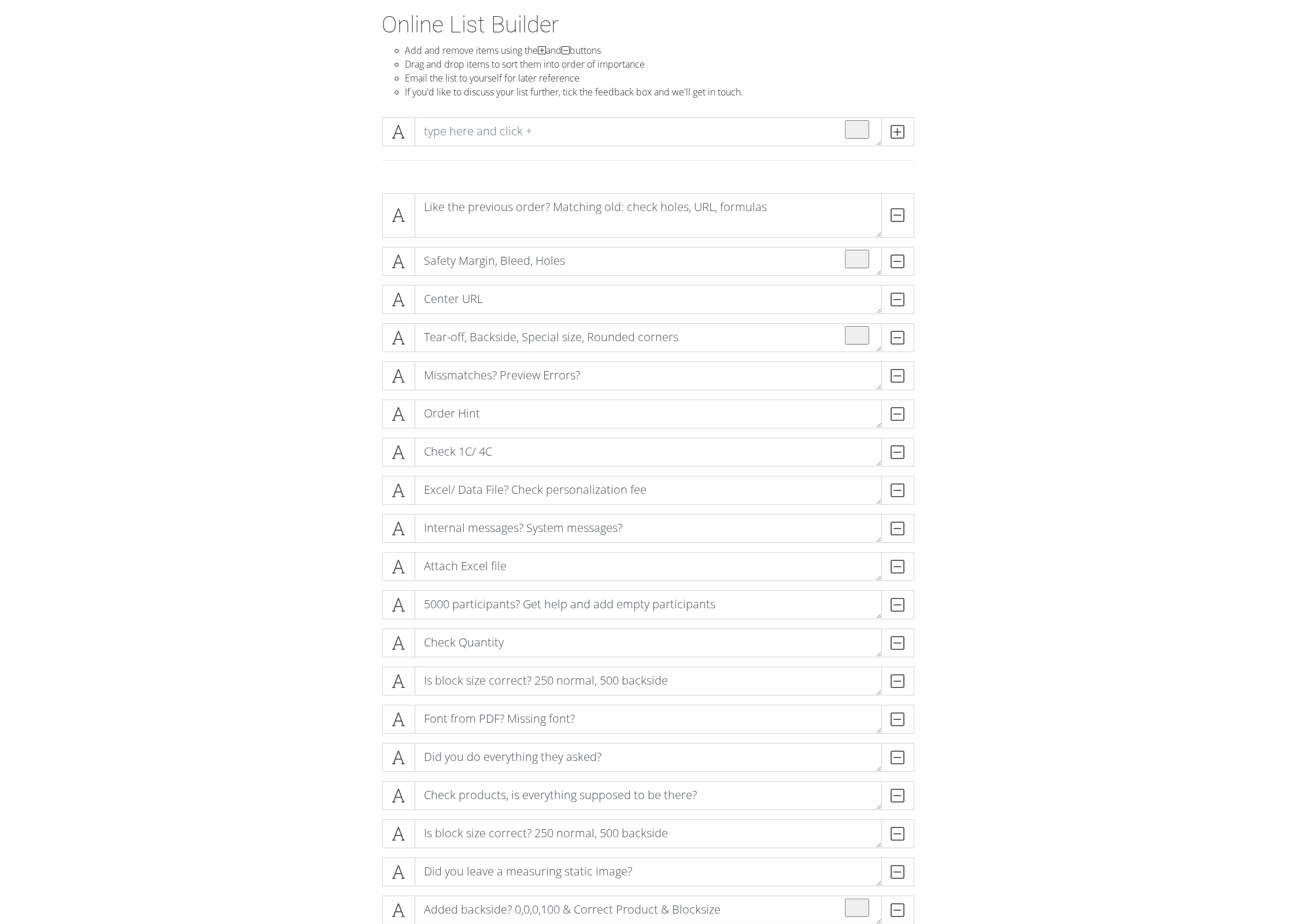
scroll to position [0, 0]
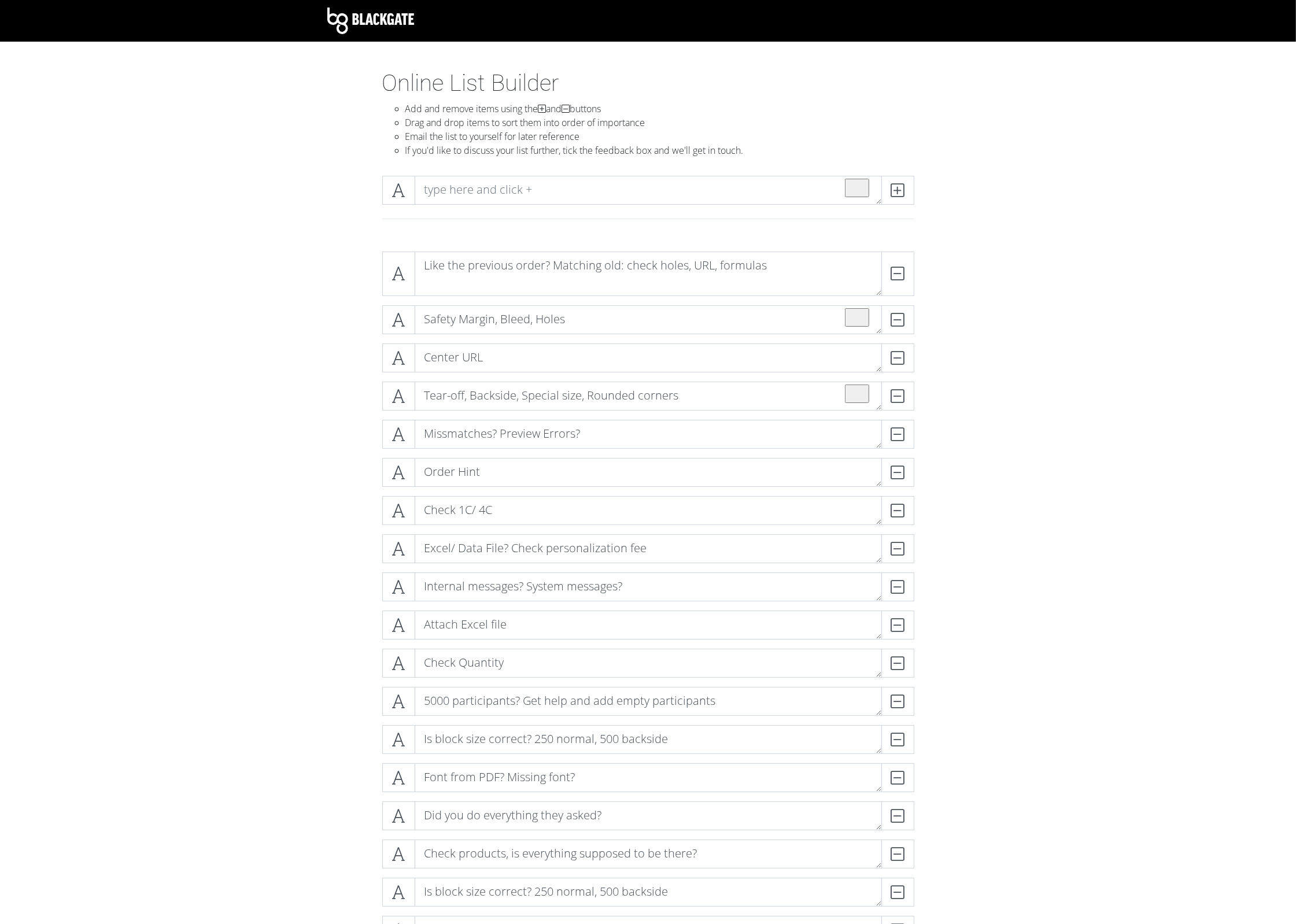
click at [303, 685] on form "Like the previous order? Matching old: check holes, URL, formulas DELETE Safety…" at bounding box center [648, 766] width 1296 height 1047
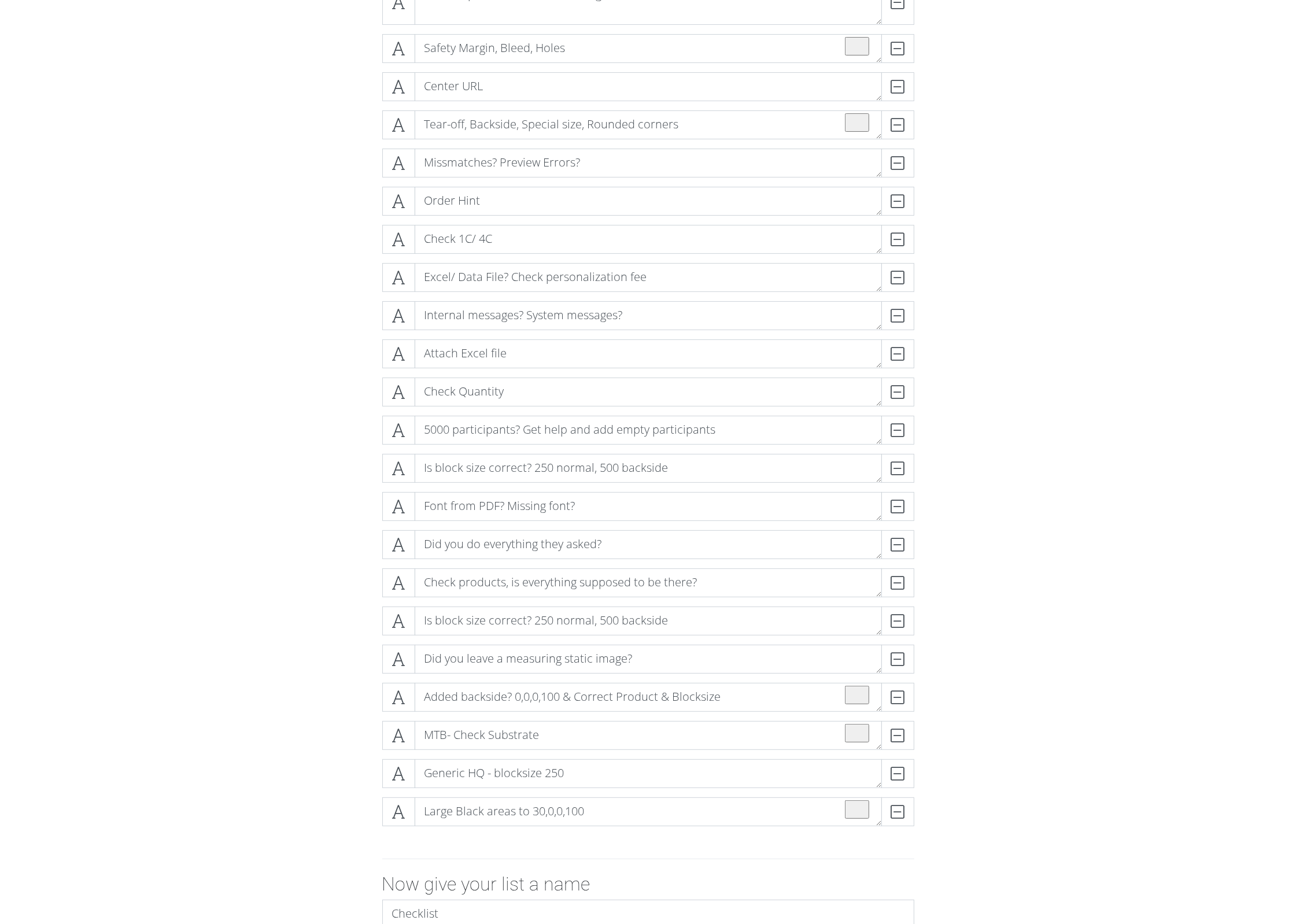
scroll to position [243, 0]
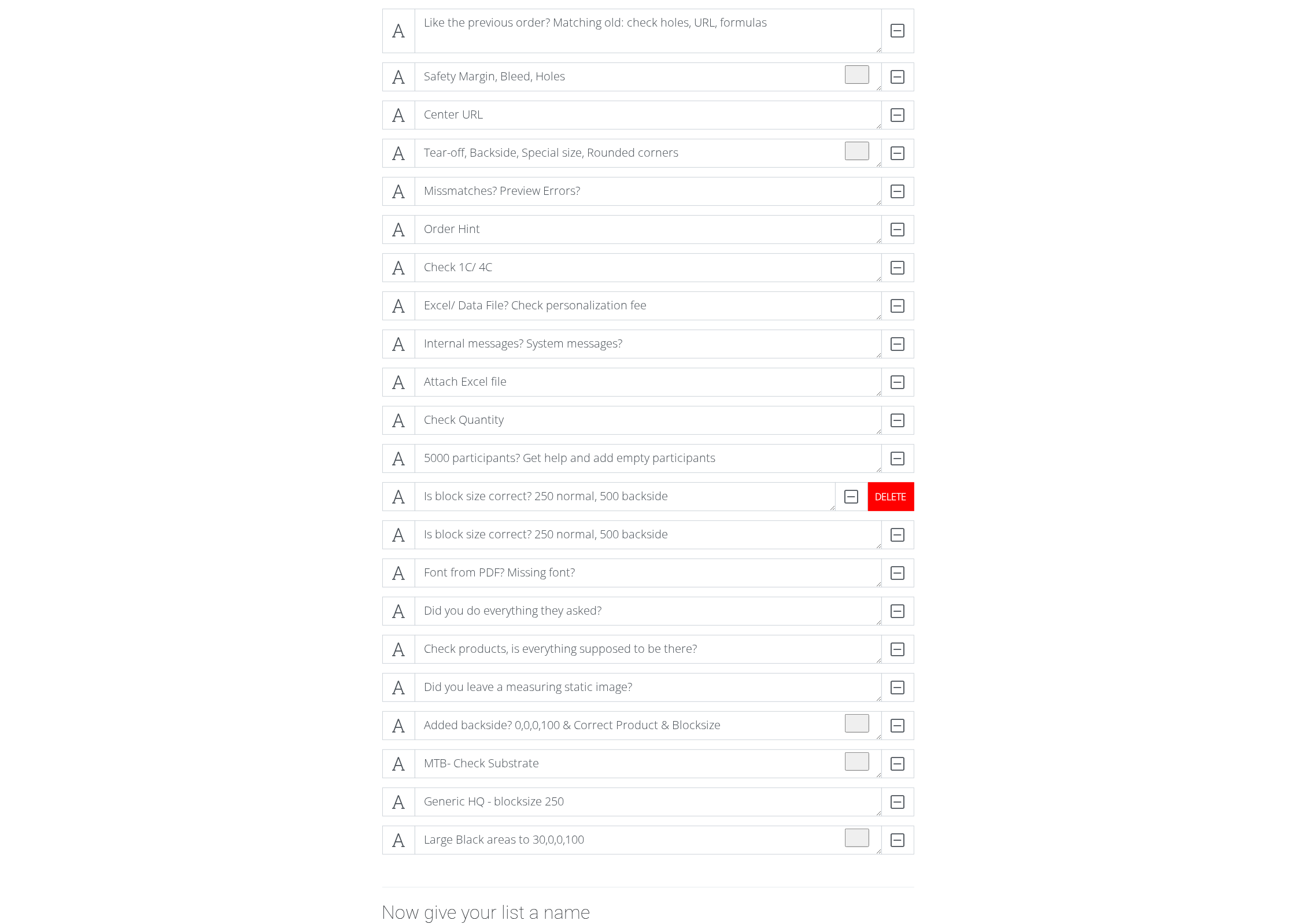
click at [901, 500] on div "DELETE" at bounding box center [891, 496] width 46 height 29
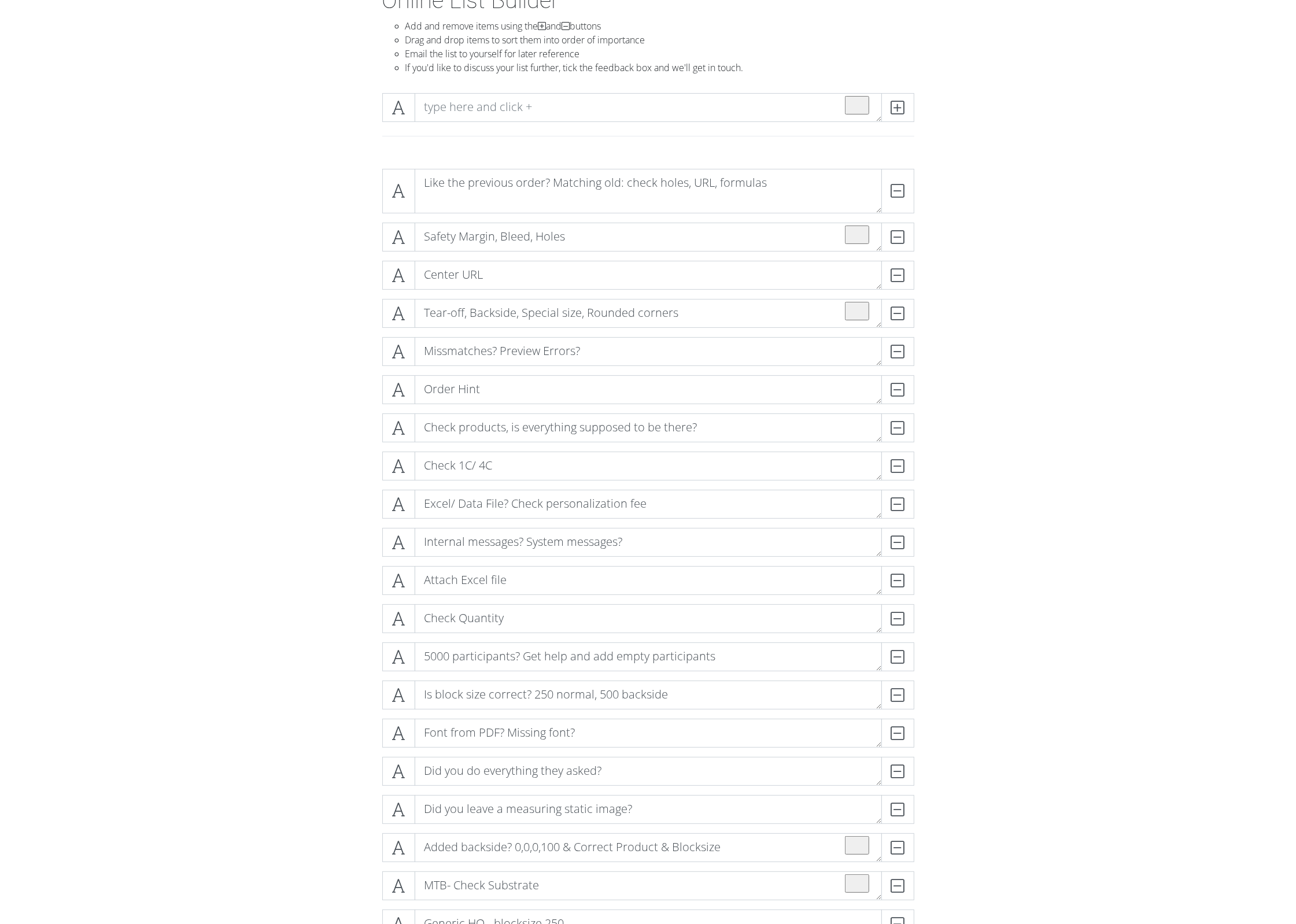
scroll to position [61, 0]
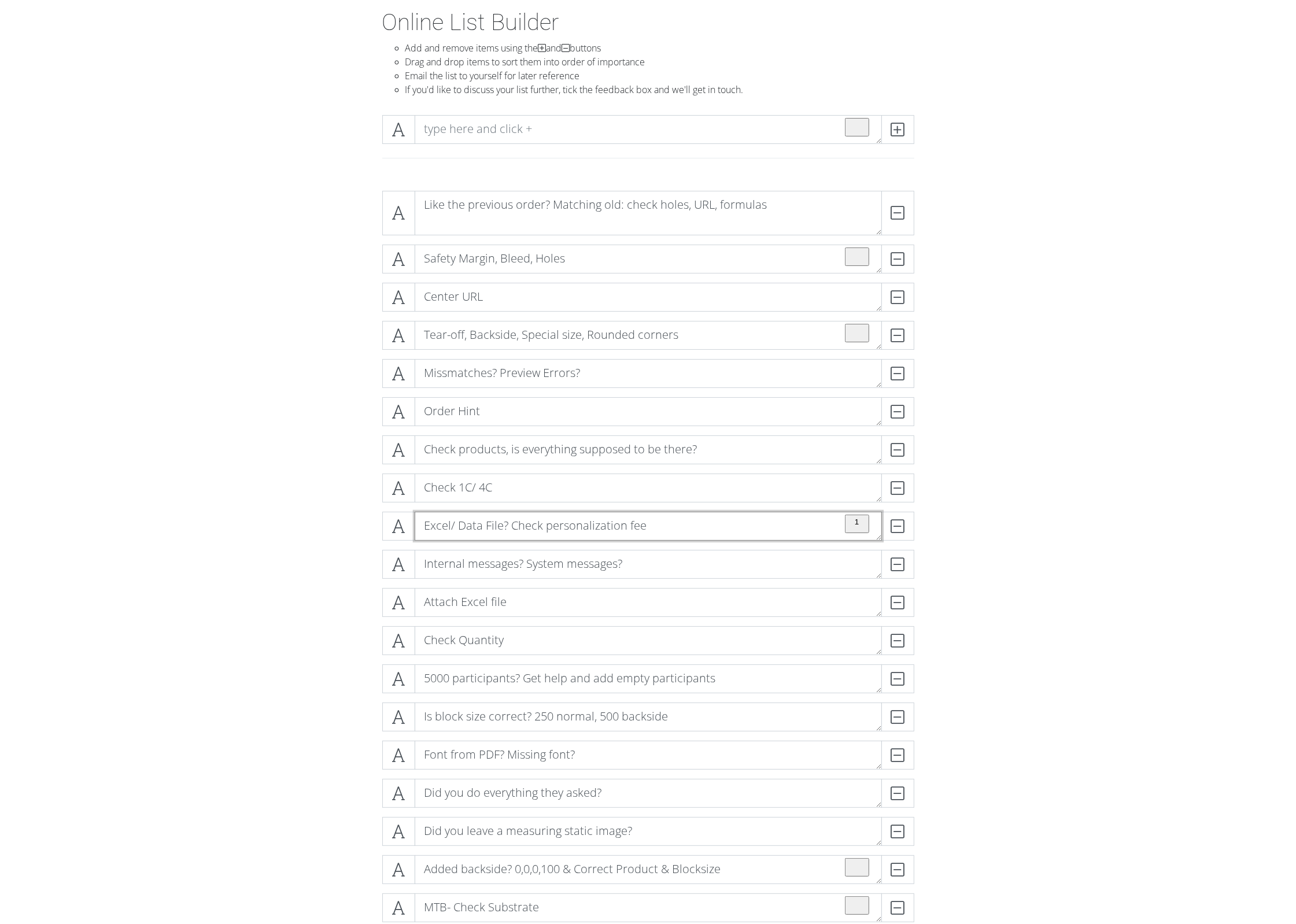
click at [515, 528] on textarea "Excel/ Data File? Check personalization fee" at bounding box center [648, 526] width 467 height 29
click at [983, 509] on form "Like the previous order? Matching old: check holes, URL, formulas DELETE Safety…" at bounding box center [648, 686] width 1296 height 1009
click at [534, 550] on html "Blackgate Online List Builder Add and remove items using the and buttons Drag a…" at bounding box center [648, 595] width 1296 height 1311
type textarea "Check Personalization fee"
click at [1047, 558] on form "Like the previous order? Matching old: check holes, URL, formulas DELETE Safety…" at bounding box center [648, 686] width 1296 height 1009
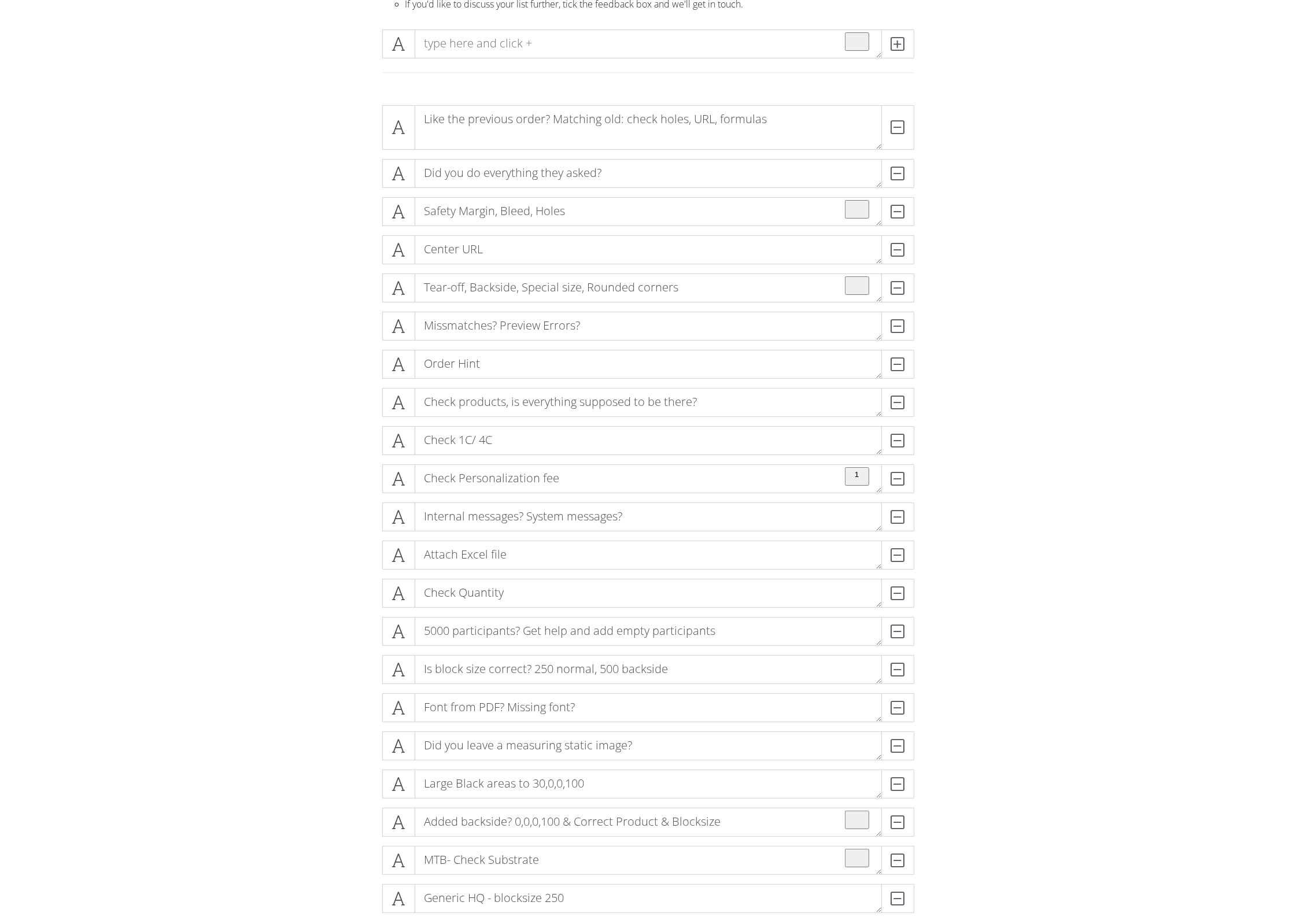
scroll to position [182, 0]
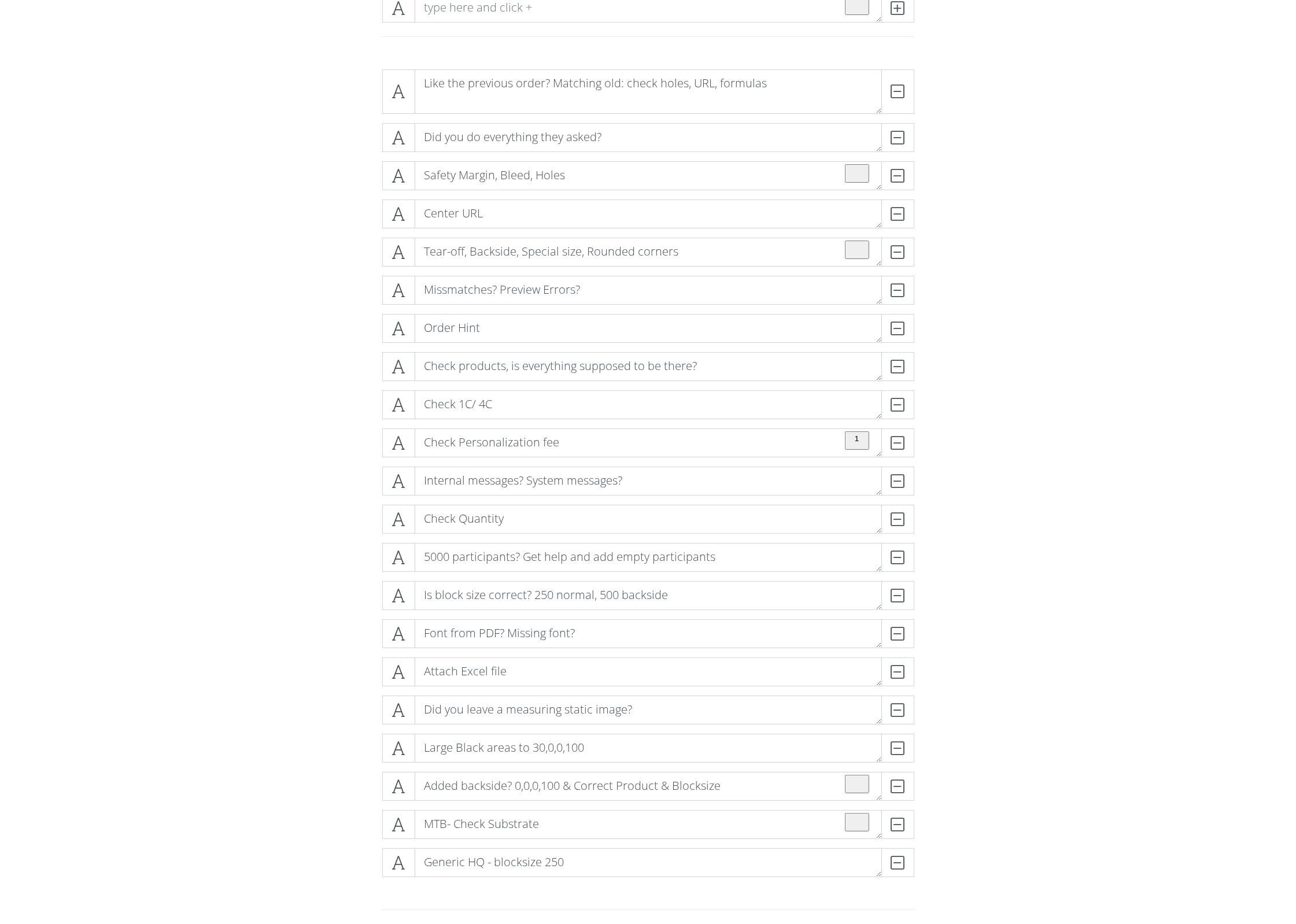
click at [219, 528] on form "Like the previous order? Matching old: check holes, URL, formulas DELETE Did yo…" at bounding box center [648, 565] width 1296 height 1009
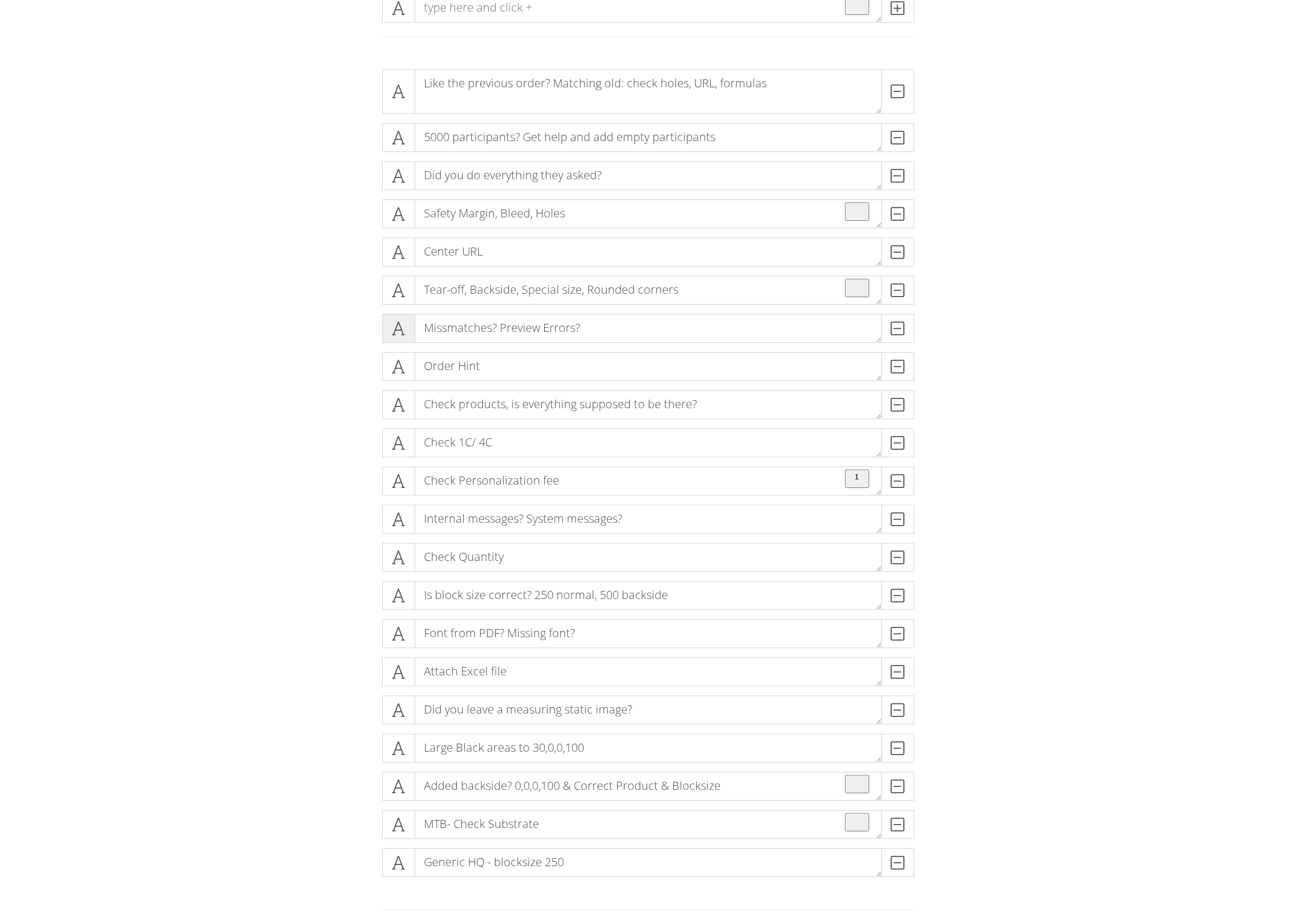
click at [396, 332] on icon at bounding box center [398, 328] width 13 height 12
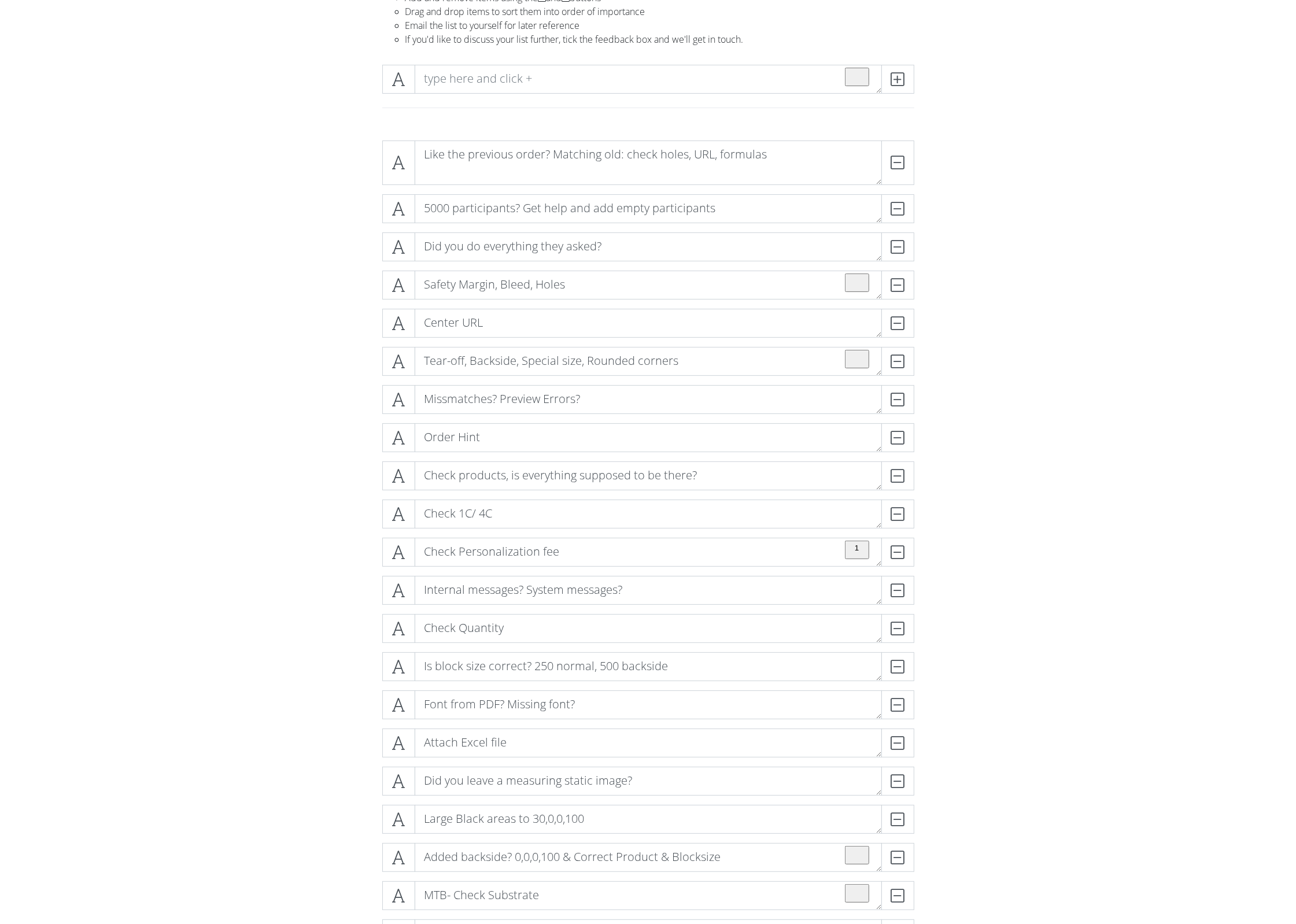
scroll to position [61, 0]
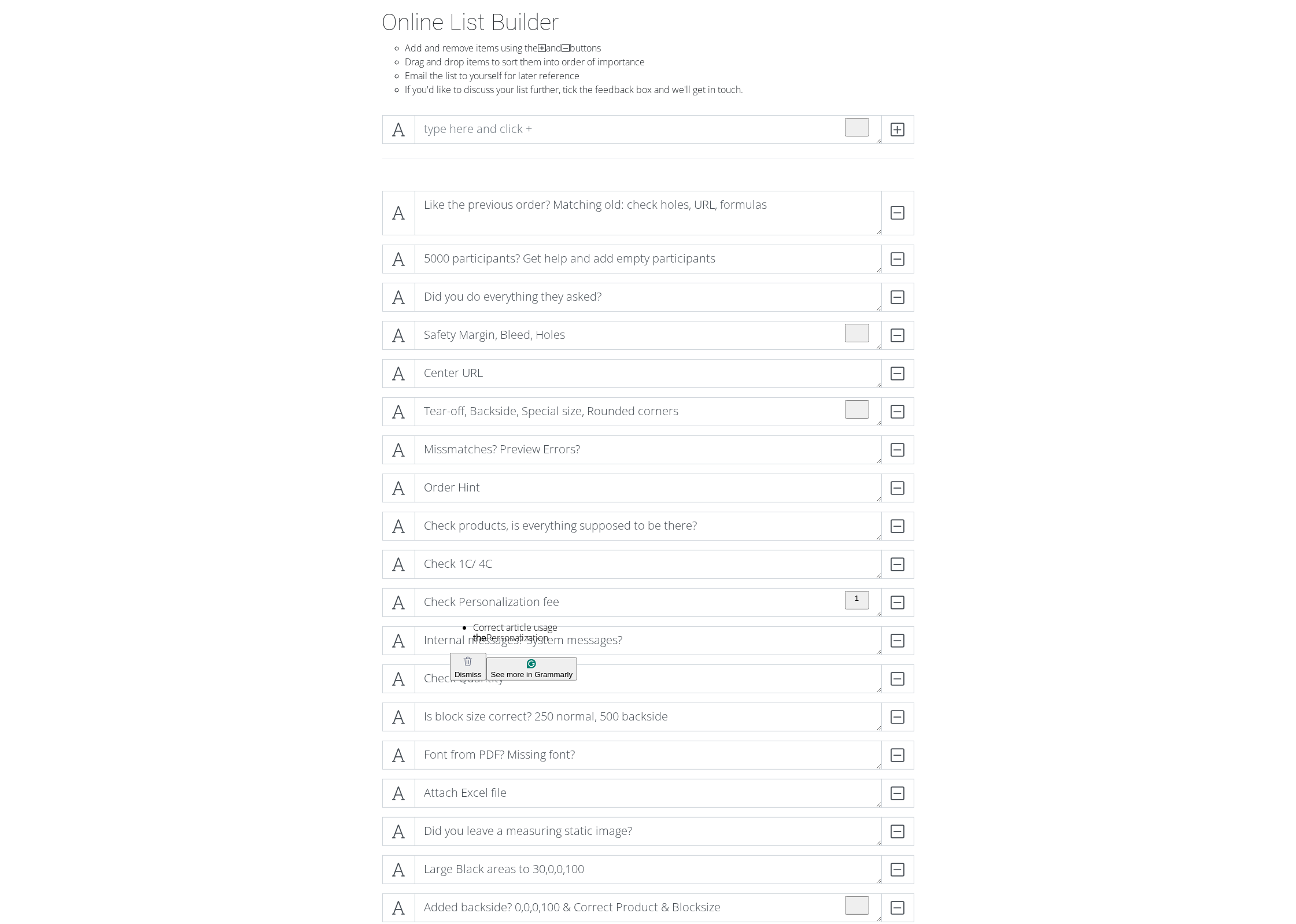
click at [309, 585] on form "Like the previous order? Matching old: check holes, URL, formulas DELETE 5000 p…" at bounding box center [648, 686] width 1296 height 1009
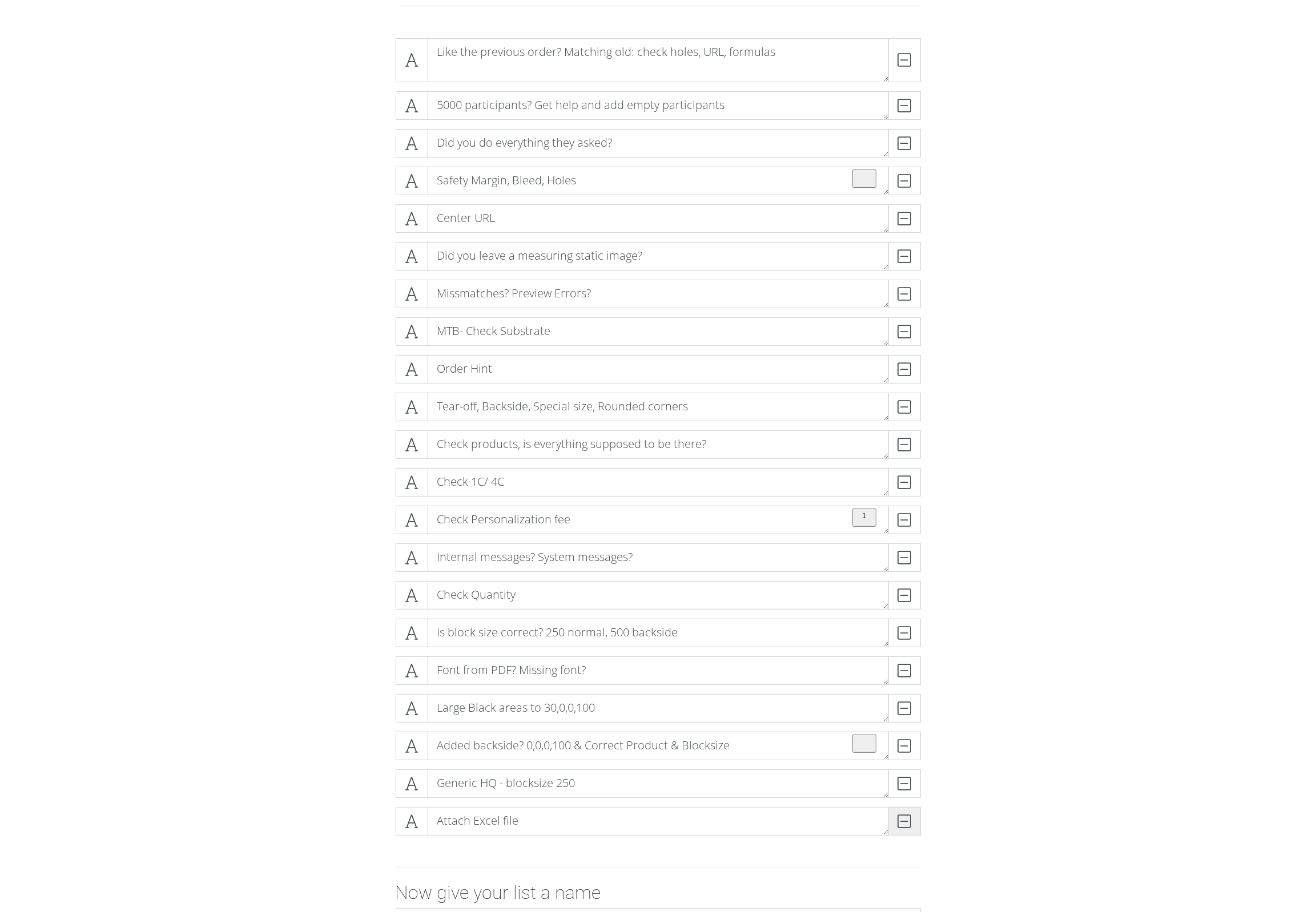
scroll to position [384, 0]
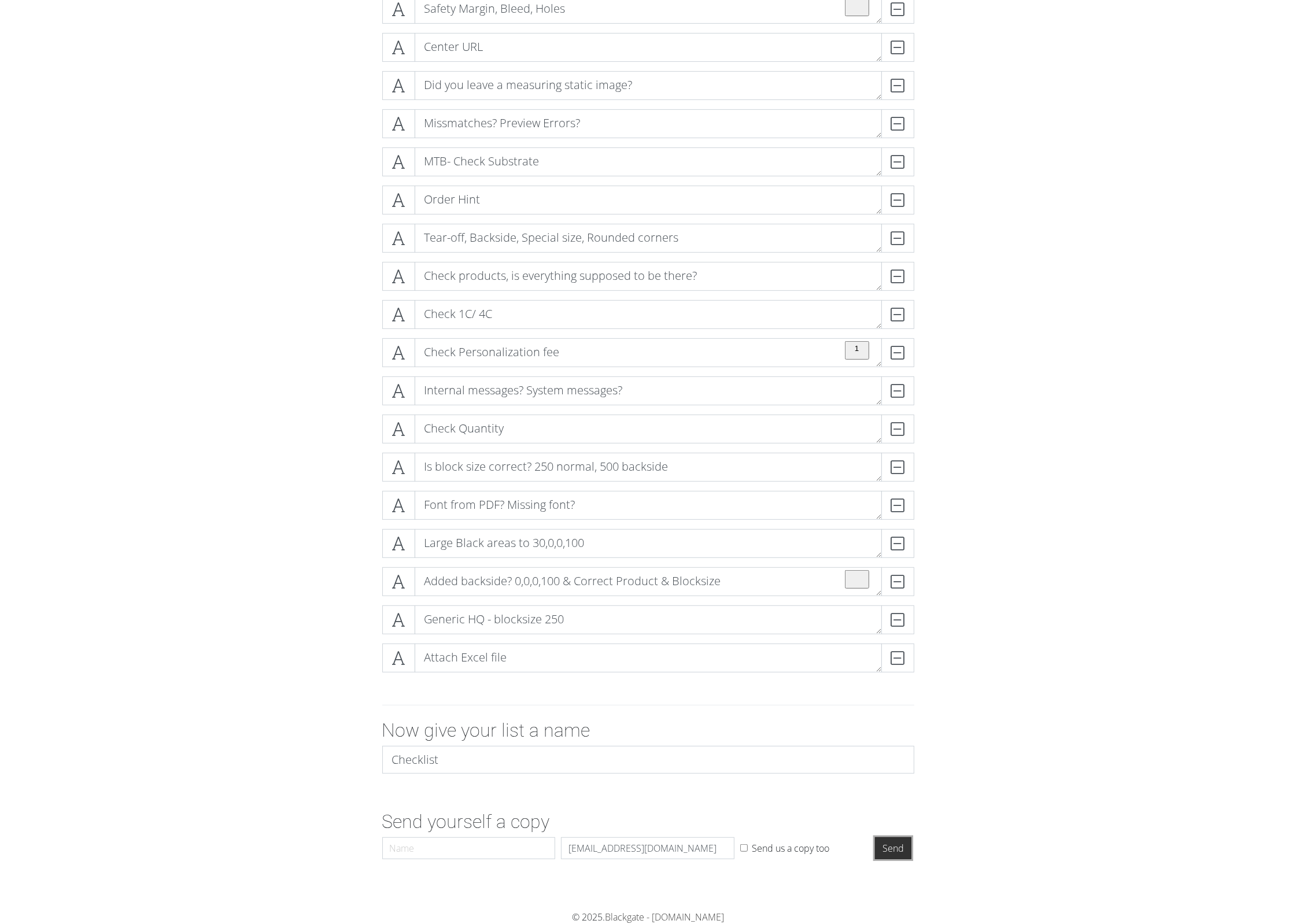
click at [881, 738] on input "Send" at bounding box center [893, 849] width 36 height 22
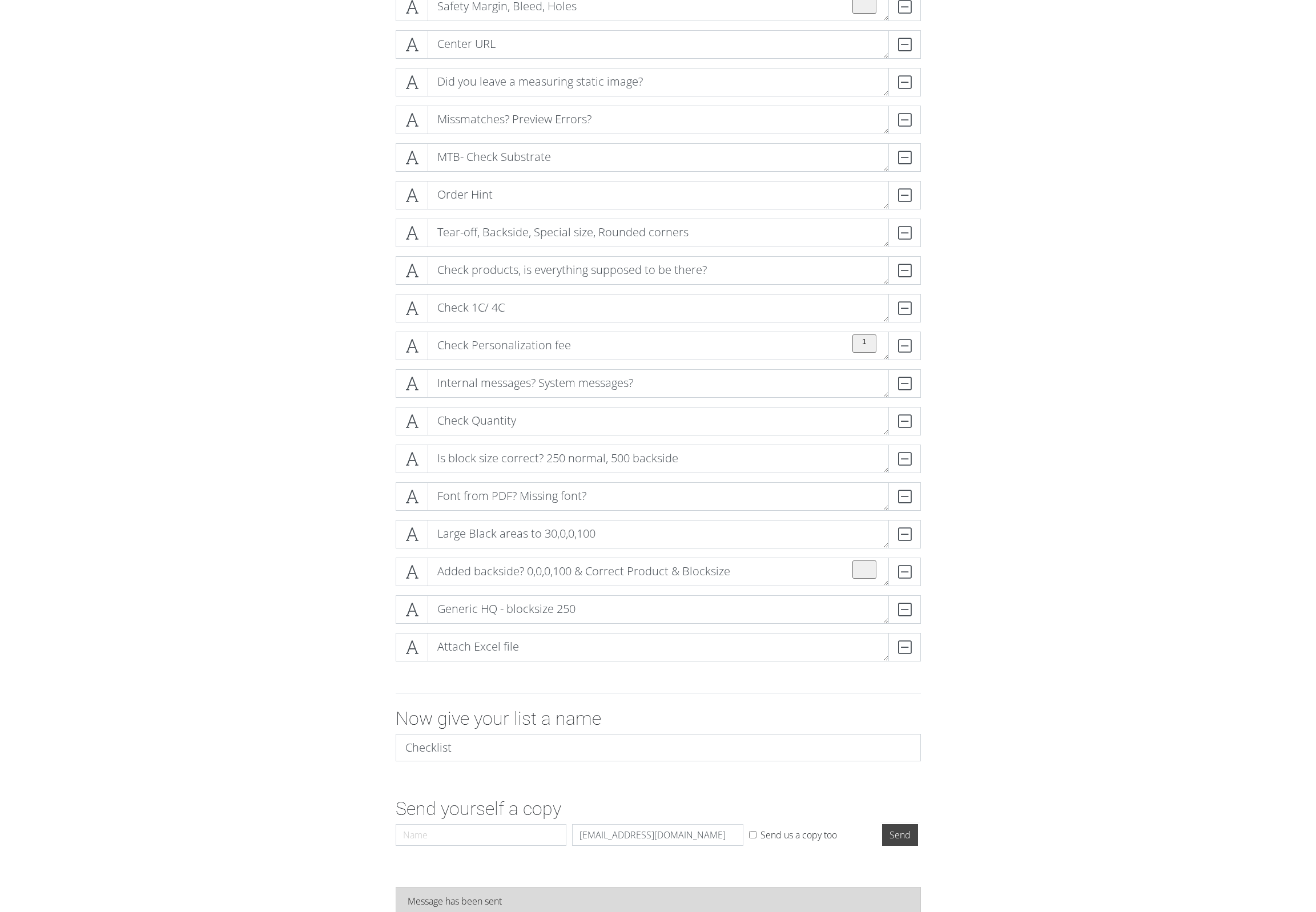
click at [173, 487] on form "Like the previous order? Matching old: check holes, URL, formulas DELETE 5000 p…" at bounding box center [658, 353] width 1316 height 996
